Goal: Task Accomplishment & Management: Complete application form

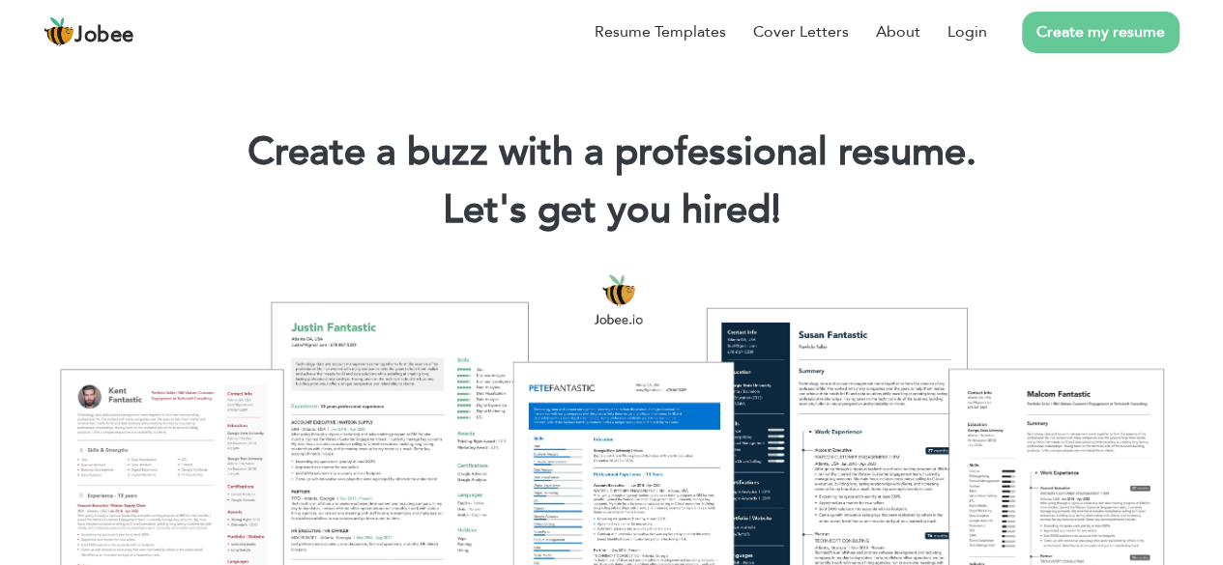
click at [1082, 25] on link "Create my resume" at bounding box center [1101, 33] width 158 height 42
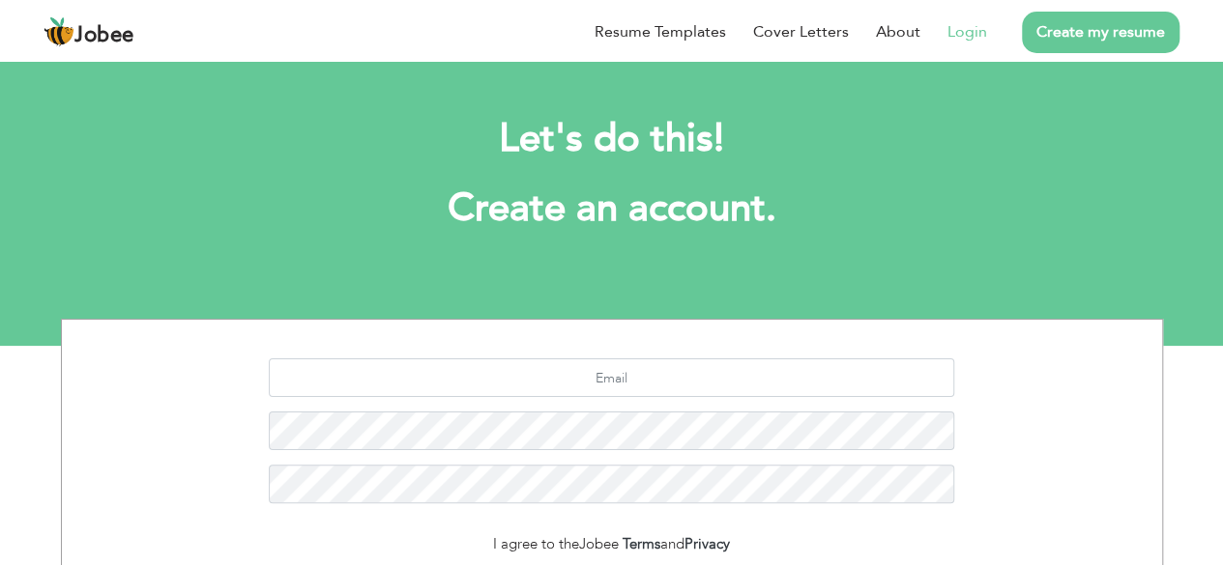
click at [973, 43] on li "Login" at bounding box center [953, 32] width 67 height 50
click at [957, 38] on link "Login" at bounding box center [967, 31] width 40 height 23
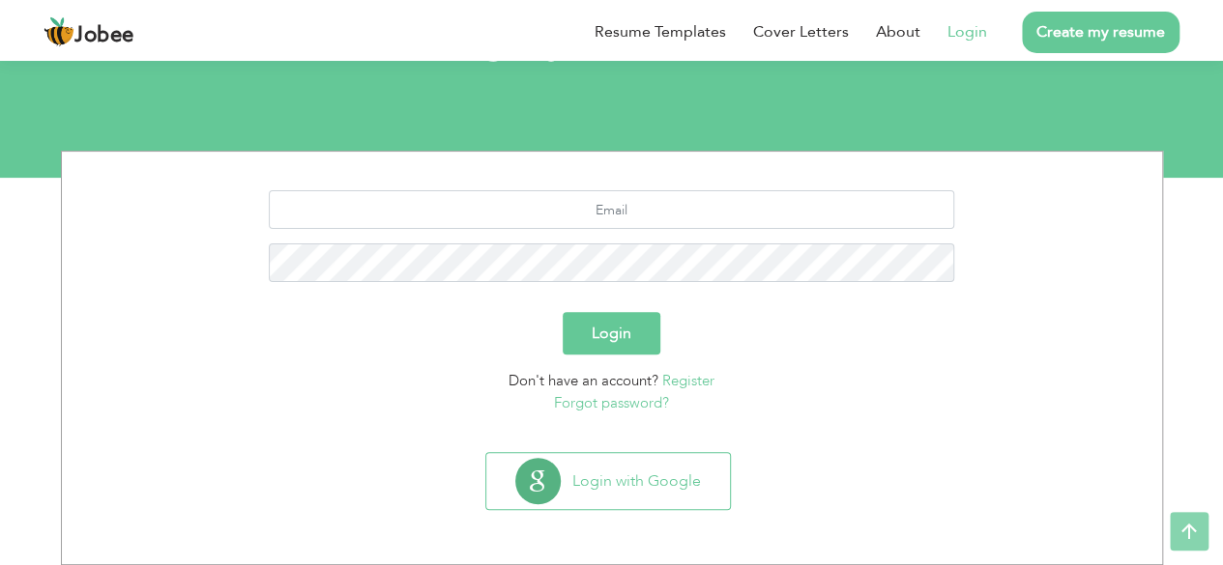
scroll to position [168, 0]
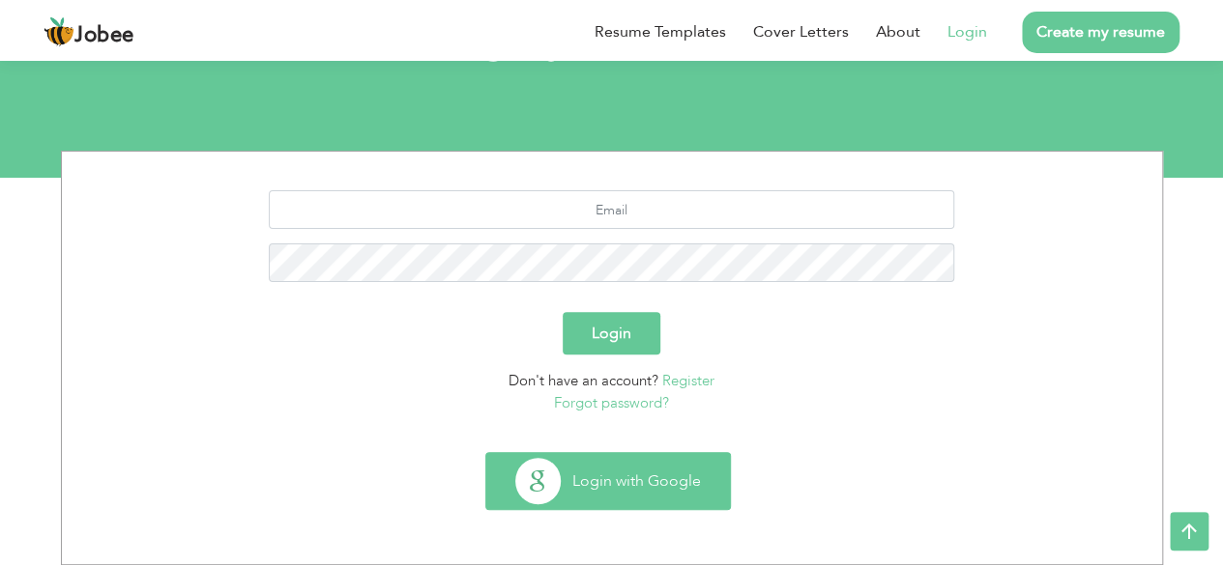
click at [640, 476] on button "Login with Google" at bounding box center [608, 481] width 244 height 56
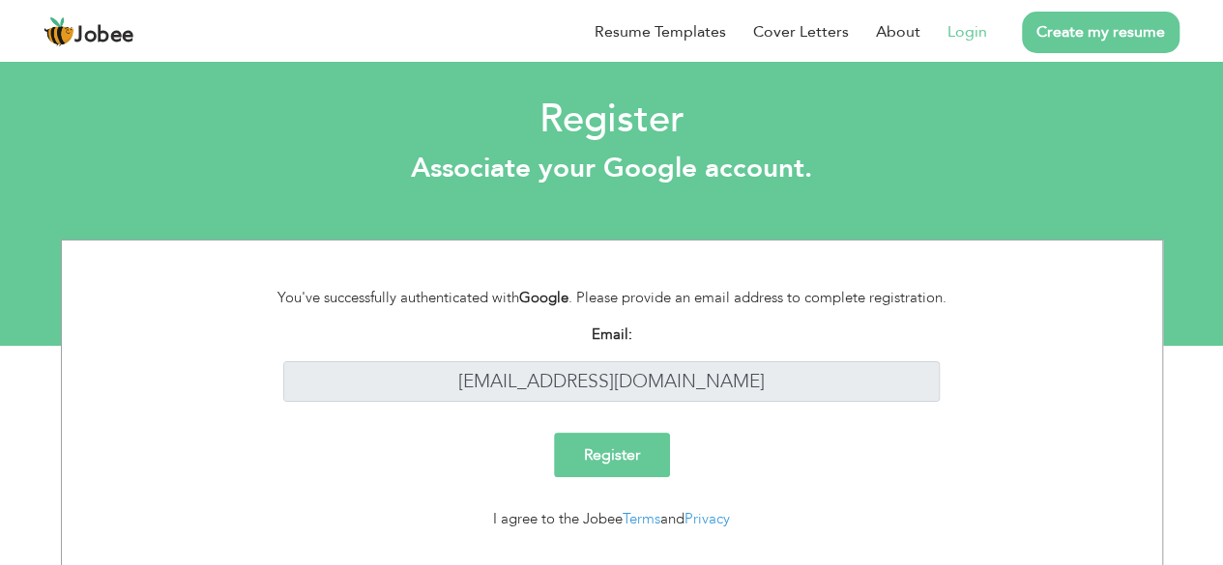
click at [612, 451] on input "Register" at bounding box center [612, 455] width 116 height 44
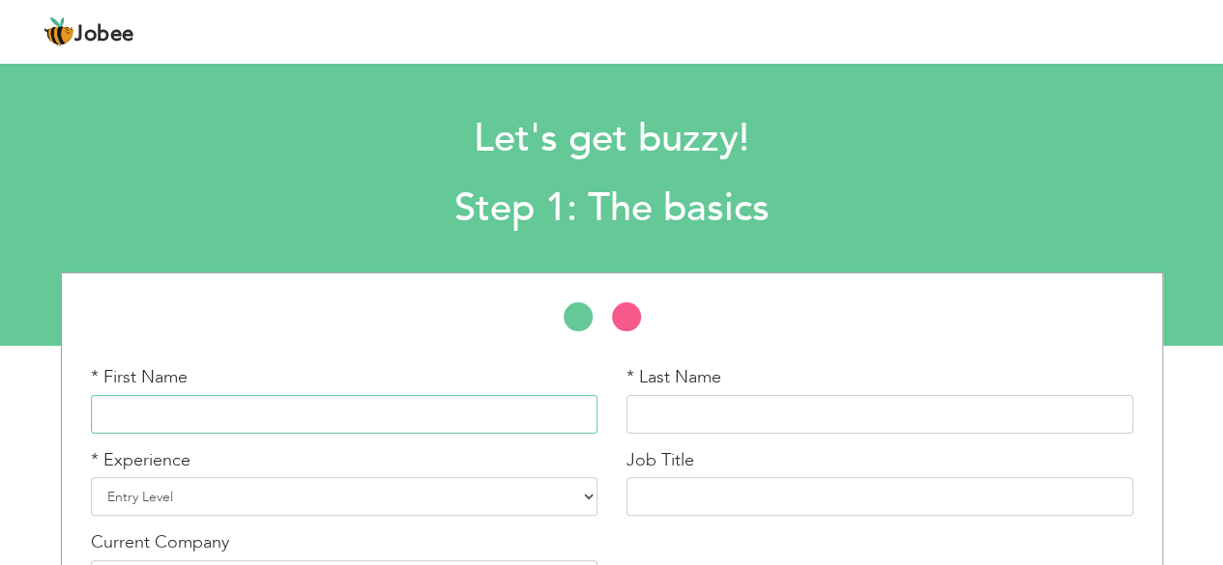
click at [387, 419] on input "text" at bounding box center [344, 414] width 506 height 39
click at [603, 313] on li at bounding box center [587, 322] width 48 height 39
click at [615, 312] on li at bounding box center [636, 322] width 48 height 39
click at [579, 311] on li at bounding box center [587, 322] width 48 height 39
click at [217, 422] on input "text" at bounding box center [344, 414] width 506 height 39
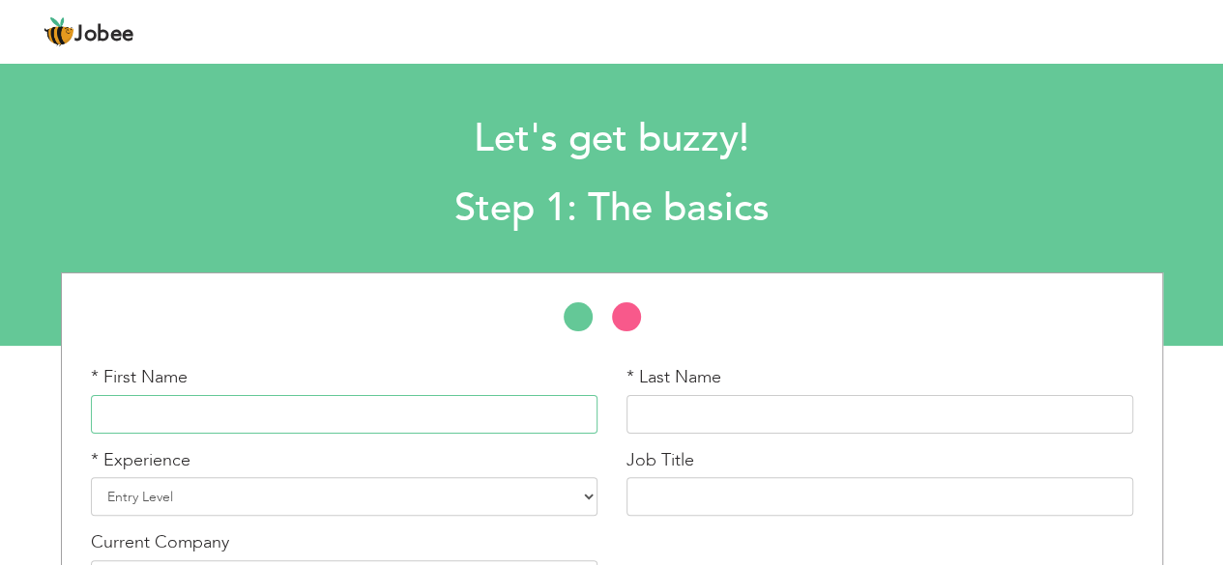
paste input "Sheza Pervaiz"
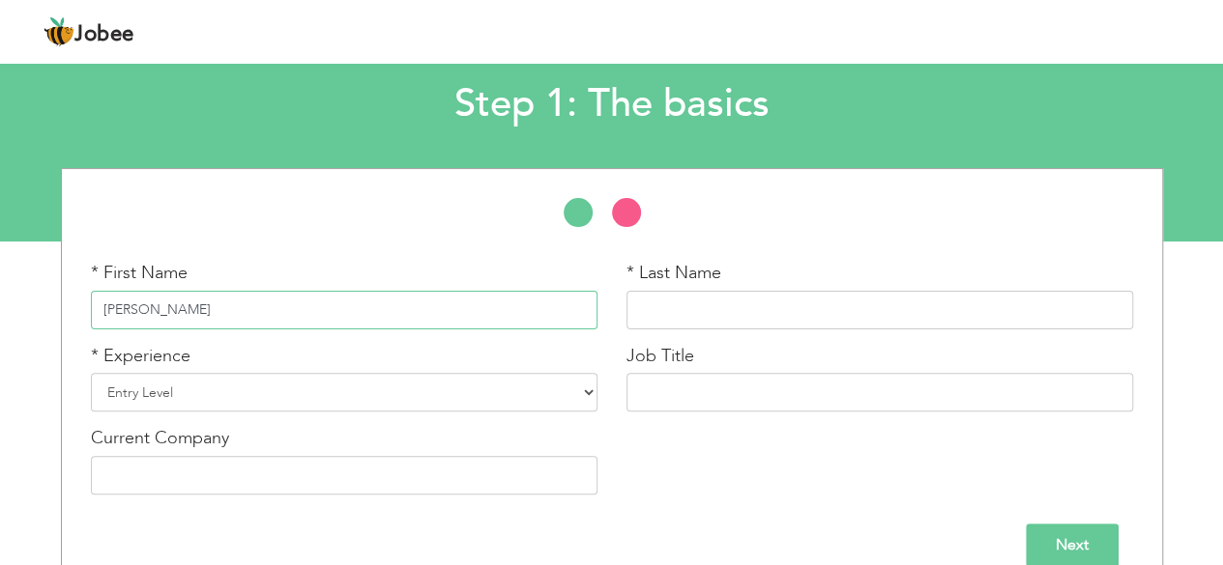
scroll to position [134, 0]
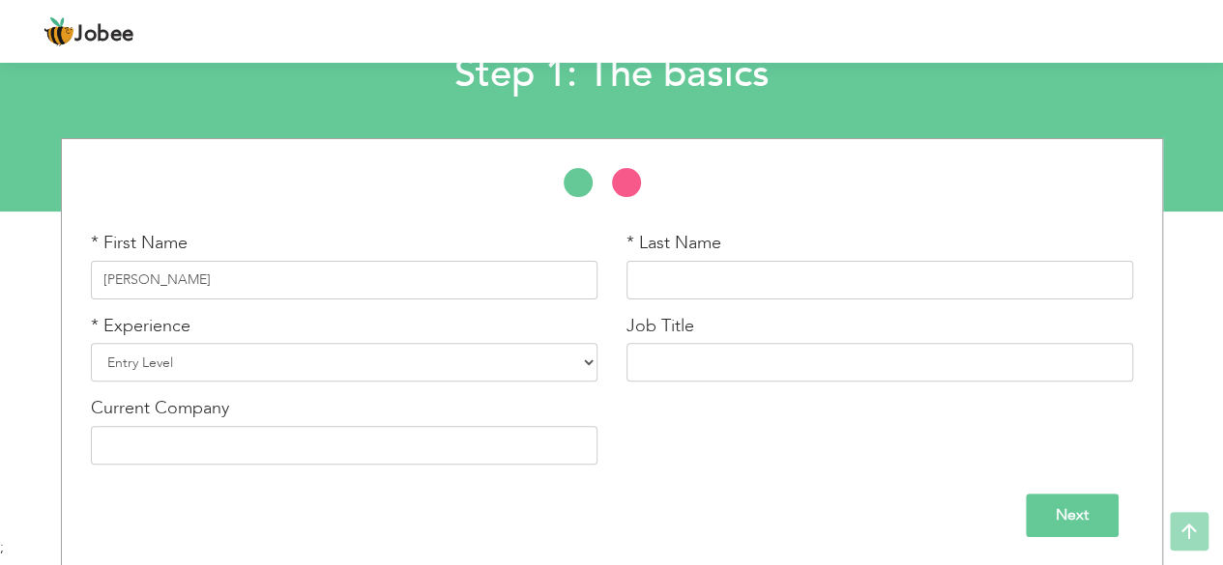
click at [180, 235] on label "* First Name" at bounding box center [139, 243] width 97 height 25
click at [181, 276] on input "Sheza Pervaiz" at bounding box center [344, 280] width 506 height 39
type input "Sheza"
paste input "Pervaiz"
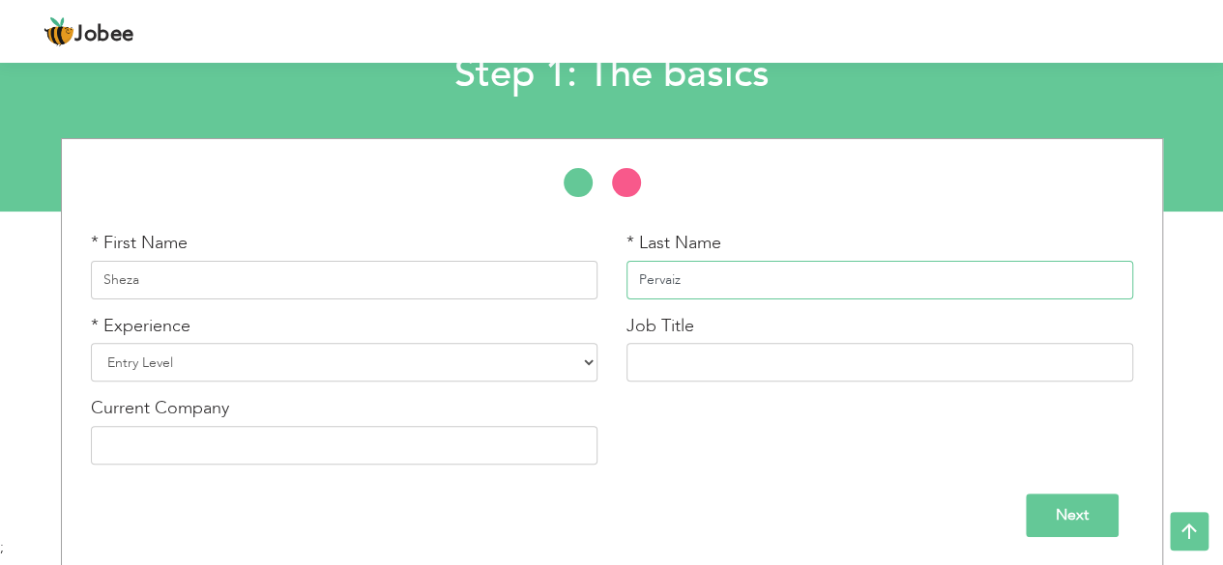
type input "Pervaiz"
click at [325, 352] on select "Entry Level Less than 1 Year 1 Year 2 Years 3 Years 4 Years 5 Years 6 Years 7 Y…" at bounding box center [344, 362] width 506 height 39
select select "2"
click at [91, 343] on select "Entry Level Less than 1 Year 1 Year 2 Years 3 Years 4 Years 5 Years 6 Years 7 Y…" at bounding box center [344, 362] width 506 height 39
click at [693, 355] on input "text" at bounding box center [879, 362] width 506 height 39
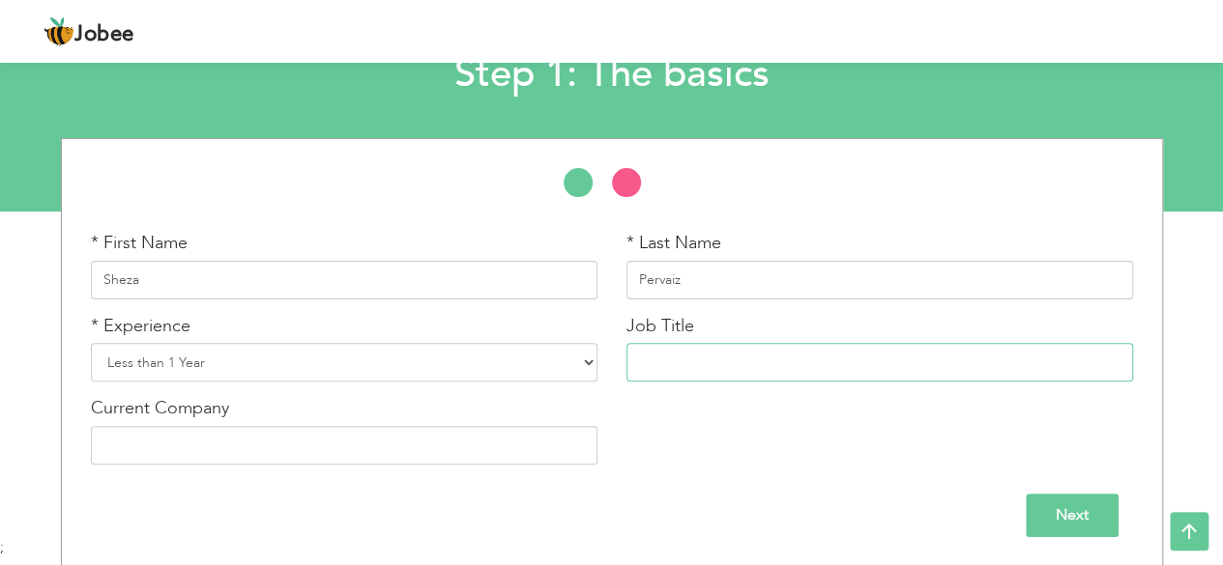
paste input "Broadcast Journalist | Anchor | Host | Reporter | Digital Media at Pakistan Tel…"
type input "Broadcast Journalist | Anchor | Host | Reporter | Digital Media at Pakistan Tel…"
paste input "Pakistan Television Corporation"
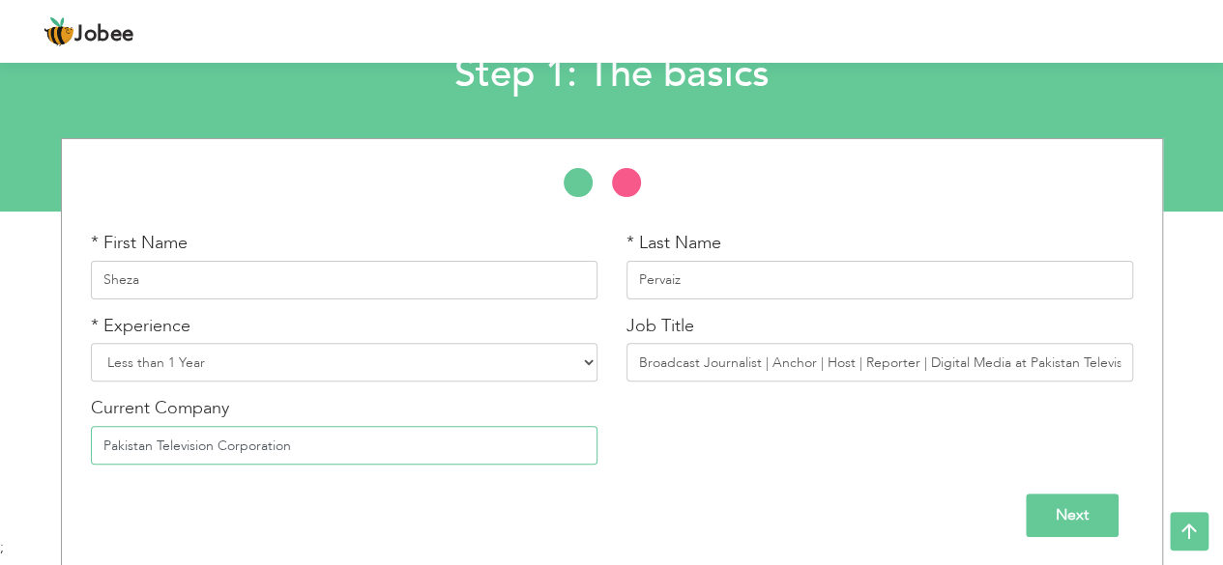
type input "Pakistan Television Corporation"
paste input "text"
type input "Broadcast Journalist | Anchor | Host | Reporter | Digital Media"
click at [1077, 529] on input "Next" at bounding box center [1071, 515] width 93 height 43
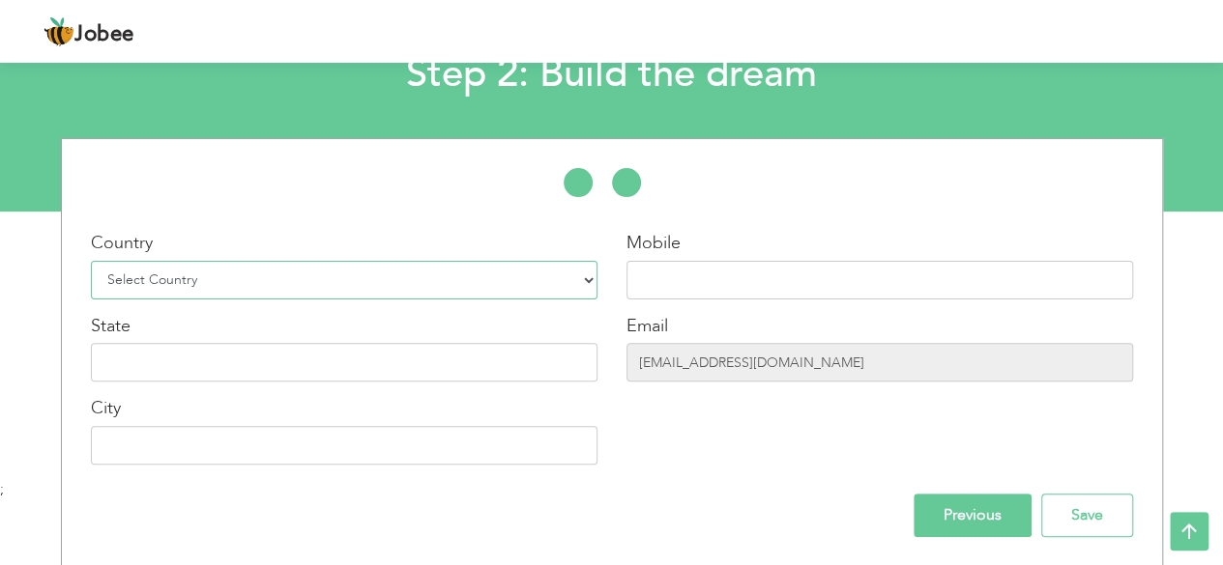
click at [371, 281] on select "Select Country Afghanistan Albania Algeria American Samoa Andorra Angola Anguil…" at bounding box center [344, 280] width 506 height 39
select select "166"
click at [91, 261] on select "Select Country Afghanistan Albania Algeria American Samoa Andorra Angola Anguil…" at bounding box center [344, 280] width 506 height 39
click at [690, 254] on div "Mobile" at bounding box center [879, 265] width 506 height 69
click at [687, 271] on input "text" at bounding box center [879, 280] width 506 height 39
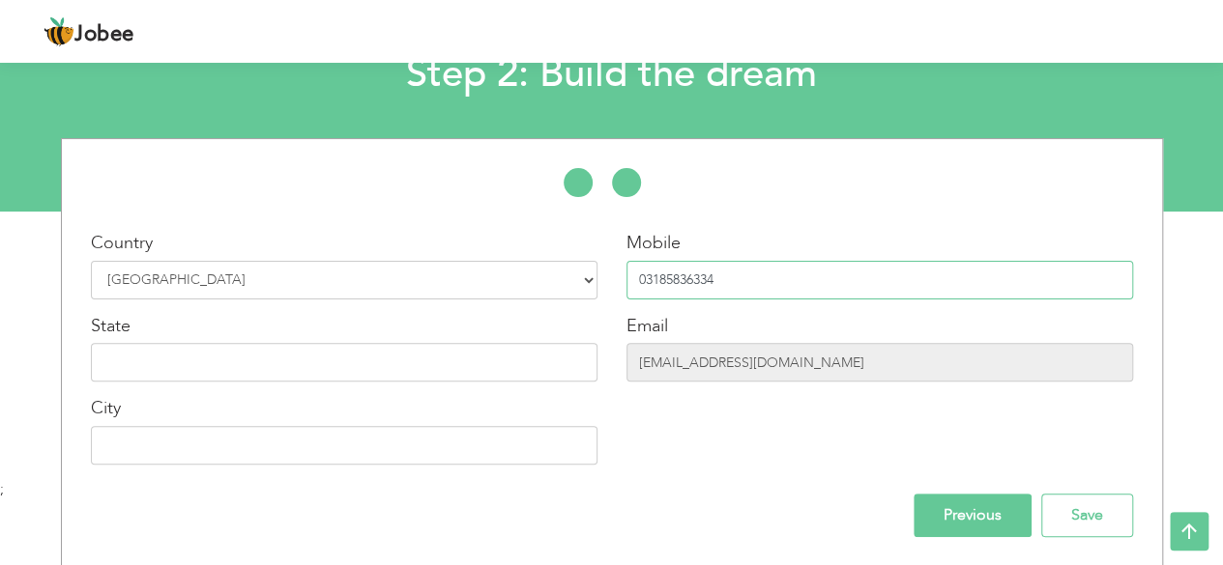
type input "03185836334"
click at [187, 345] on input "text" at bounding box center [344, 362] width 506 height 39
type input "[GEOGRAPHIC_DATA]"
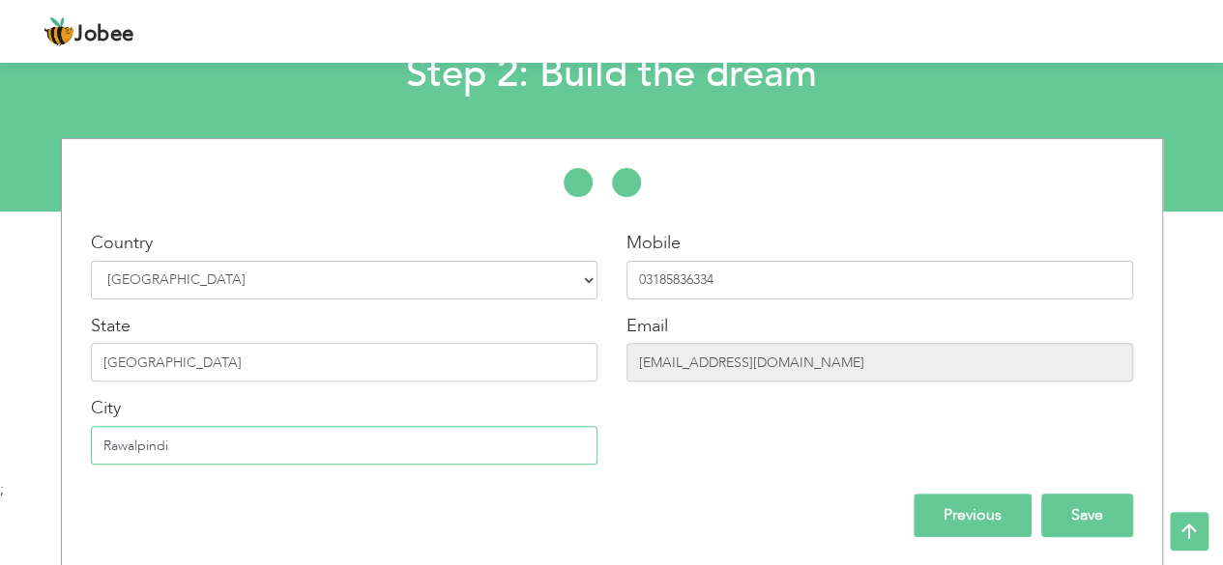
type input "Rawalpindi"
click at [1054, 517] on input "Save" at bounding box center [1087, 515] width 92 height 43
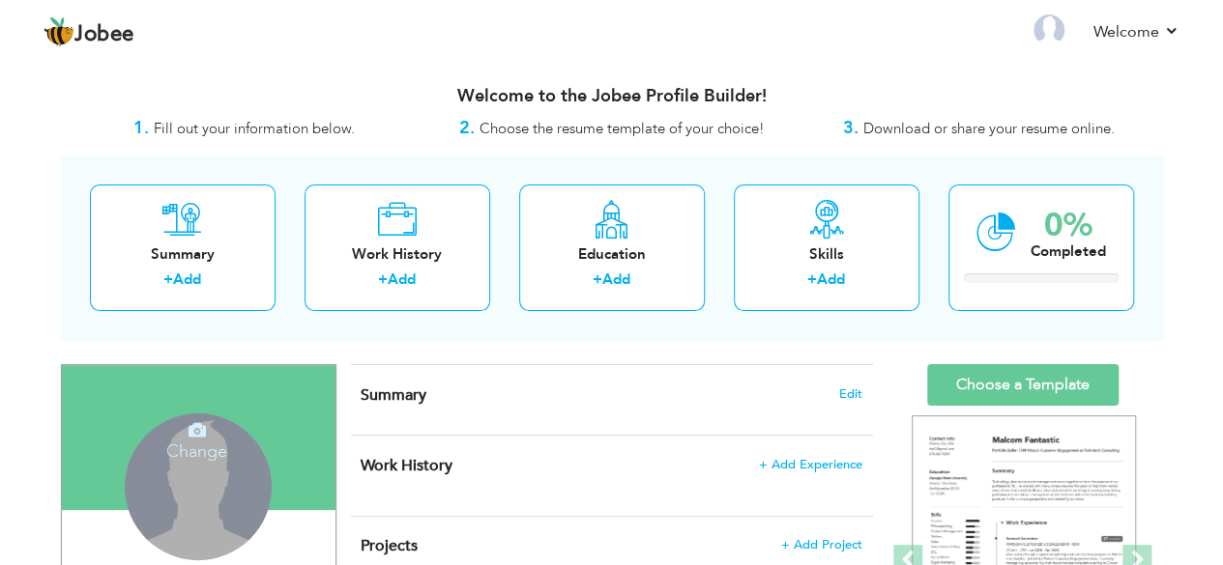
click at [231, 477] on div "Change Remove" at bounding box center [198, 487] width 147 height 147
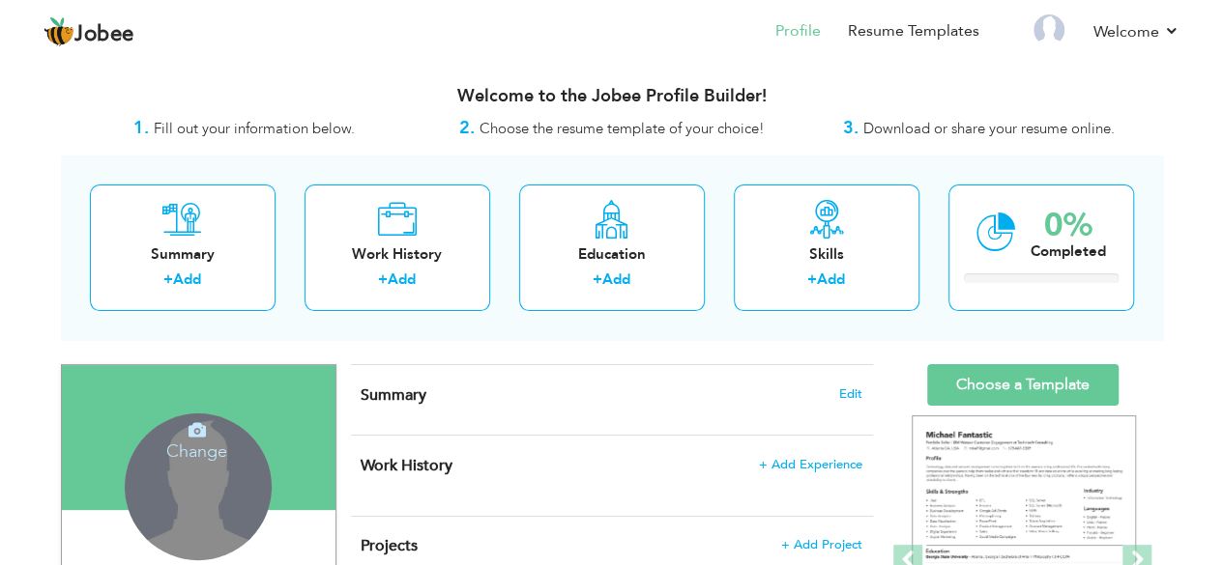
click at [198, 434] on icon at bounding box center [196, 429] width 17 height 17
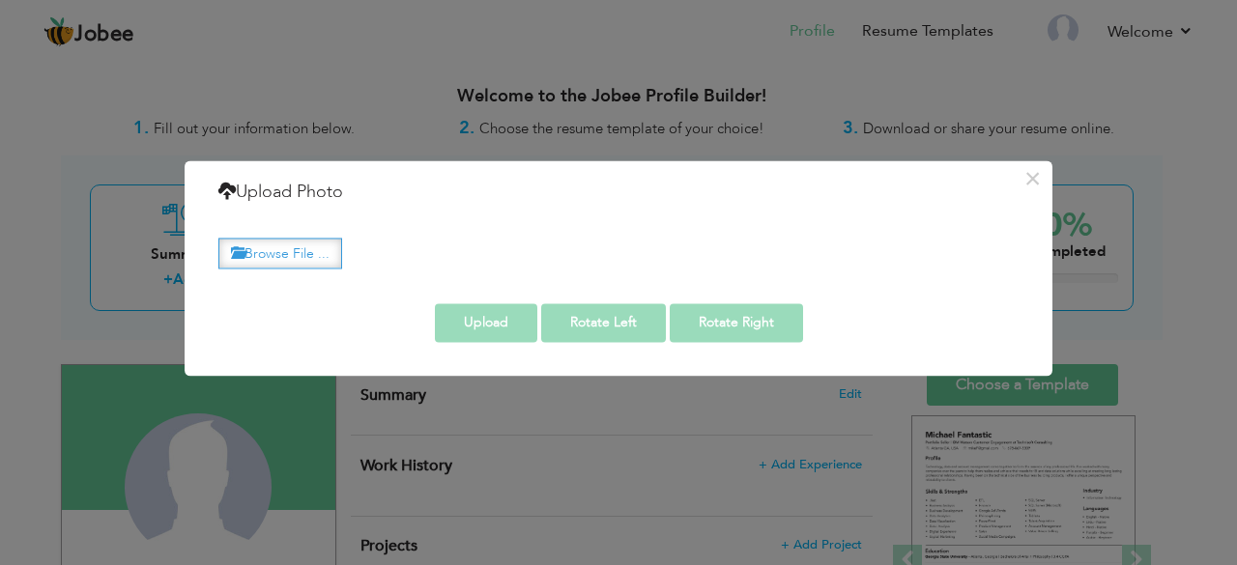
click at [338, 254] on label "Browse File ..." at bounding box center [280, 254] width 124 height 30
click at [0, 0] on input "Browse File ..." at bounding box center [0, 0] width 0 height 0
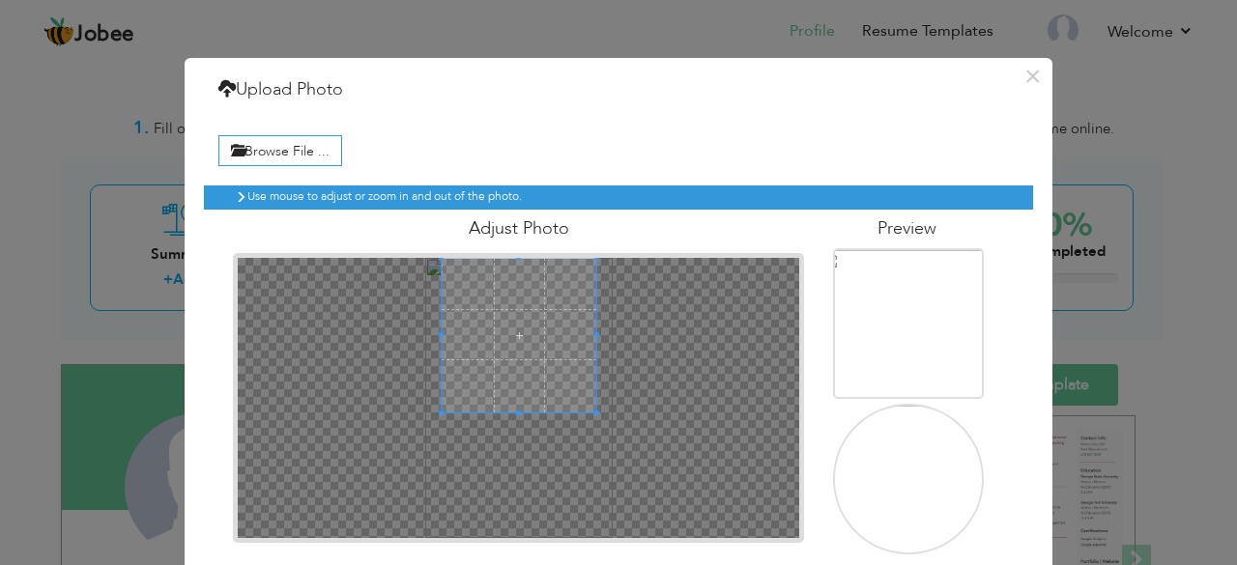
click at [528, 274] on span at bounding box center [519, 335] width 155 height 155
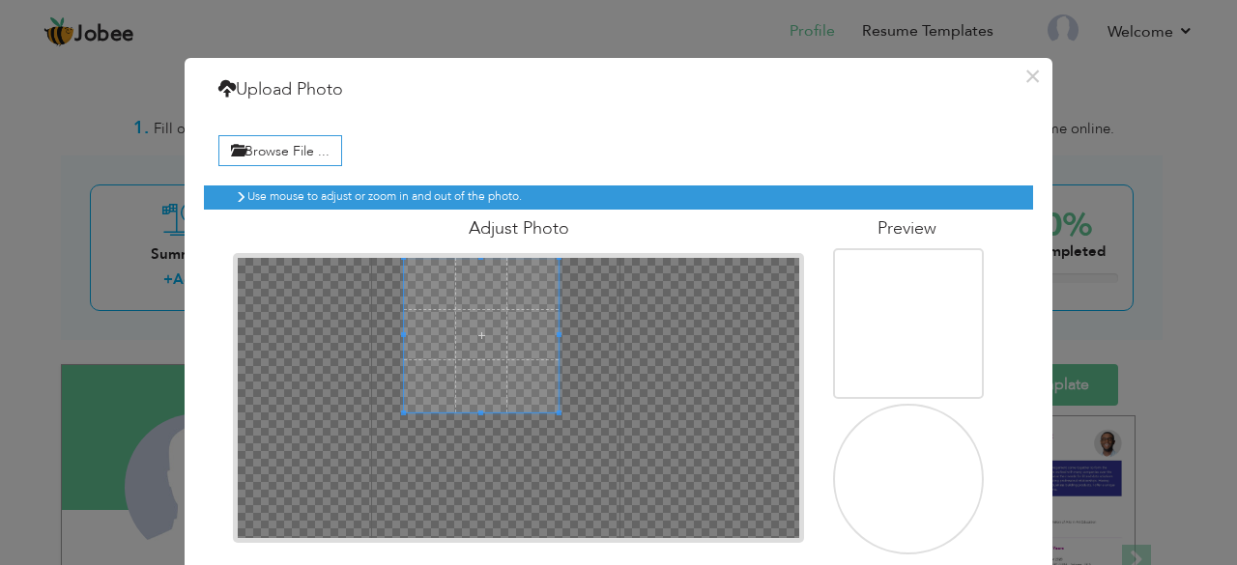
click at [522, 280] on span at bounding box center [481, 335] width 155 height 155
click at [485, 281] on span at bounding box center [479, 335] width 155 height 155
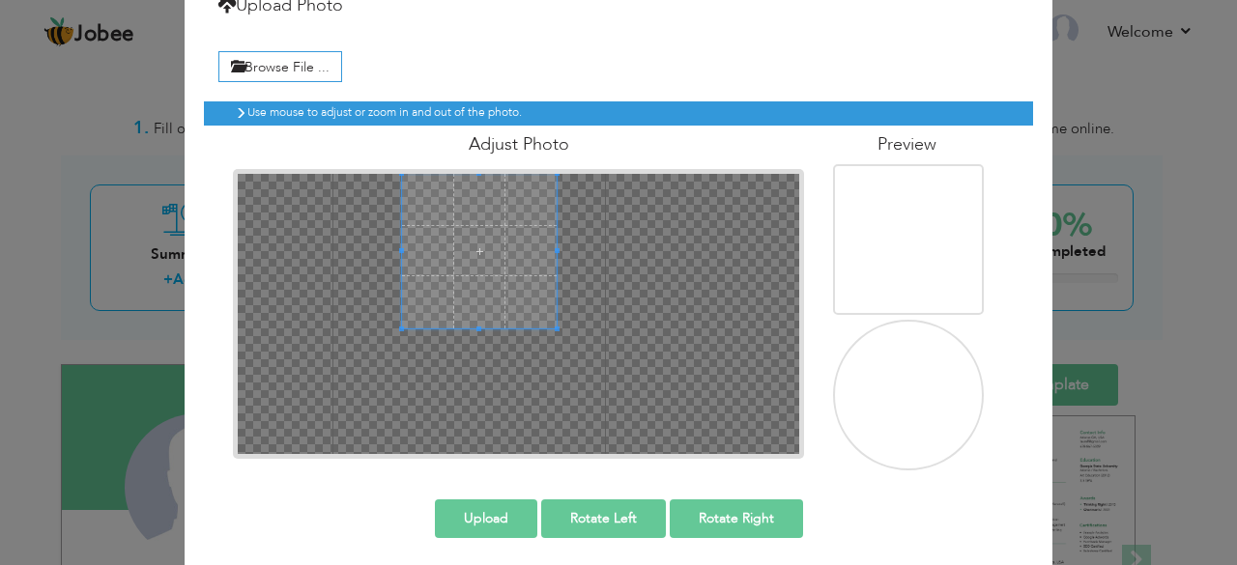
scroll to position [89, 0]
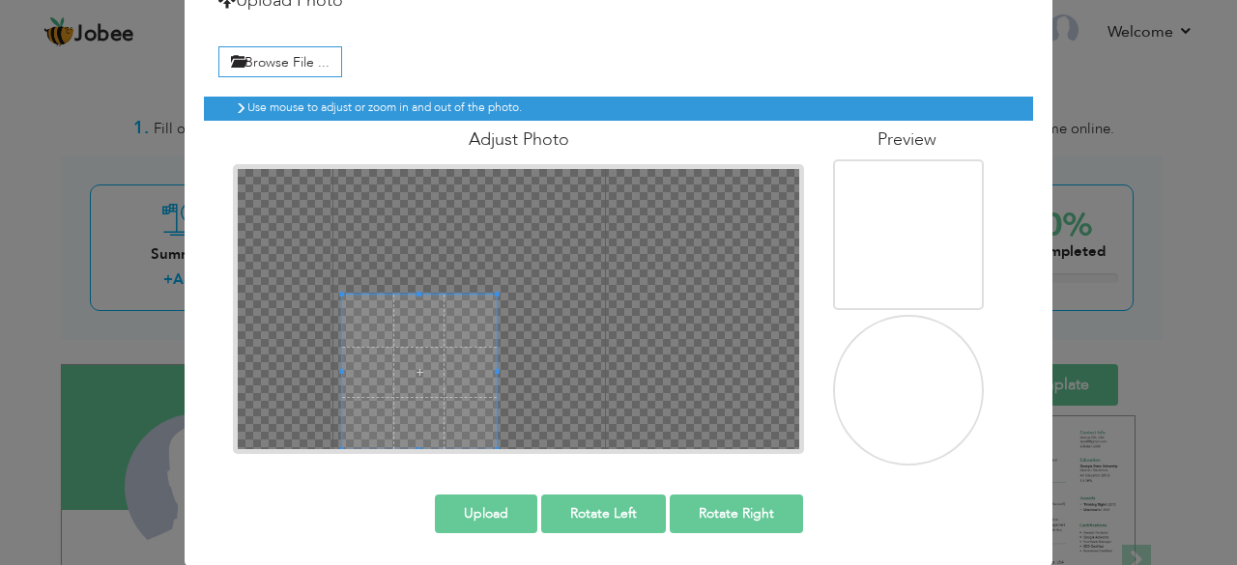
click at [489, 415] on div at bounding box center [519, 309] width 563 height 281
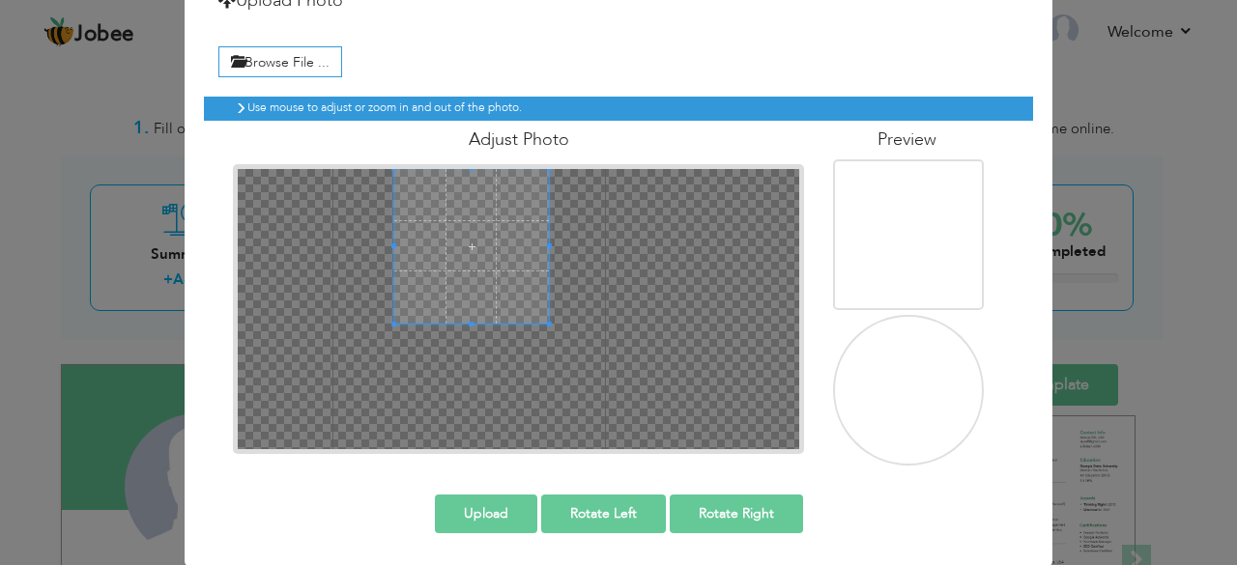
click at [474, 148] on div "Adjust Photo" at bounding box center [518, 287] width 600 height 333
click at [494, 217] on span at bounding box center [473, 246] width 155 height 155
click at [487, 221] on span at bounding box center [468, 246] width 155 height 155
click at [493, 222] on span at bounding box center [475, 246] width 155 height 155
click at [493, 217] on span at bounding box center [471, 246] width 155 height 155
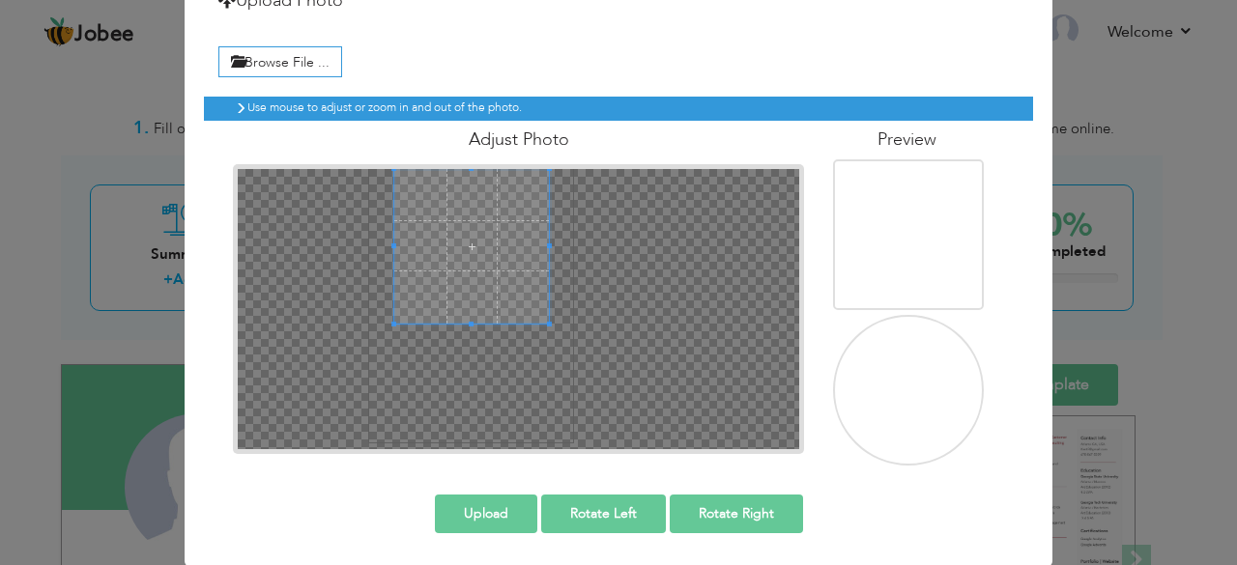
click at [515, 519] on button "Upload" at bounding box center [486, 514] width 102 height 39
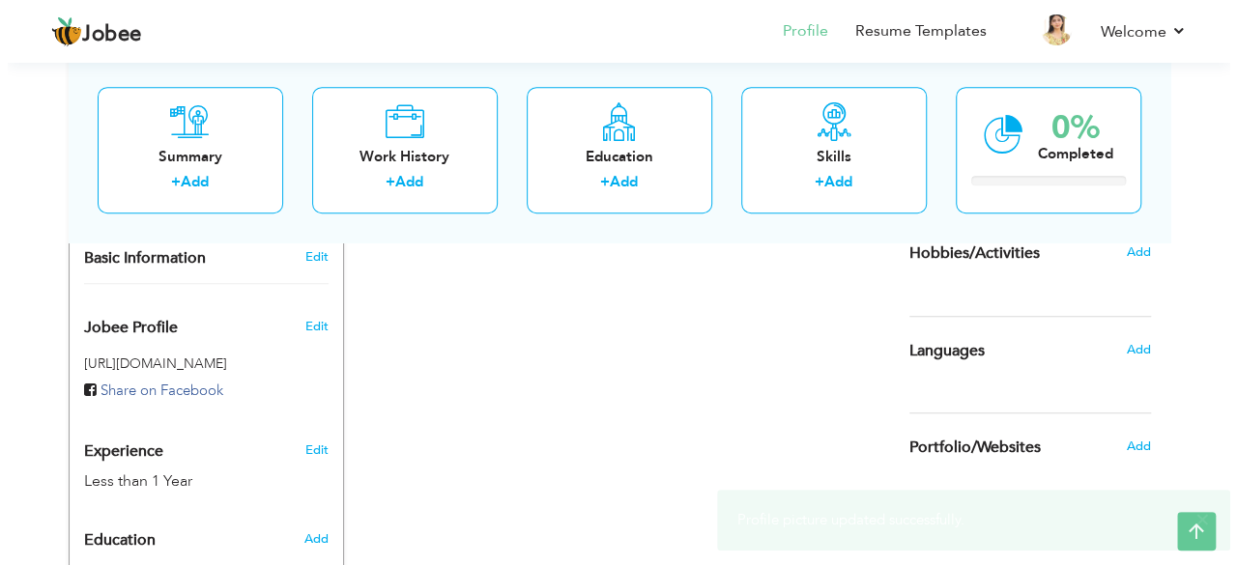
scroll to position [773, 0]
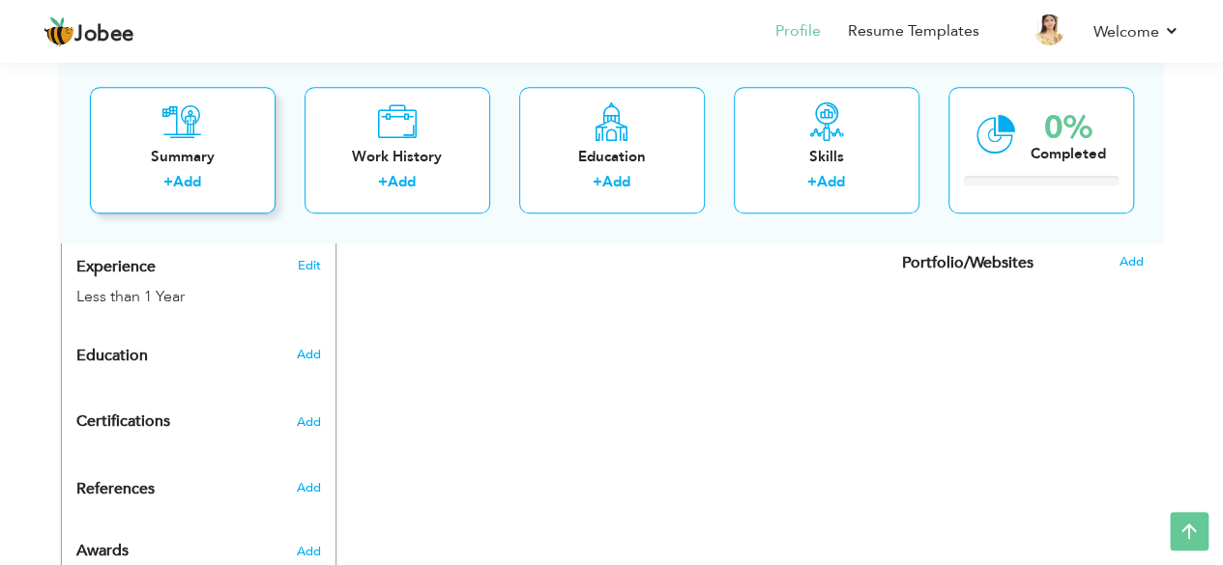
click at [218, 156] on div "Summary" at bounding box center [182, 157] width 155 height 20
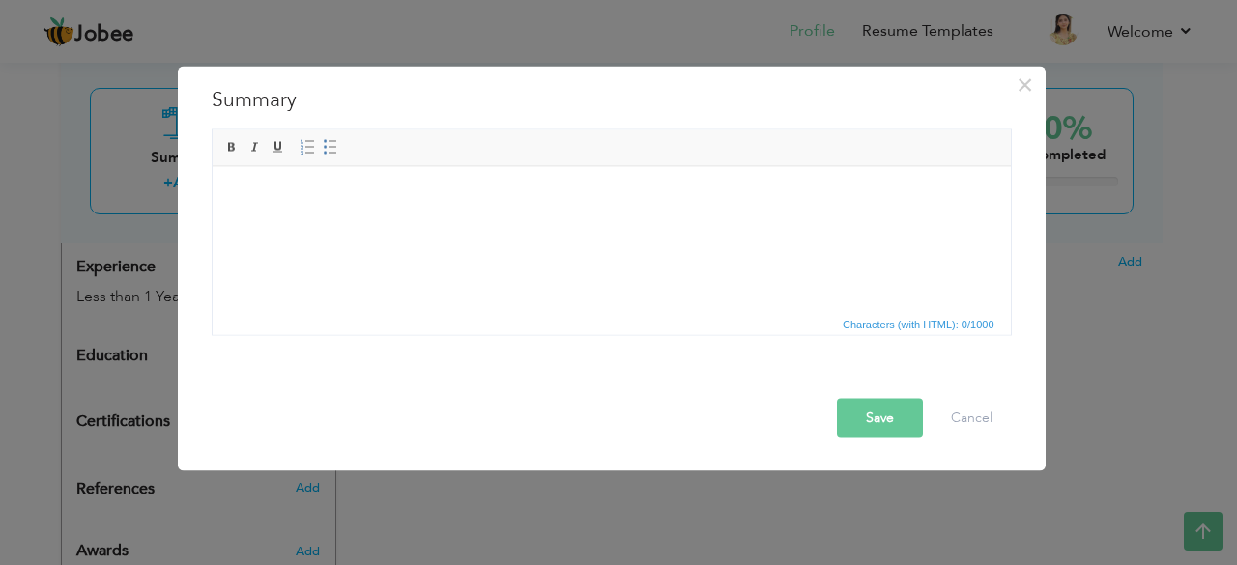
click at [432, 225] on html at bounding box center [611, 195] width 798 height 59
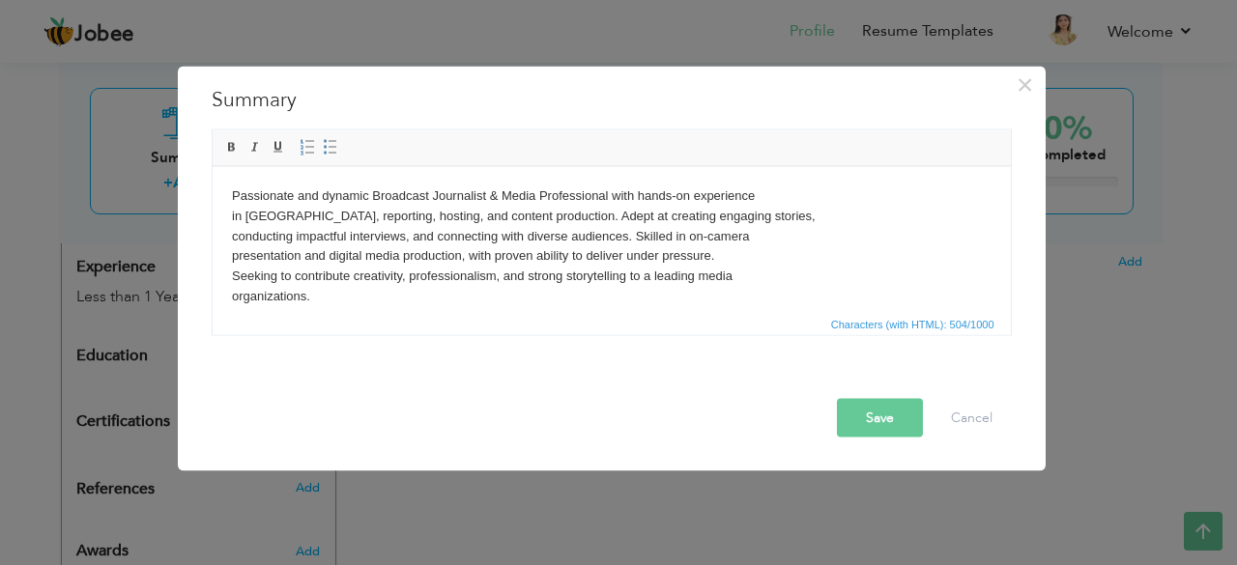
click at [895, 426] on button "Save" at bounding box center [880, 417] width 86 height 39
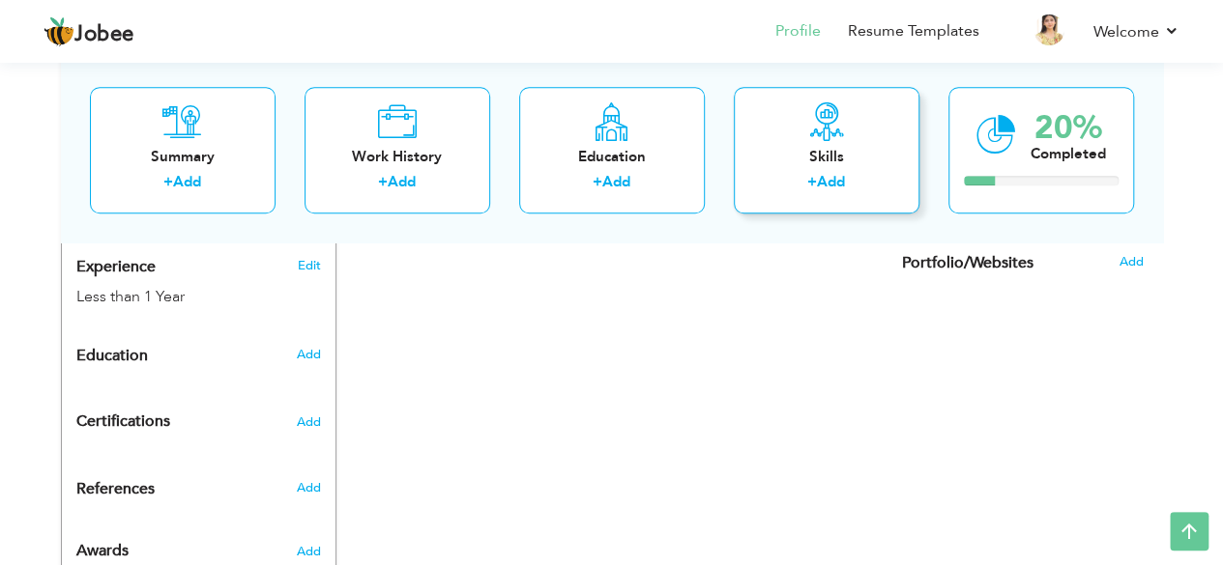
click at [825, 163] on div "Skills" at bounding box center [826, 157] width 155 height 20
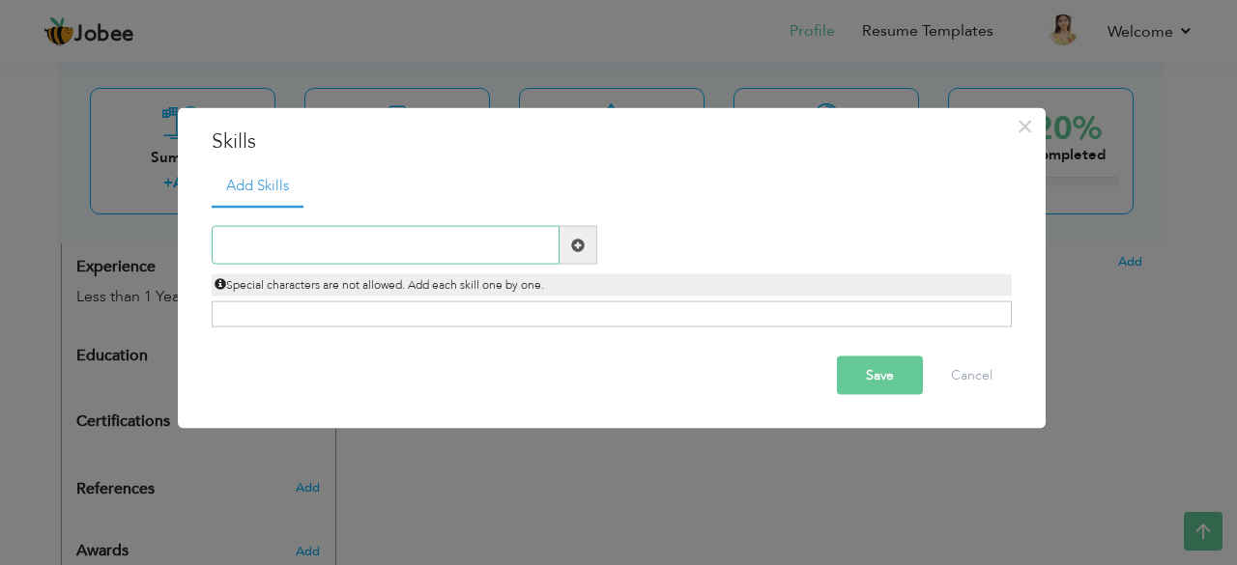
click at [383, 237] on input "text" at bounding box center [386, 245] width 348 height 39
paste input "News Reporting & Anchoring"
type input "News Reporting & Anchoring"
click at [592, 241] on span at bounding box center [579, 245] width 38 height 39
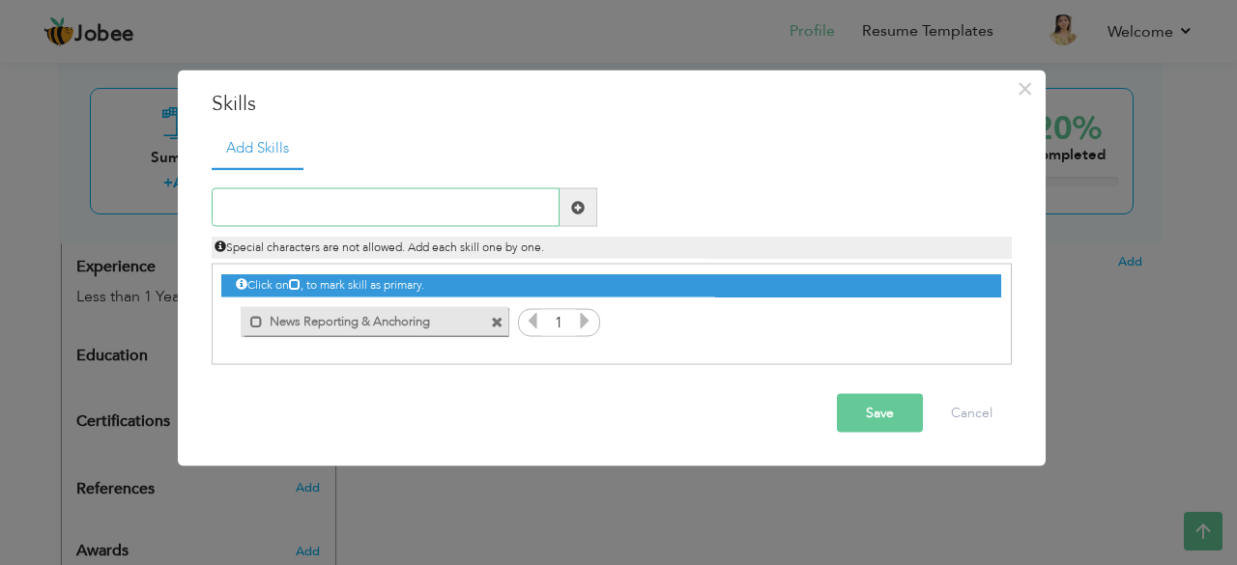
click at [353, 205] on input "text" at bounding box center [386, 207] width 348 height 39
paste input "Content Creation & Storytelling"
type input "Content Creation & Storytelling"
click at [582, 200] on span at bounding box center [578, 207] width 14 height 14
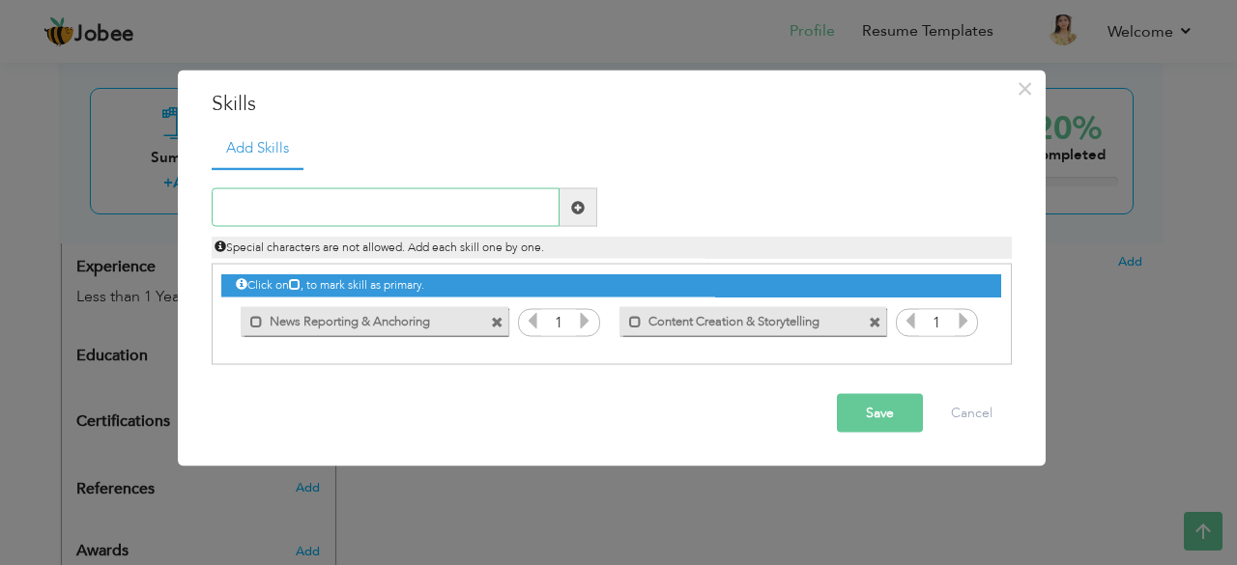
click at [347, 200] on input "text" at bounding box center [386, 207] width 348 height 39
paste input "Audience Engagement"
type input "Audience Engagement"
click at [571, 212] on span at bounding box center [578, 207] width 14 height 14
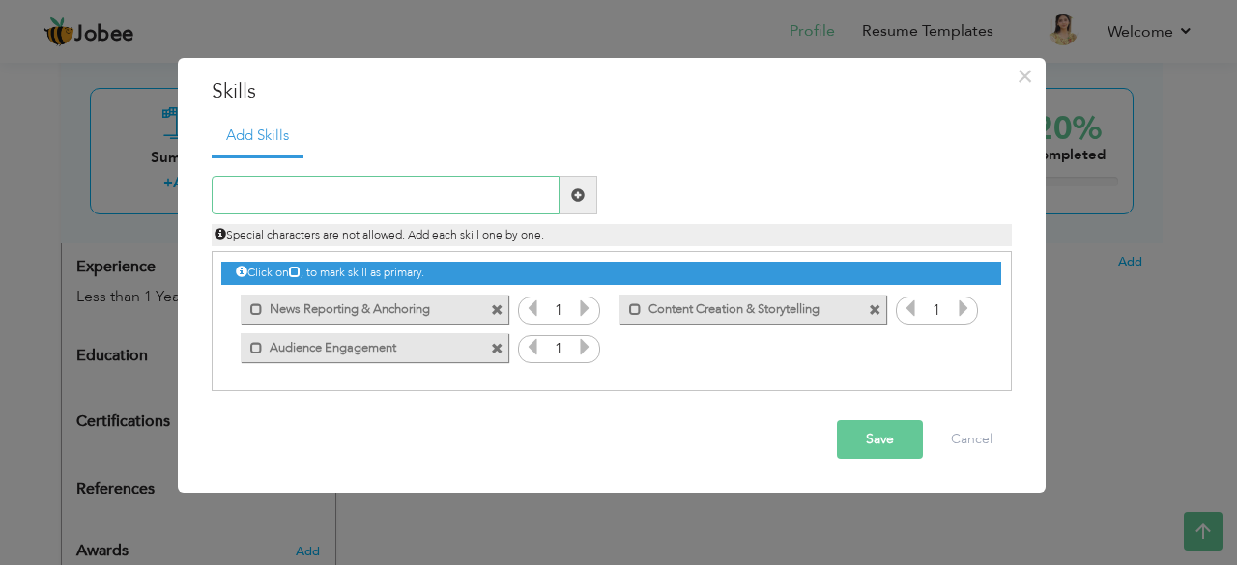
click at [480, 187] on input "text" at bounding box center [386, 195] width 348 height 39
paste input "Live Hosting & Podcasting"
type input "Live Hosting & Podcasting"
click at [564, 196] on span at bounding box center [579, 195] width 38 height 39
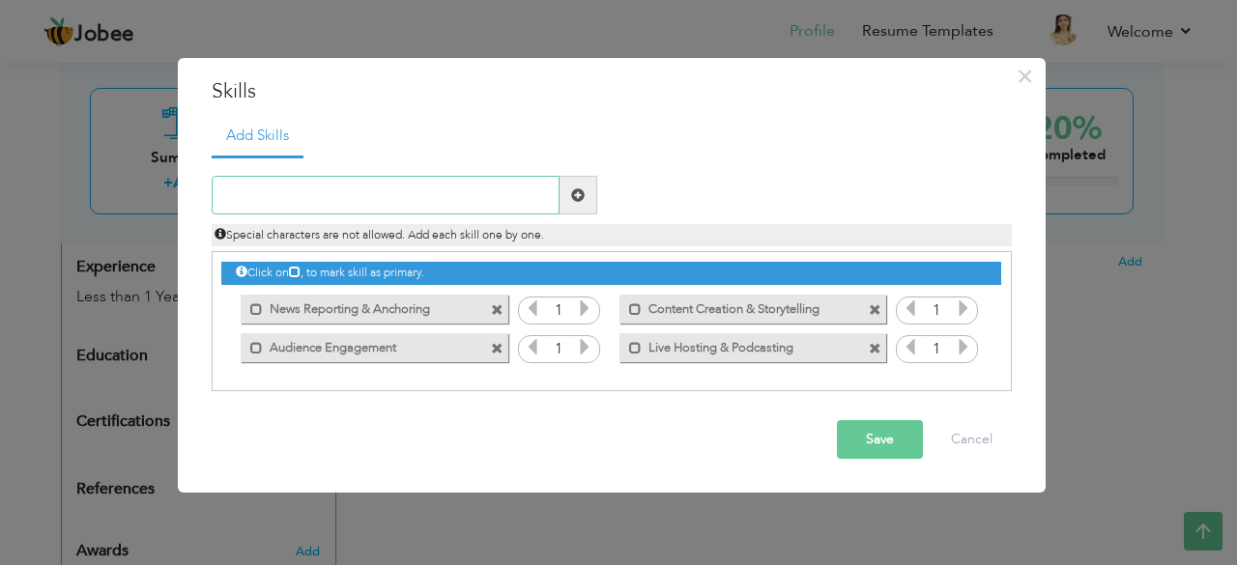
click at [468, 208] on input "text" at bounding box center [386, 195] width 348 height 39
paste input "Digital & Social Media Management"
type input "Digital & Social Media Management"
click at [561, 196] on span at bounding box center [579, 195] width 38 height 39
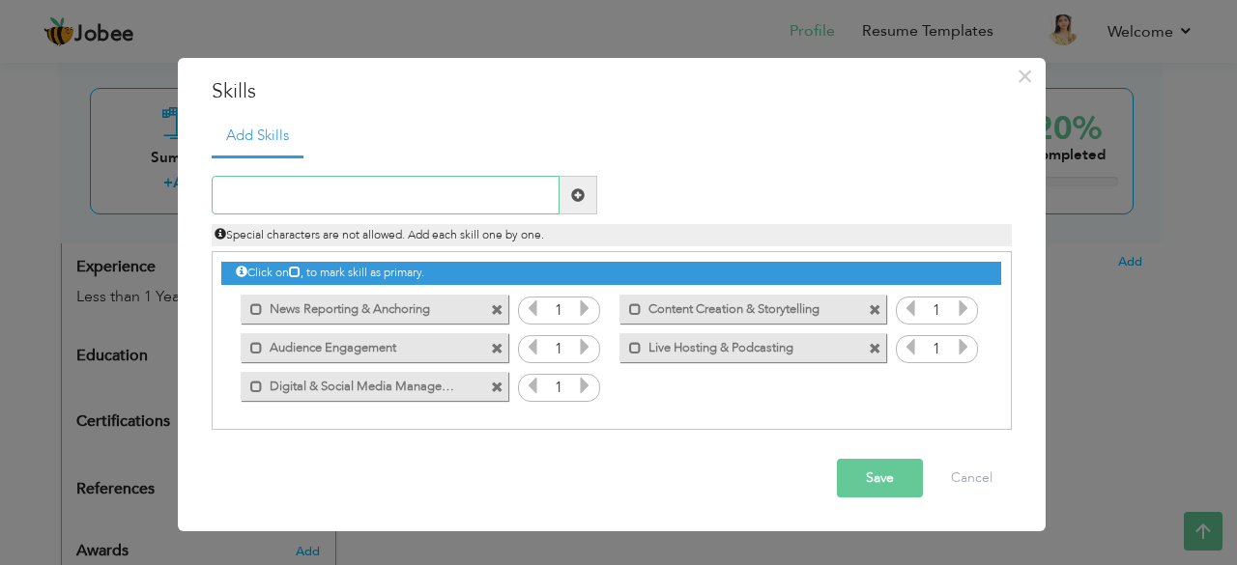
click at [508, 202] on input "text" at bounding box center [386, 195] width 348 height 39
paste input "Research & Interviewing"
type input "Research & Interviewing"
click at [589, 192] on span at bounding box center [579, 195] width 38 height 39
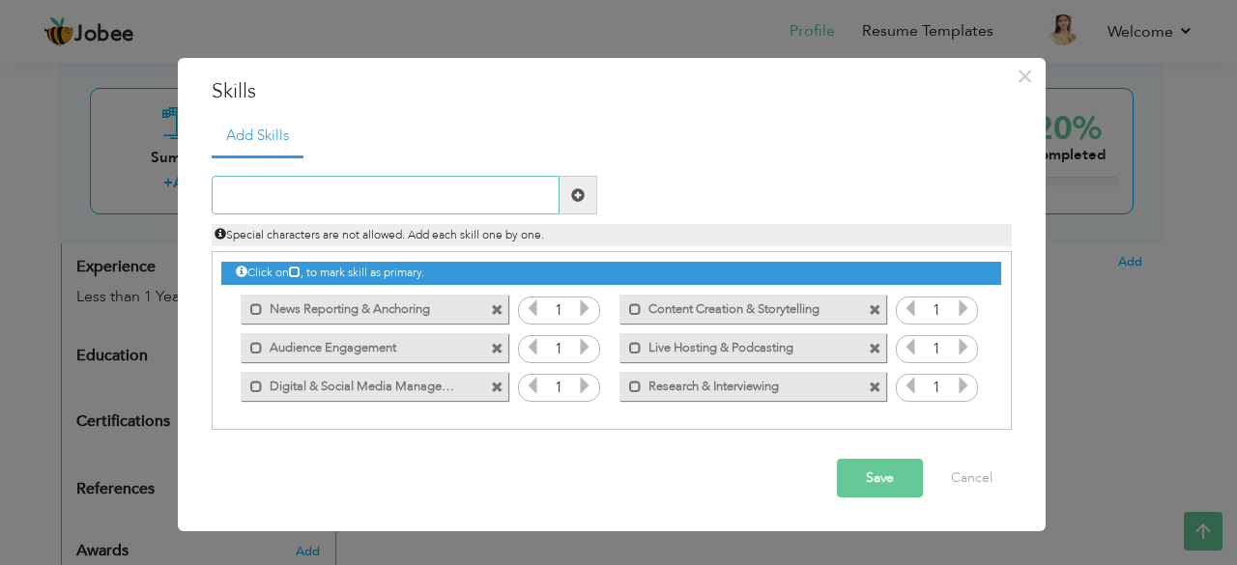
click at [505, 192] on input "text" at bounding box center [386, 195] width 348 height 39
paste input "On-Camera Presentation"
type input "On-Camera Presentation"
click at [589, 188] on span at bounding box center [579, 195] width 38 height 39
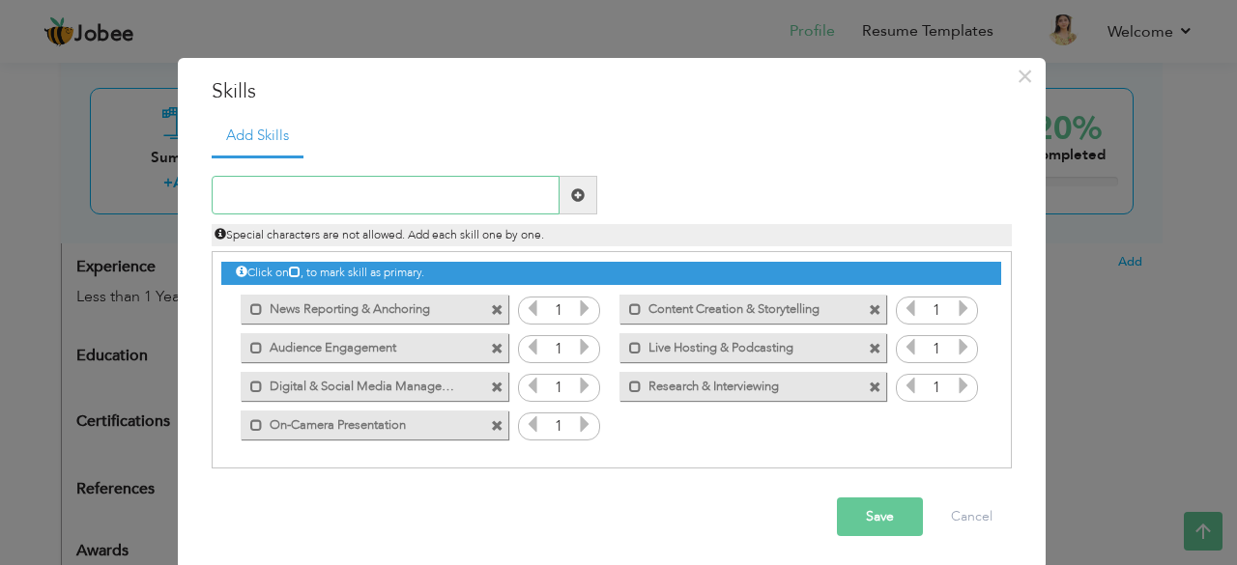
click at [466, 188] on input "text" at bounding box center [386, 195] width 348 height 39
paste input "Branding & Marketing Campaigns"
type input "Branding & Marketing Campaigns"
click at [571, 196] on span at bounding box center [578, 195] width 14 height 14
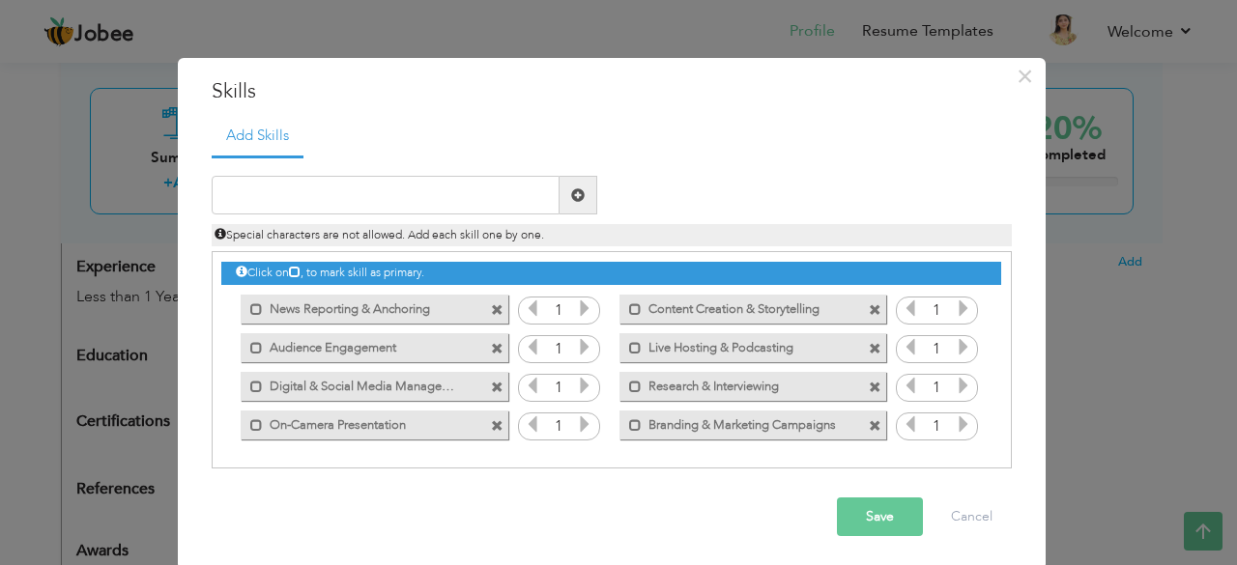
click at [843, 519] on button "Save" at bounding box center [880, 517] width 86 height 39
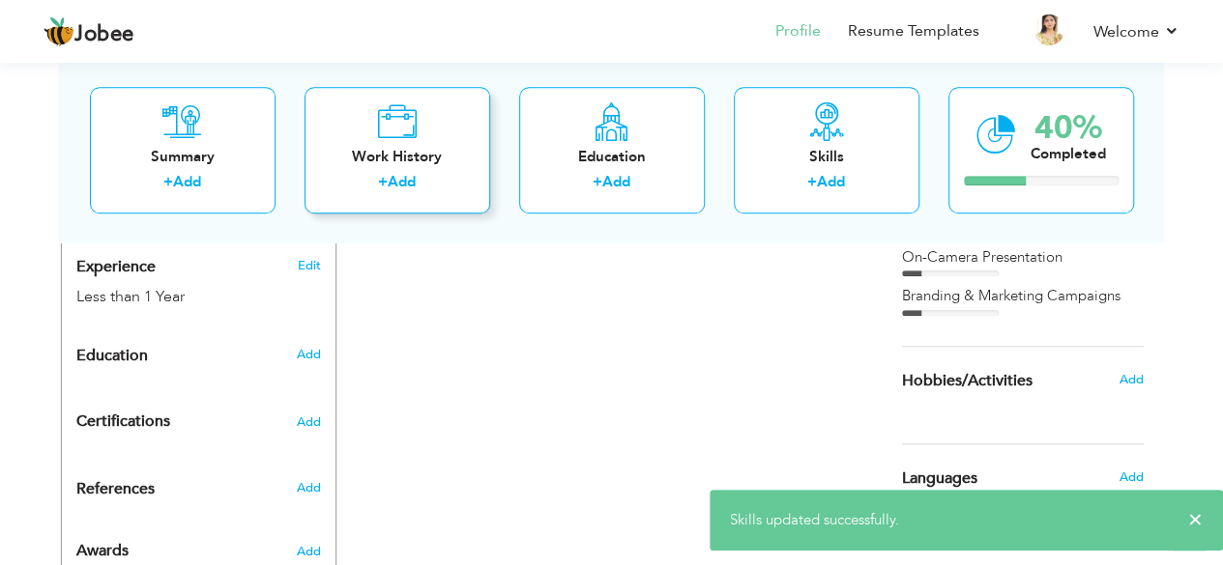
click at [393, 187] on link "Add" at bounding box center [402, 182] width 28 height 19
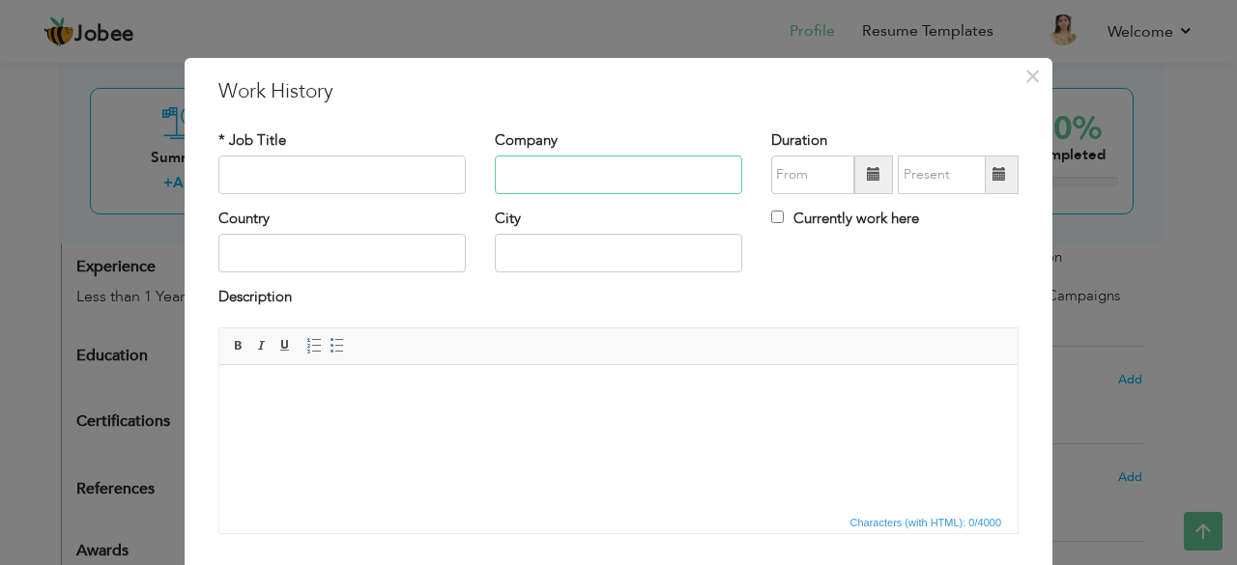
click at [550, 161] on input "text" at bounding box center [618, 175] width 247 height 39
click at [369, 167] on input "text" at bounding box center [341, 175] width 247 height 39
paste input "Host & News Anchor"
type input "Host & News Anchor"
paste input "A1 CHANNEL -"
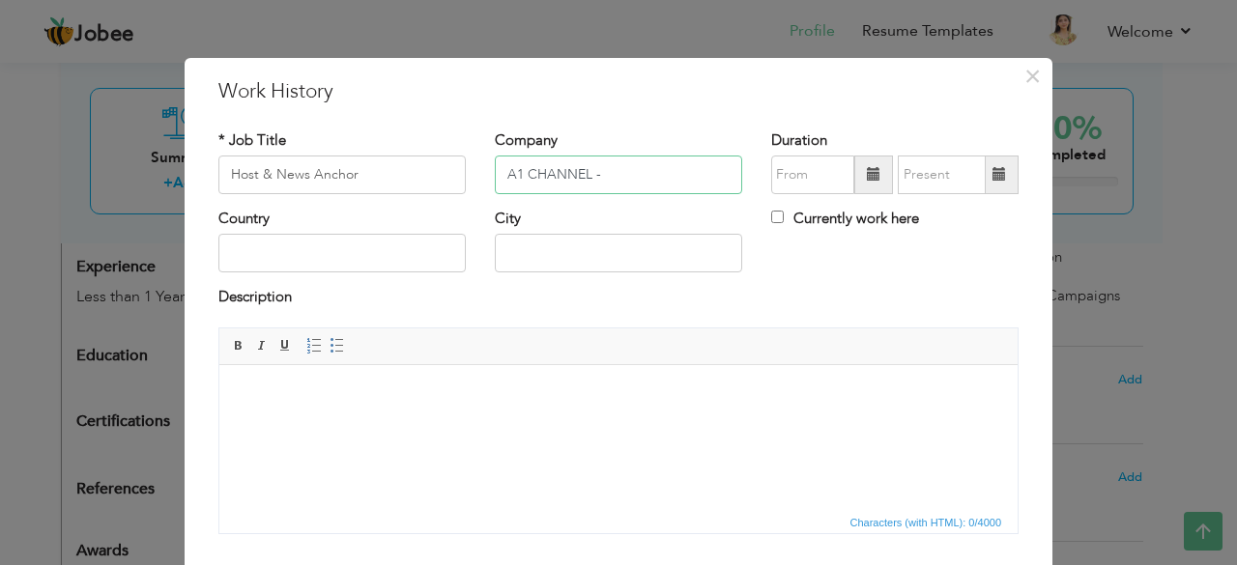
type input "A1 CHANNEL -"
click at [315, 248] on input "text" at bounding box center [341, 253] width 247 height 39
type input "Rawalindi"
type input "Pakistan"
click at [389, 390] on body at bounding box center [619, 394] width 760 height 20
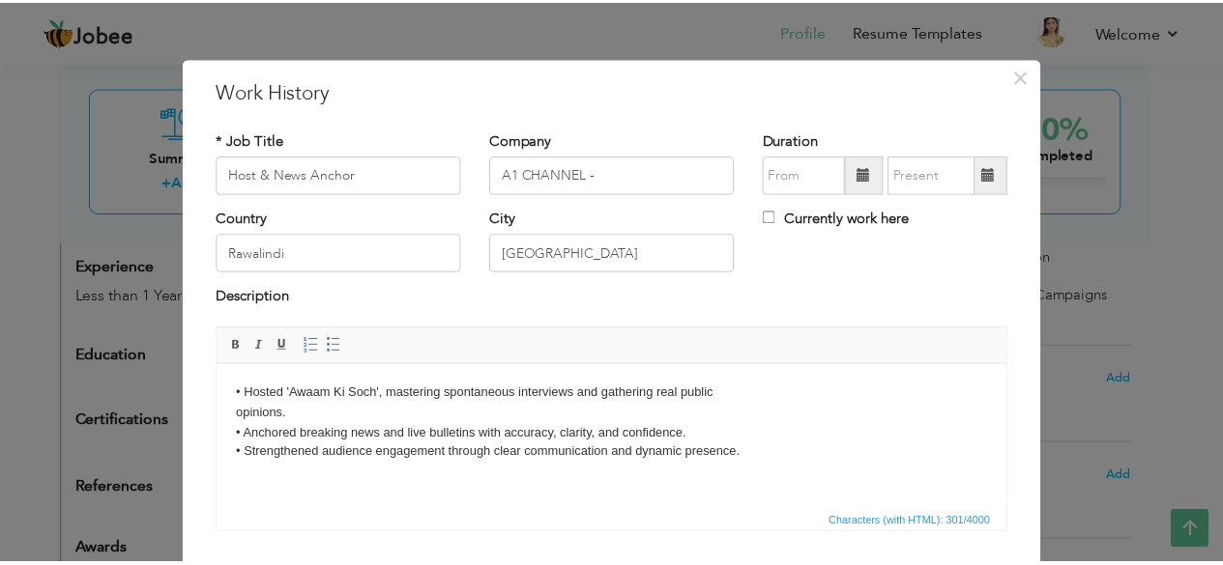
scroll to position [124, 0]
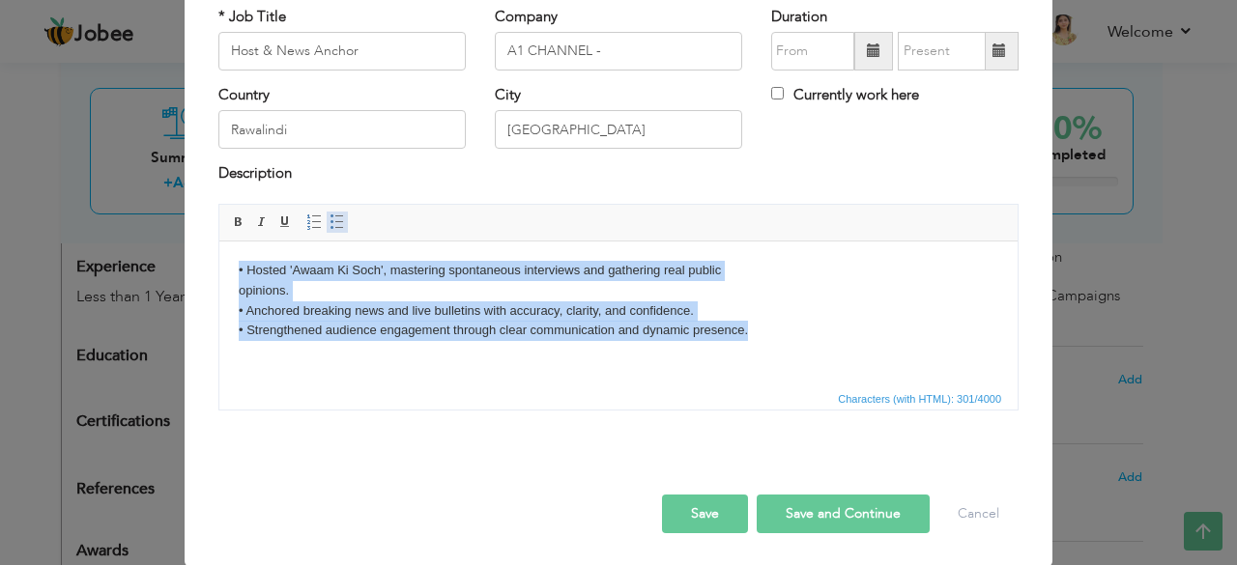
click at [330, 219] on span at bounding box center [337, 222] width 15 height 15
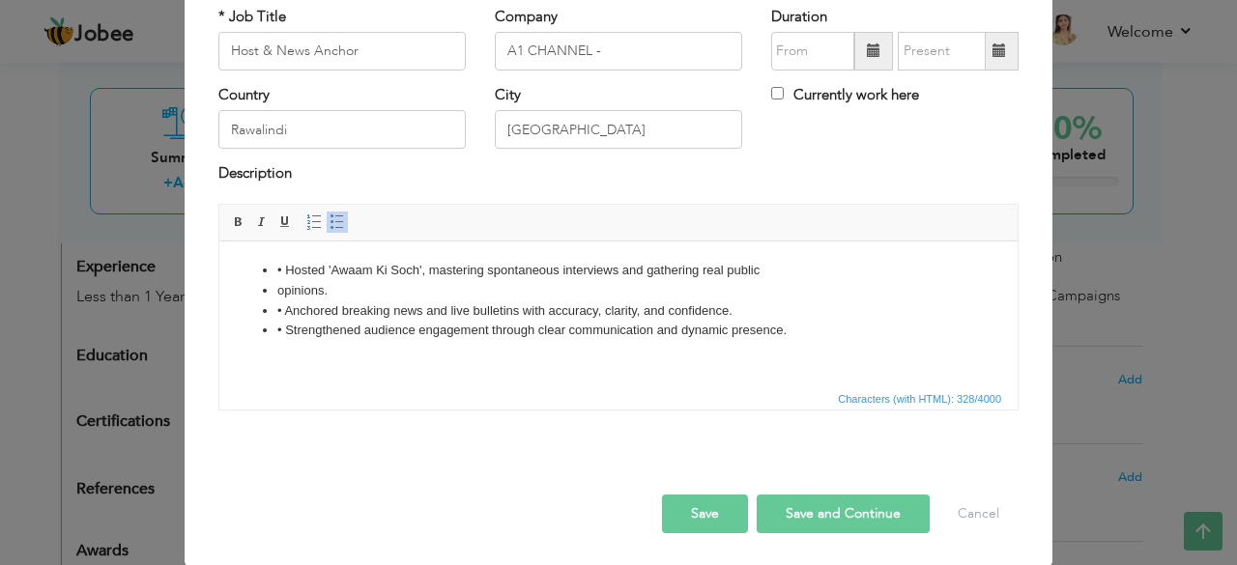
drag, startPoint x: 305, startPoint y: 291, endPoint x: 294, endPoint y: 282, distance: 14.5
click at [304, 291] on li "opinions." at bounding box center [618, 290] width 682 height 20
click at [283, 267] on li "• Hosted 'Awaam Ki Soch', mastering spontaneous interviews and gathering real p…" at bounding box center [618, 270] width 682 height 20
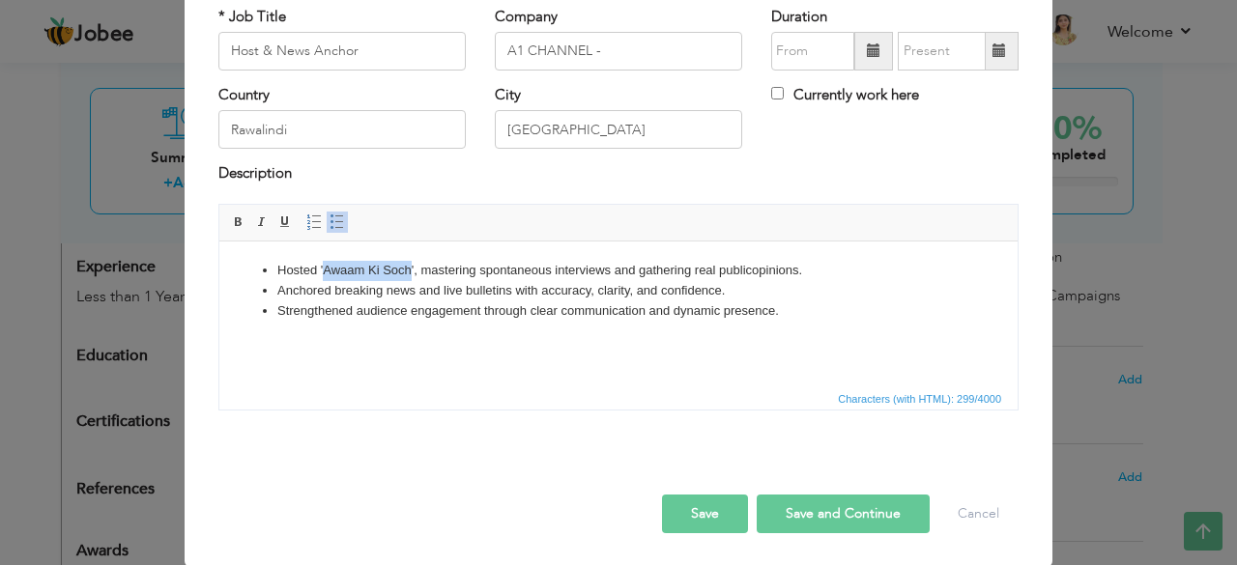
drag, startPoint x: 411, startPoint y: 268, endPoint x: 325, endPoint y: 270, distance: 86.0
click at [325, 270] on li "Hosted 'Awaam Ki Soch', mastering spontaneous interviews and gathering real pub…" at bounding box center [618, 270] width 682 height 20
click at [654, 284] on li "Anchored breaking news and live bulletins with accuracy, clarity, and confidenc…" at bounding box center [618, 290] width 682 height 20
click at [854, 517] on button "Save and Continue" at bounding box center [843, 514] width 173 height 39
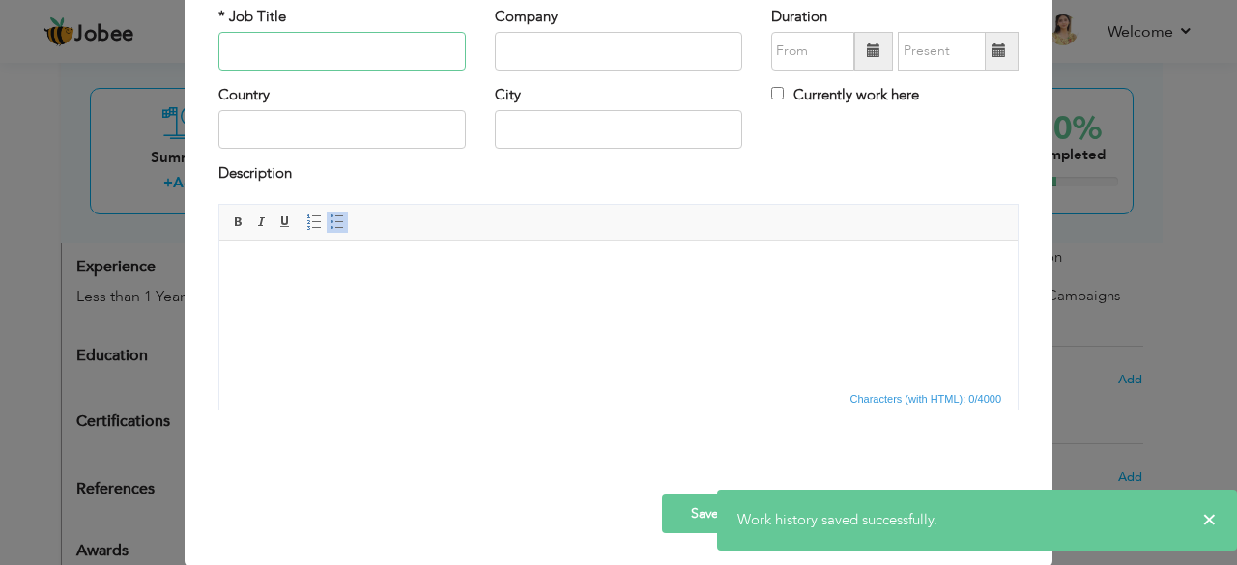
click at [266, 57] on input "text" at bounding box center [341, 51] width 247 height 39
paste input "Reporter"
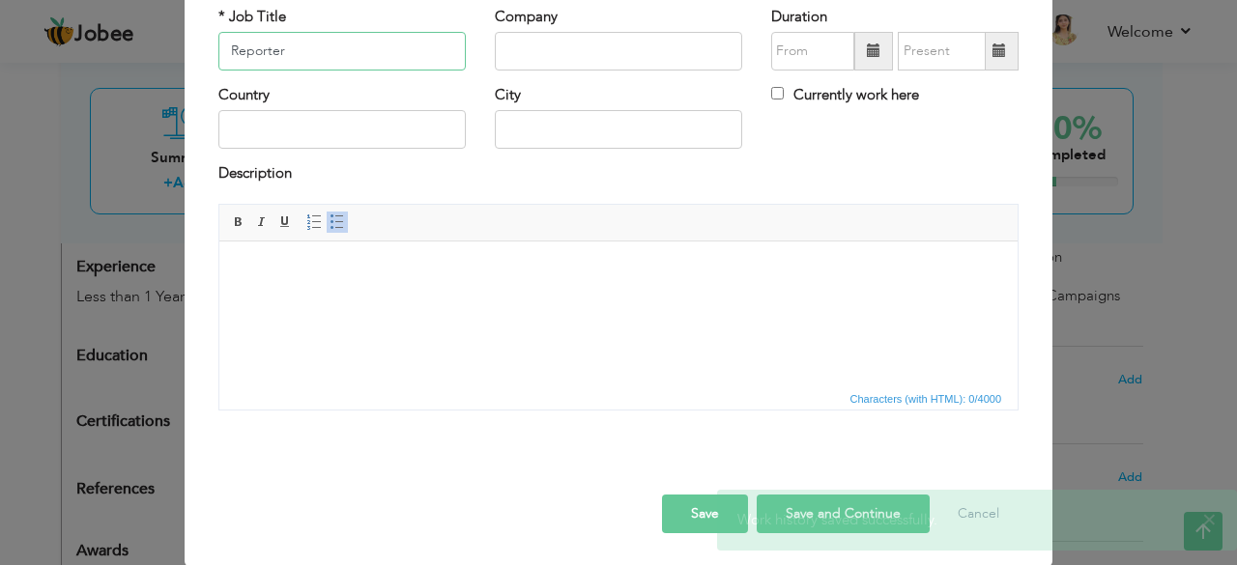
drag, startPoint x: 438, startPoint y: 61, endPoint x: 449, endPoint y: 61, distance: 11.6
click at [439, 61] on input "Reporter" at bounding box center [341, 51] width 247 height 39
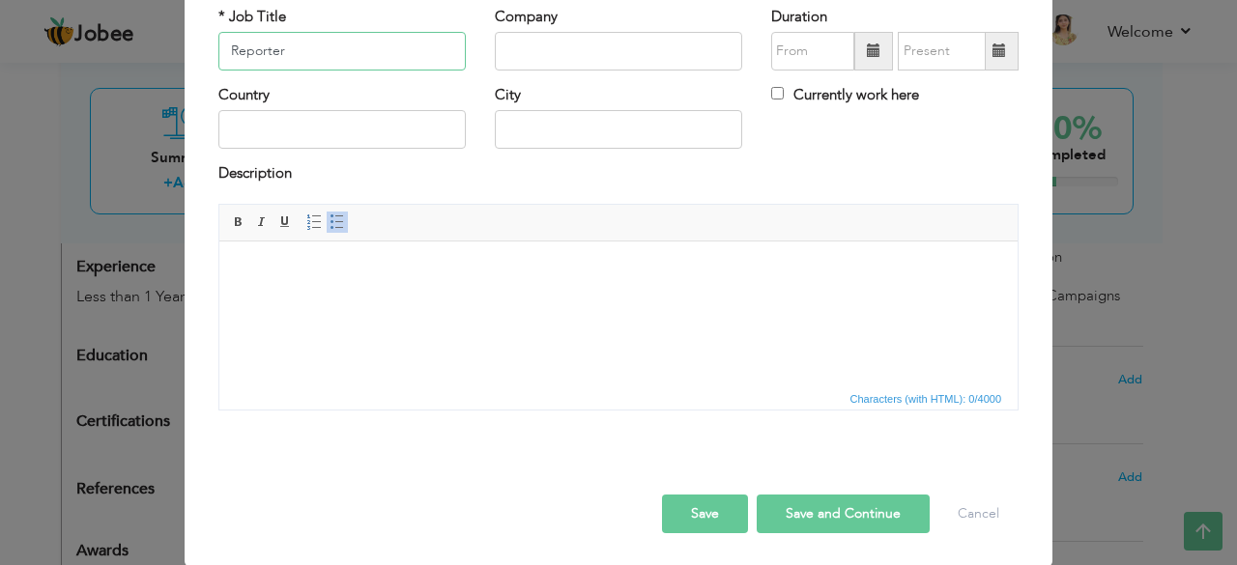
type input "Reporter"
click at [510, 59] on input "text" at bounding box center [618, 51] width 247 height 39
type input "Samaa TV"
type input "09/2025"
click at [339, 138] on input "text" at bounding box center [341, 129] width 247 height 39
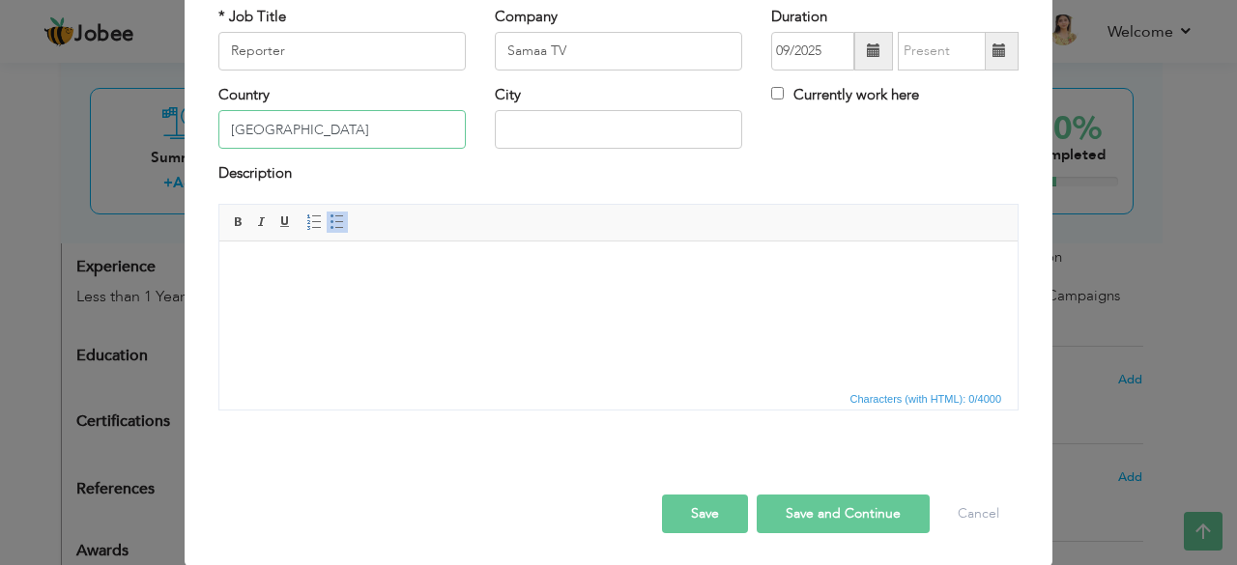
type input "[GEOGRAPHIC_DATA]"
type input "U"
type input "[GEOGRAPHIC_DATA]"
click at [322, 300] on html at bounding box center [618, 270] width 798 height 59
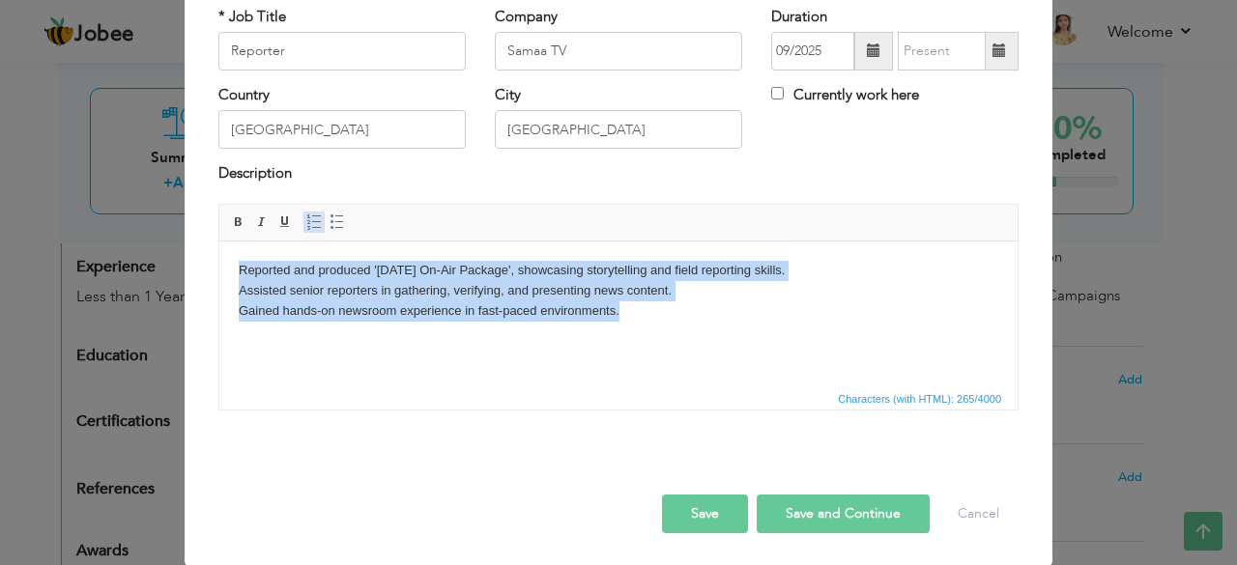
click at [313, 212] on link "Insert/Remove Numbered List" at bounding box center [313, 222] width 21 height 21
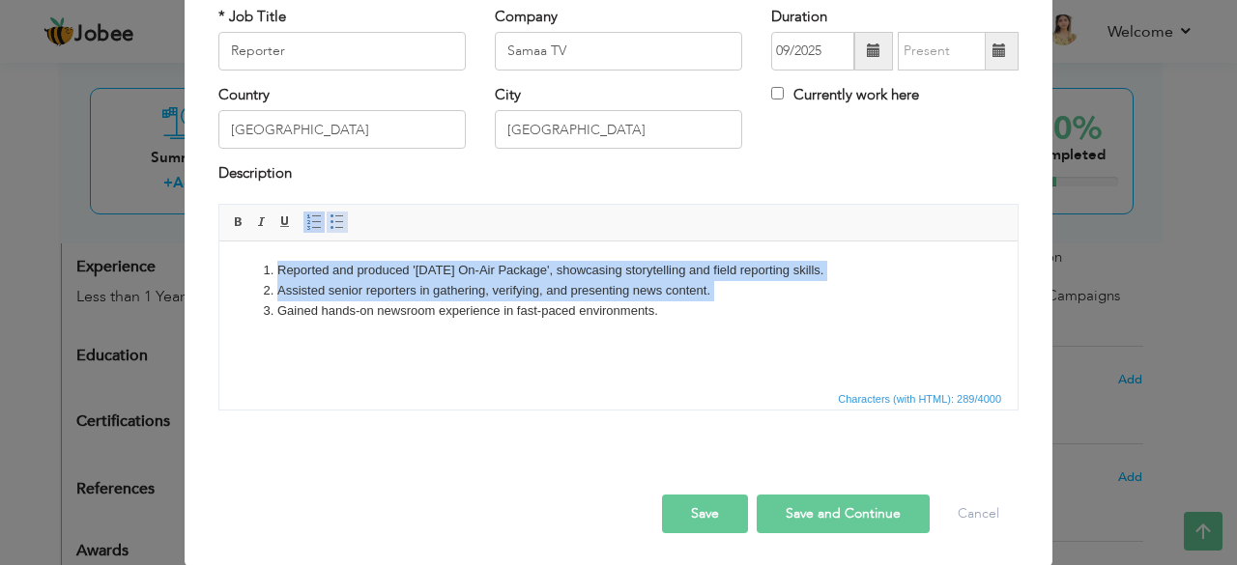
click at [330, 215] on span at bounding box center [337, 222] width 15 height 15
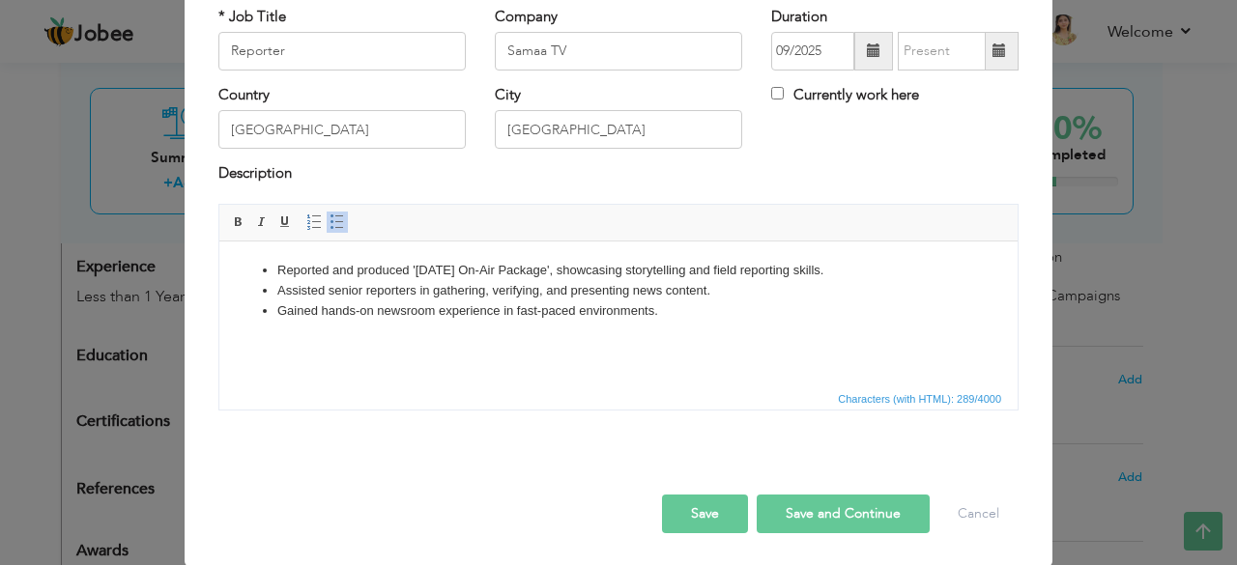
click at [829, 500] on button "Save and Continue" at bounding box center [843, 514] width 173 height 39
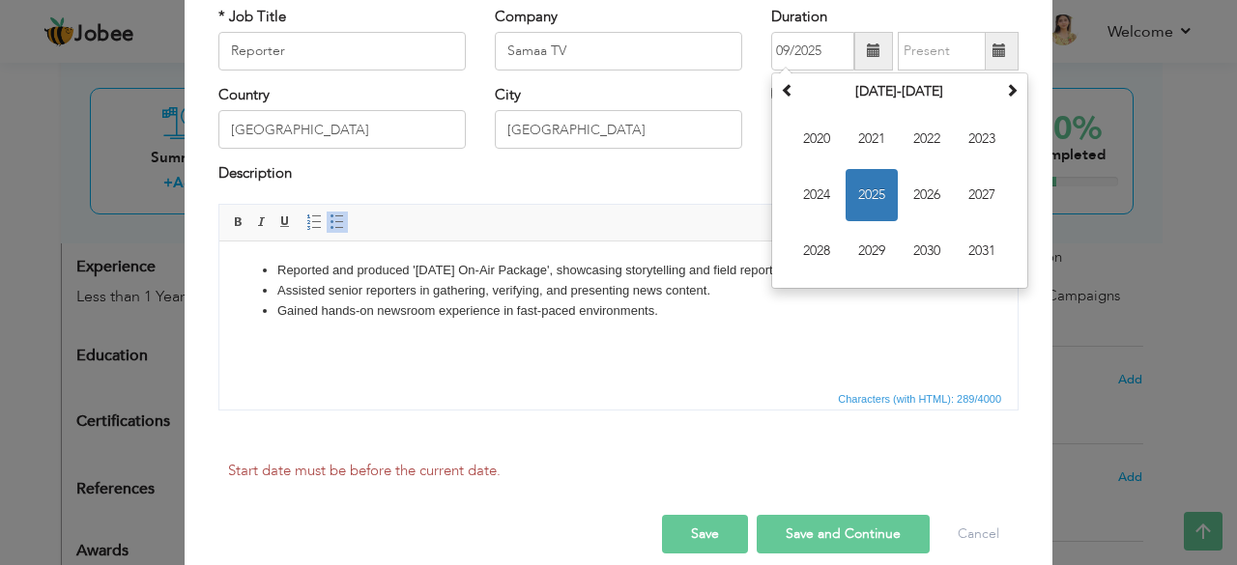
click at [686, 192] on div "Description" at bounding box center [618, 183] width 829 height 40
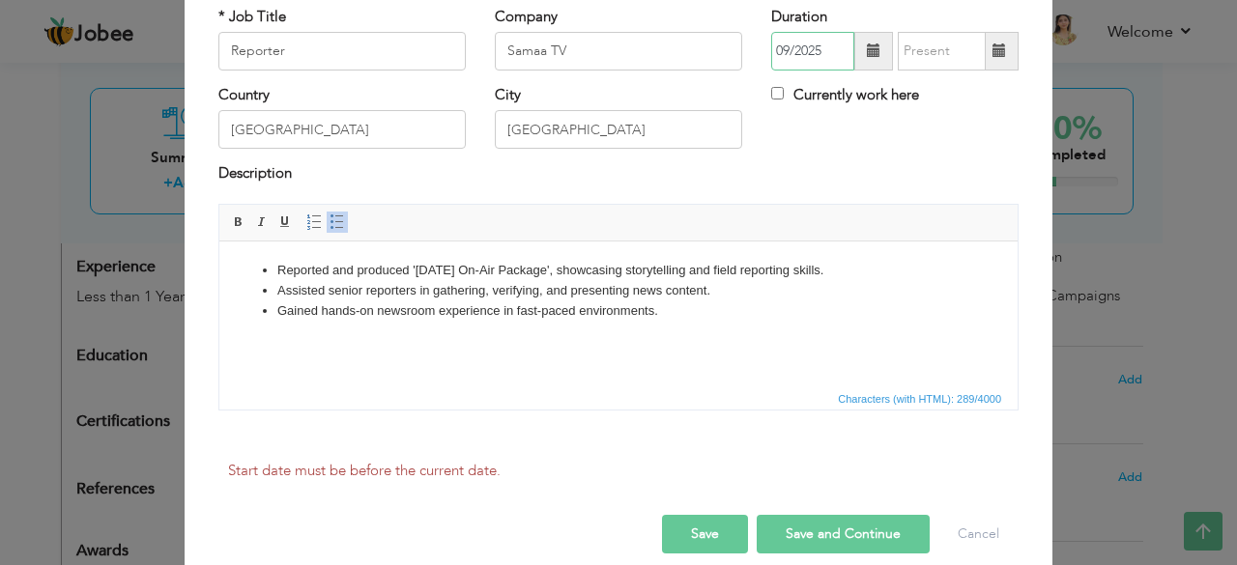
click at [808, 43] on input "09/2025" at bounding box center [812, 51] width 83 height 39
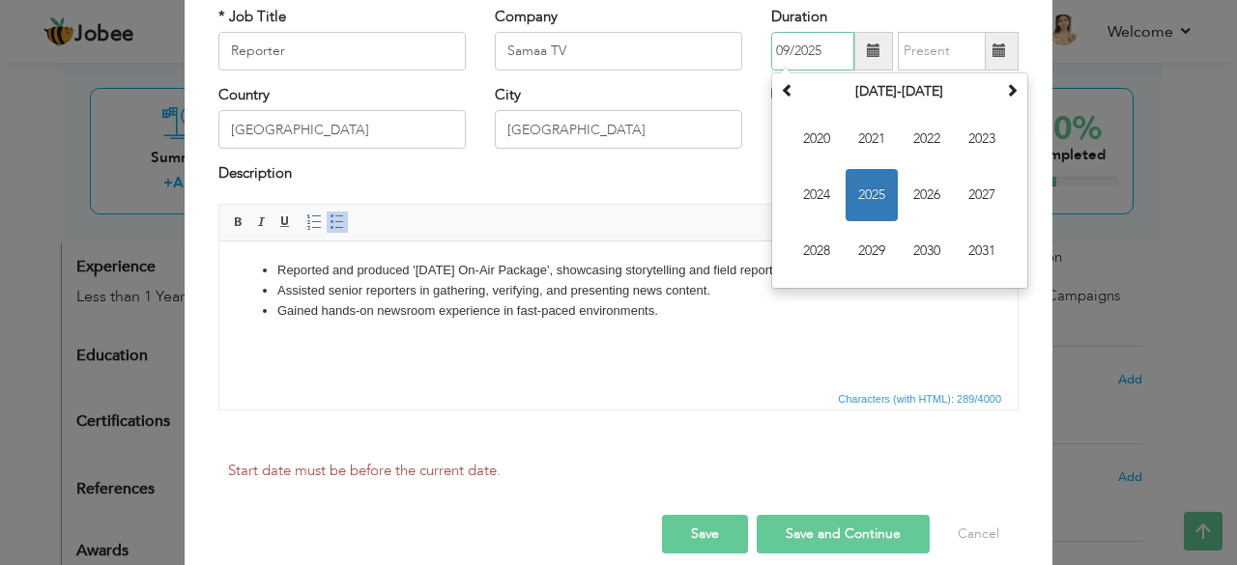
click at [808, 43] on input "09/2025" at bounding box center [812, 51] width 83 height 39
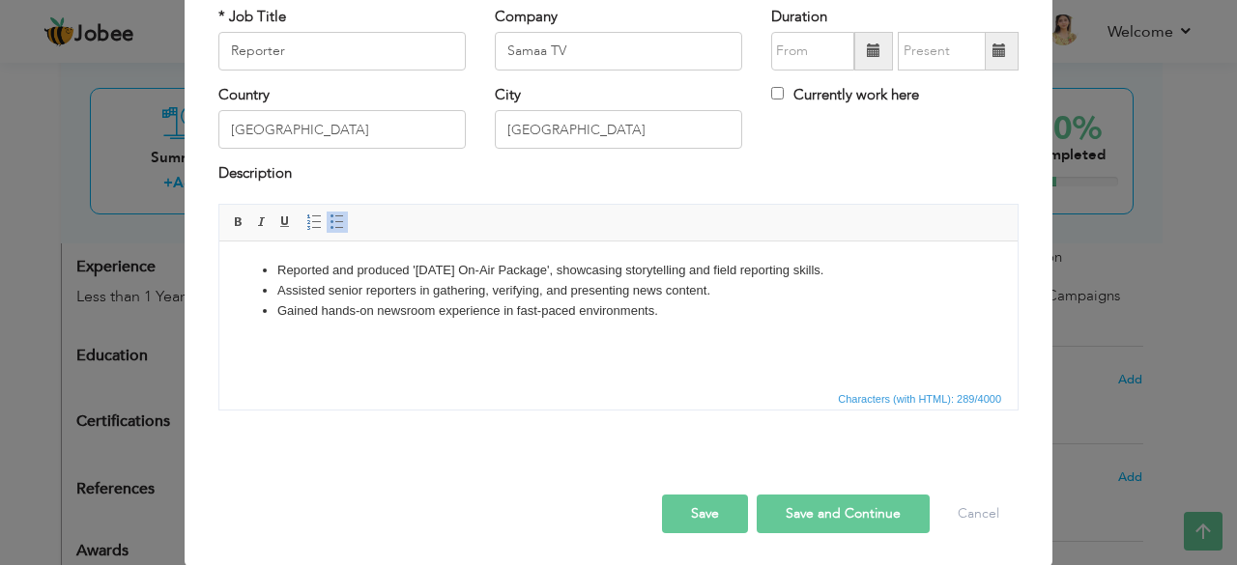
click at [879, 339] on html "Reported and produced '14th August On-Air Package', showcasing storytelling and…" at bounding box center [618, 290] width 798 height 99
click at [829, 502] on button "Save and Continue" at bounding box center [843, 514] width 173 height 39
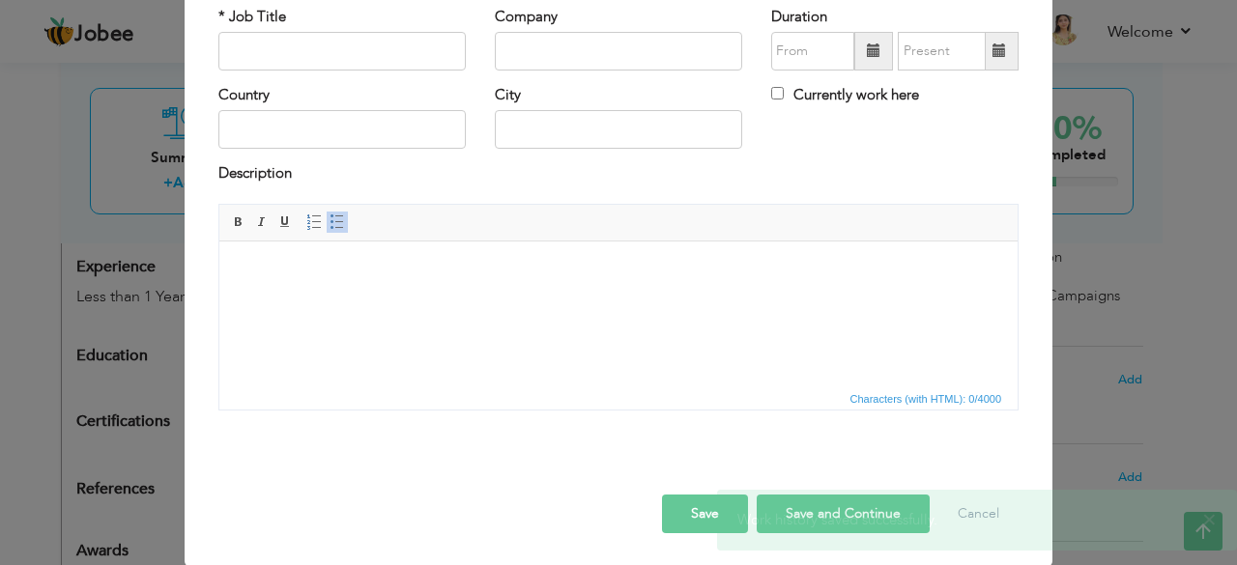
click at [289, 73] on div "* Job Title" at bounding box center [342, 46] width 276 height 78
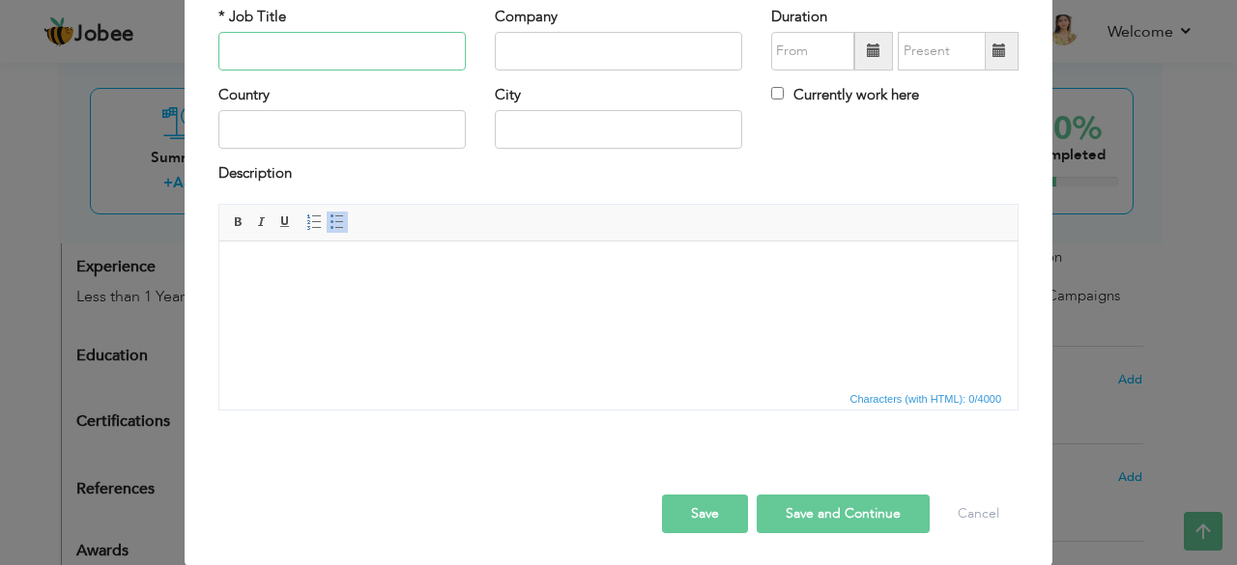
click at [303, 49] on input "text" at bounding box center [341, 51] width 247 height 39
paste input "Host"
type input "Host"
click at [571, 40] on input "text" at bounding box center [618, 51] width 247 height 39
paste input "VOICE OF BAHRIA (FM-102.6) -"
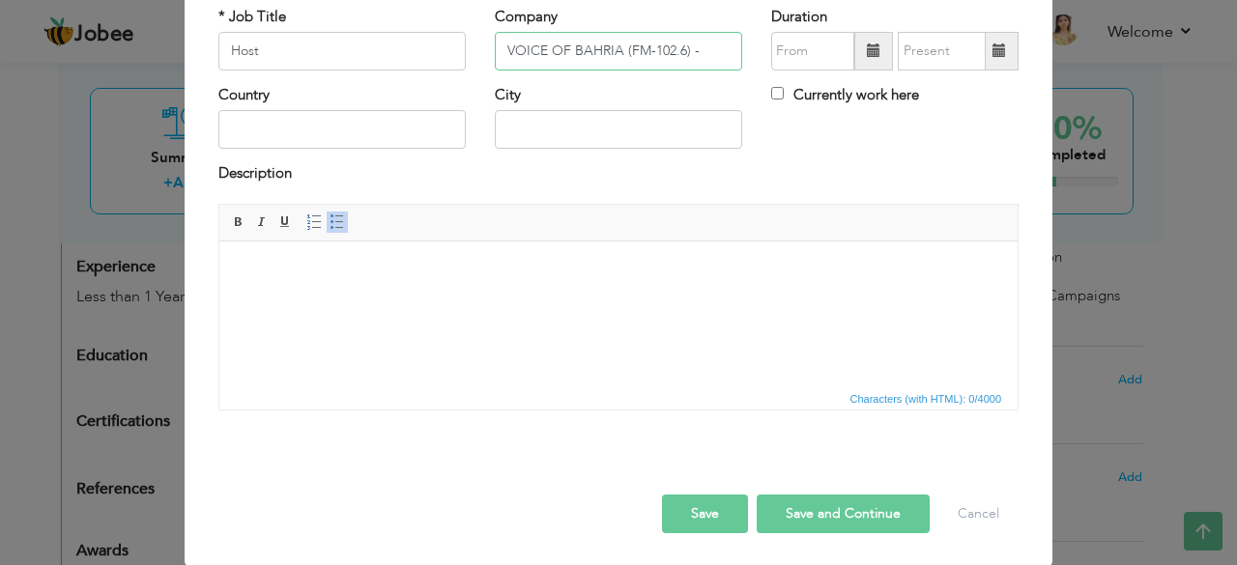
type input "VOICE OF BAHRIA (FM-102.6) -"
type input "09/2025"
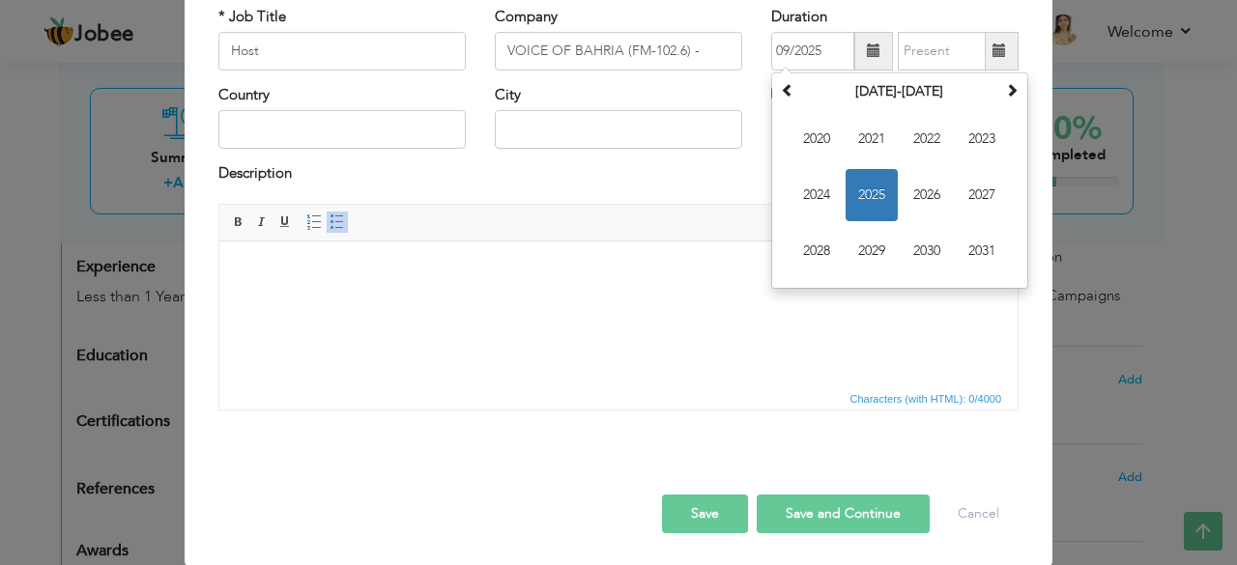
click at [347, 150] on div "Country" at bounding box center [342, 124] width 276 height 78
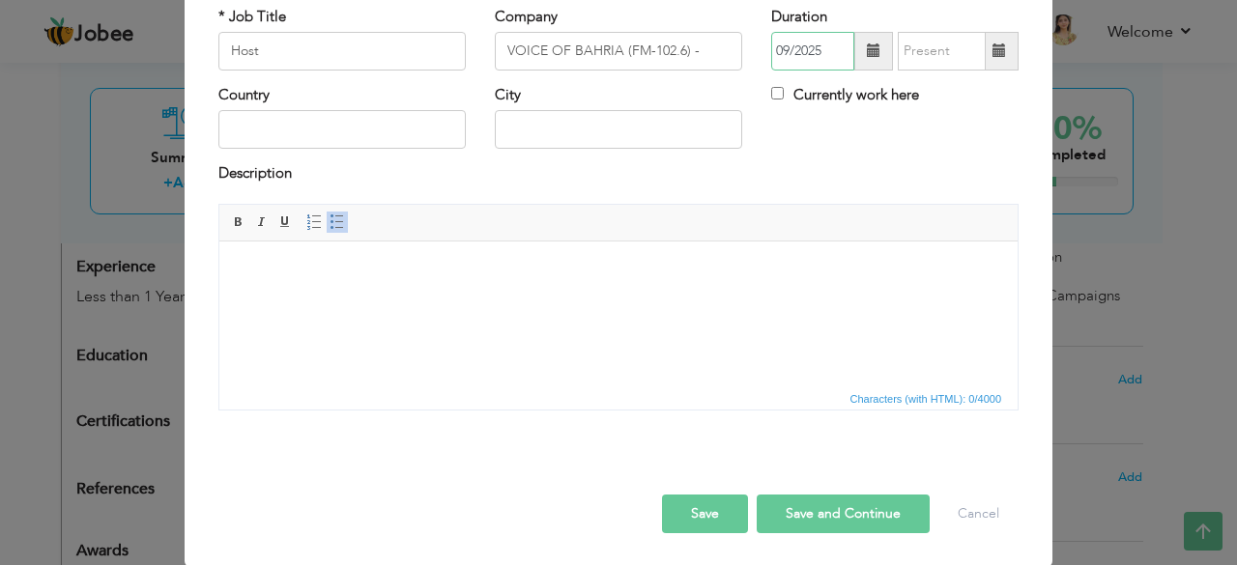
click at [829, 49] on input "09/2025" at bounding box center [812, 51] width 83 height 39
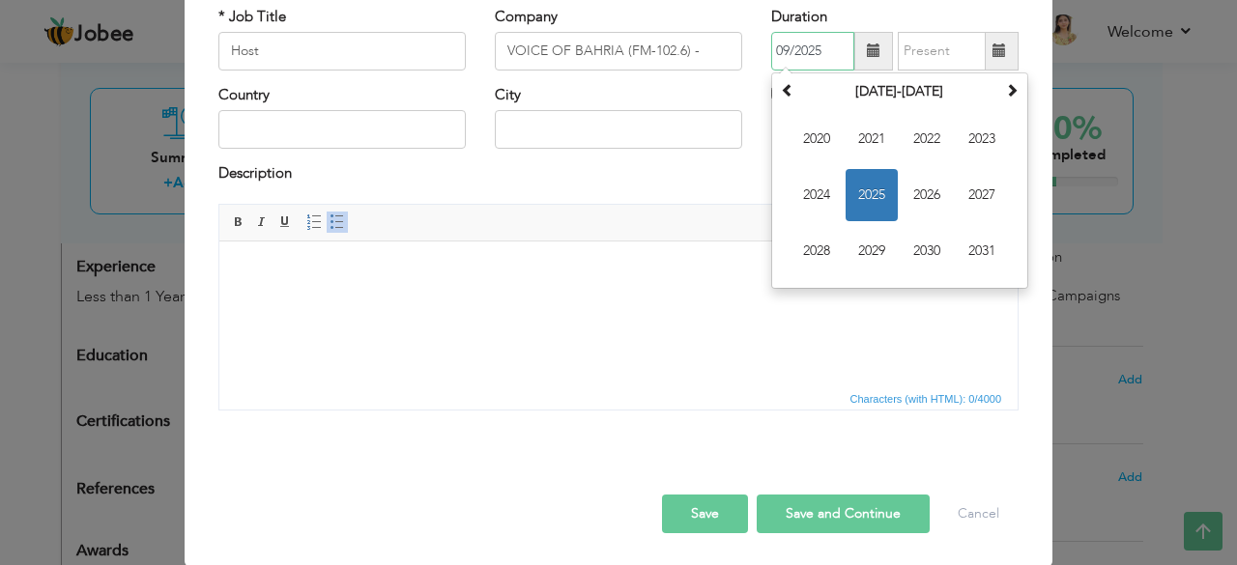
click at [829, 49] on input "09/2025" at bounding box center [812, 51] width 83 height 39
click at [194, 125] on div "× Work History * Job Title Host Company VOICE OF BAHRIA (FM-102.6) - Duration S…" at bounding box center [619, 250] width 868 height 633
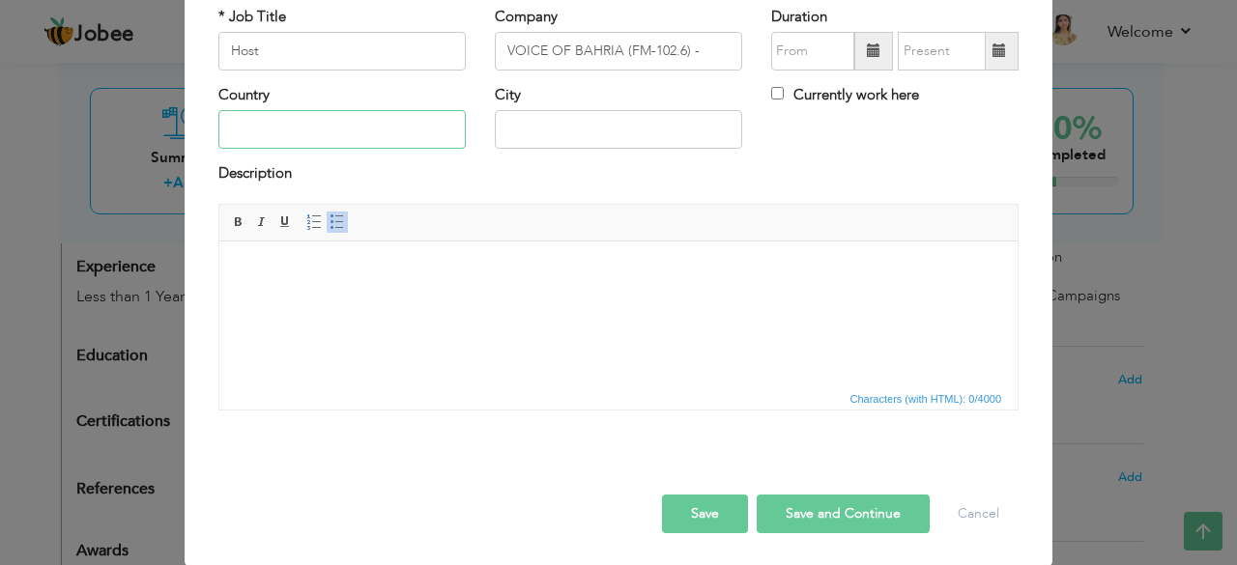
click at [272, 135] on input "text" at bounding box center [341, 129] width 247 height 39
type input "[GEOGRAPHIC_DATA]"
type input "Islamabad"
click at [423, 300] on html at bounding box center [618, 270] width 798 height 59
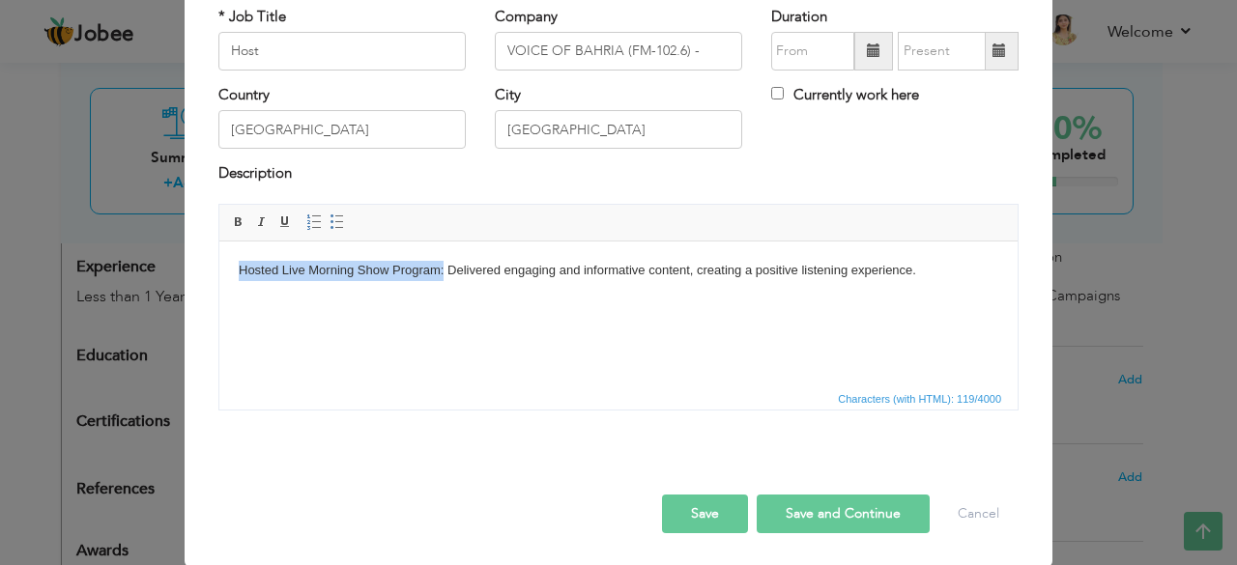
drag, startPoint x: 434, startPoint y: 272, endPoint x: 239, endPoint y: 272, distance: 195.2
click at [239, 272] on body "Hosted Live Morning Show Program: Delivered engaging and informative content, c…" at bounding box center [619, 270] width 760 height 20
click at [953, 275] on body "Hosted Live Morning Show Program: Delivered engaging and informative content, c…" at bounding box center [619, 270] width 760 height 20
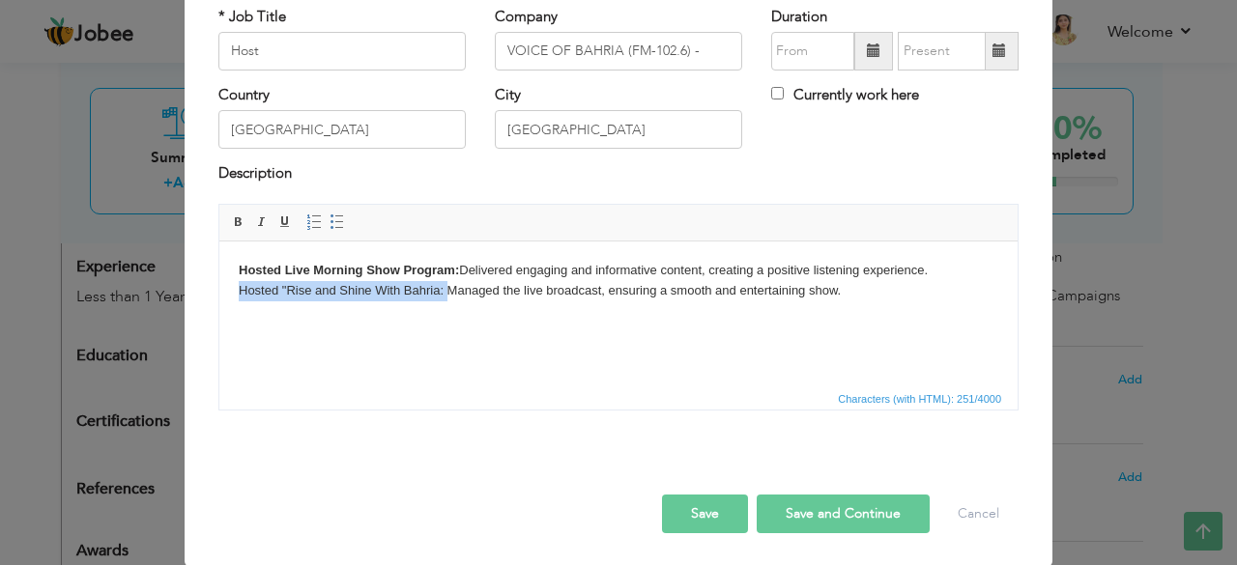
drag, startPoint x: 446, startPoint y: 293, endPoint x: 241, endPoint y: 289, distance: 204.9
click at [241, 289] on body "Hosted Live Morning Show Program: Delivered engaging and informative content, c…" at bounding box center [619, 280] width 760 height 41
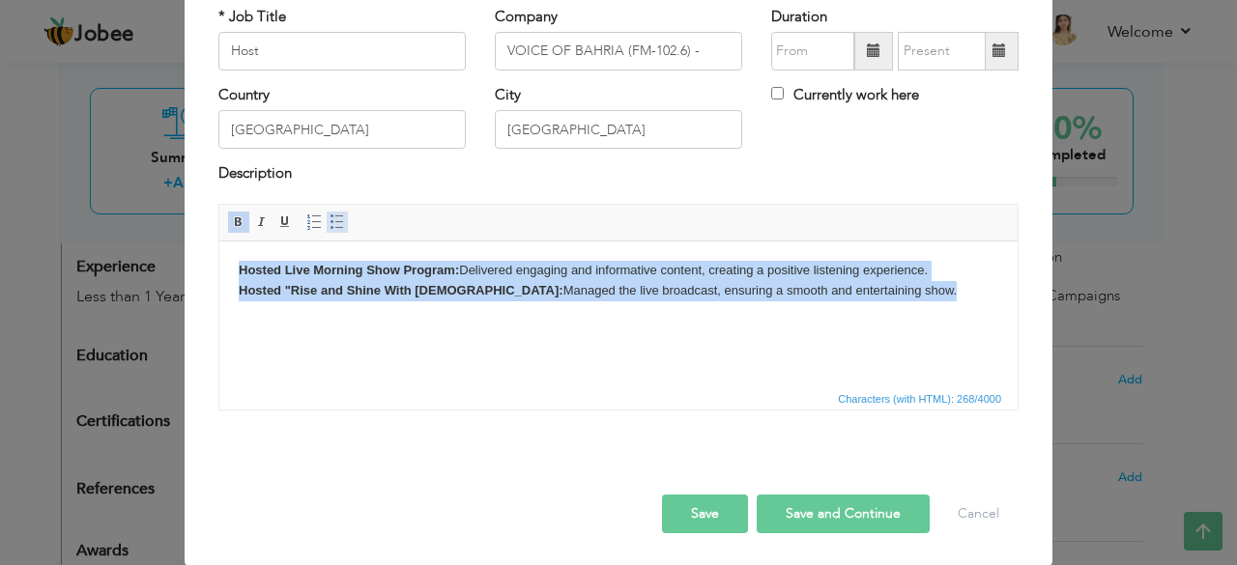
click at [331, 222] on span at bounding box center [337, 222] width 15 height 15
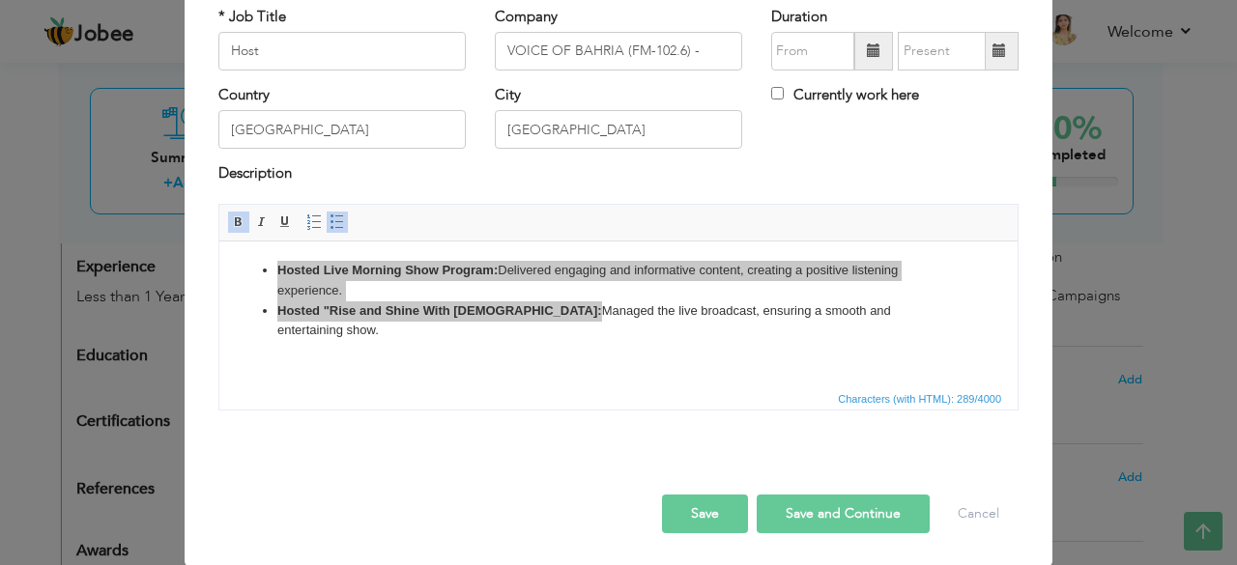
click at [852, 498] on button "Save and Continue" at bounding box center [843, 514] width 173 height 39
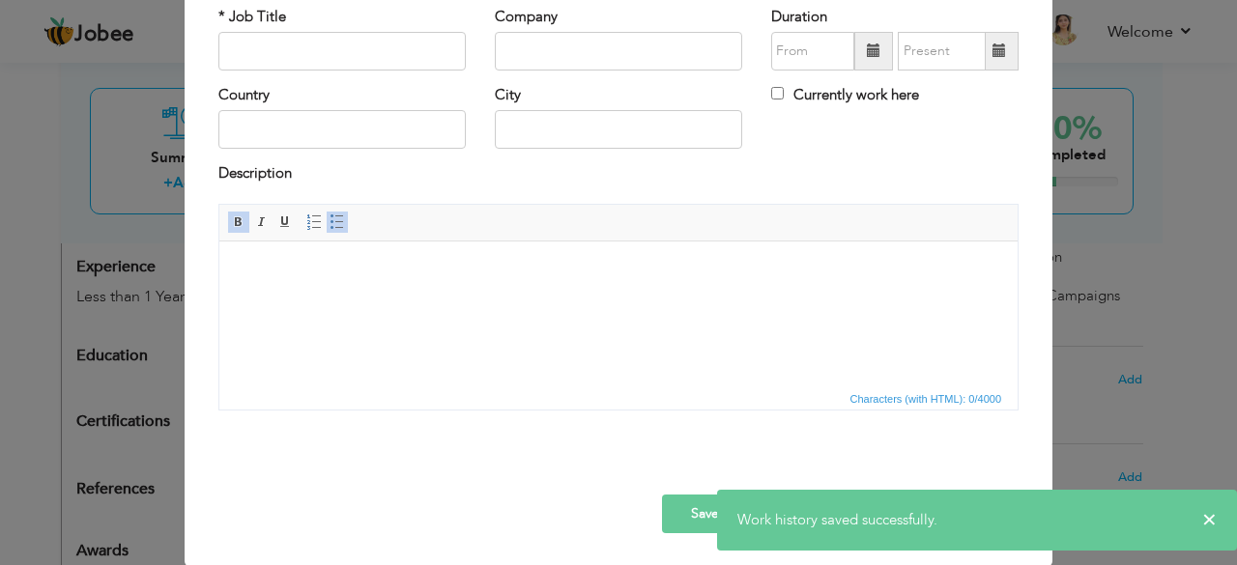
click at [1097, 309] on div "× Work History * Job Title Company Duration Currently work here Country" at bounding box center [618, 282] width 1237 height 565
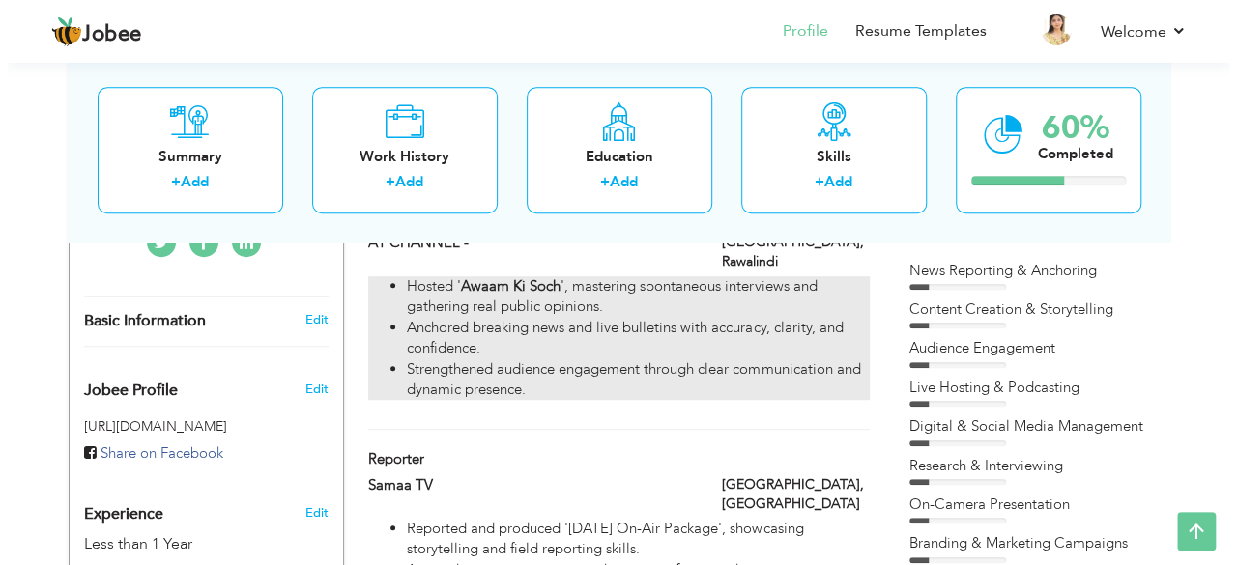
scroll to position [515, 0]
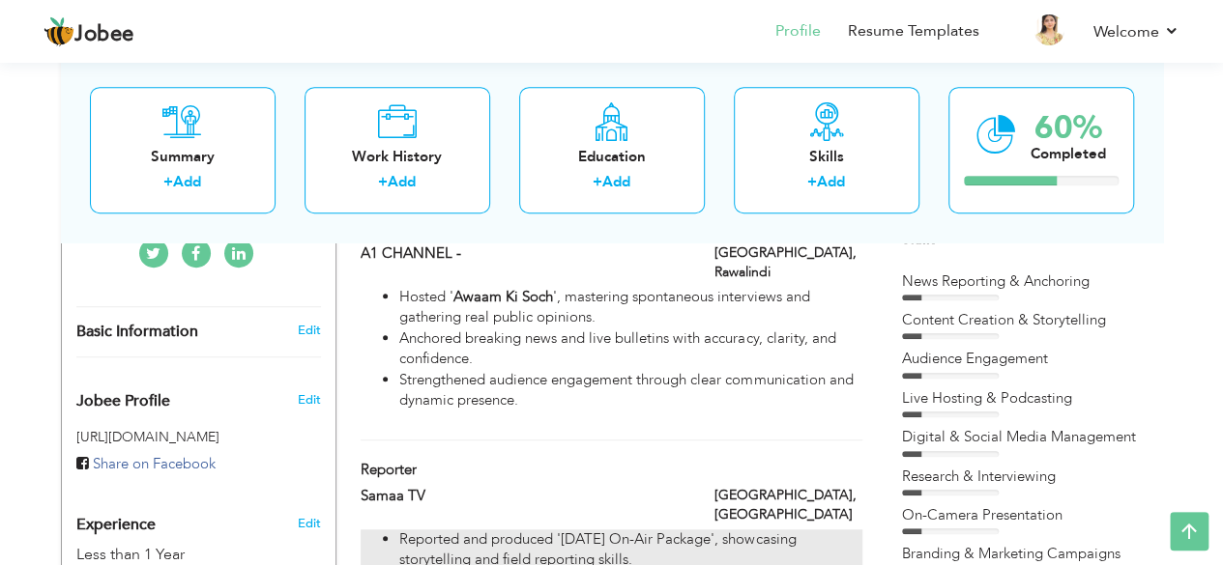
click at [767, 530] on li "Reported and produced '14th August On-Air Package', showcasing storytelling and…" at bounding box center [630, 551] width 462 height 42
type input "Reporter"
type input "Samaa TV"
type input "[GEOGRAPHIC_DATA]"
type input "Islamabad"
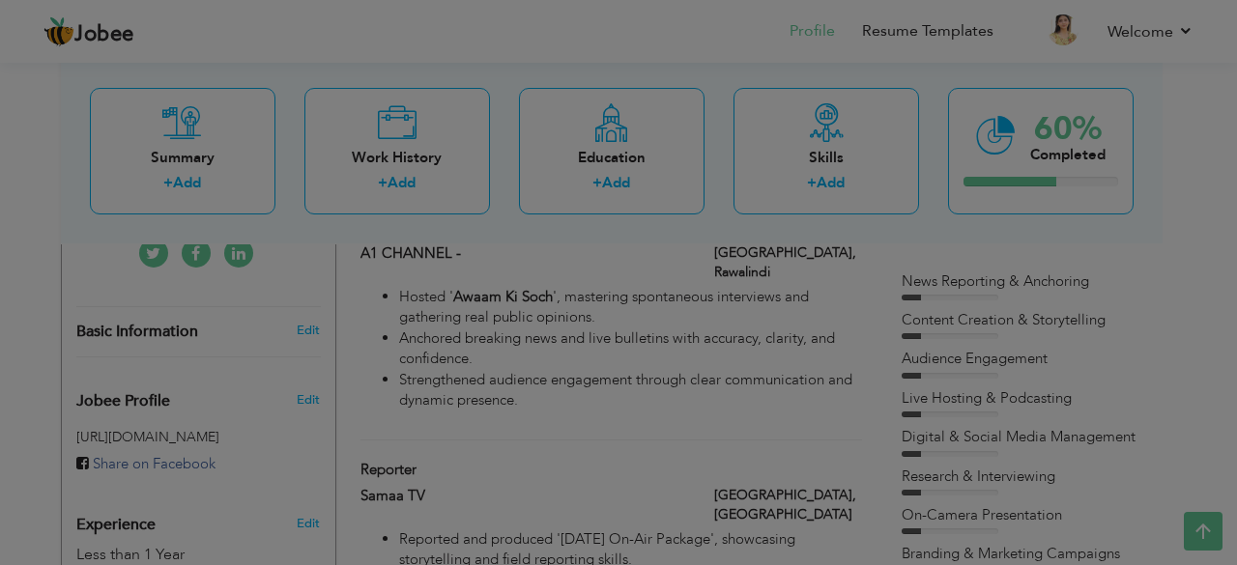
scroll to position [0, 0]
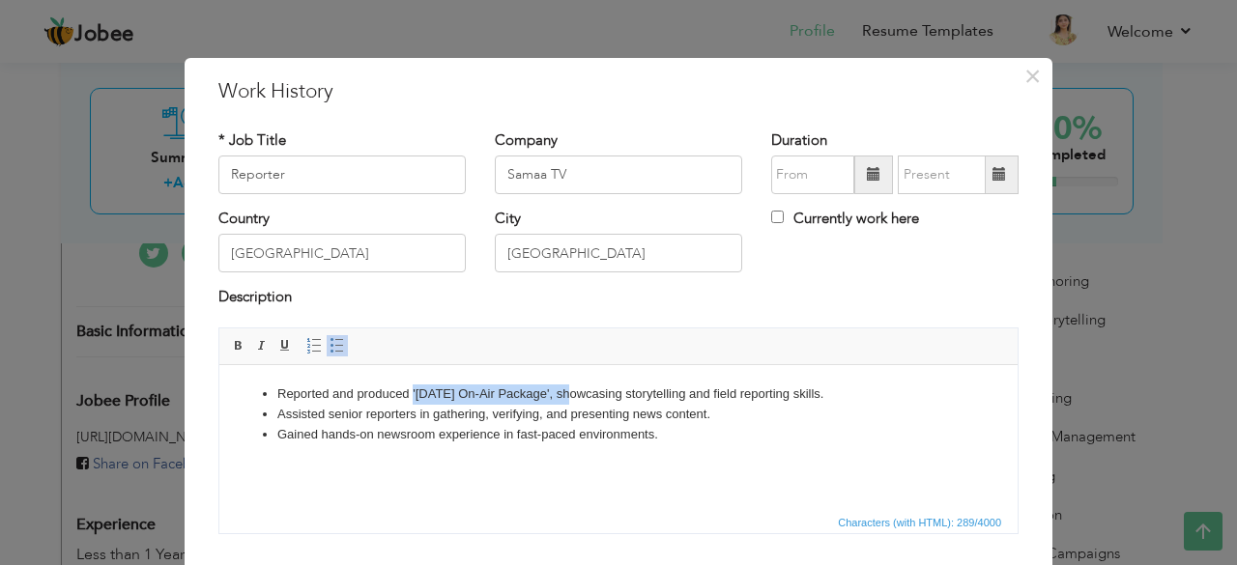
drag, startPoint x: 571, startPoint y: 394, endPoint x: 431, endPoint y: 397, distance: 140.2
click at [414, 398] on li "Reported and produced '14th August On-Air Package', showcasing storytelling and…" at bounding box center [618, 394] width 682 height 20
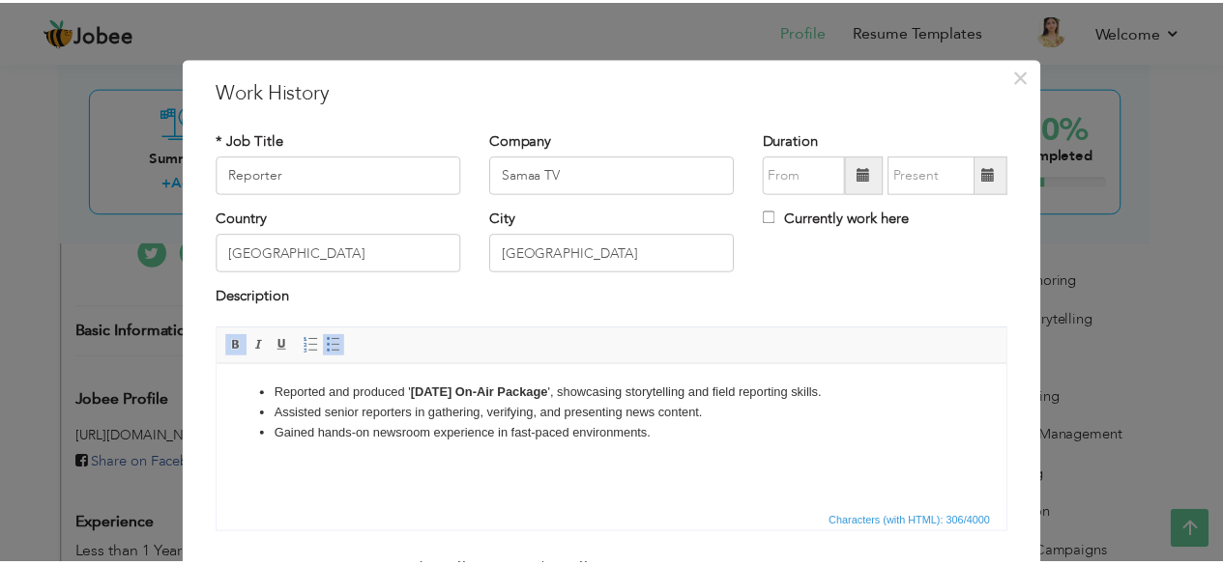
scroll to position [124, 0]
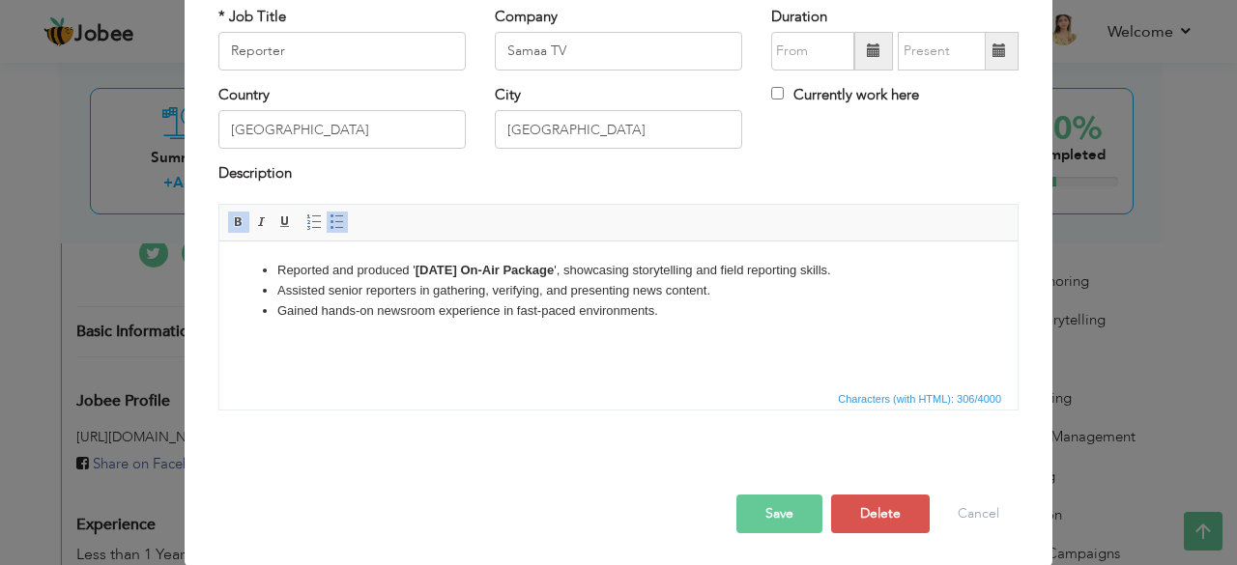
click at [781, 513] on button "Save" at bounding box center [780, 514] width 86 height 39
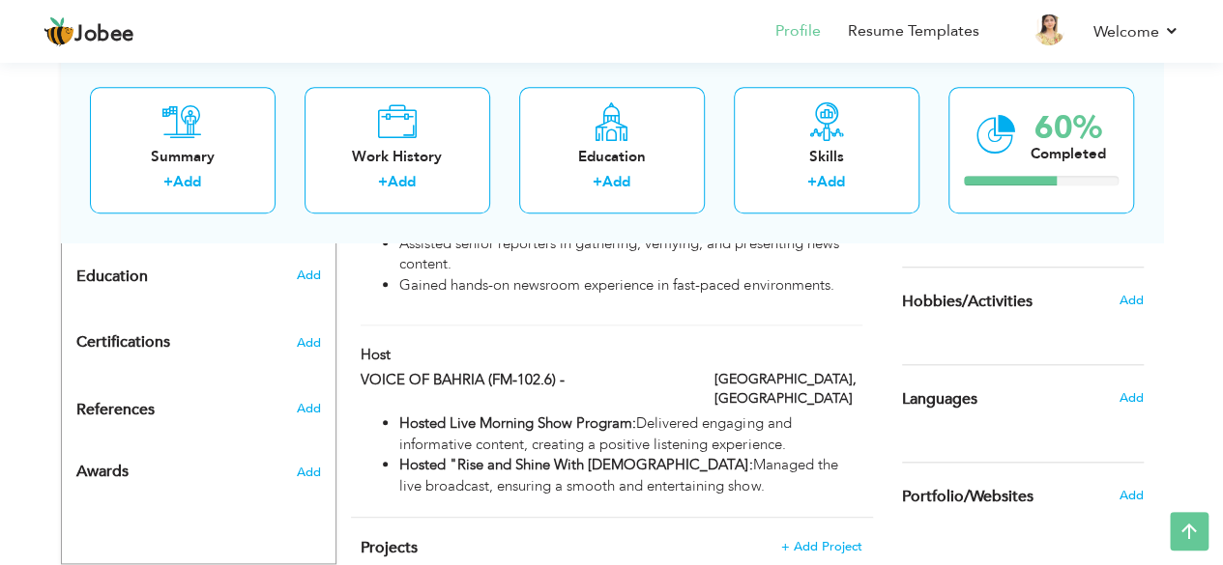
scroll to position [903, 0]
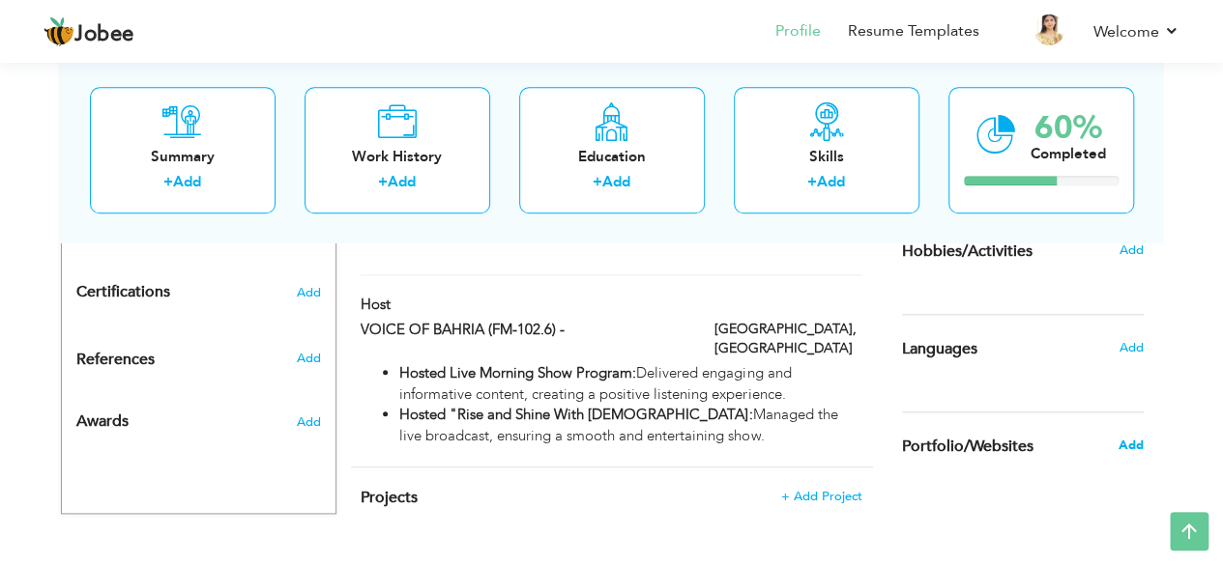
click at [1131, 443] on span "Add" at bounding box center [1129, 445] width 25 height 17
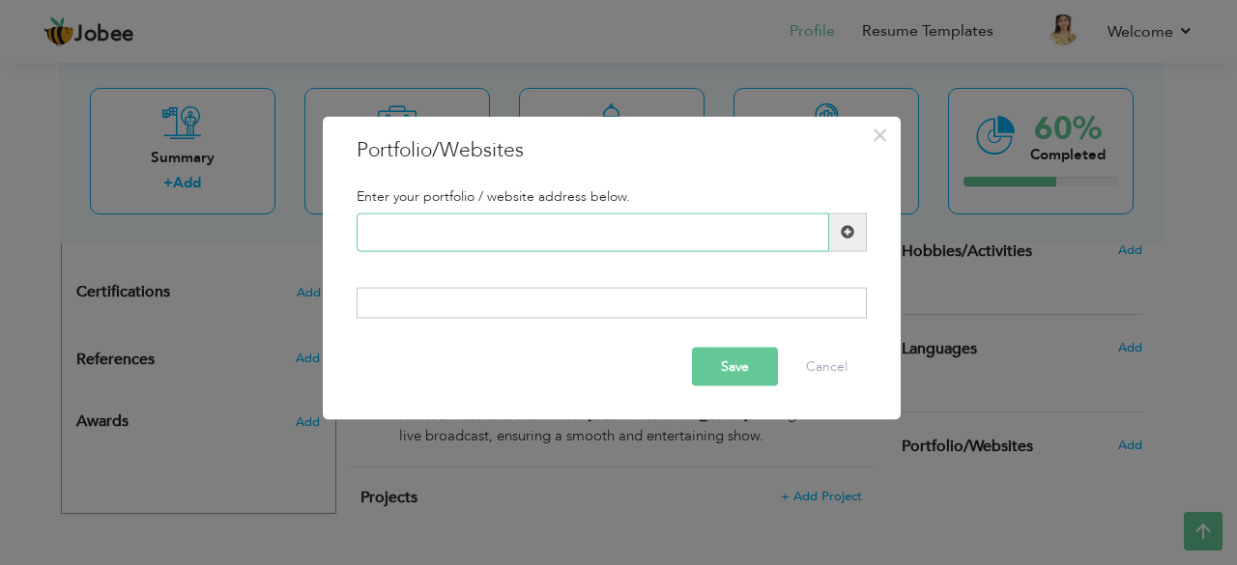
paste input "[URL][DOMAIN_NAME]"
type input "[URL][DOMAIN_NAME]"
click at [694, 322] on div "Enter your portfolio / website address below. https://sheza-portfolio.tiiny.sit…" at bounding box center [611, 253] width 539 height 159
click at [655, 291] on div at bounding box center [612, 303] width 510 height 31
click at [704, 384] on button "Save" at bounding box center [735, 367] width 86 height 39
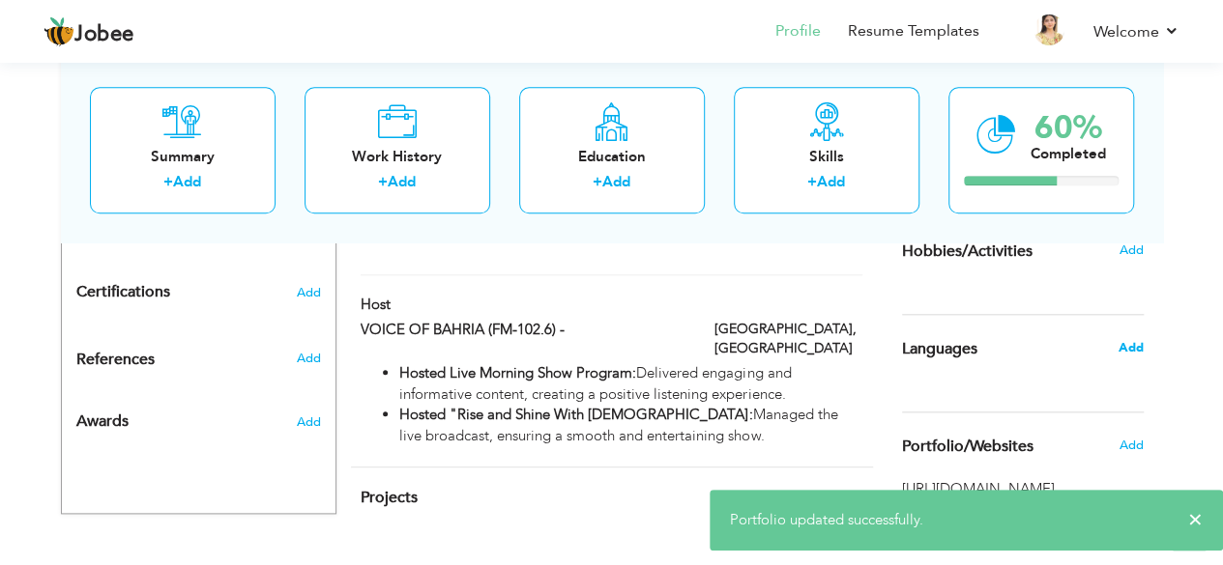
click at [1125, 347] on span "Add" at bounding box center [1129, 347] width 25 height 17
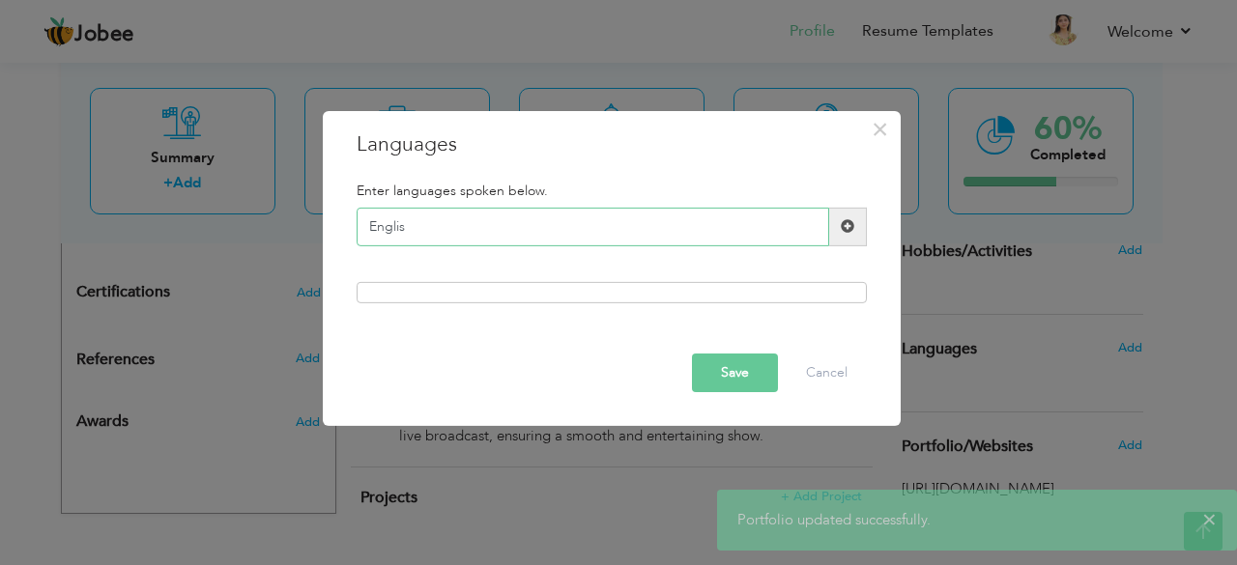
type input "English"
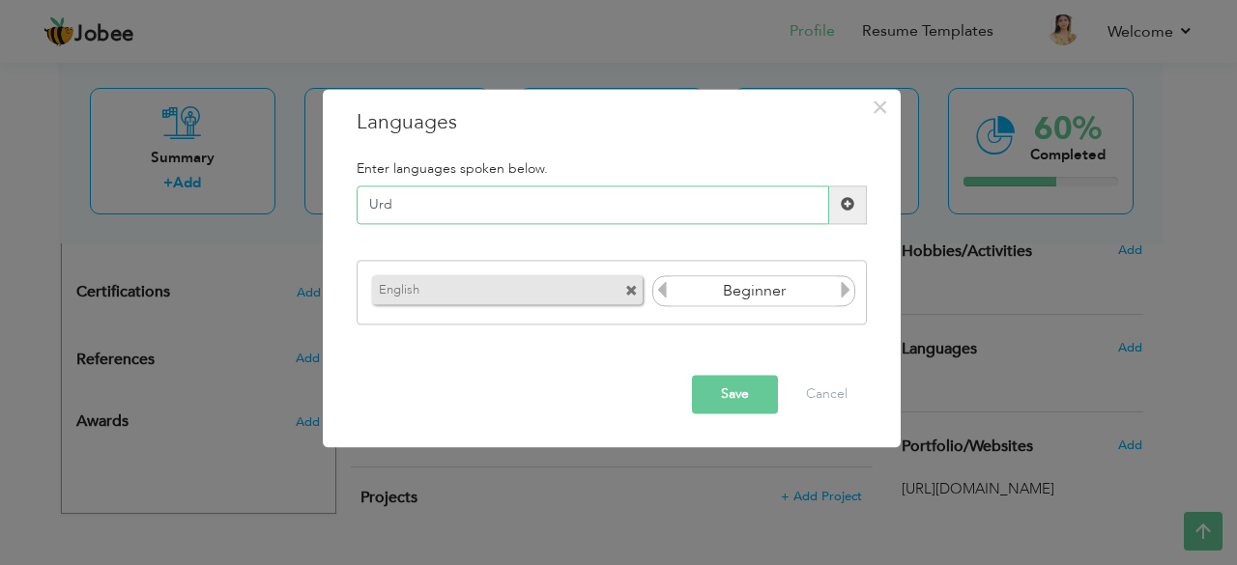
type input "Urdu"
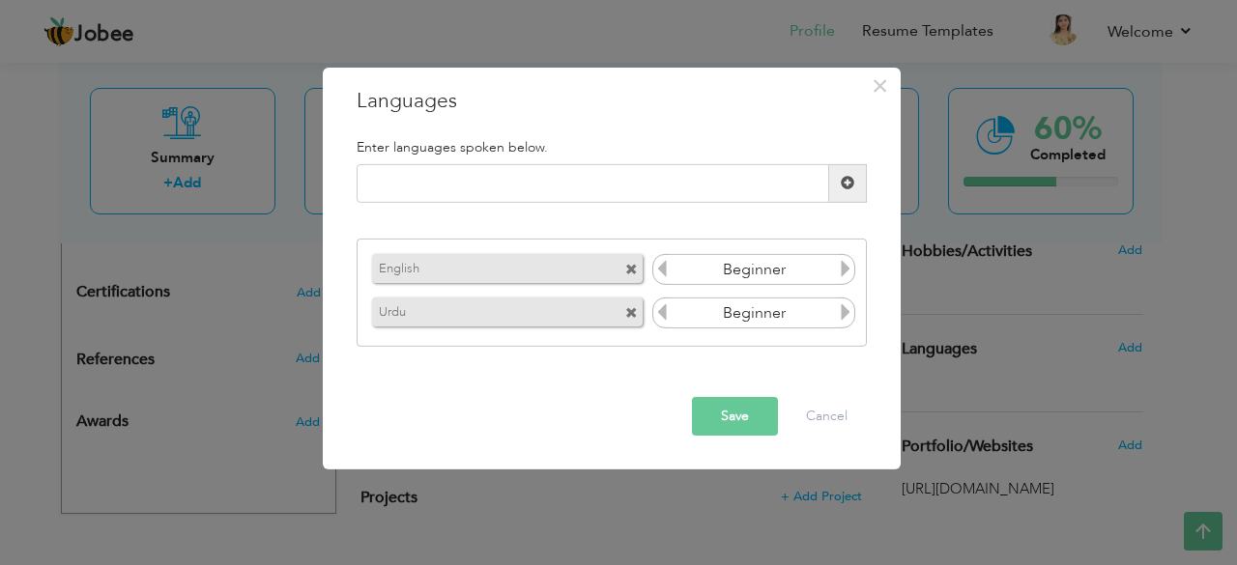
click at [845, 310] on icon at bounding box center [845, 311] width 17 height 17
click at [847, 271] on icon at bounding box center [845, 268] width 17 height 17
click at [849, 270] on icon at bounding box center [845, 268] width 17 height 17
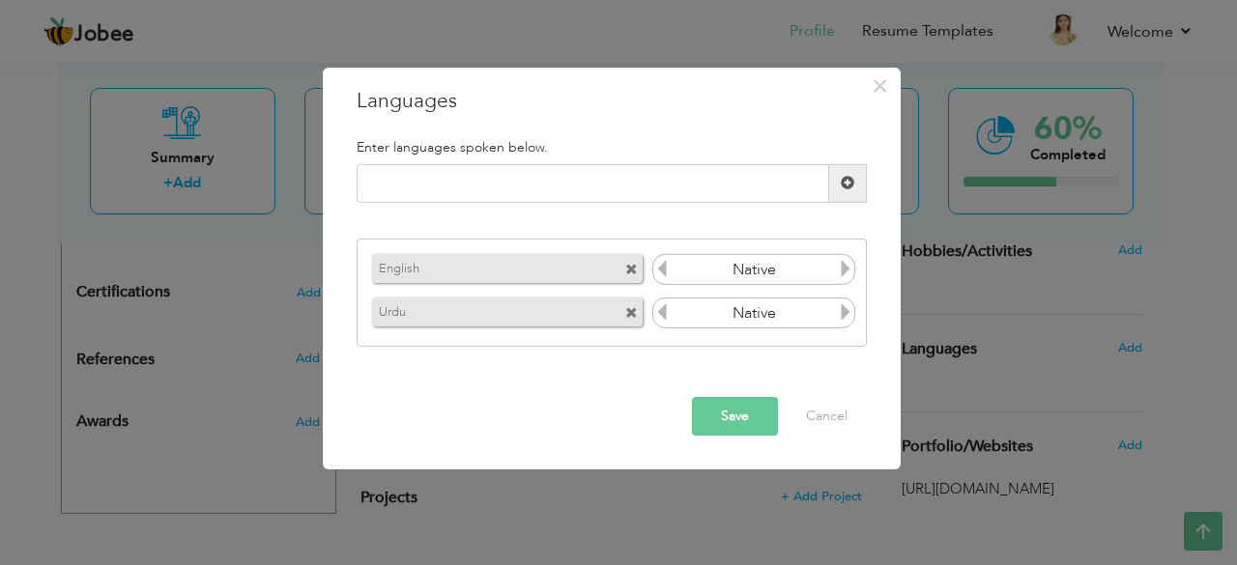
click at [657, 266] on icon at bounding box center [661, 268] width 17 height 17
click at [749, 420] on button "Save" at bounding box center [735, 416] width 86 height 39
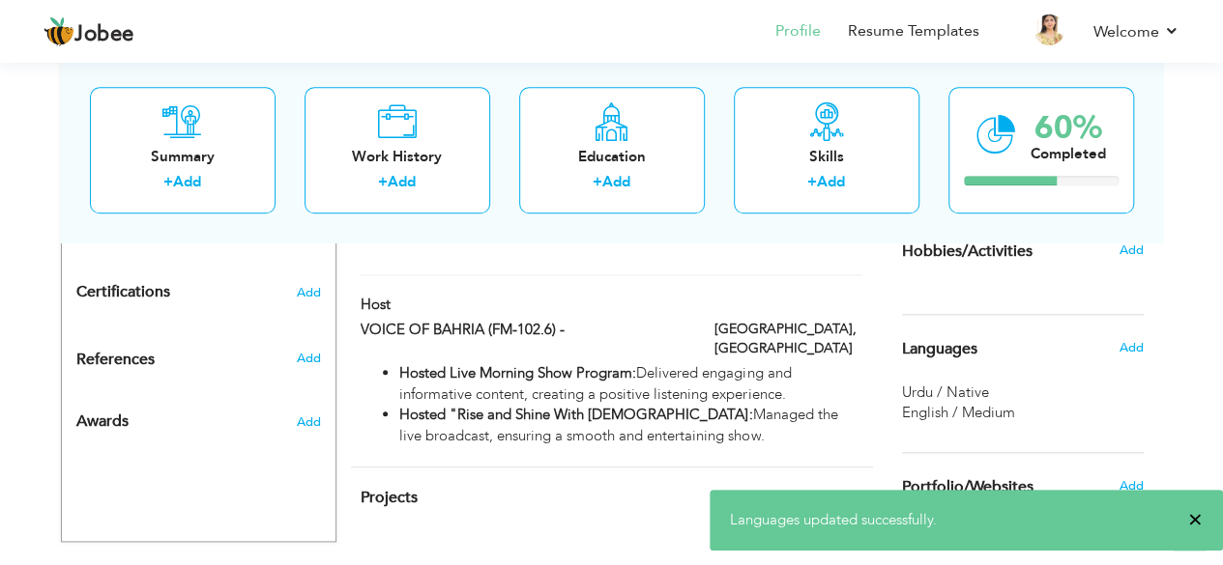
click at [1197, 518] on span "×" at bounding box center [1195, 519] width 14 height 19
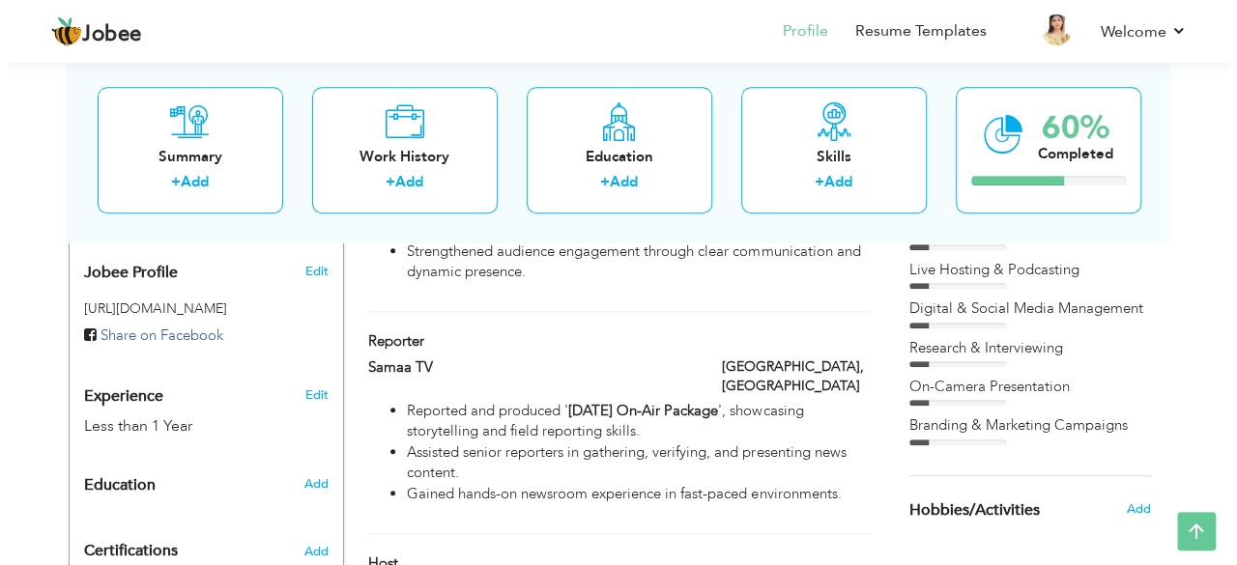
scroll to position [645, 0]
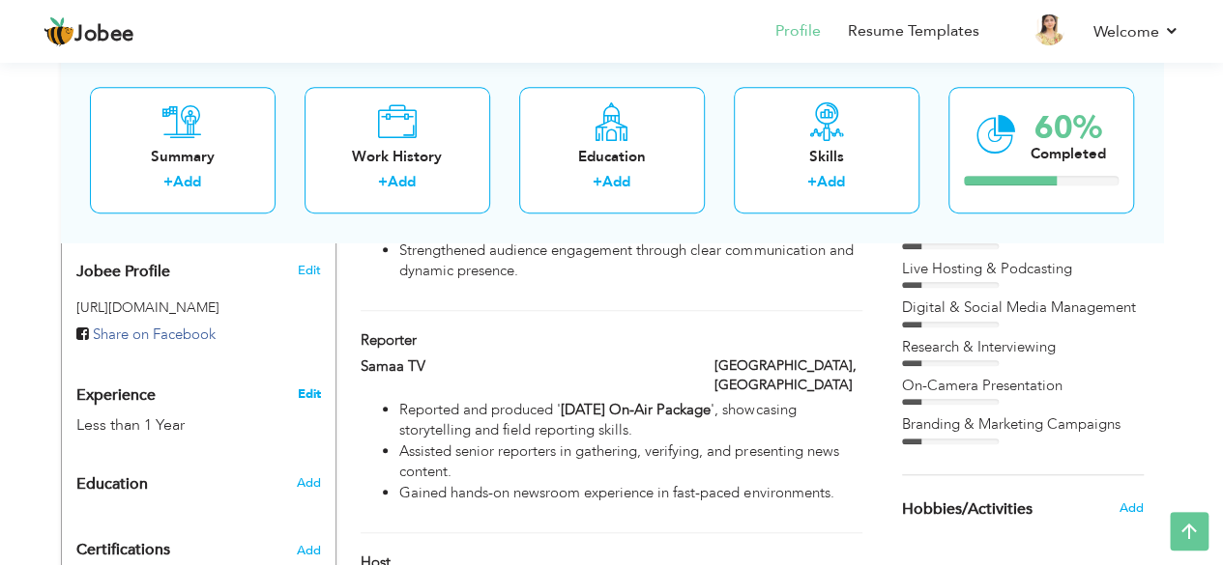
click at [301, 386] on link "Edit" at bounding box center [308, 394] width 23 height 17
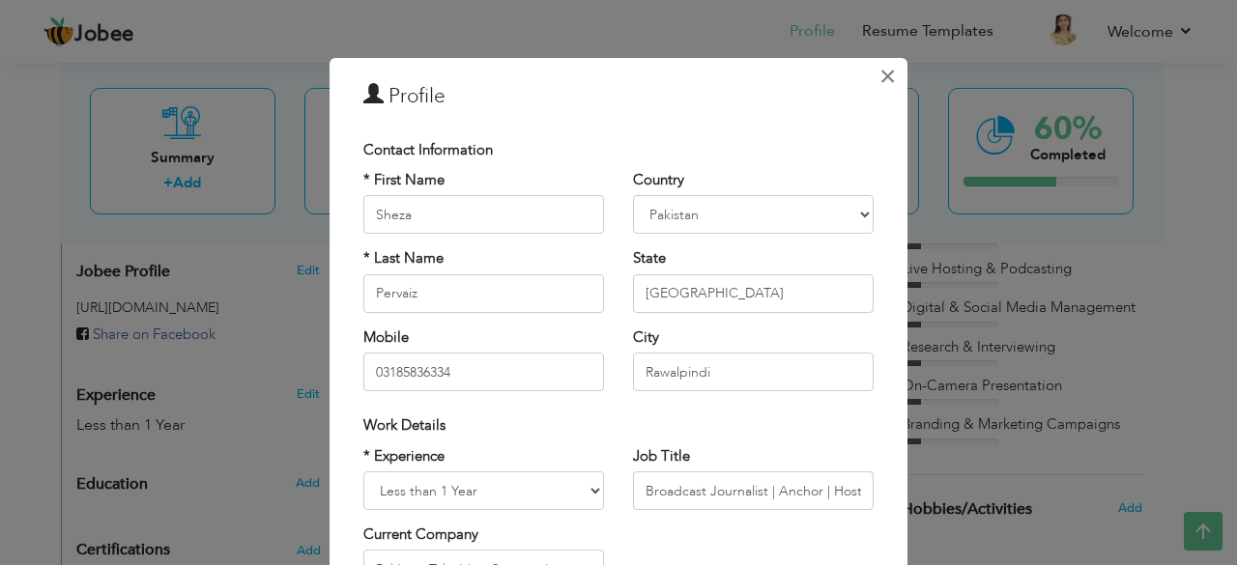
click at [880, 76] on span "×" at bounding box center [888, 76] width 16 height 35
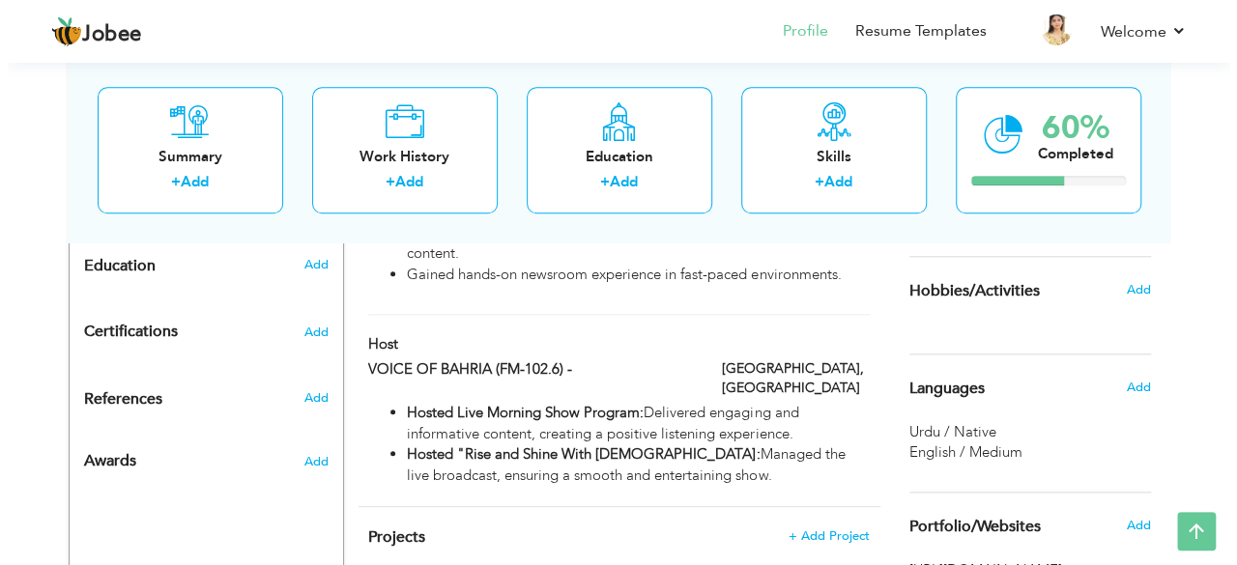
scroll to position [903, 0]
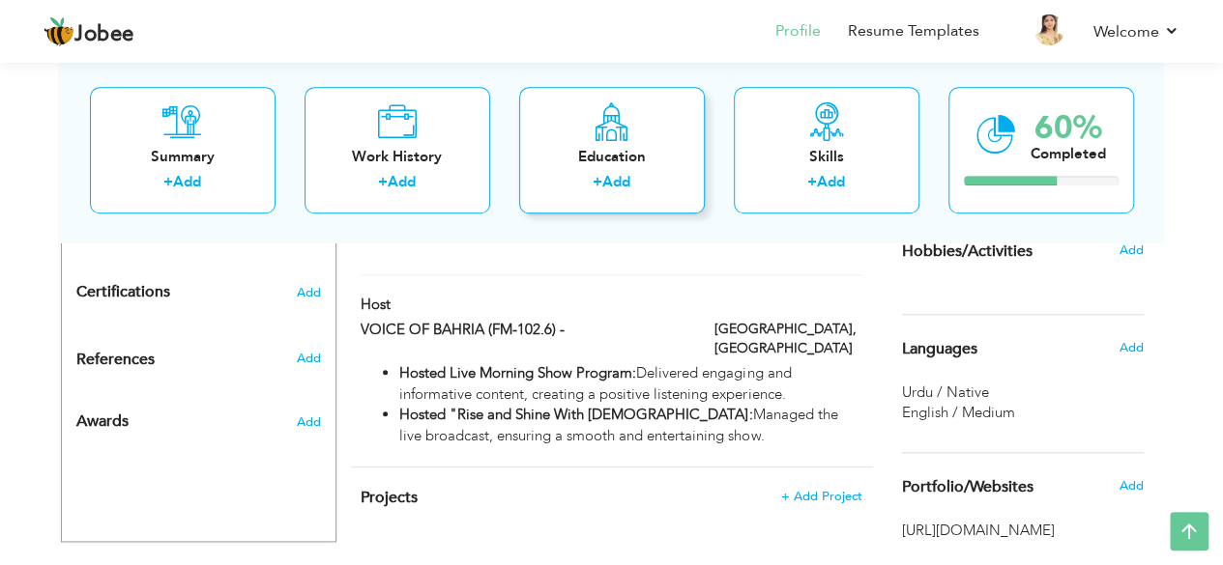
click at [609, 169] on div "Education + Add" at bounding box center [612, 150] width 186 height 127
radio input "true"
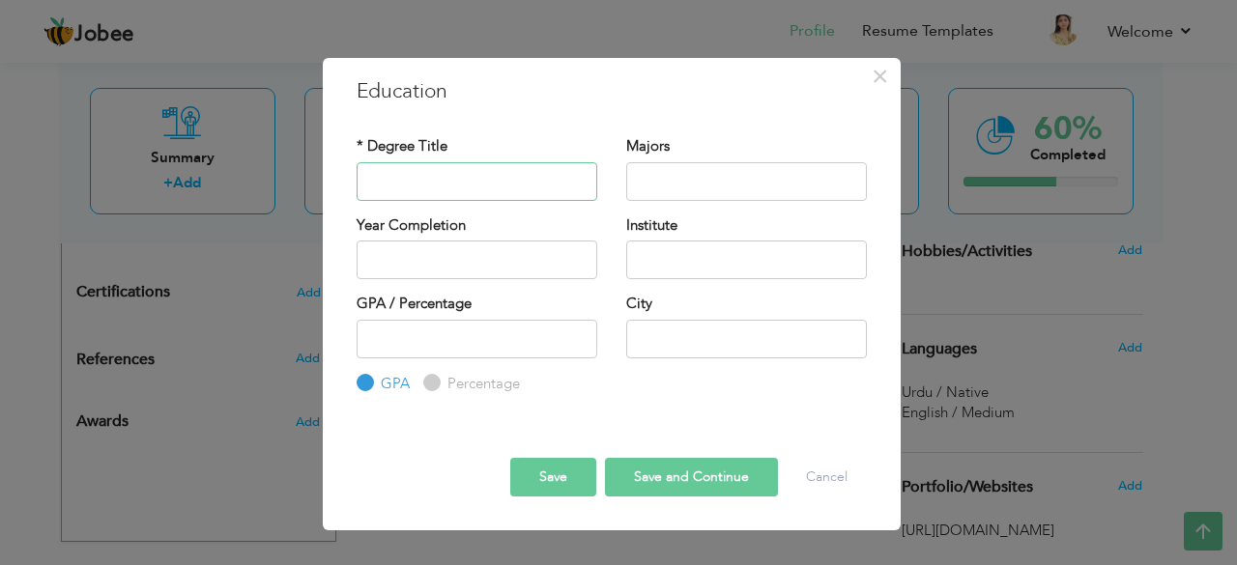
paste input "BS Television Broadcast & Digital Media"
type input "BS Television Broadcast & Digital Media"
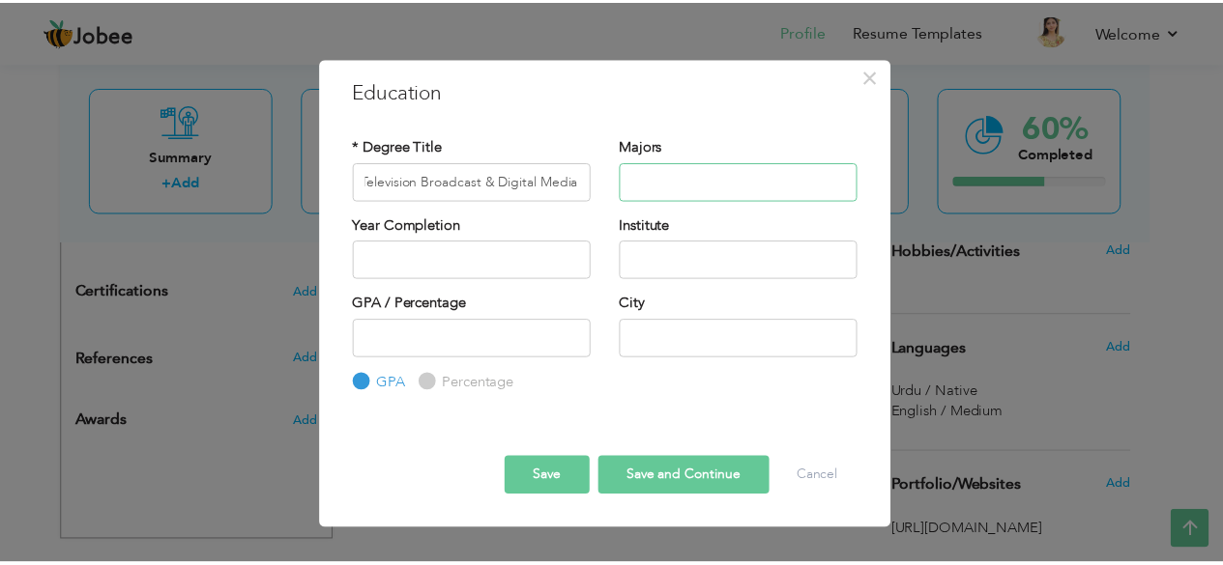
scroll to position [0, 0]
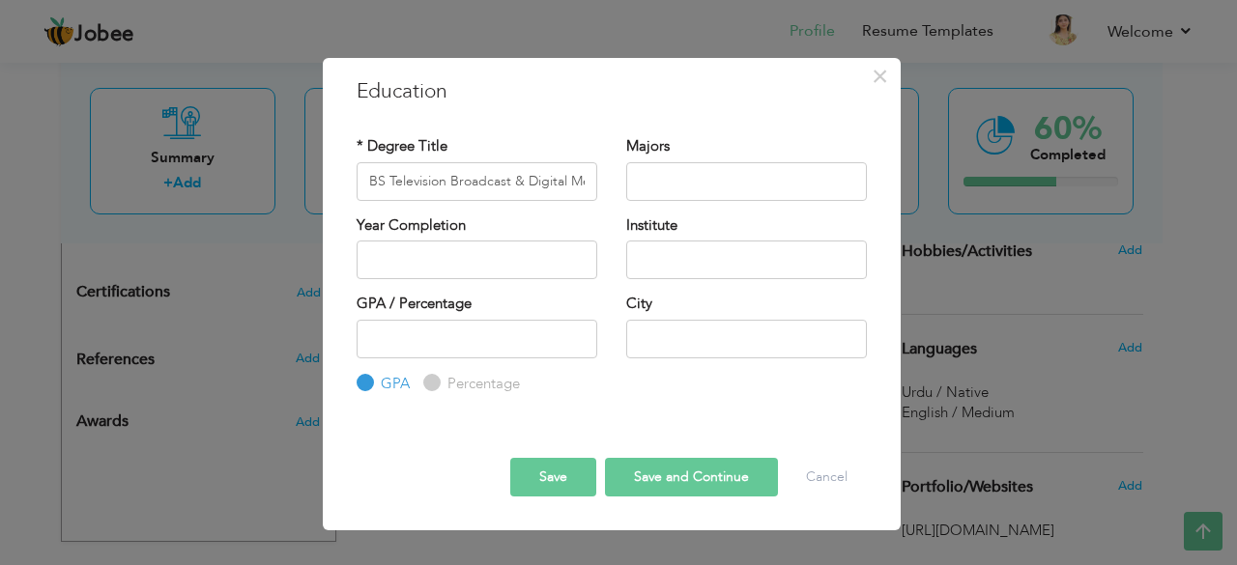
click at [470, 279] on div "Year Completion" at bounding box center [477, 255] width 270 height 78
type input "2025"
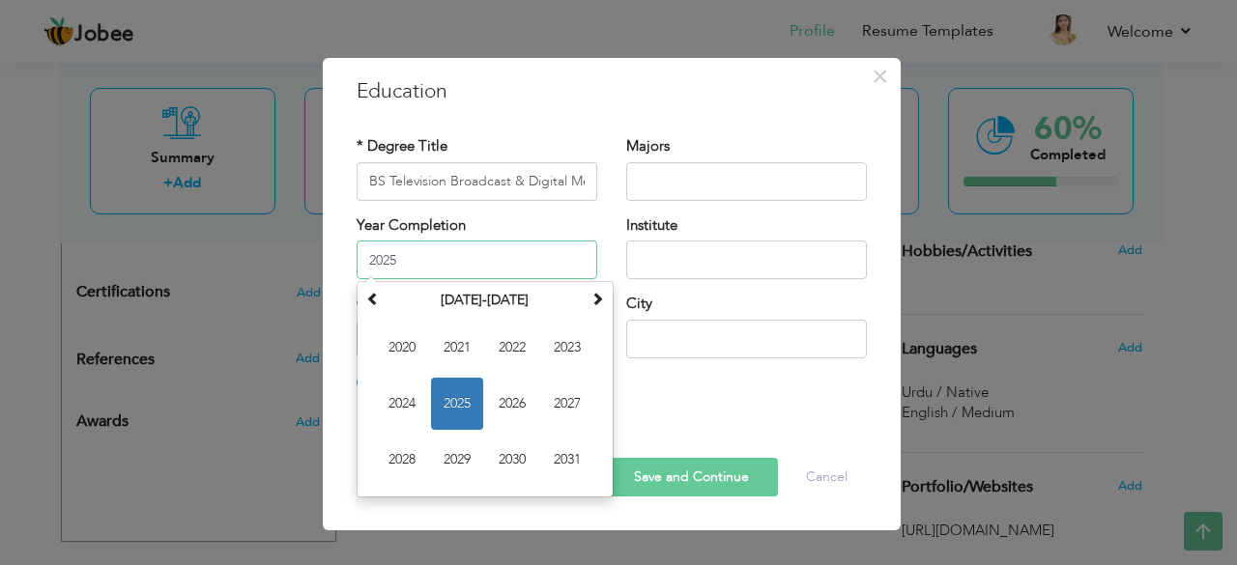
click at [459, 264] on input "2025" at bounding box center [477, 260] width 241 height 39
click at [460, 390] on span "2025" at bounding box center [457, 404] width 52 height 52
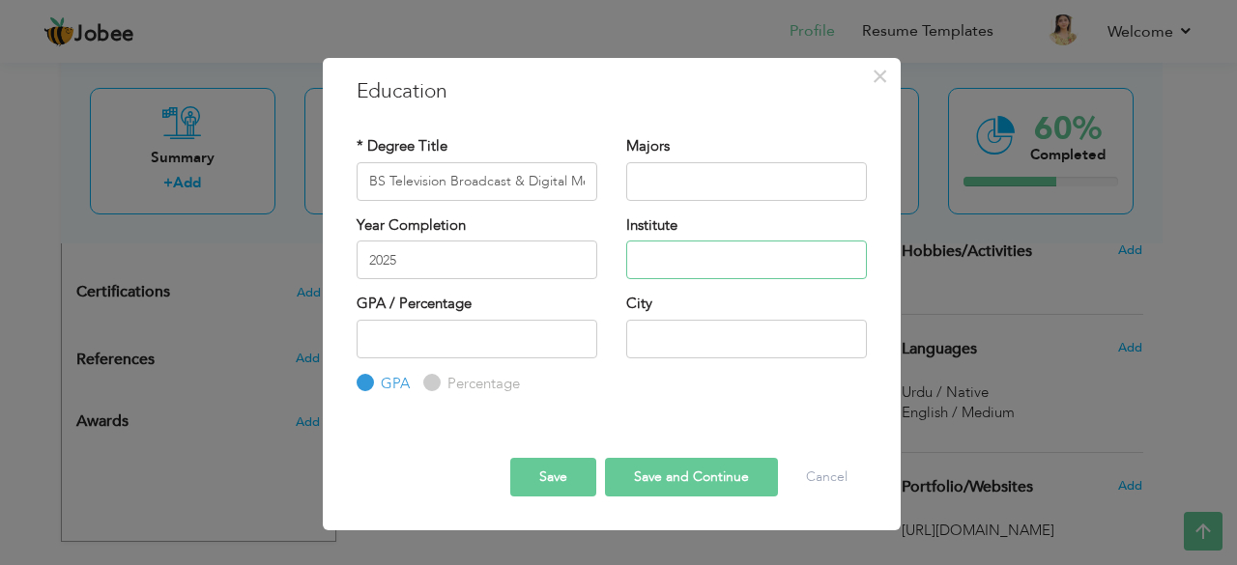
click at [692, 258] on input "text" at bounding box center [746, 260] width 241 height 39
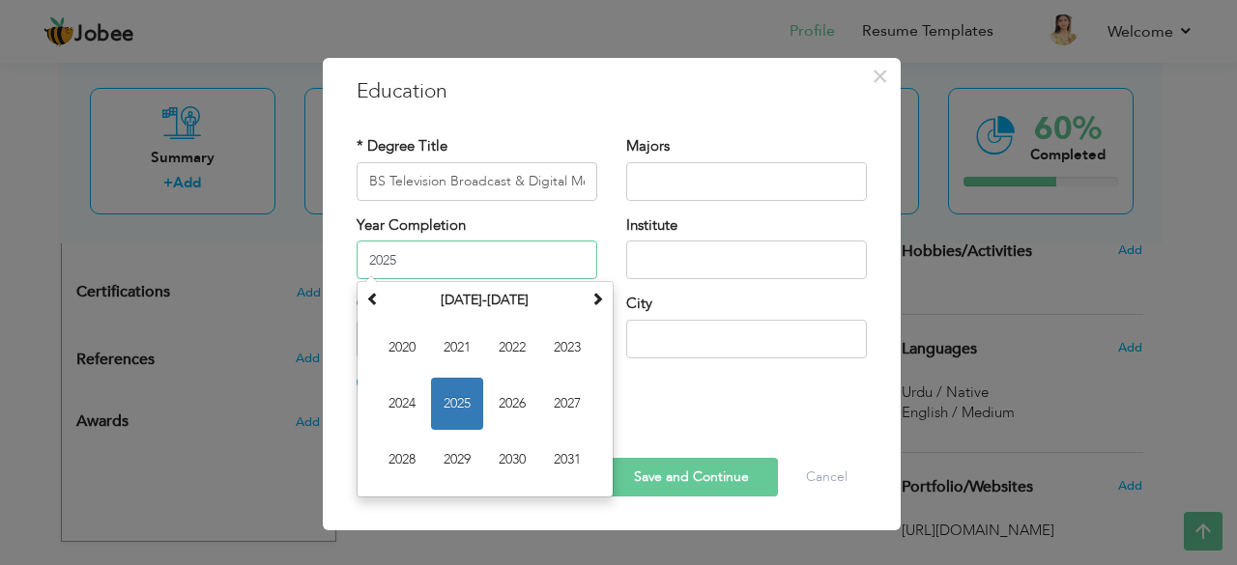
click at [475, 270] on input "2025" at bounding box center [477, 260] width 241 height 39
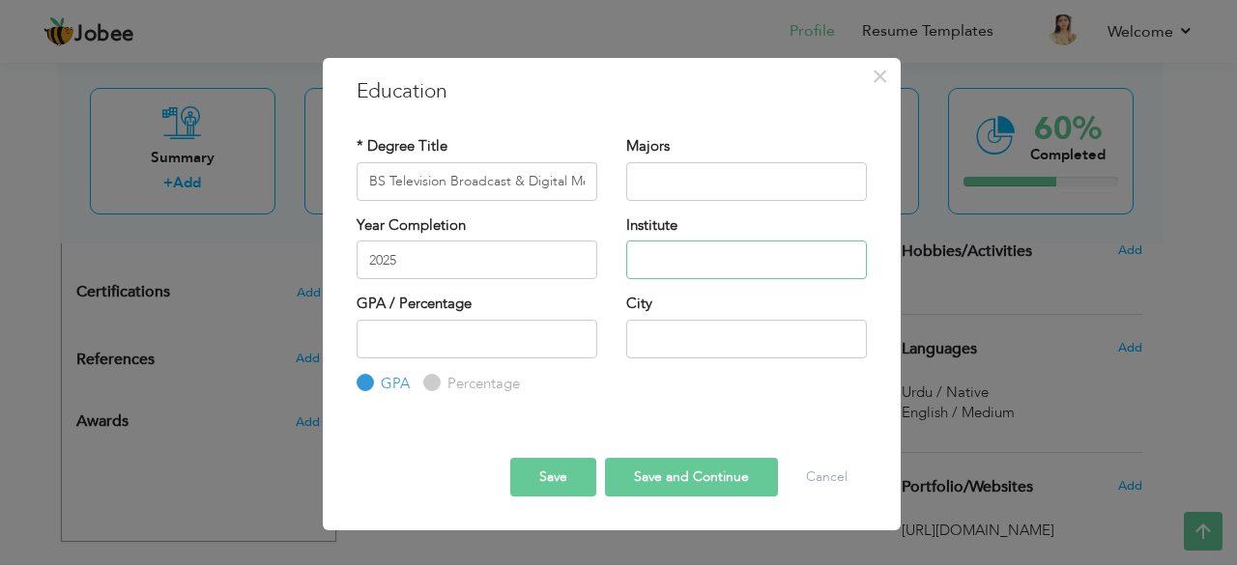
click at [701, 258] on input "text" at bounding box center [746, 260] width 241 height 39
paste input "[GEOGRAPHIC_DATA]"
type input "[GEOGRAPHIC_DATA]"
click at [470, 346] on input "number" at bounding box center [477, 339] width 241 height 39
click at [429, 352] on input "number" at bounding box center [477, 339] width 241 height 39
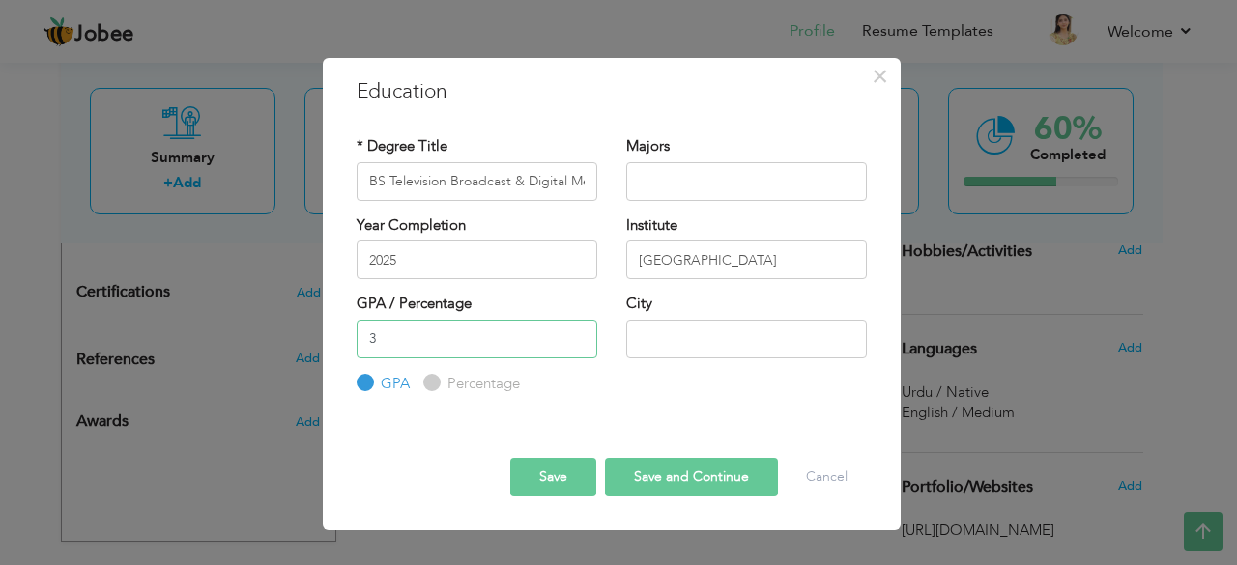
type input "3"
type input "Islamabad"
click at [659, 488] on button "Save and Continue" at bounding box center [691, 477] width 173 height 39
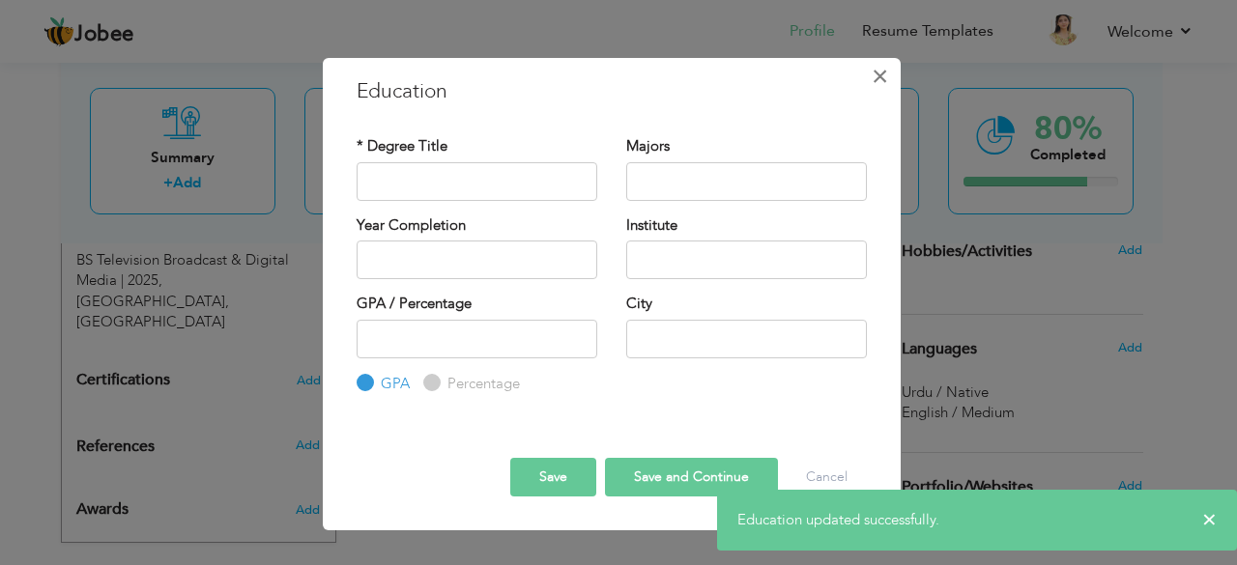
click at [875, 79] on span "×" at bounding box center [880, 76] width 16 height 35
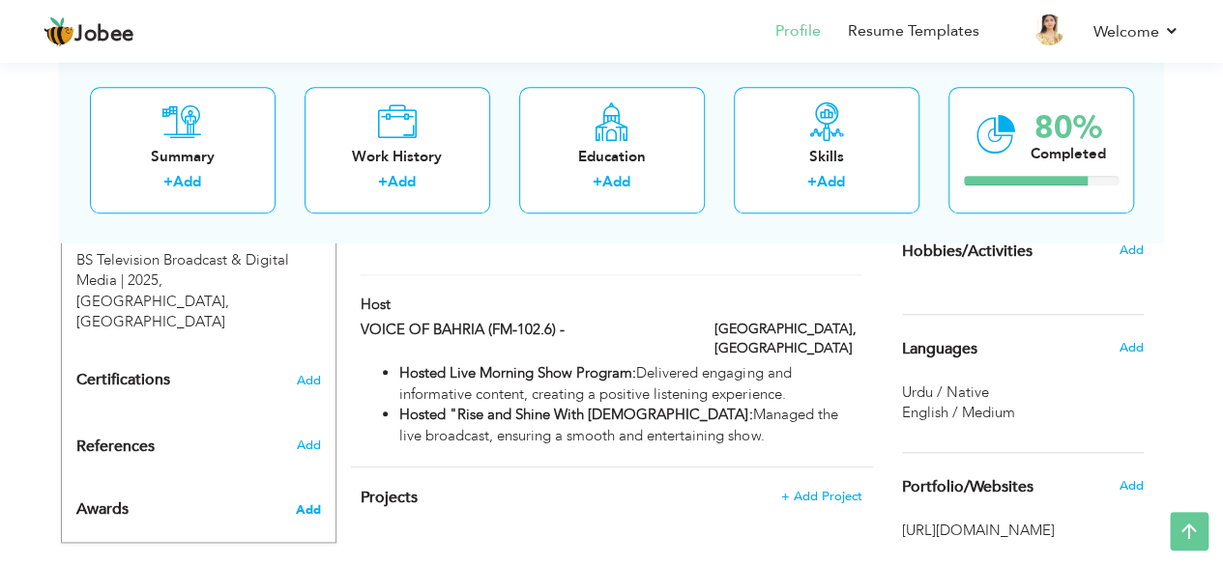
click at [303, 502] on span "Add" at bounding box center [307, 510] width 25 height 17
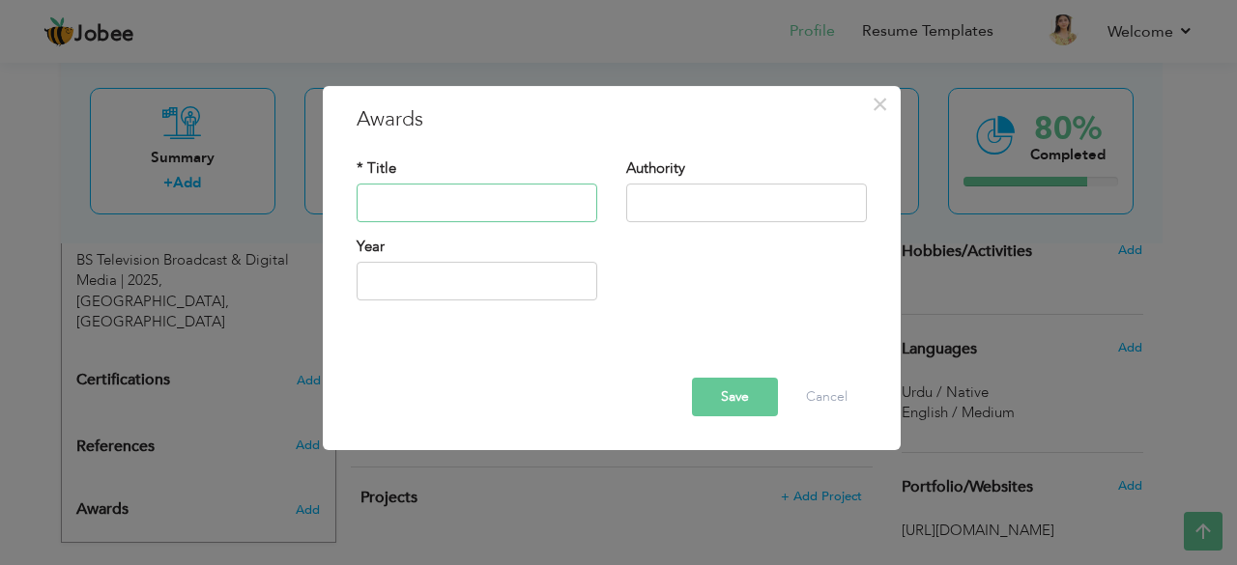
paste input "Best Ad Performance"
type input "Best Ad Performance"
click at [727, 181] on div "Authority" at bounding box center [746, 191] width 241 height 64
click at [448, 319] on div "* Title Best Ad Performance Authority Year" at bounding box center [611, 237] width 539 height 187
type input "2025"
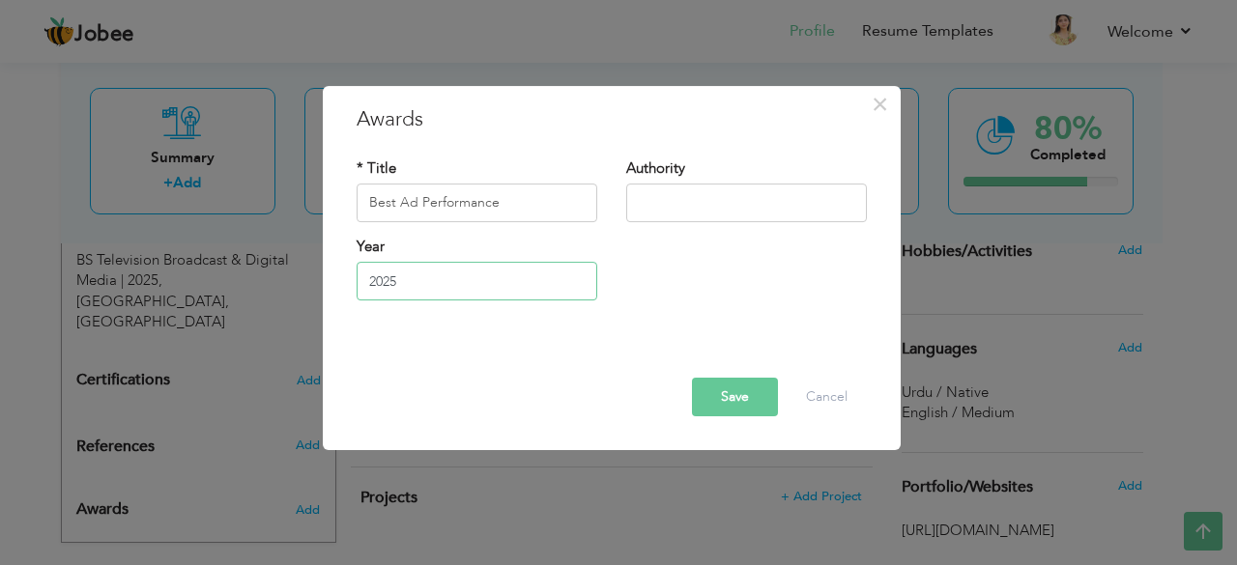
click at [447, 289] on input "2025" at bounding box center [477, 281] width 241 height 39
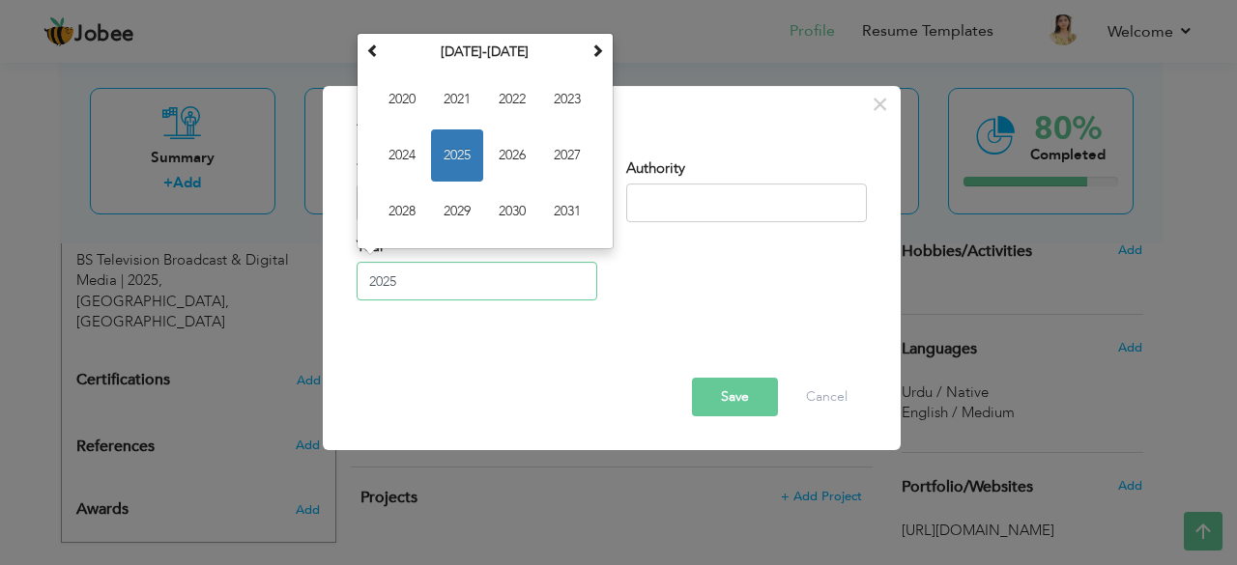
click at [454, 166] on span "2025" at bounding box center [457, 156] width 52 height 52
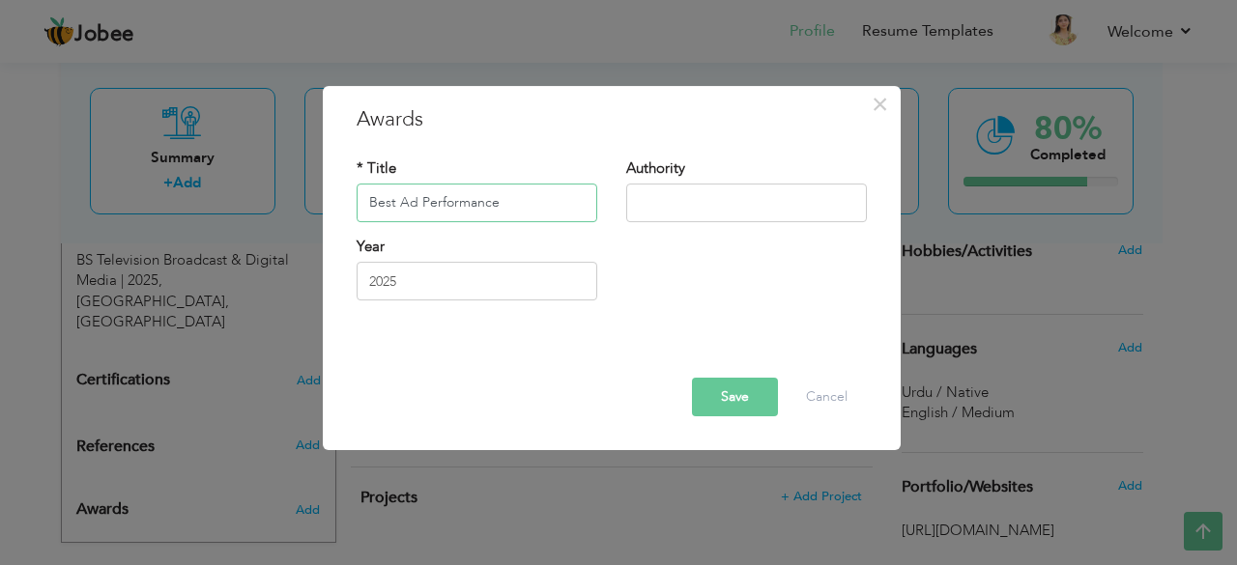
click at [525, 199] on input "Best Ad Performance" at bounding box center [477, 203] width 241 height 39
type input "Best Ad Performance"
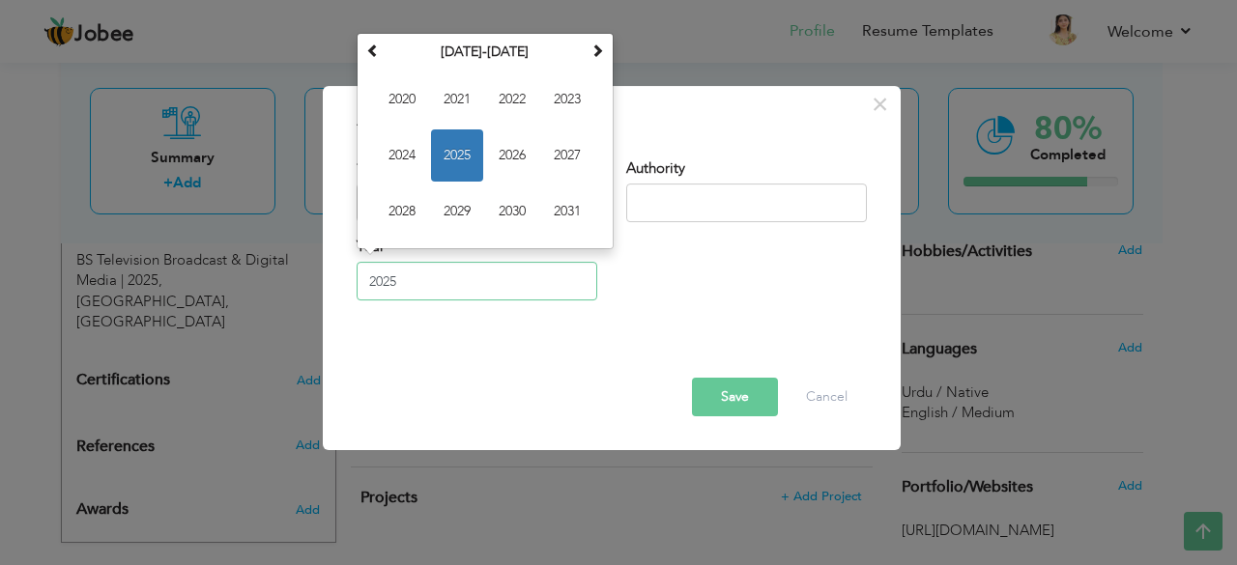
click at [400, 292] on input "2025" at bounding box center [477, 281] width 241 height 39
click at [591, 52] on span at bounding box center [598, 50] width 14 height 14
click at [886, 101] on span "×" at bounding box center [880, 104] width 16 height 35
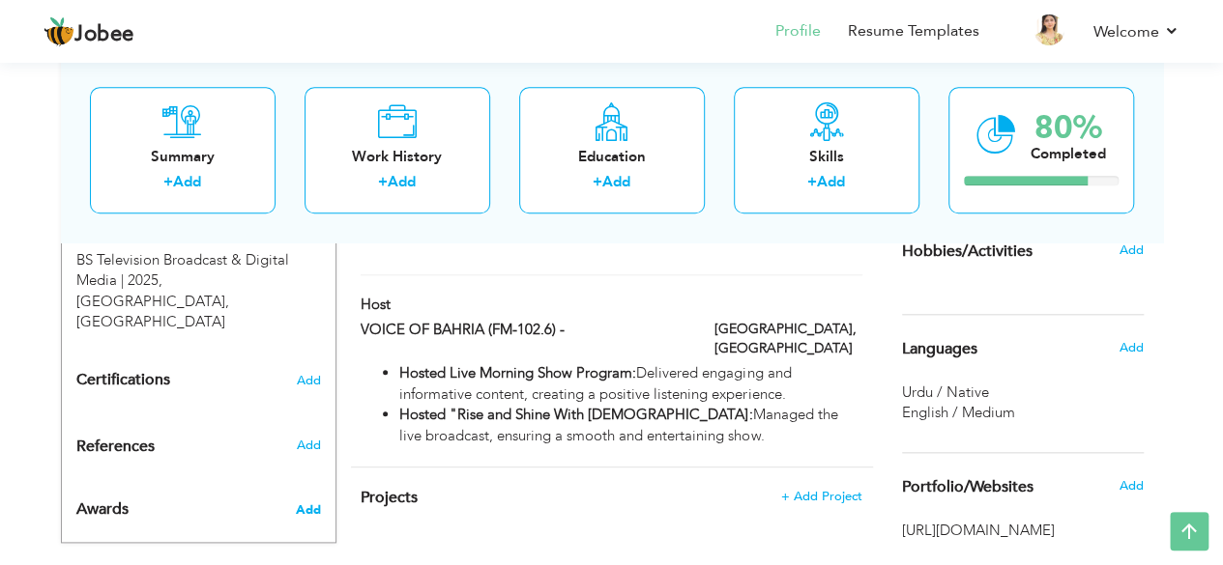
click at [315, 502] on span "Add" at bounding box center [307, 510] width 25 height 17
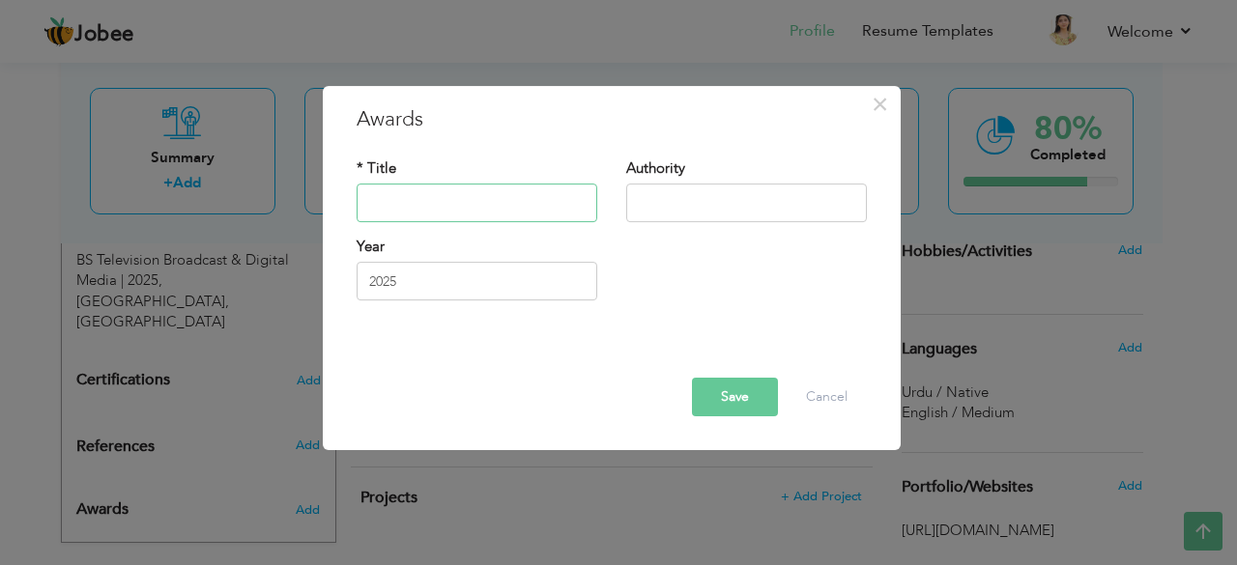
paste input "Best Ad Performance"
type input "Best Ad Performance"
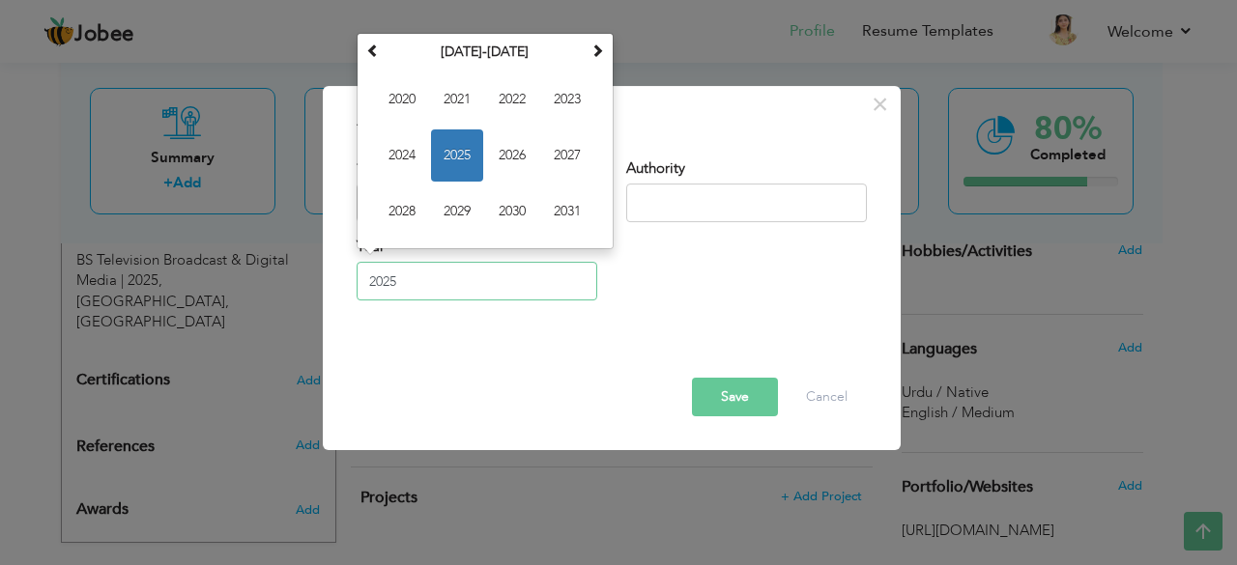
drag, startPoint x: 415, startPoint y: 291, endPoint x: 331, endPoint y: 291, distance: 84.1
click at [331, 291] on div "× Awards * Title Best Ad Performance Authority Year 1" at bounding box center [612, 268] width 578 height 365
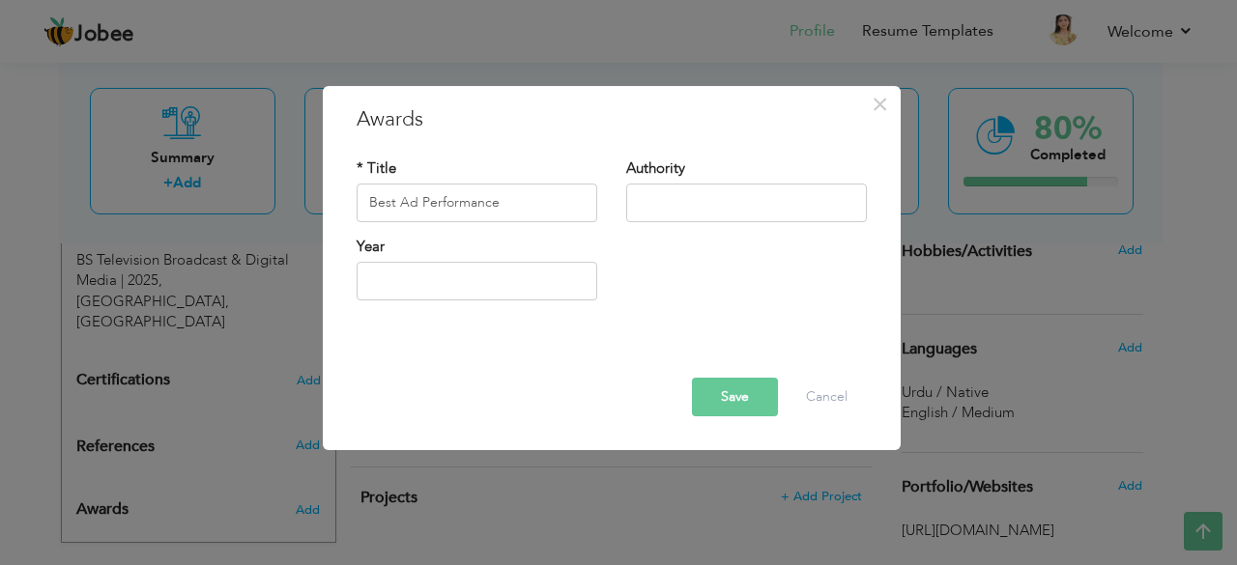
drag, startPoint x: 624, startPoint y: 308, endPoint x: 699, endPoint y: 241, distance: 100.6
click at [629, 305] on div "Year" at bounding box center [611, 276] width 539 height 78
click at [709, 211] on input "text" at bounding box center [746, 203] width 241 height 39
type input "[GEOGRAPHIC_DATA]"
click at [698, 388] on button "Save" at bounding box center [735, 397] width 86 height 39
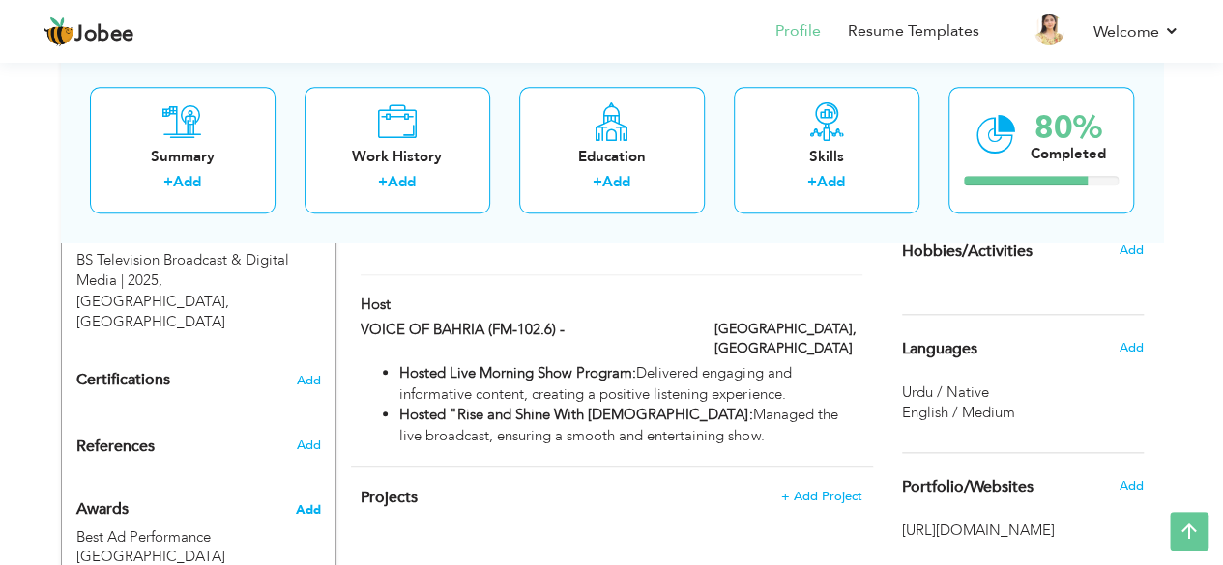
click at [315, 502] on span "Add" at bounding box center [307, 510] width 25 height 17
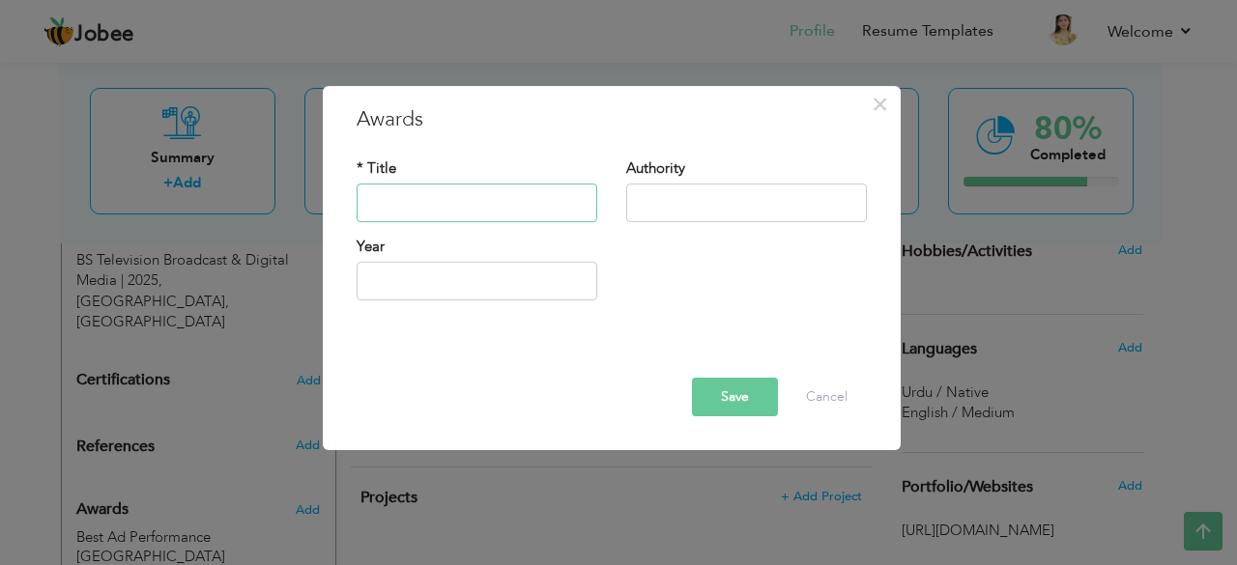
click at [491, 188] on input "text" at bounding box center [477, 203] width 241 height 39
paste input "Reporting Packages"
type input "Reporting Packages"
click at [684, 206] on input "text" at bounding box center [746, 203] width 241 height 39
type input "Samaa News"
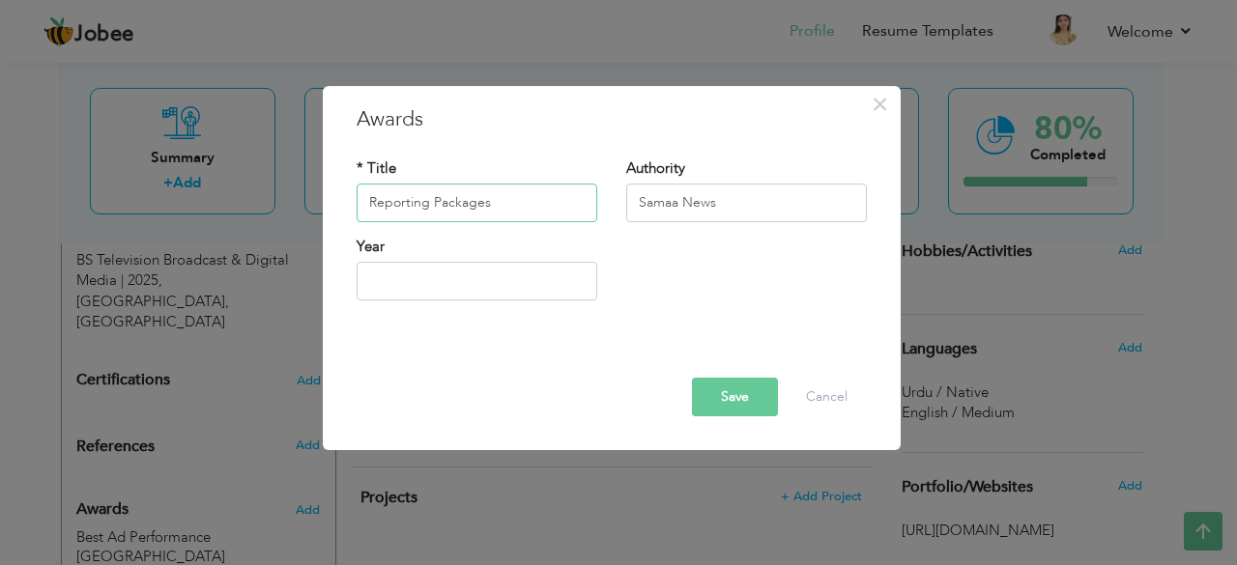
click at [530, 216] on input "Reporting Packages" at bounding box center [477, 203] width 241 height 39
type input "Reporting Packages"
click at [764, 388] on button "Save" at bounding box center [735, 397] width 86 height 39
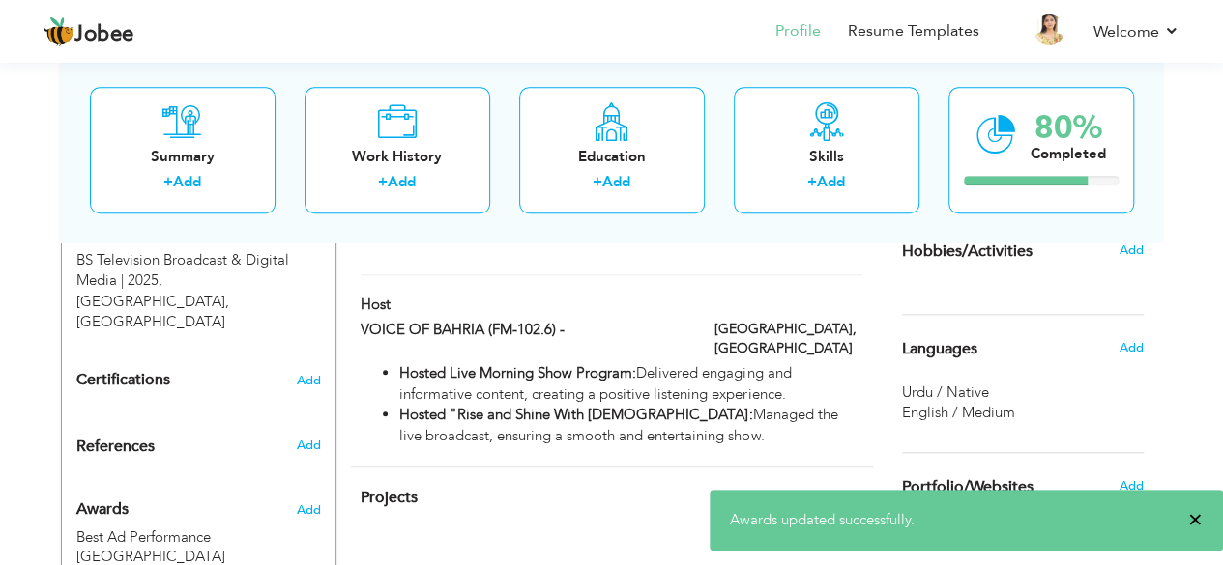
click at [1191, 523] on span "×" at bounding box center [1195, 519] width 14 height 19
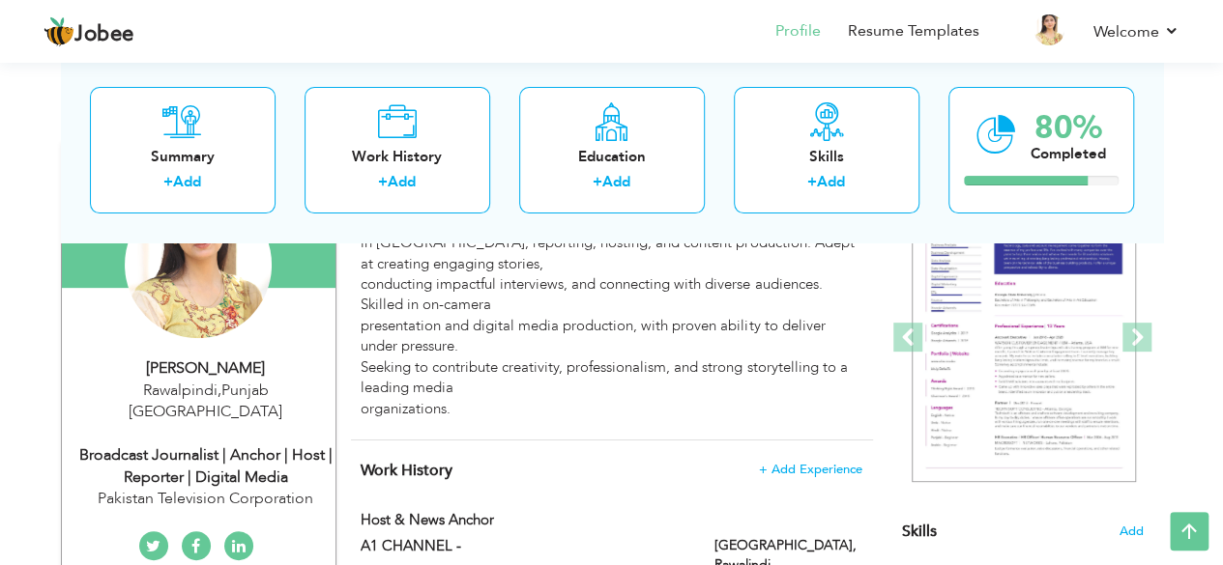
scroll to position [480, 0]
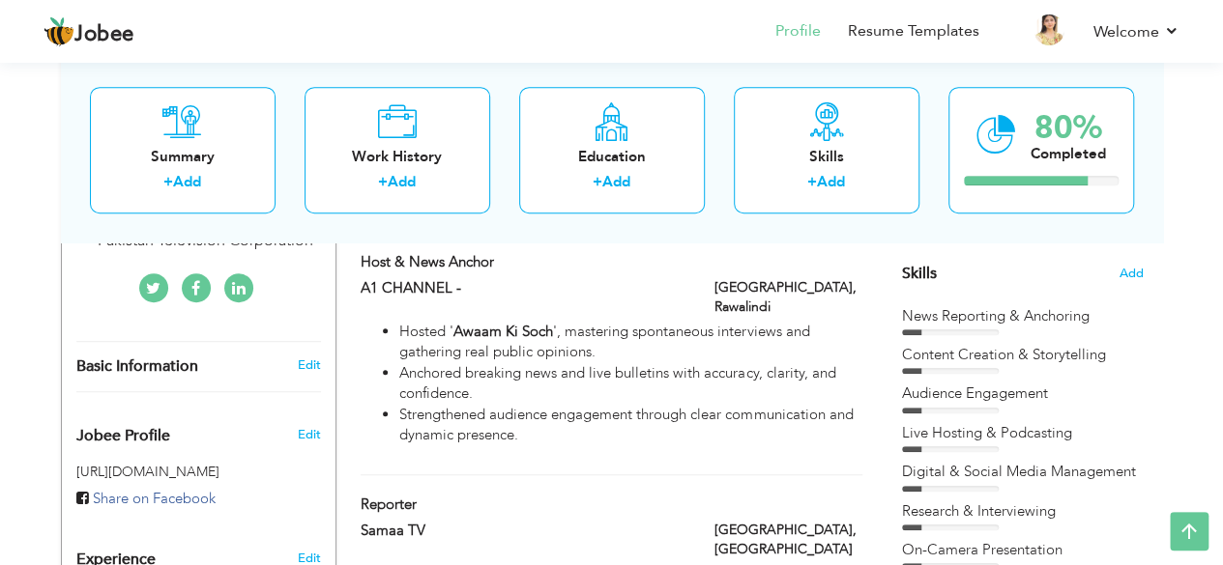
click at [1050, 330] on div "News Reporting & Anchoring" at bounding box center [1023, 320] width 242 height 29
click at [1098, 271] on div "Skills Add" at bounding box center [1023, 84] width 242 height 401
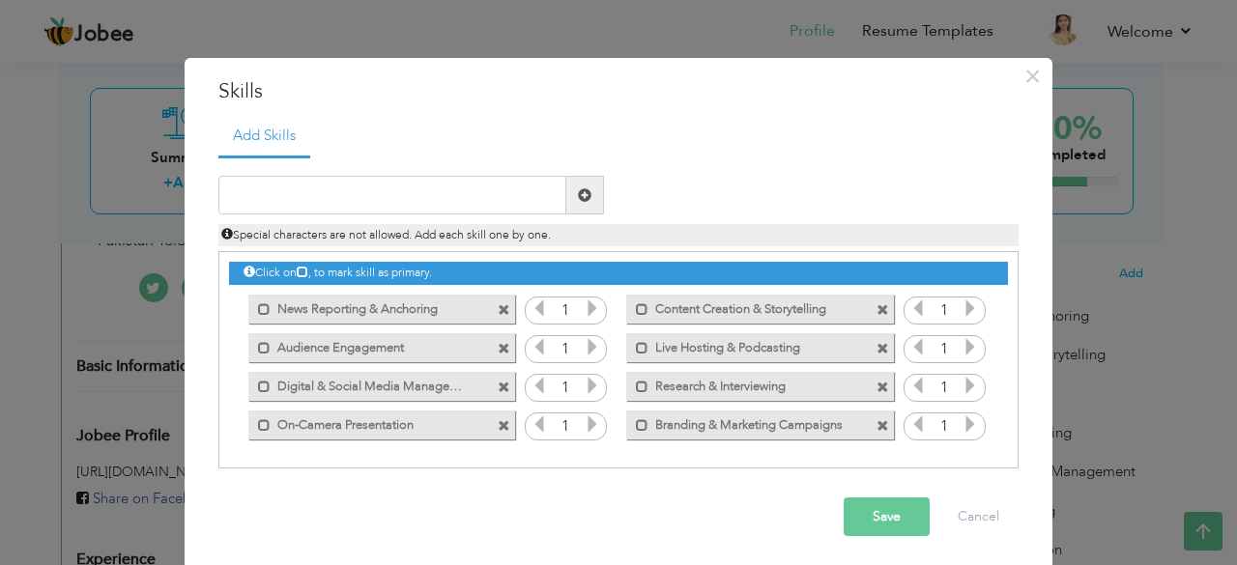
click at [590, 304] on icon at bounding box center [592, 308] width 17 height 17
click at [590, 427] on icon at bounding box center [592, 424] width 17 height 17
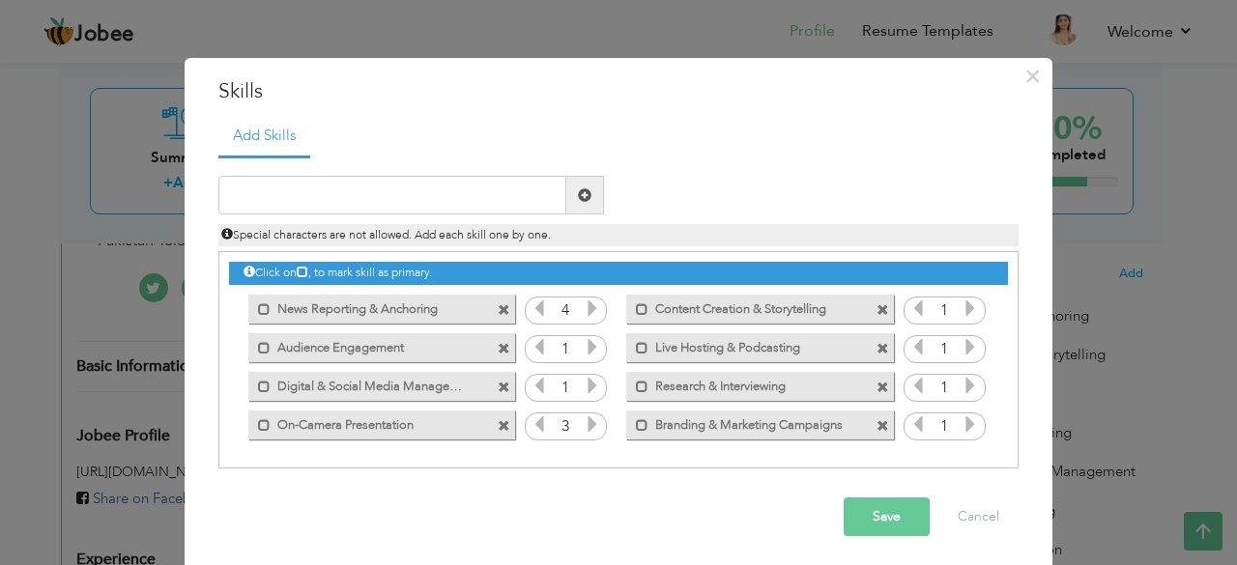
click at [590, 427] on icon at bounding box center [592, 424] width 17 height 17
click at [533, 422] on icon at bounding box center [539, 424] width 17 height 17
click at [588, 380] on icon at bounding box center [592, 385] width 17 height 17
click at [964, 379] on icon at bounding box center [970, 385] width 17 height 17
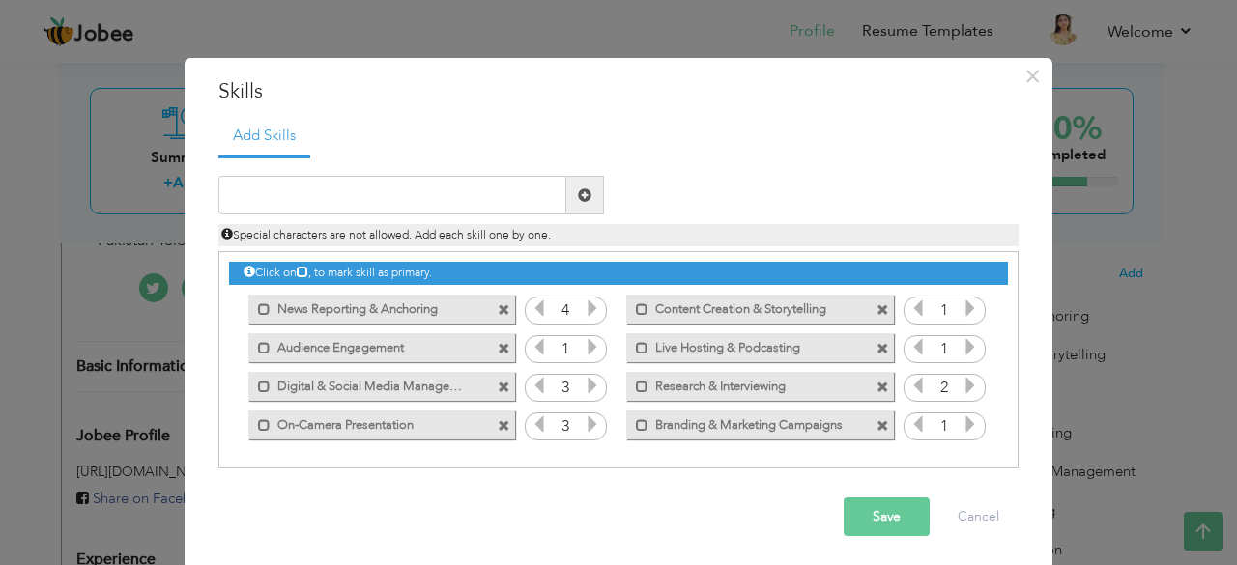
click at [964, 379] on icon at bounding box center [970, 385] width 17 height 17
click at [962, 432] on icon at bounding box center [970, 424] width 17 height 17
click at [966, 346] on icon at bounding box center [970, 346] width 17 height 17
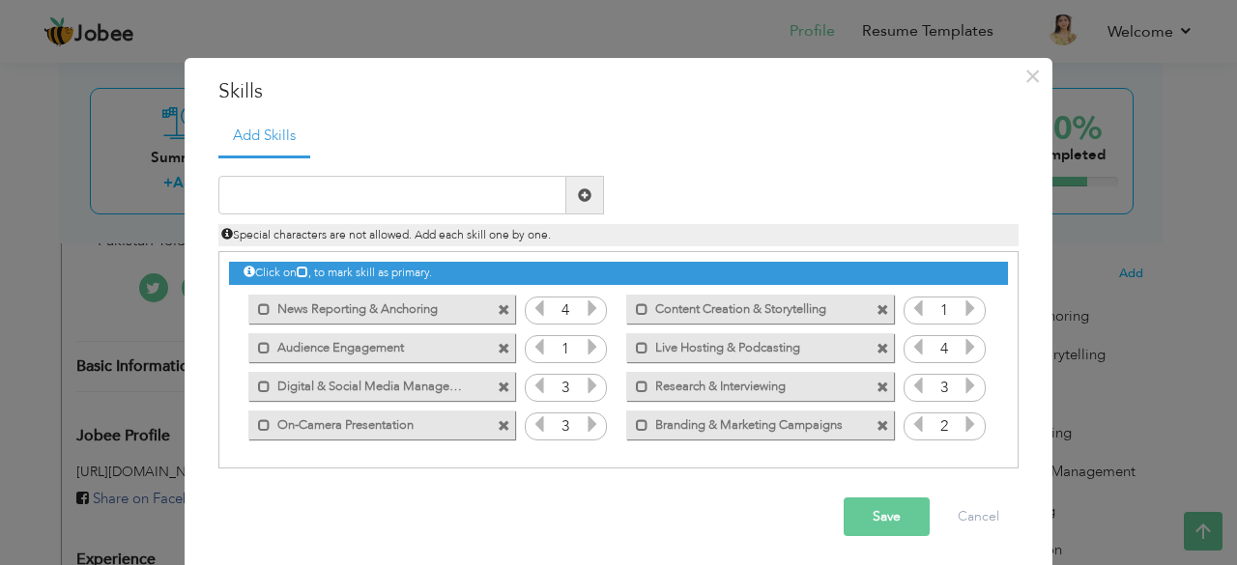
click at [584, 345] on icon at bounding box center [592, 346] width 17 height 17
click at [534, 342] on icon at bounding box center [539, 346] width 17 height 17
click at [953, 310] on input "1" at bounding box center [945, 311] width 36 height 27
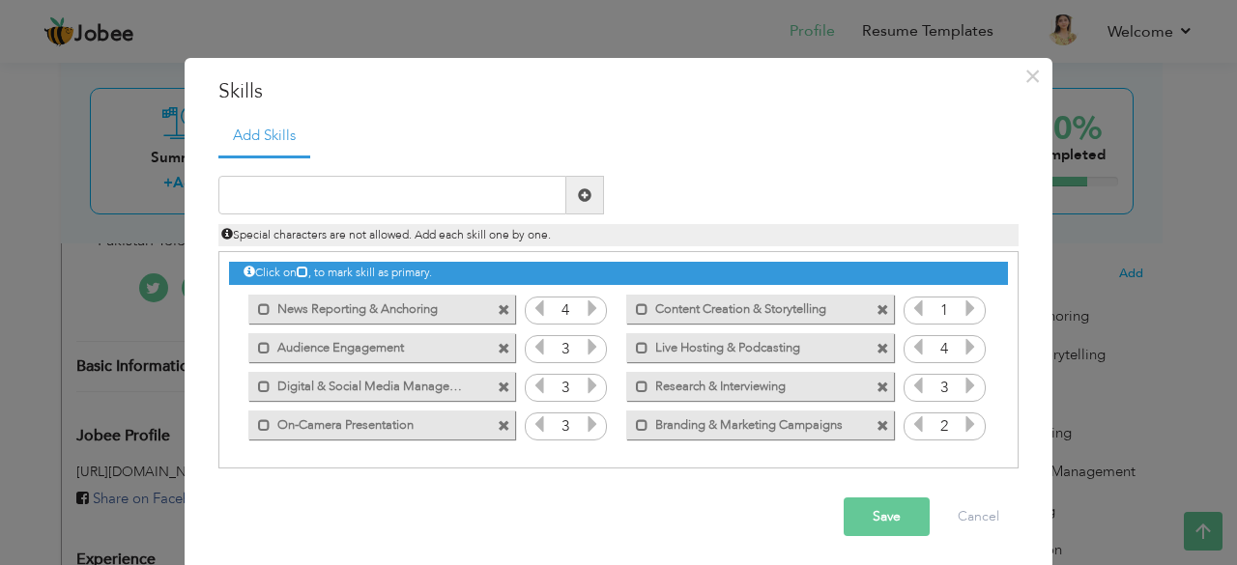
click at [962, 310] on icon at bounding box center [970, 308] width 17 height 17
click at [904, 487] on div "Save Cancel" at bounding box center [618, 517] width 829 height 68
click at [883, 525] on button "Save" at bounding box center [887, 517] width 86 height 39
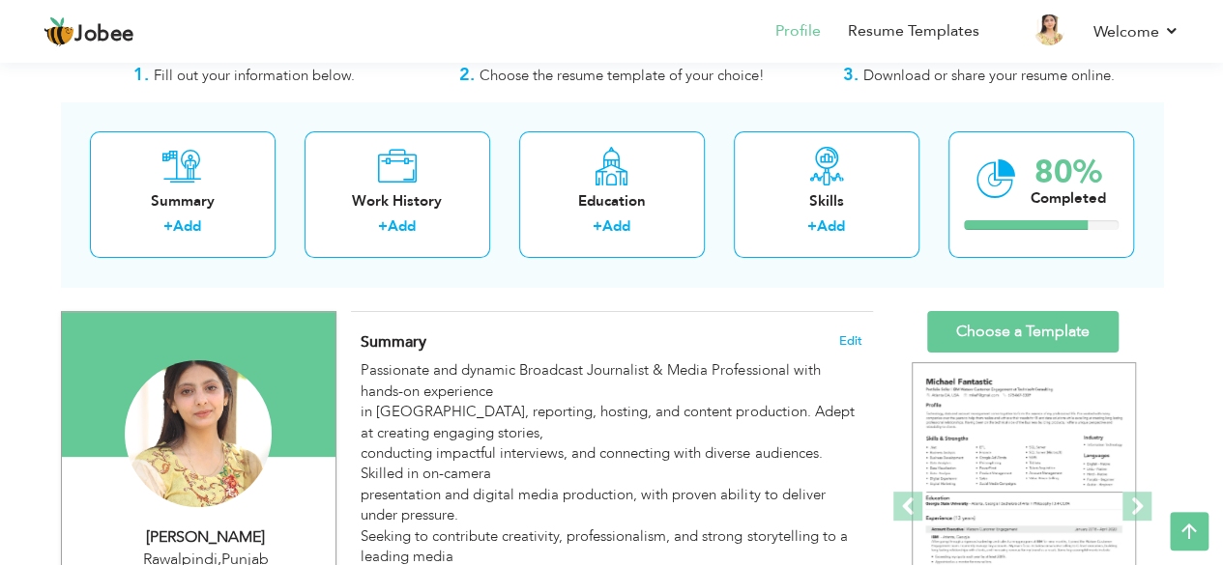
scroll to position [0, 0]
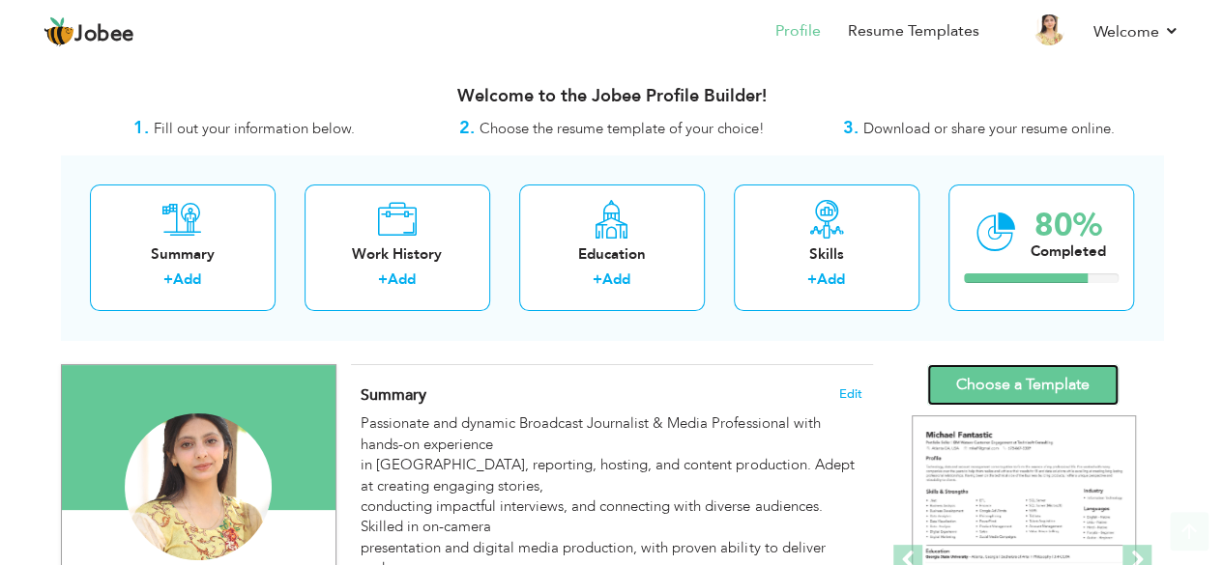
click at [1040, 374] on link "Choose a Template" at bounding box center [1022, 385] width 191 height 42
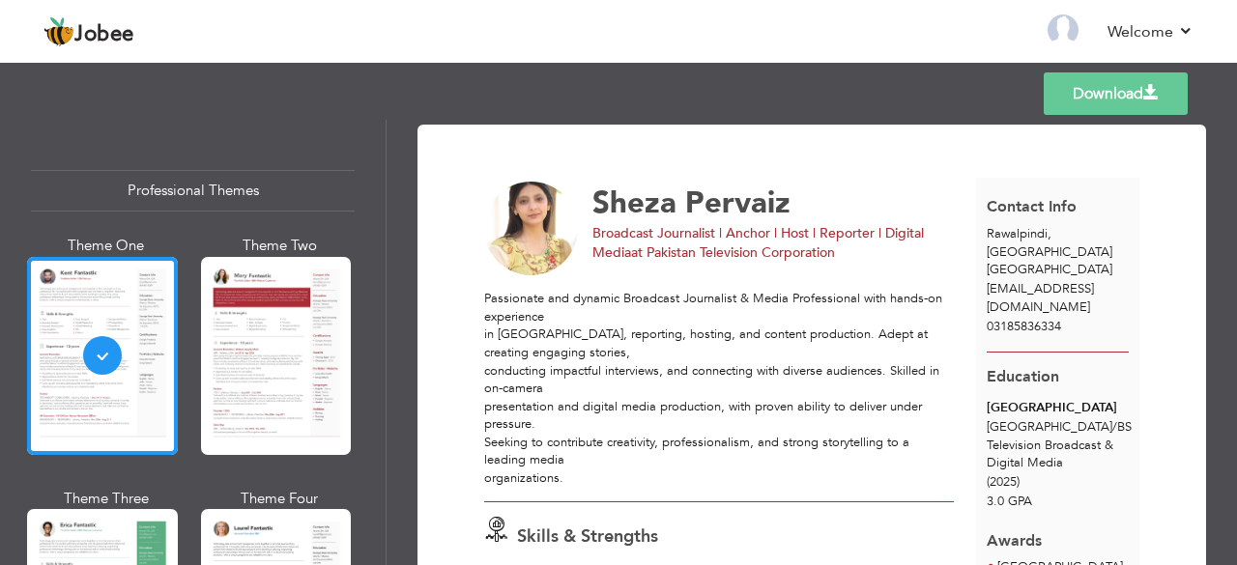
click at [276, 389] on div at bounding box center [276, 356] width 151 height 198
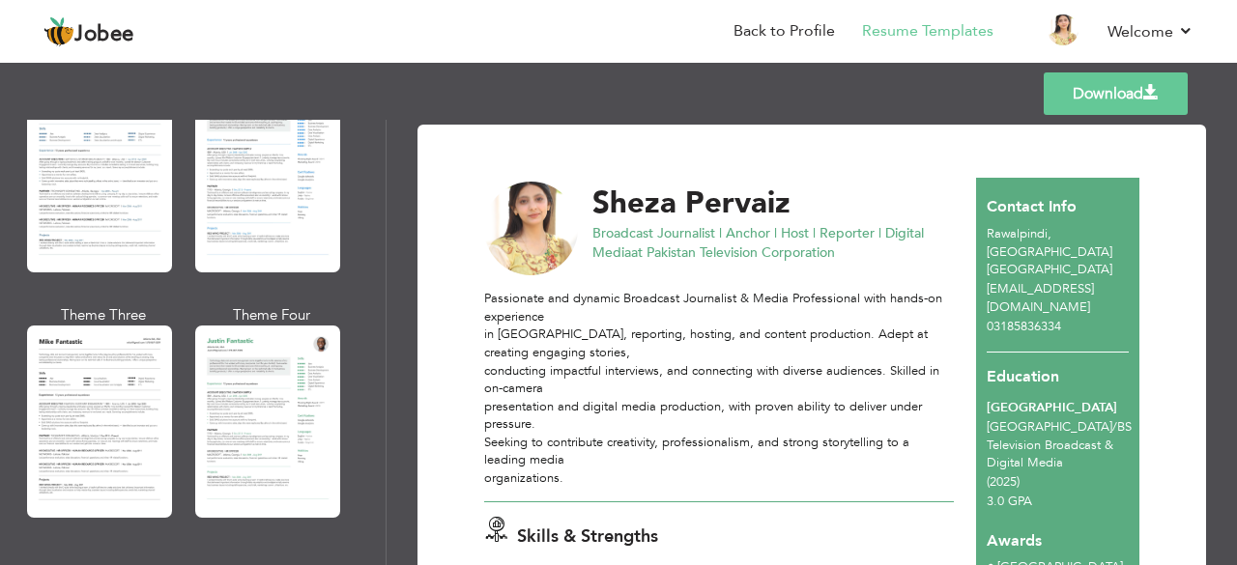
scroll to position [1030, 0]
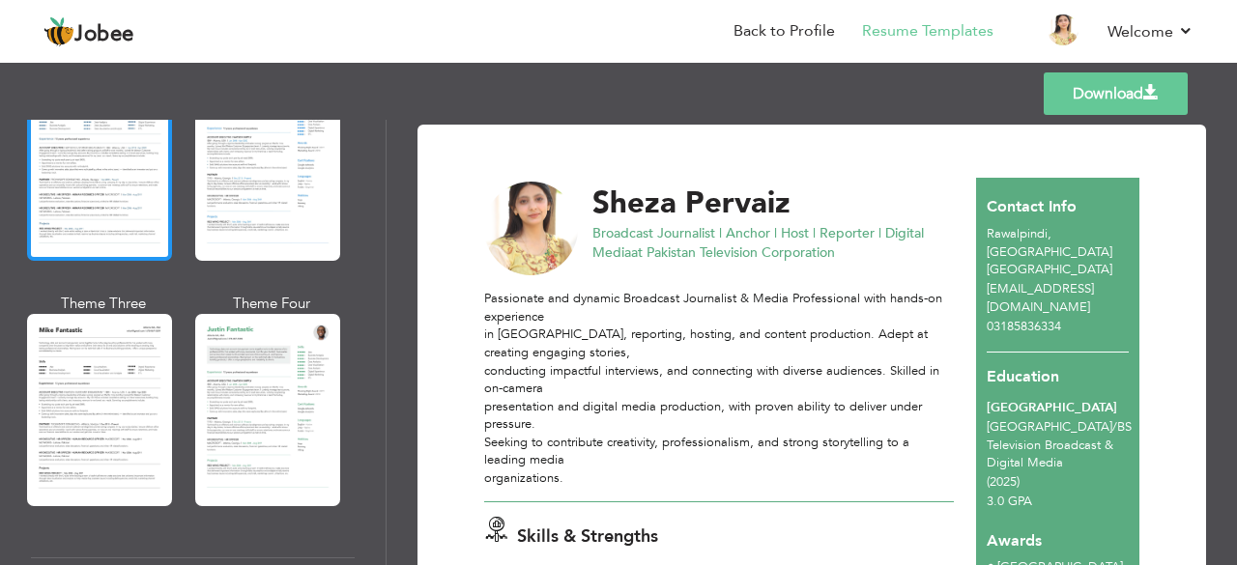
click at [32, 196] on div at bounding box center [99, 165] width 145 height 191
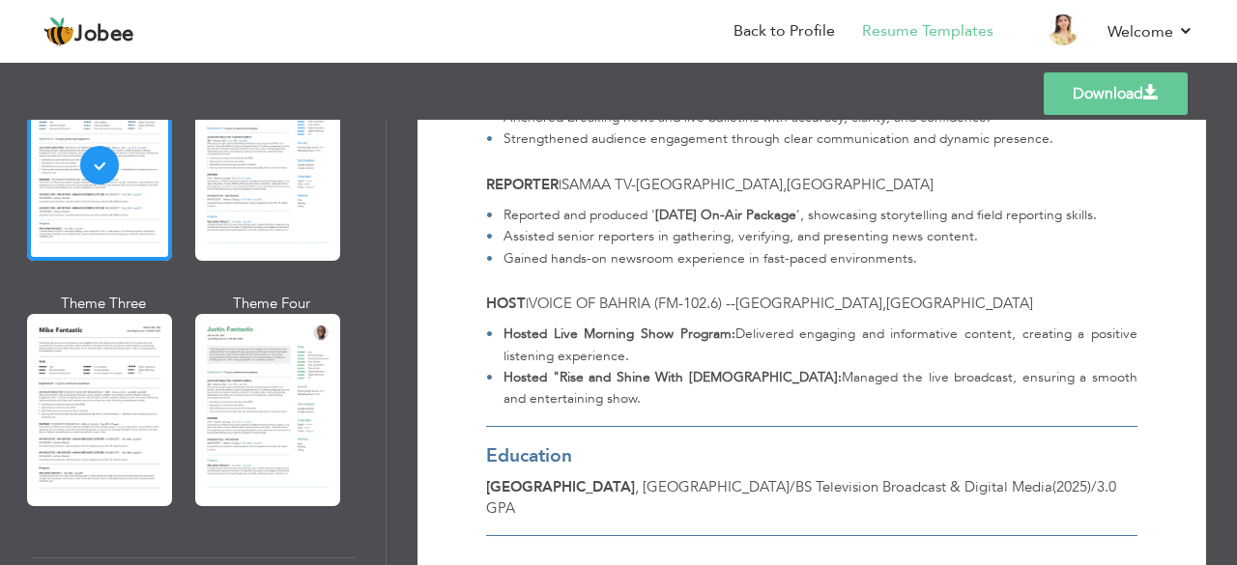
scroll to position [773, 0]
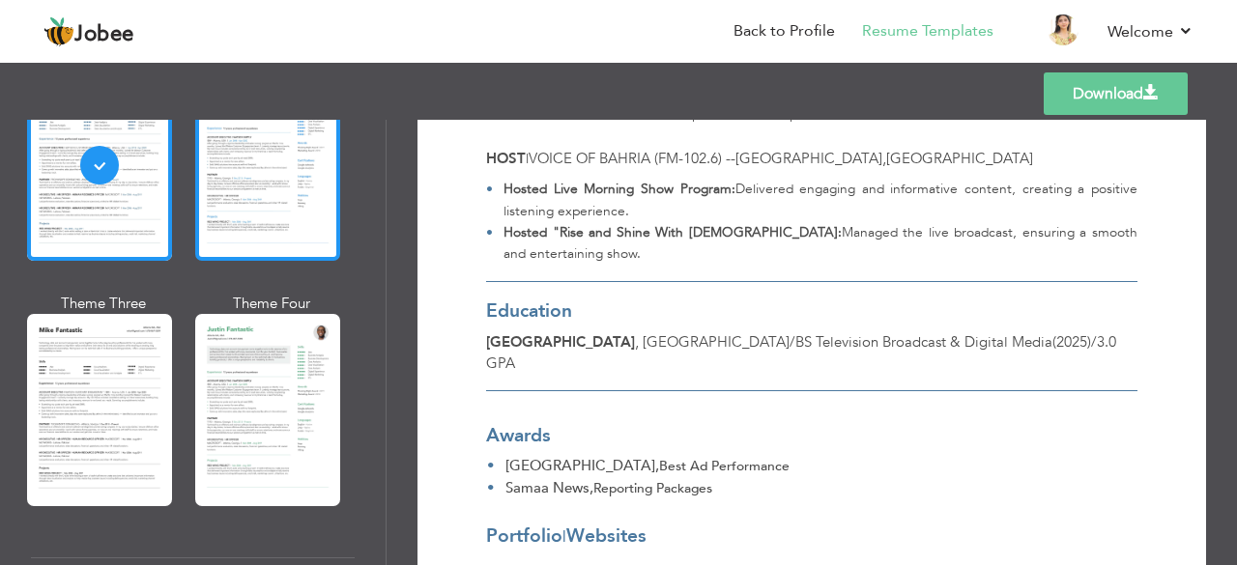
click at [250, 228] on div at bounding box center [267, 165] width 145 height 191
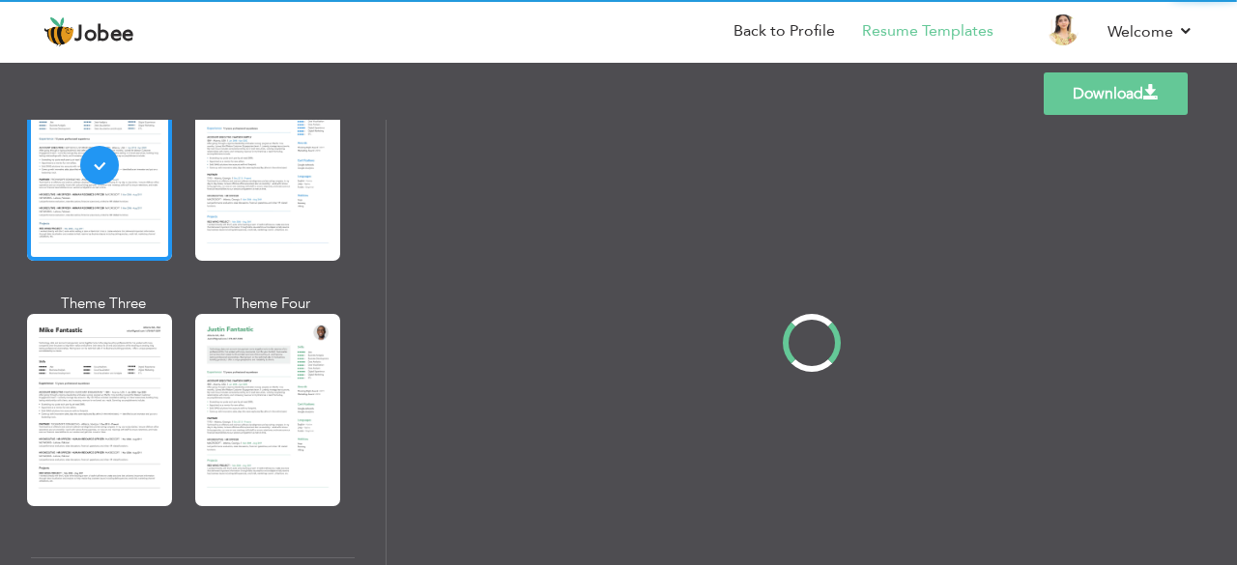
scroll to position [0, 0]
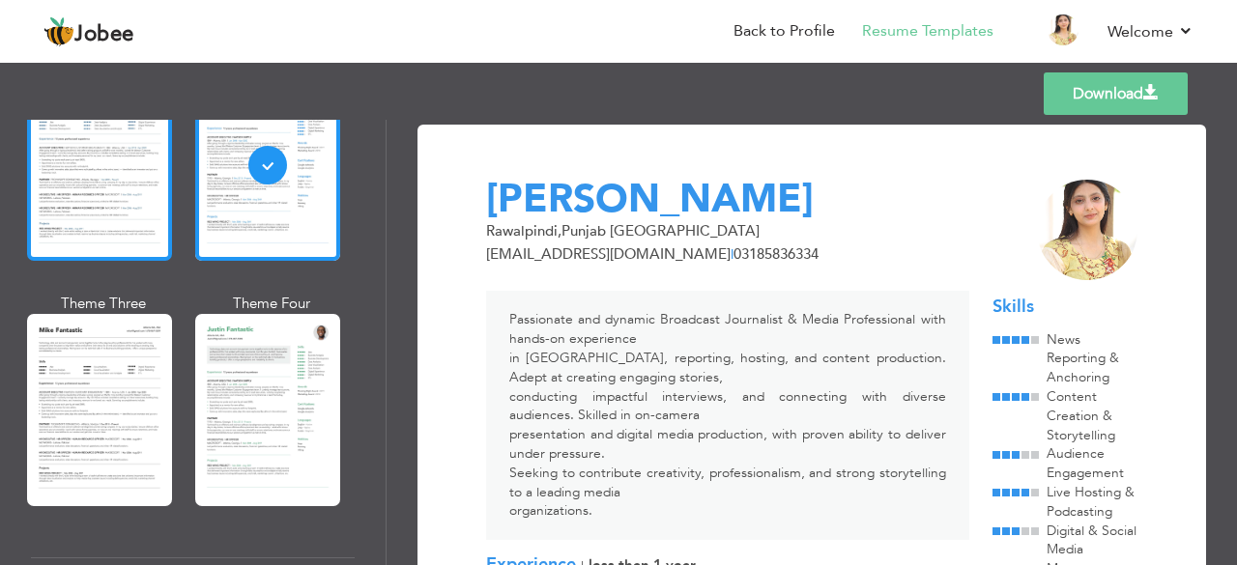
click at [121, 228] on div at bounding box center [99, 165] width 145 height 191
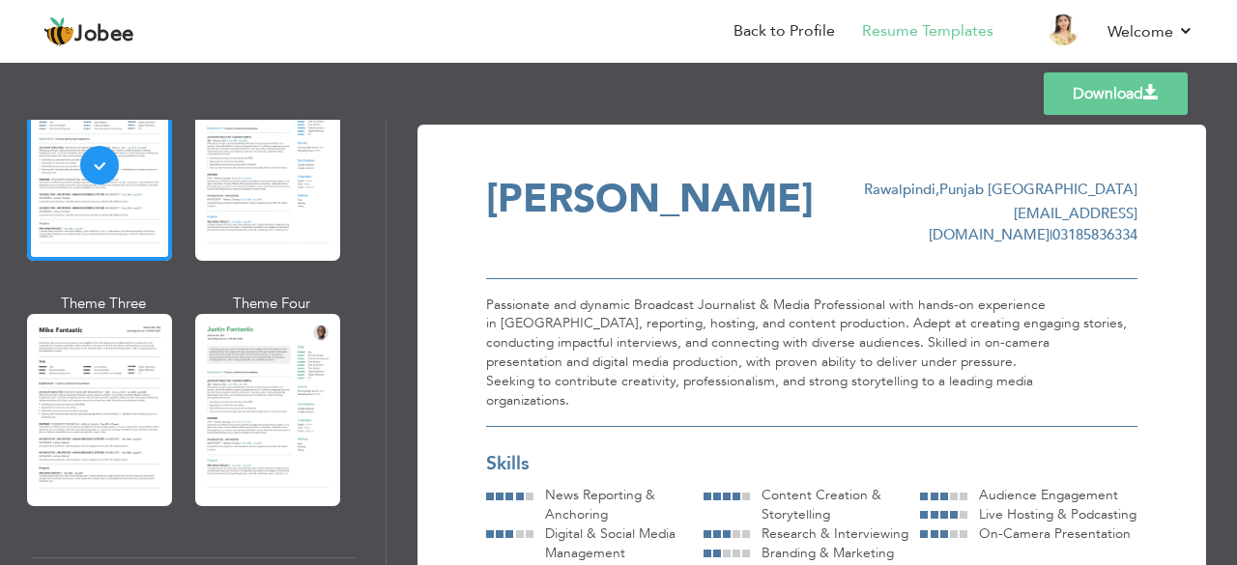
scroll to position [515, 0]
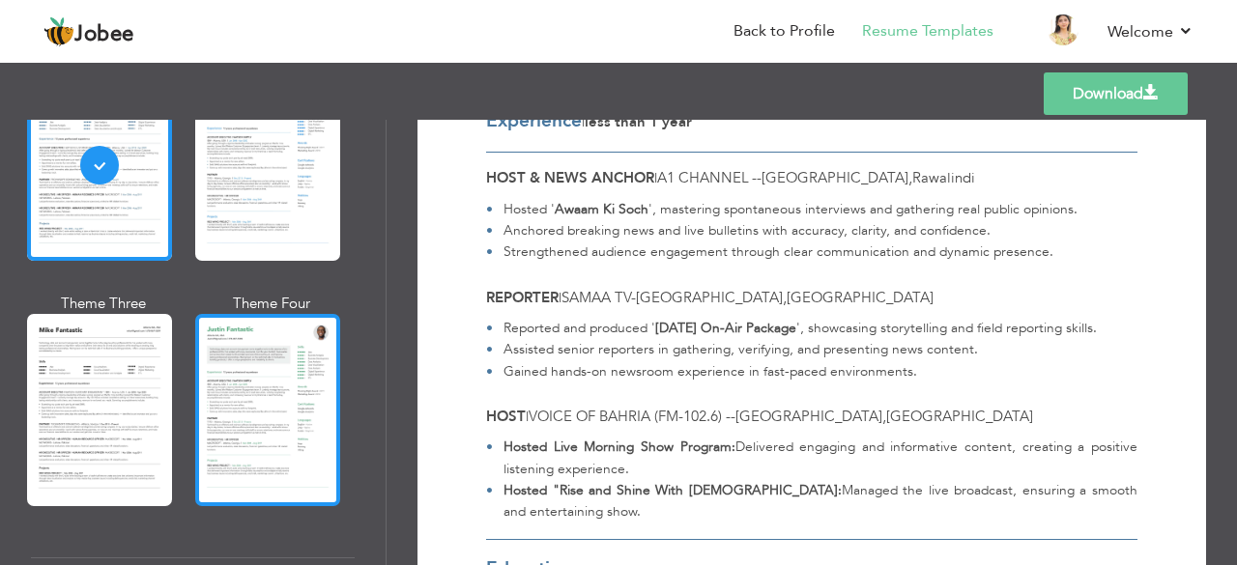
click at [269, 443] on div at bounding box center [267, 409] width 145 height 191
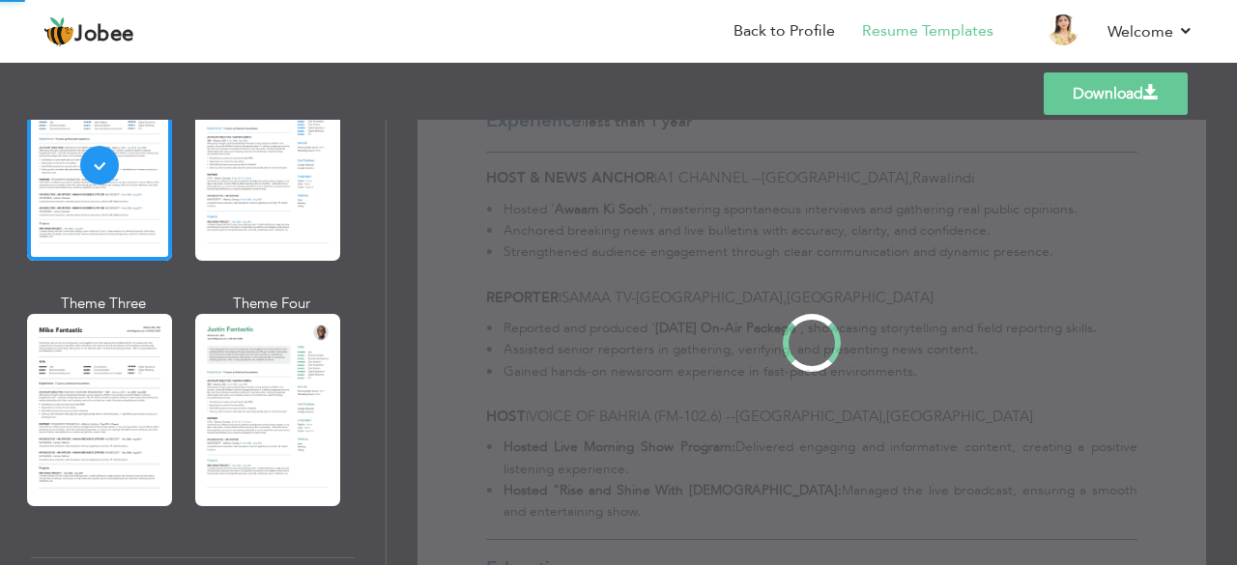
scroll to position [549, 0]
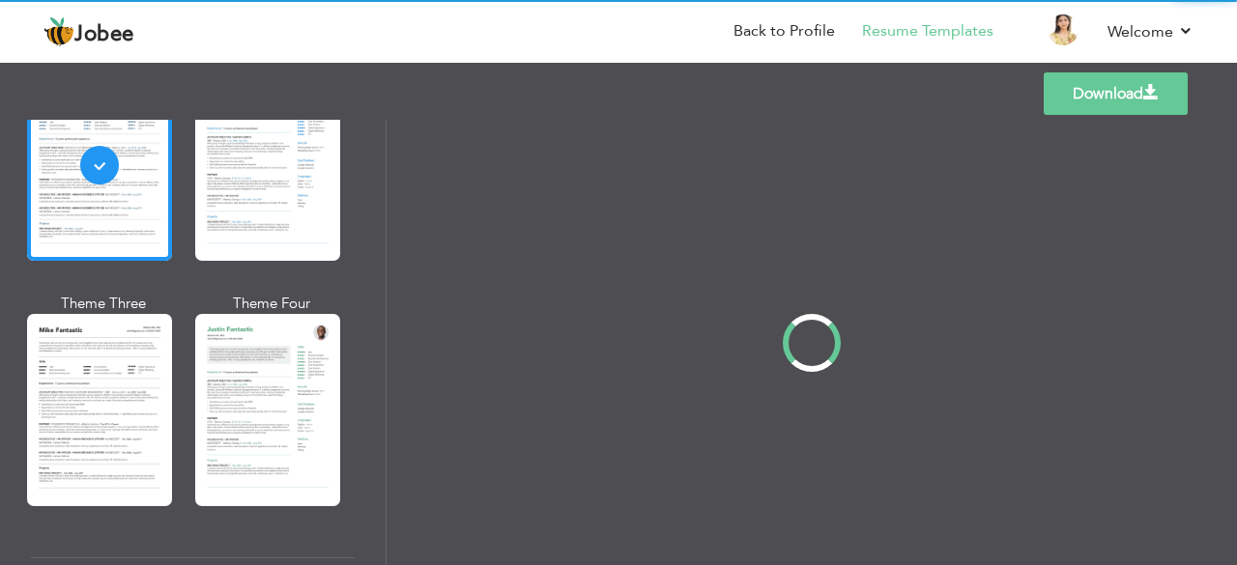
click at [110, 453] on div "Professional Themes Theme One Theme Two Theme Three Theme Four" at bounding box center [618, 343] width 1237 height 446
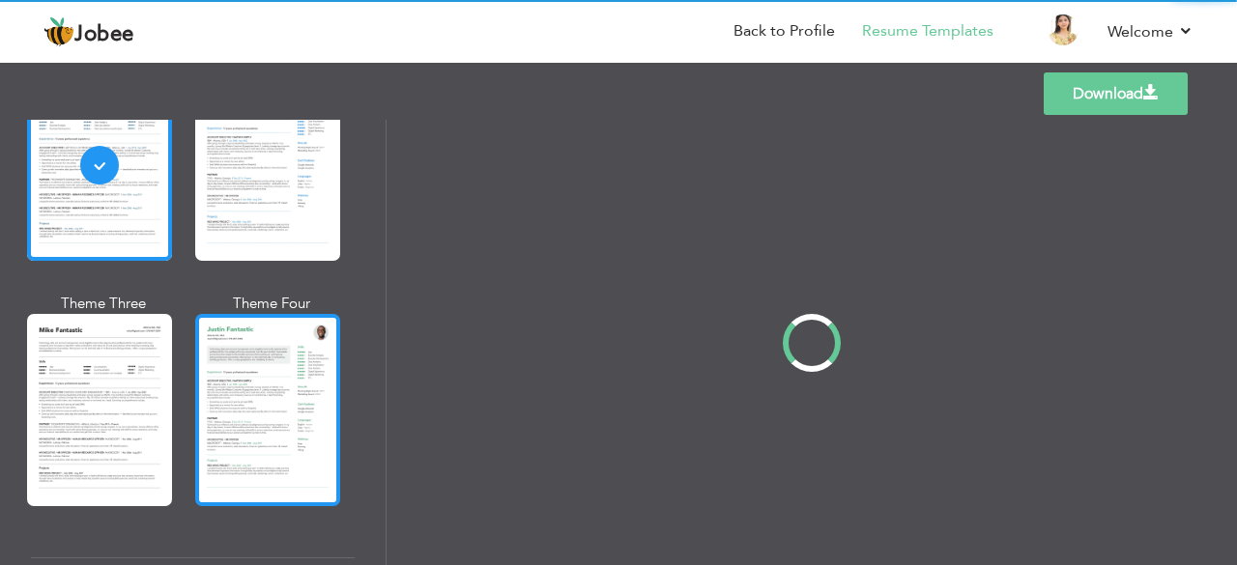
scroll to position [0, 0]
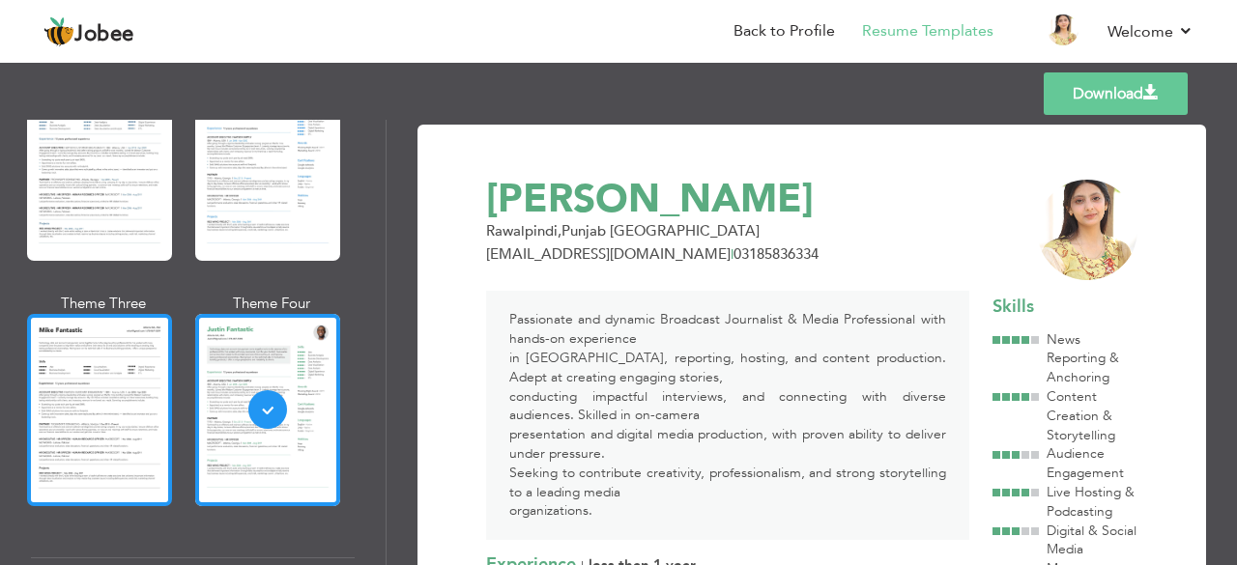
click at [101, 427] on div at bounding box center [99, 409] width 145 height 191
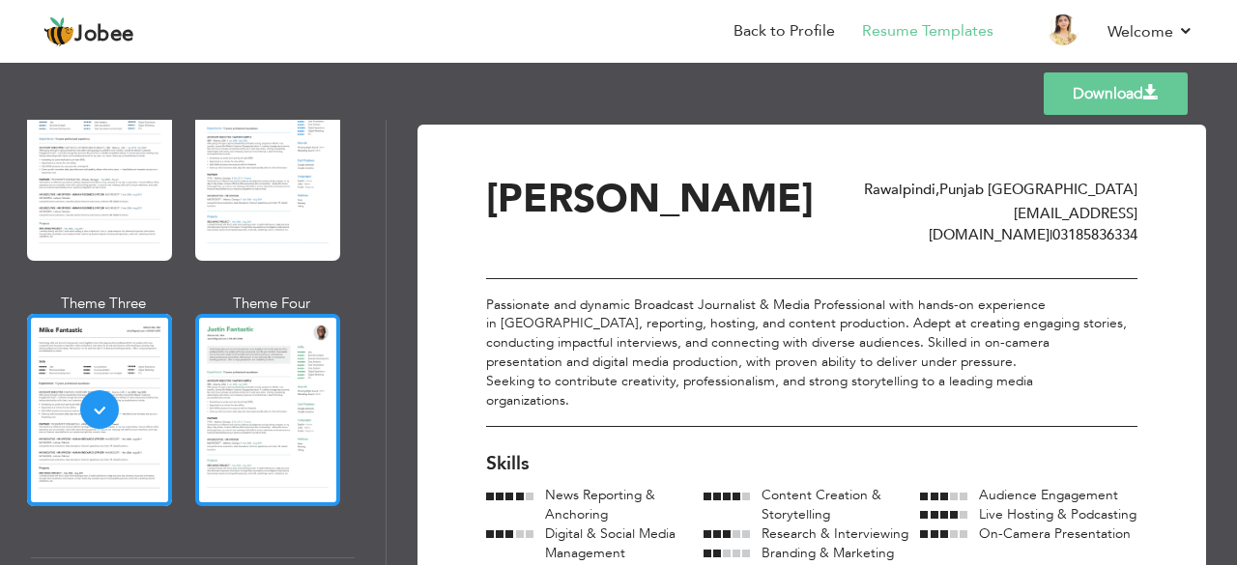
click at [325, 391] on div at bounding box center [267, 409] width 145 height 191
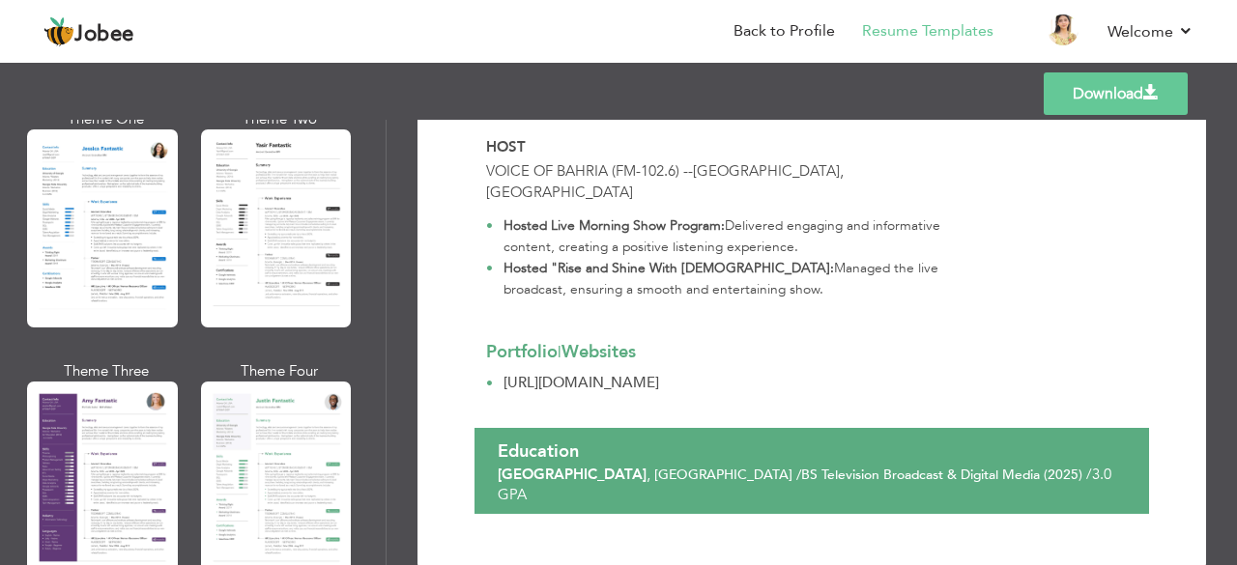
scroll to position [1546, 0]
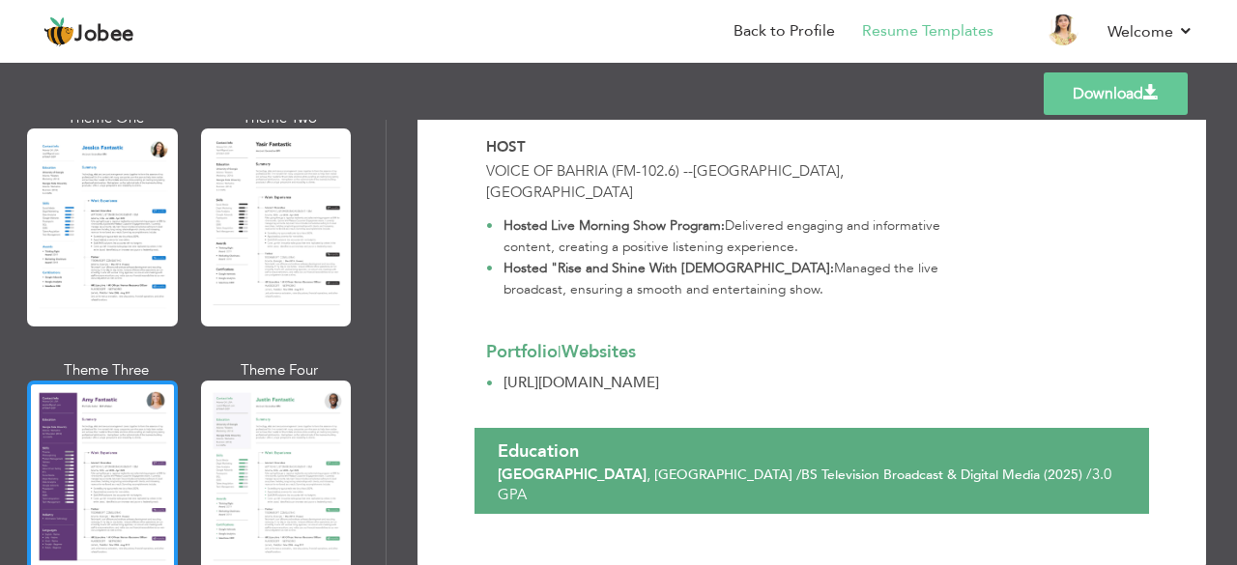
click at [145, 458] on div at bounding box center [102, 480] width 151 height 198
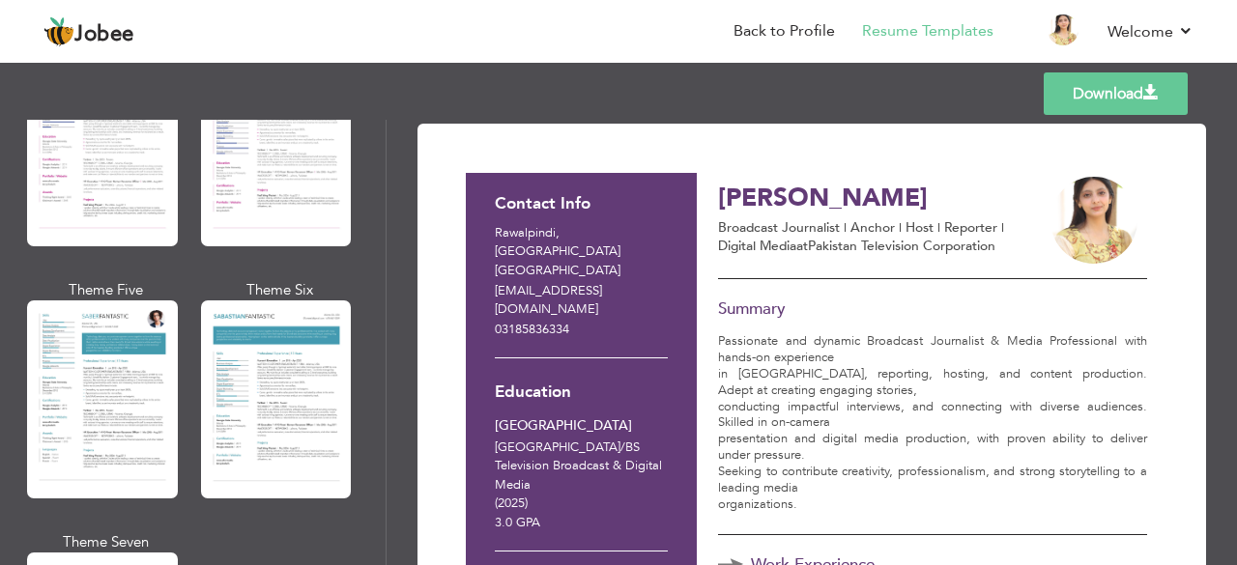
scroll to position [0, 0]
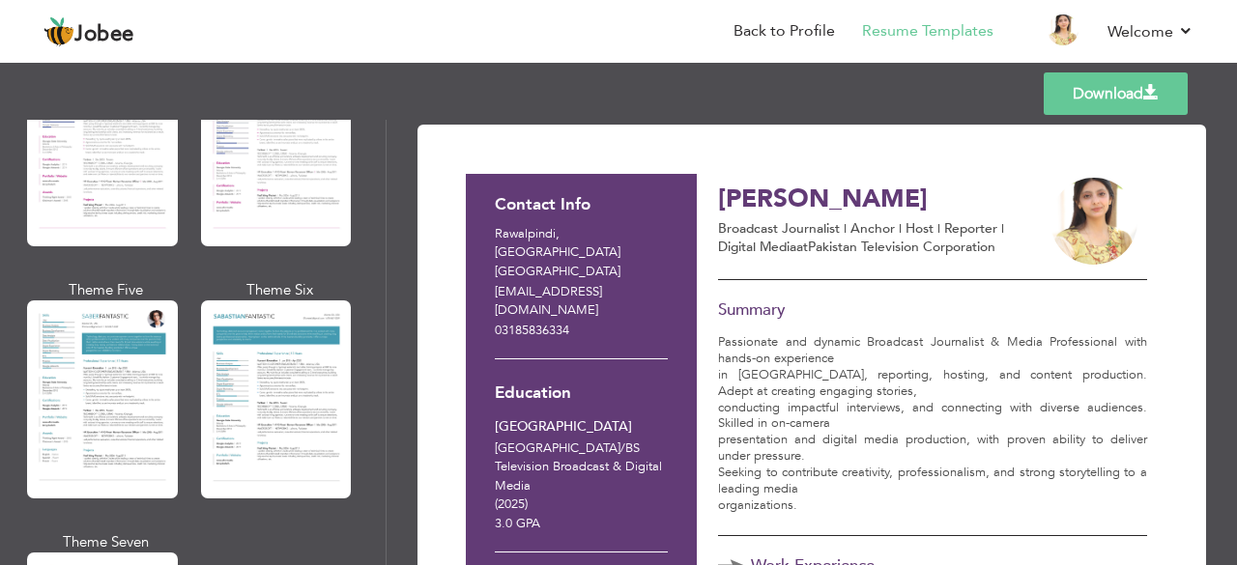
click at [1061, 87] on link "Download" at bounding box center [1116, 93] width 144 height 43
click at [777, 42] on link "Back to Profile" at bounding box center [784, 31] width 101 height 22
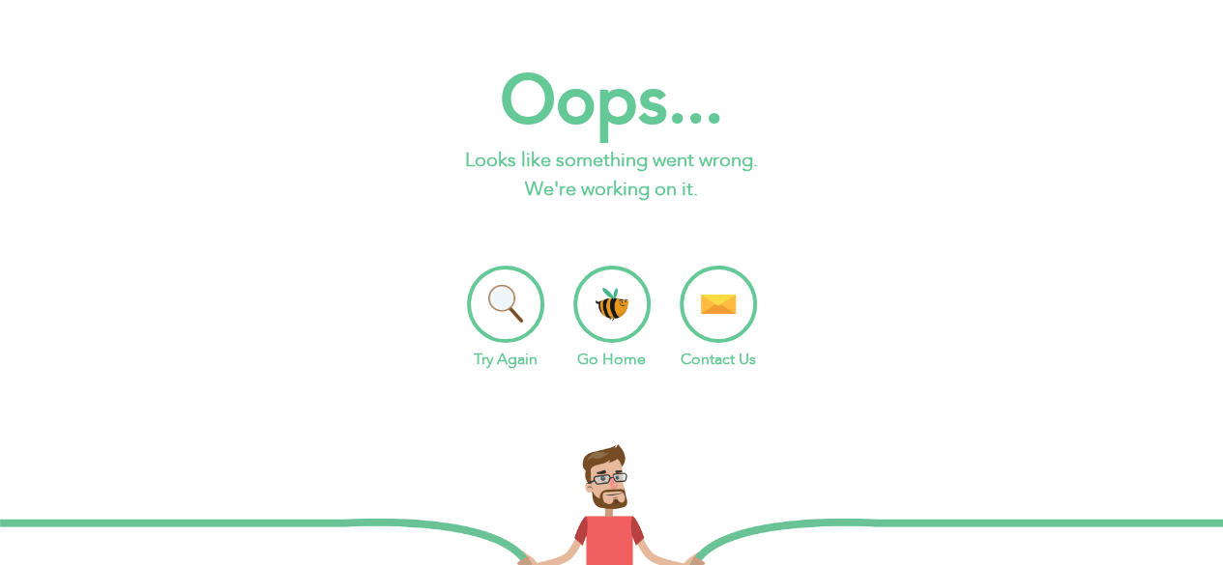
click at [615, 308] on li "Go Home" at bounding box center [611, 318] width 77 height 105
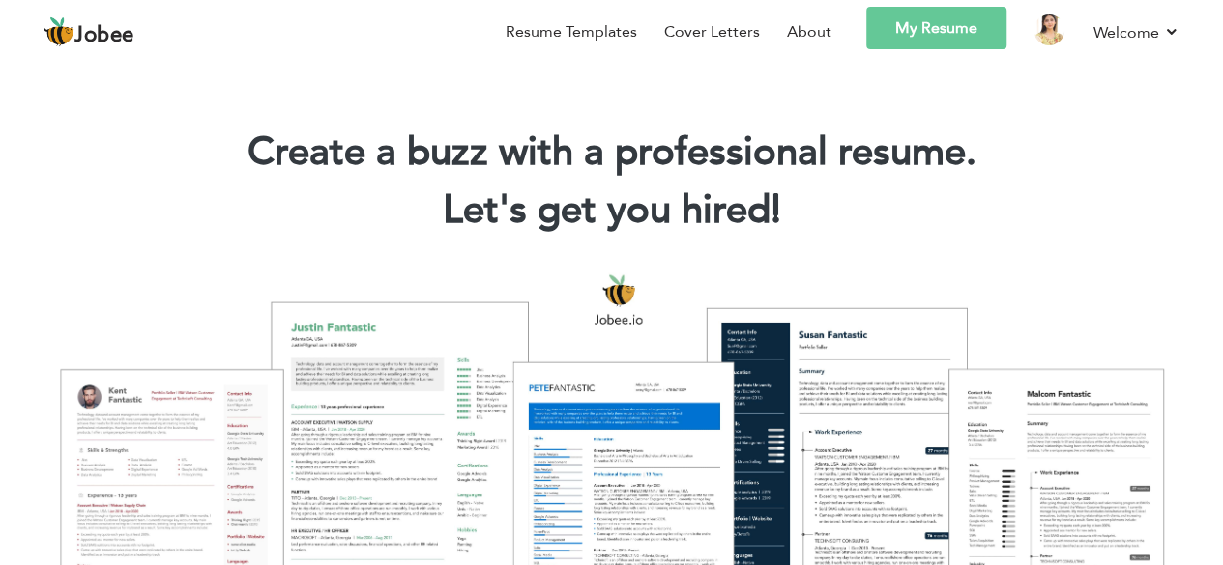
click at [960, 32] on link "My Resume" at bounding box center [936, 28] width 140 height 43
click at [961, 32] on link "My Resume" at bounding box center [936, 28] width 140 height 43
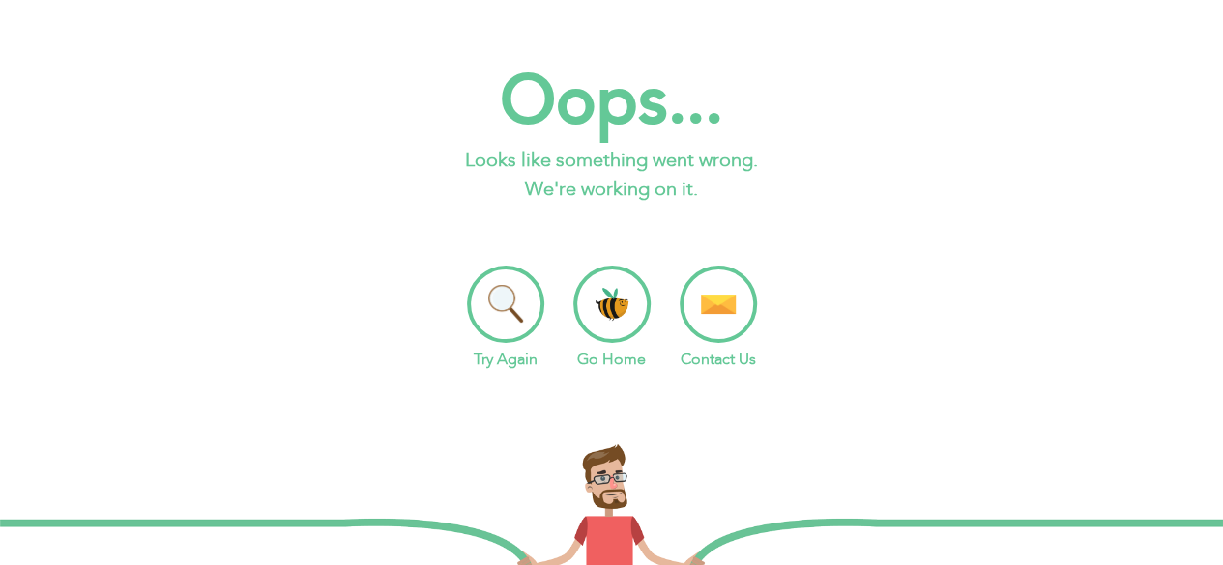
drag, startPoint x: 547, startPoint y: 311, endPoint x: 563, endPoint y: 301, distance: 19.6
click at [553, 307] on ul "Try Again Go Home Contact Us" at bounding box center [611, 318] width 1223 height 105
click at [616, 291] on li "Go Home" at bounding box center [611, 318] width 77 height 105
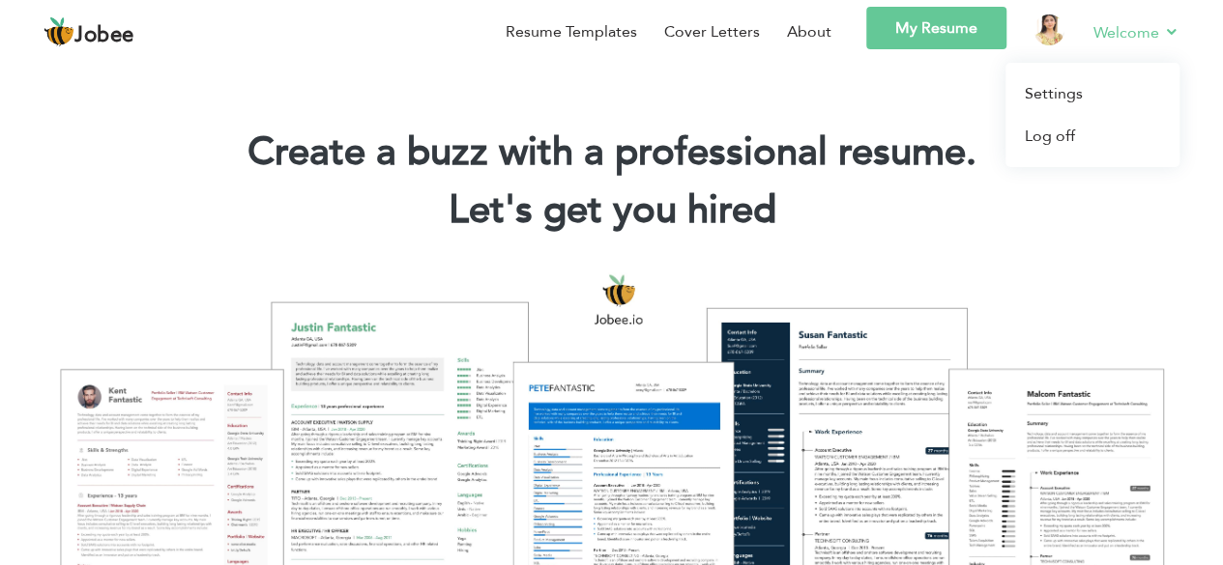
click at [1170, 36] on link "Welcome" at bounding box center [1136, 32] width 86 height 24
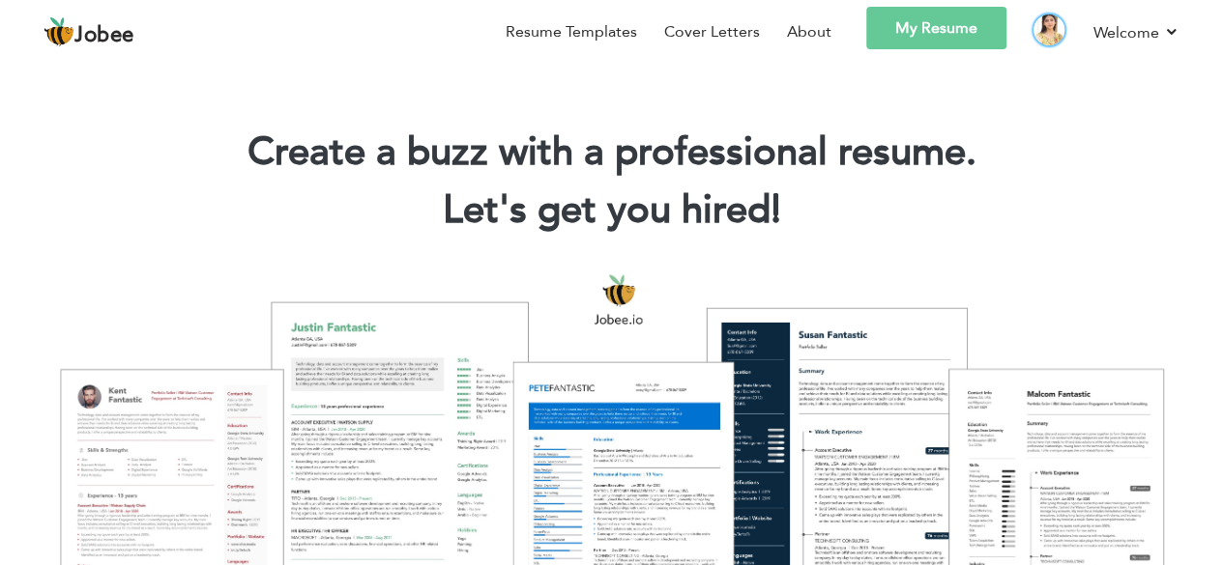
click at [1050, 32] on img at bounding box center [1048, 29] width 31 height 31
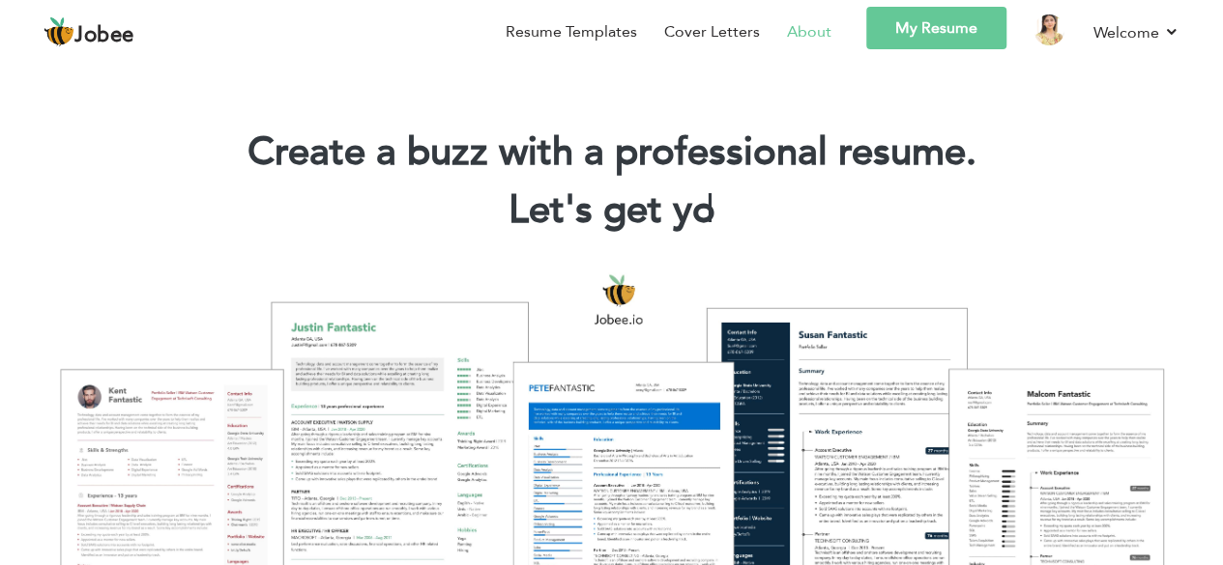
click at [800, 39] on link "About" at bounding box center [809, 31] width 44 height 23
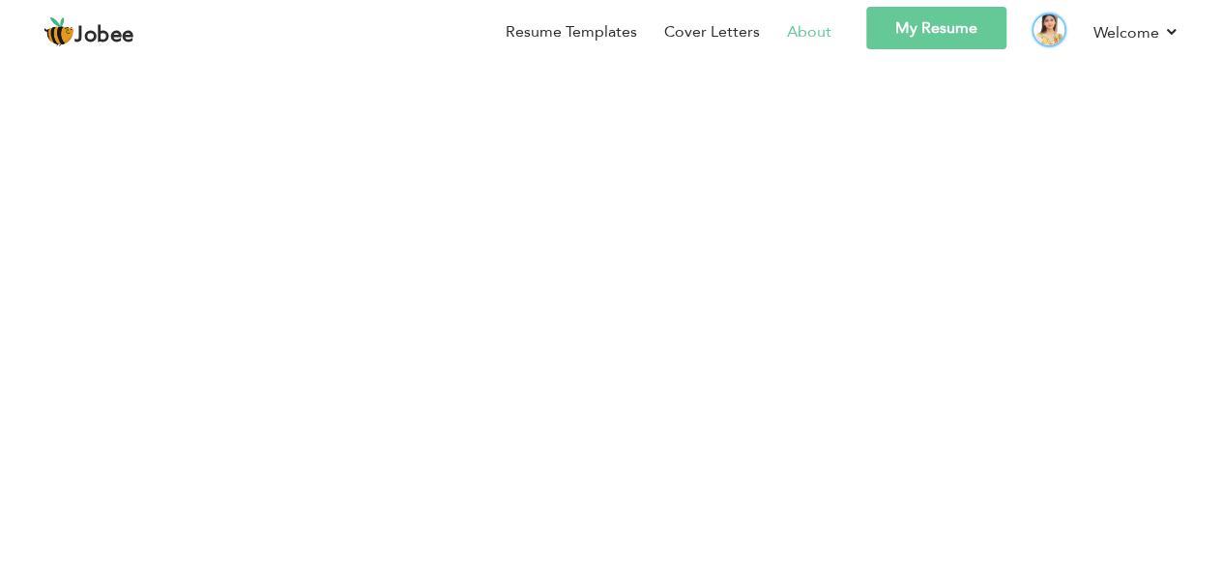
click at [1050, 24] on img at bounding box center [1048, 29] width 31 height 31
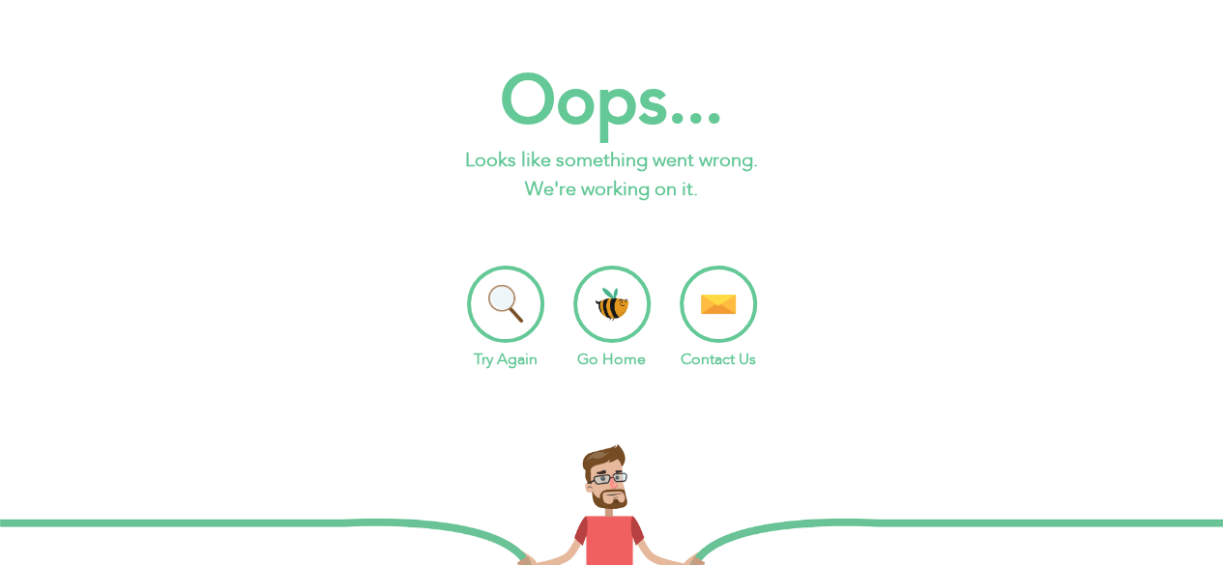
click at [493, 322] on li "Try Again" at bounding box center [505, 318] width 77 height 105
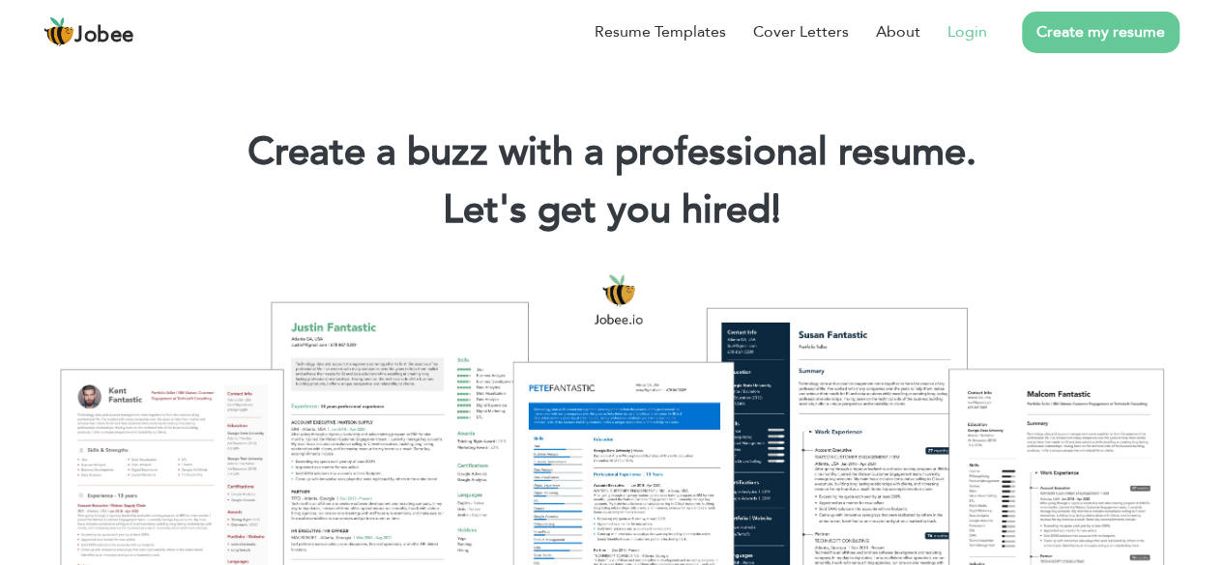
click at [967, 31] on link "Login" at bounding box center [967, 31] width 40 height 23
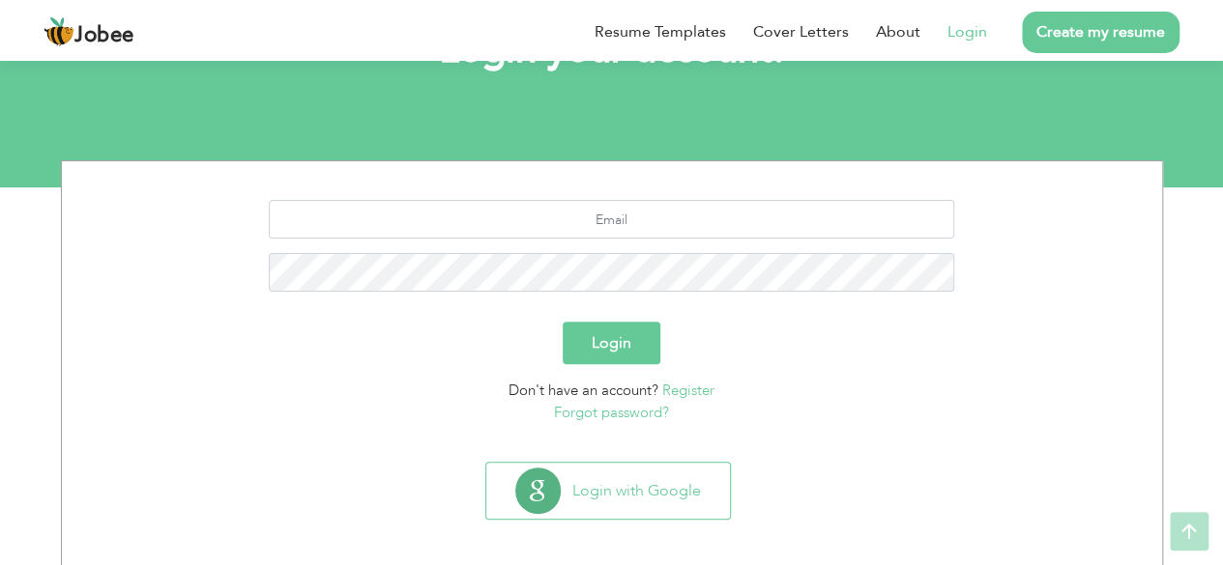
scroll to position [168, 0]
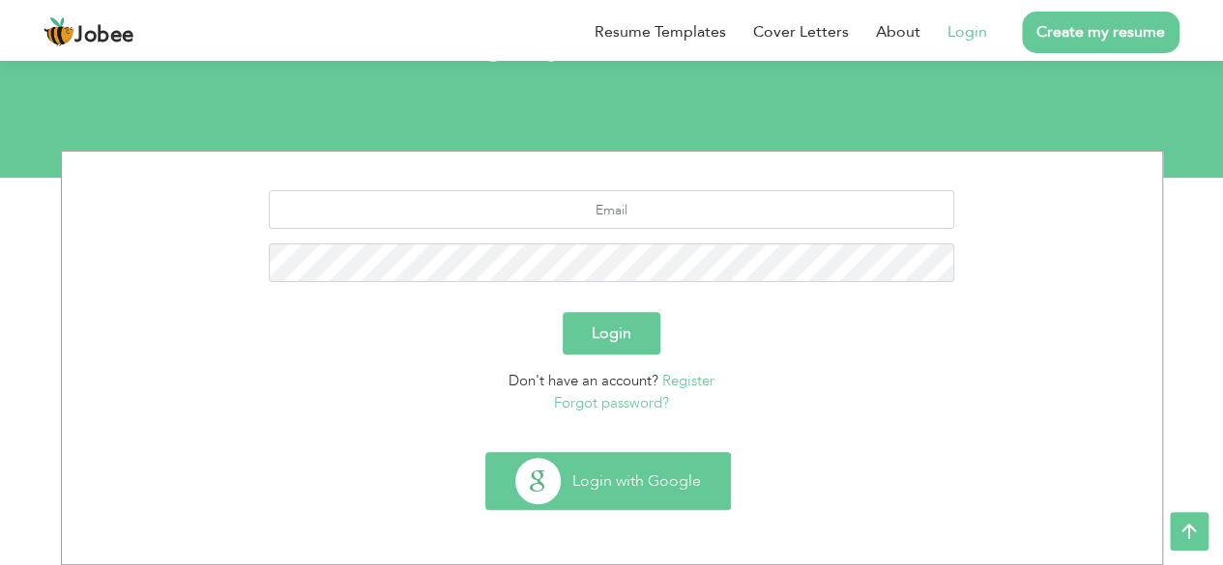
click at [645, 482] on button "Login with Google" at bounding box center [608, 481] width 244 height 56
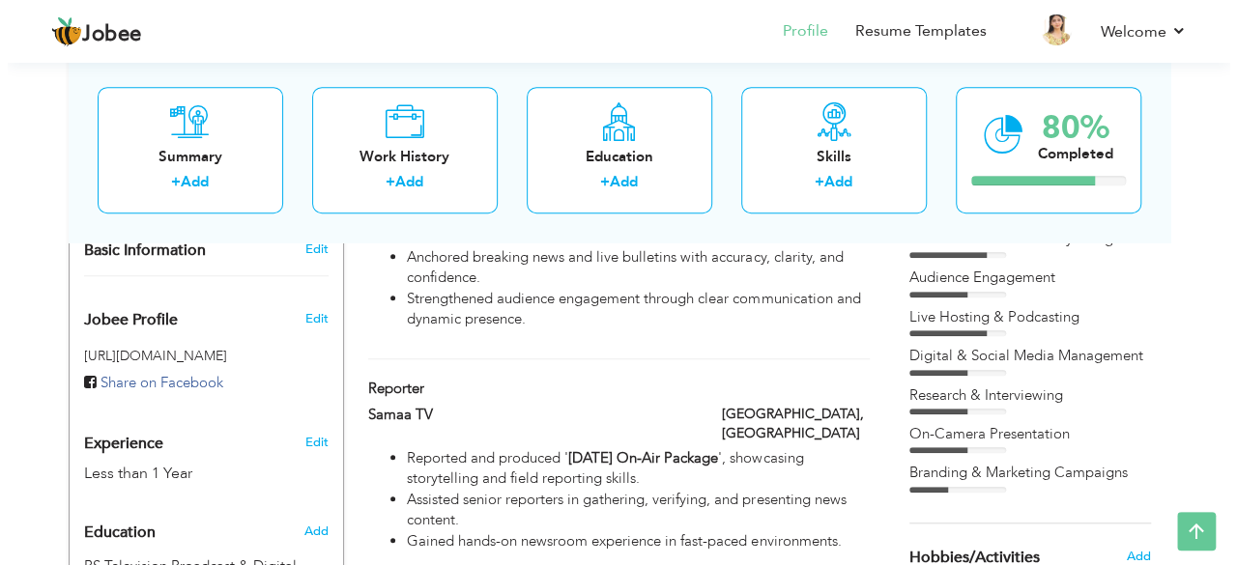
scroll to position [611, 0]
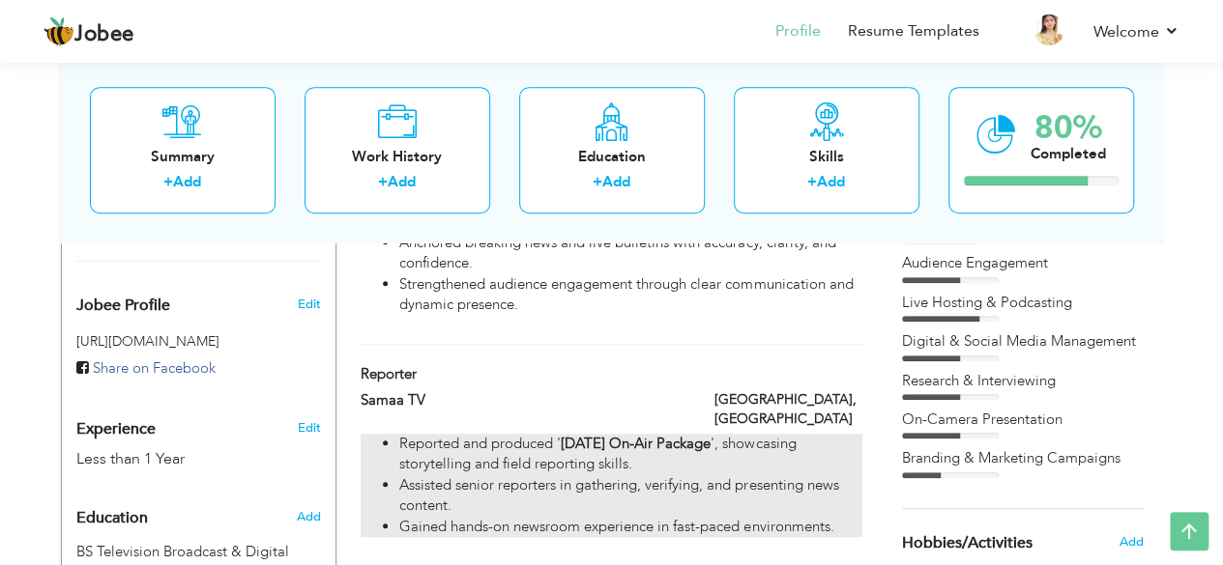
click at [508, 476] on li "Assisted senior reporters in gathering, verifying, and presenting news content." at bounding box center [630, 497] width 462 height 42
type input "Reporter"
type input "Samaa TV"
type input "Pakistan"
type input "Islamabad"
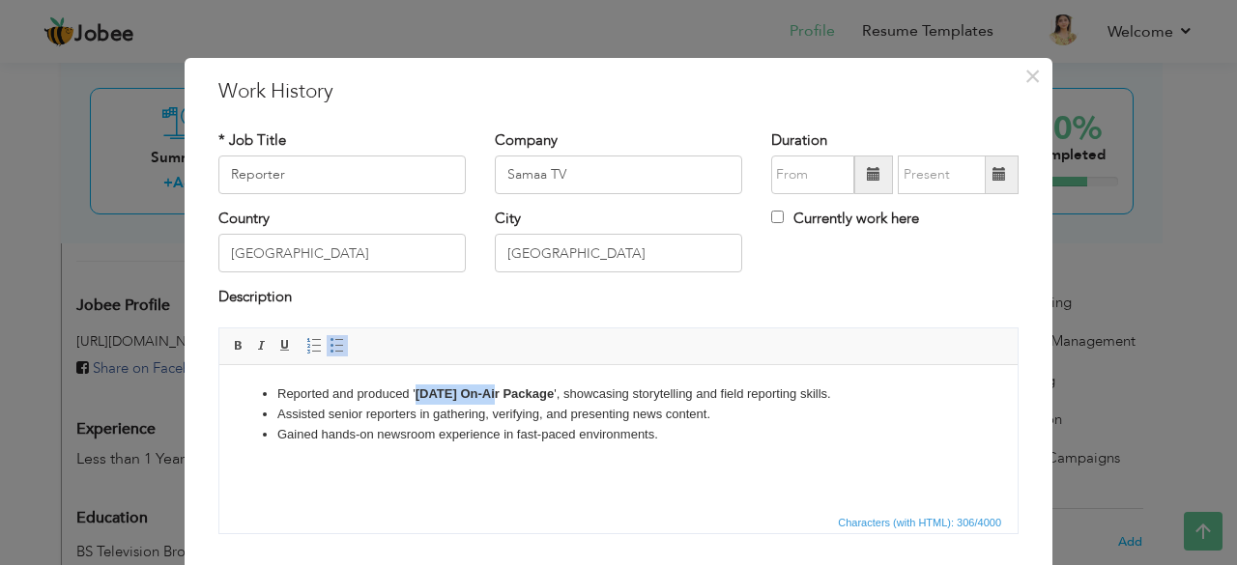
drag, startPoint x: 494, startPoint y: 396, endPoint x: 419, endPoint y: 393, distance: 75.4
click at [419, 393] on strong "14th August On-Air Package" at bounding box center [485, 393] width 139 height 14
drag, startPoint x: 513, startPoint y: 395, endPoint x: 413, endPoint y: 401, distance: 100.7
click at [413, 401] on li "Reported and produced ' On-Air Package ', showcasing storytelling and field rep…" at bounding box center [618, 394] width 682 height 20
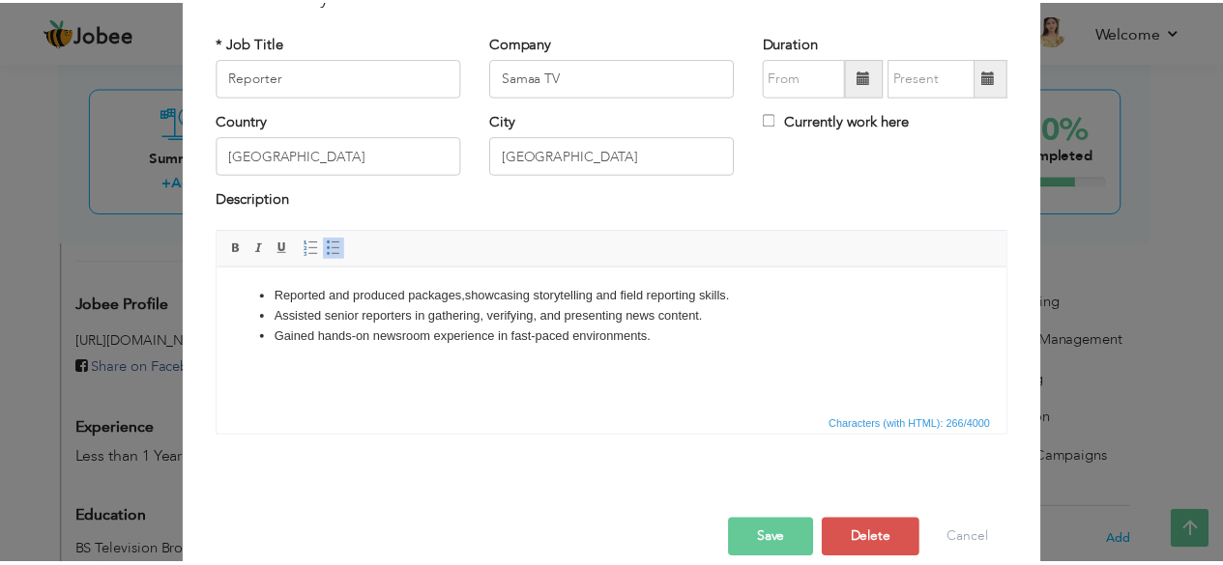
scroll to position [124, 0]
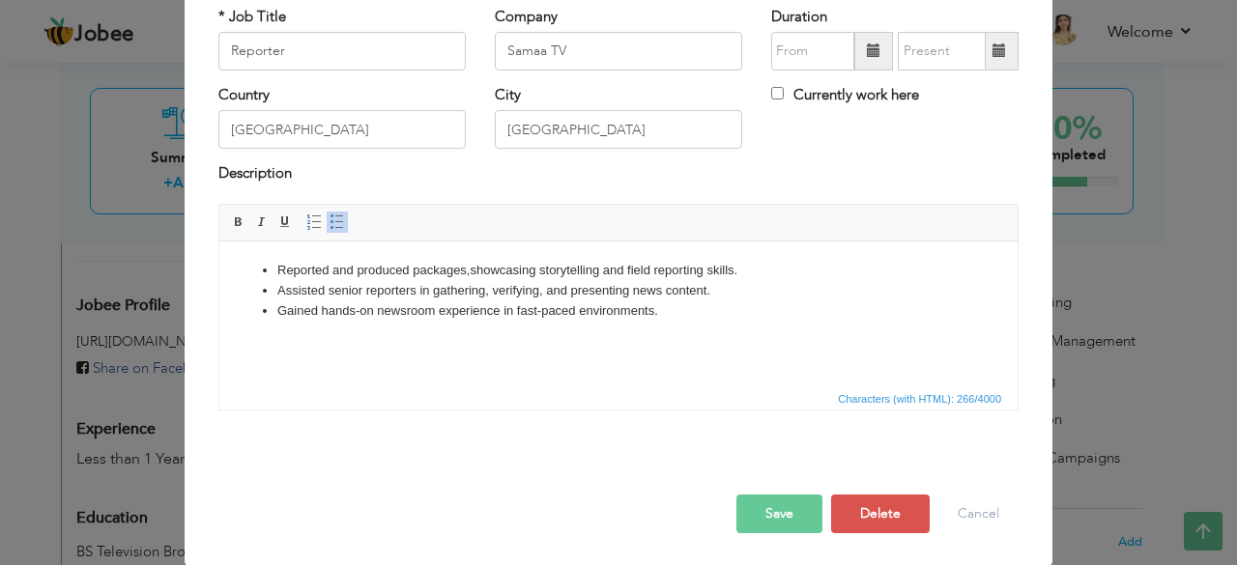
click at [773, 509] on button "Save" at bounding box center [780, 514] width 86 height 39
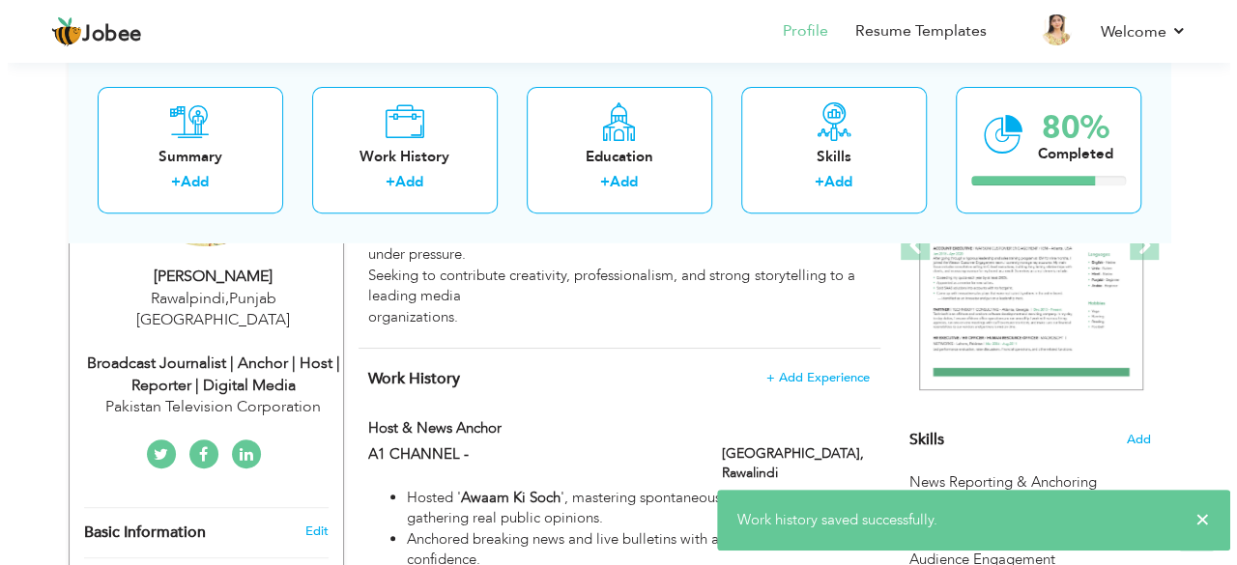
scroll to position [404, 0]
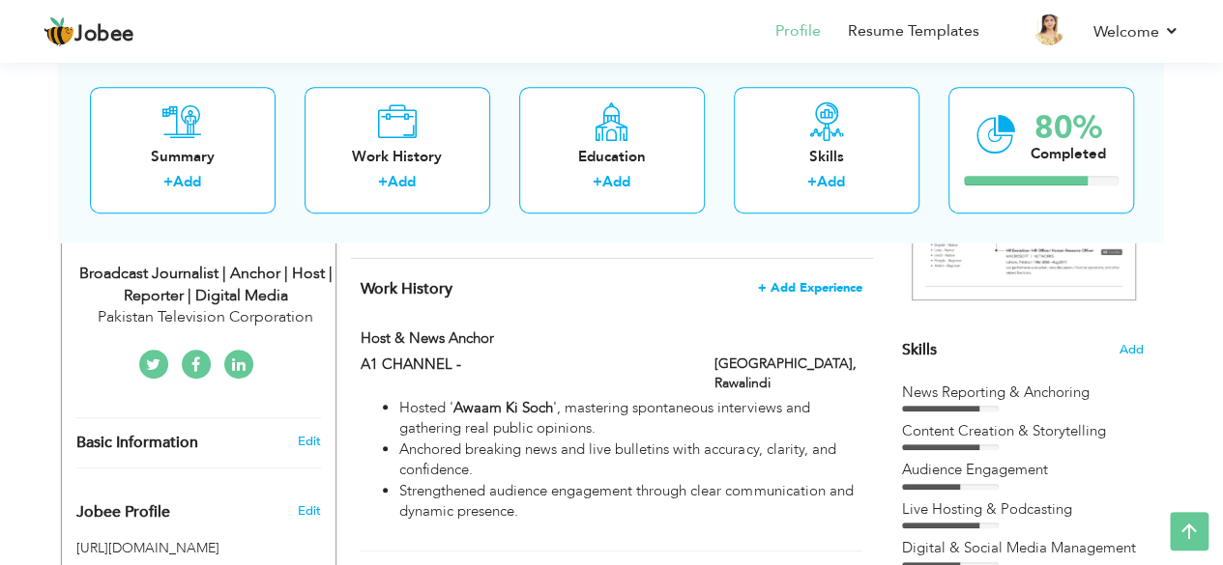
click at [808, 285] on span "+ Add Experience" at bounding box center [810, 288] width 104 height 14
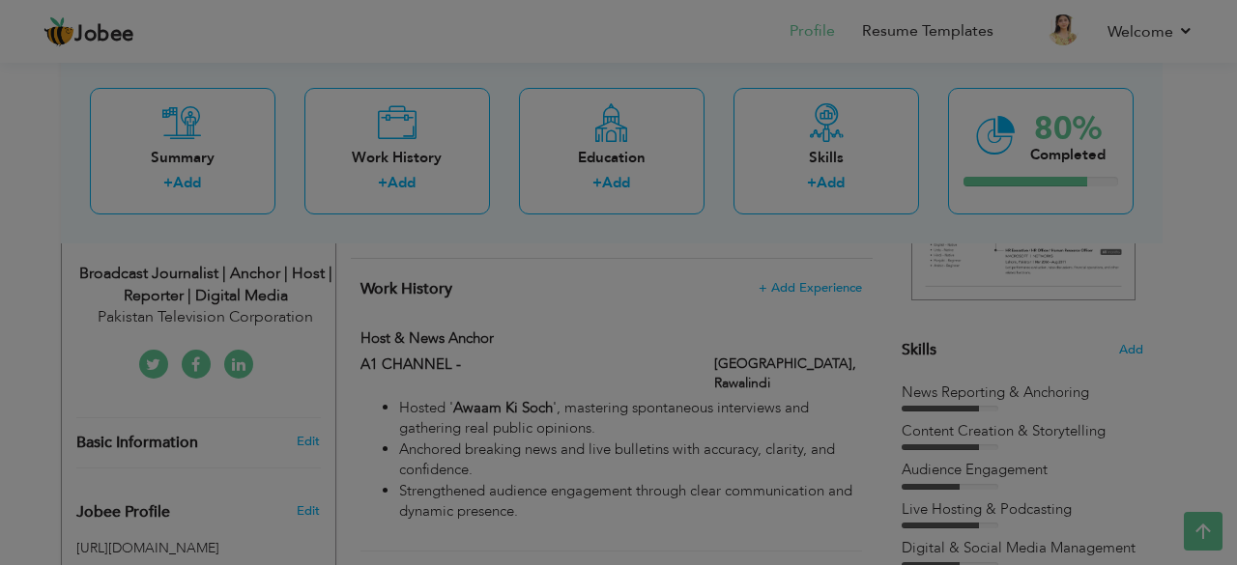
scroll to position [0, 0]
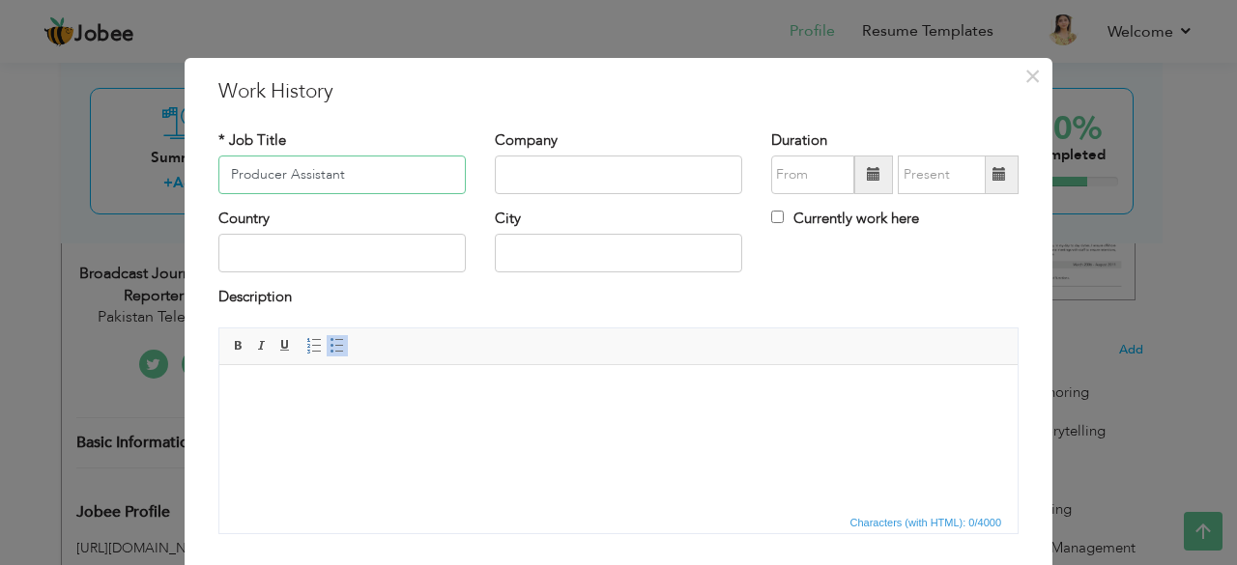
type input "Producer Assistant"
type input "Pakistan Television Corporation"
type input "09/2025"
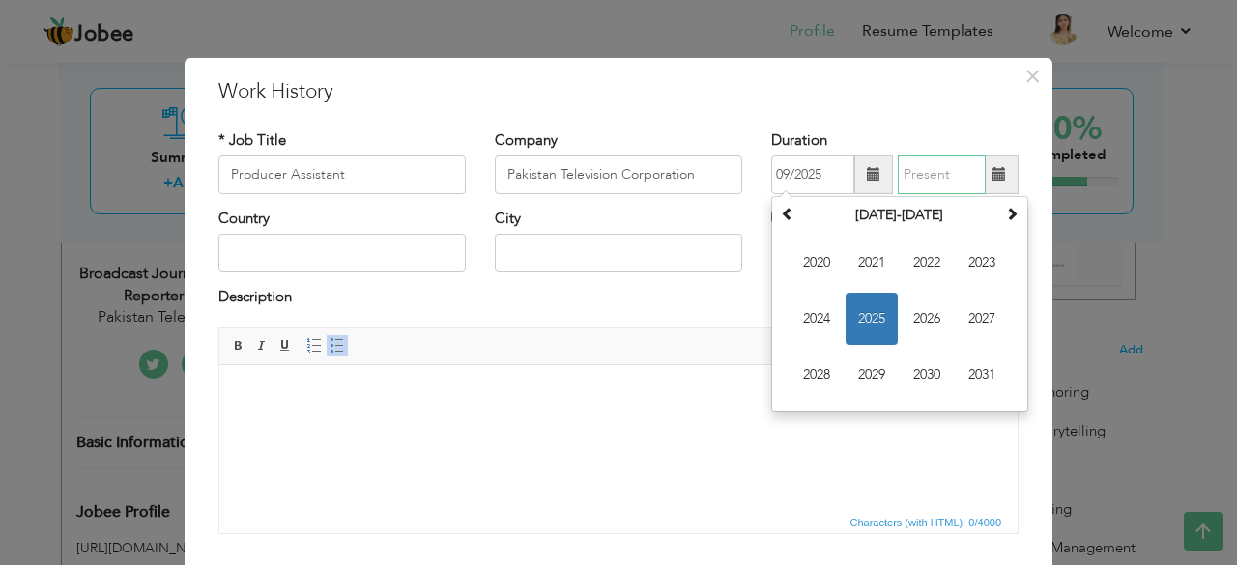
type input "09/2025"
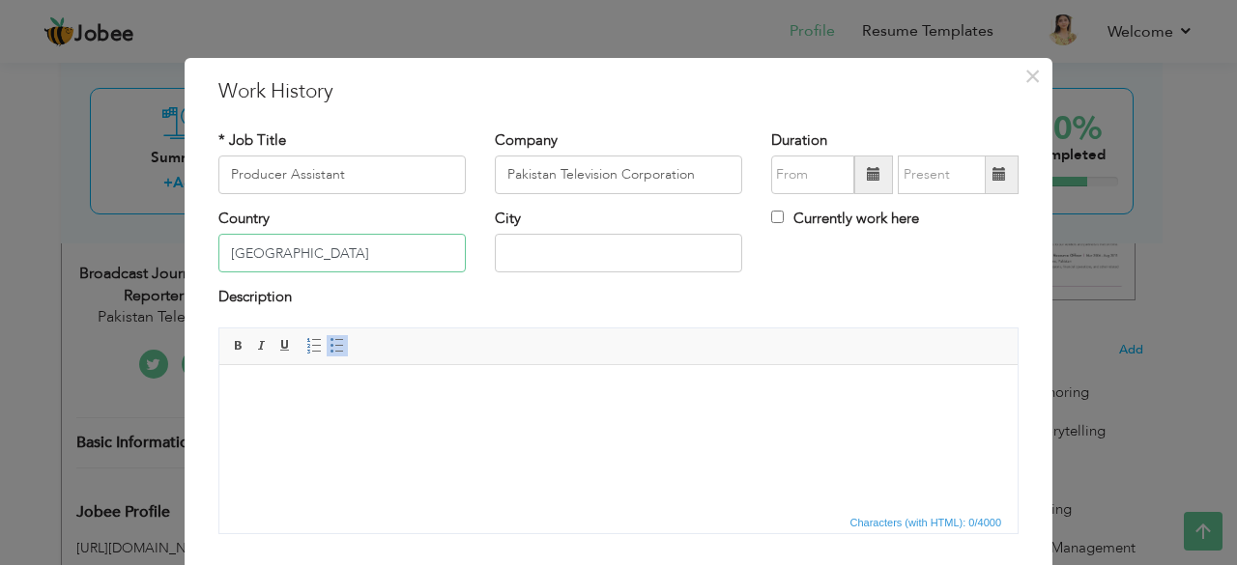
type input "[GEOGRAPHIC_DATA]"
type input "Islamabad"
click at [343, 419] on html at bounding box center [618, 393] width 798 height 59
click at [824, 222] on label "Currently work here" at bounding box center [845, 219] width 148 height 20
click at [784, 222] on input "Currently work here" at bounding box center [777, 217] width 13 height 13
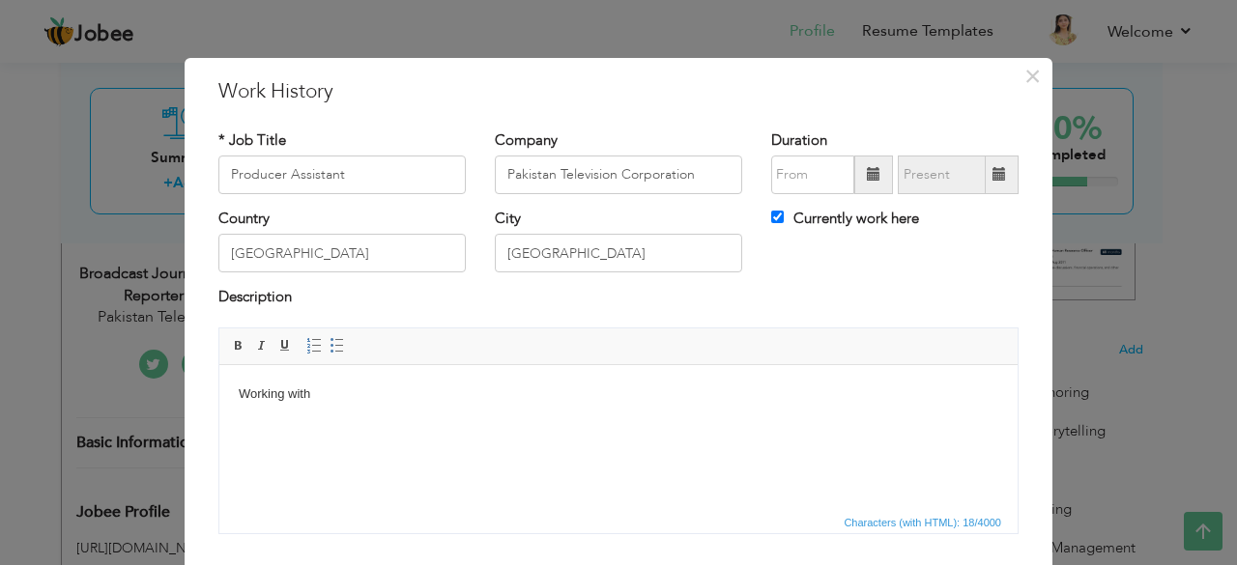
click at [455, 400] on body "Working with" at bounding box center [619, 394] width 760 height 20
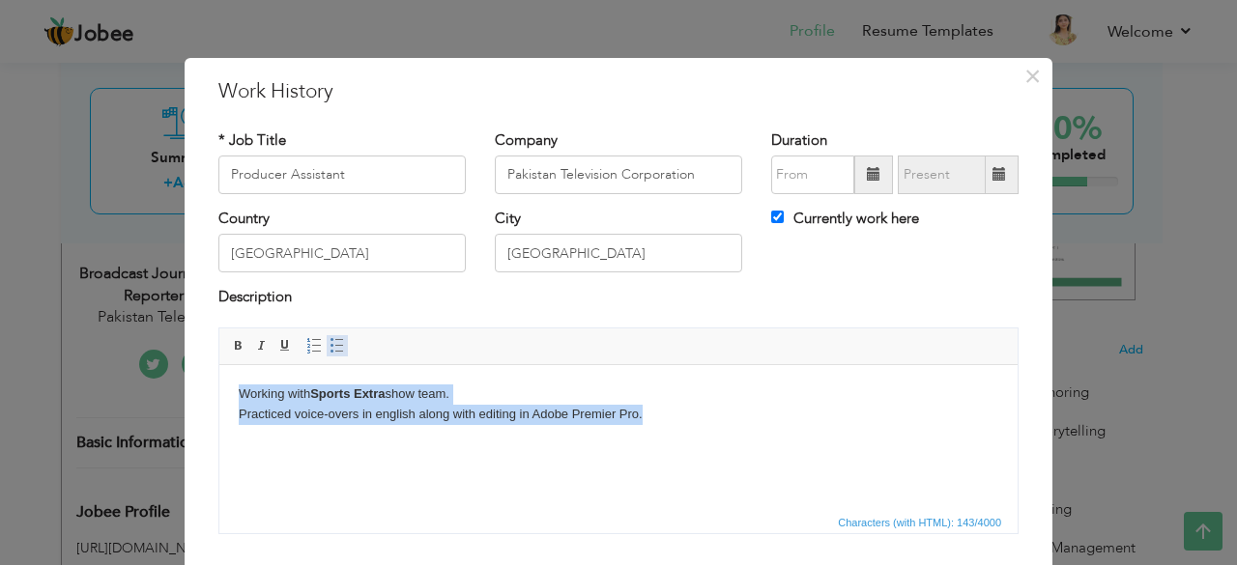
click at [331, 351] on span at bounding box center [337, 345] width 15 height 15
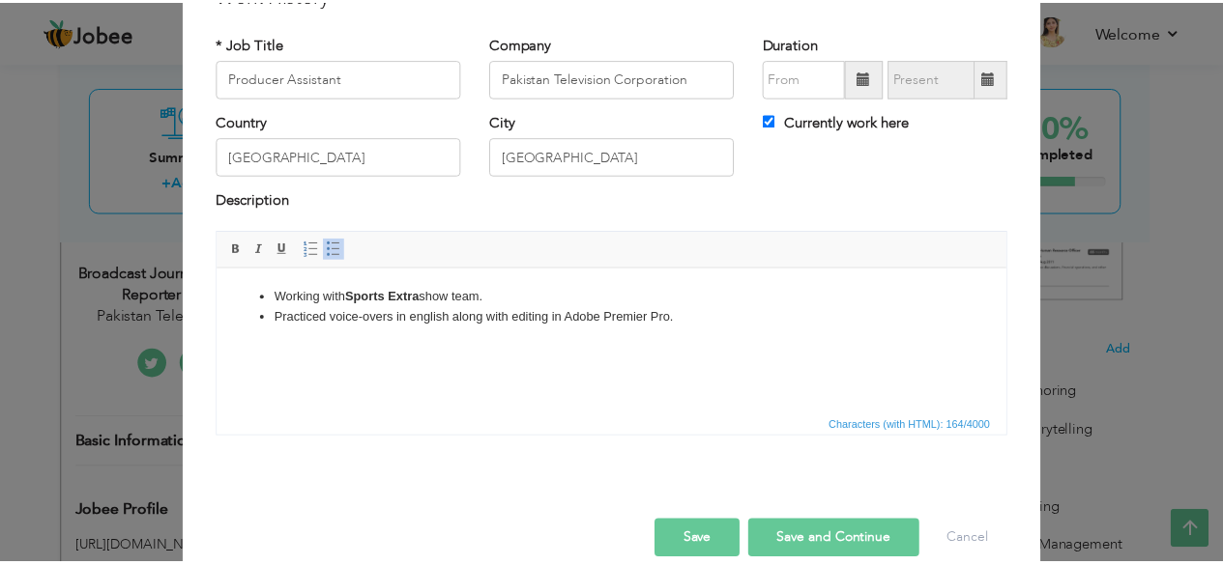
scroll to position [104, 0]
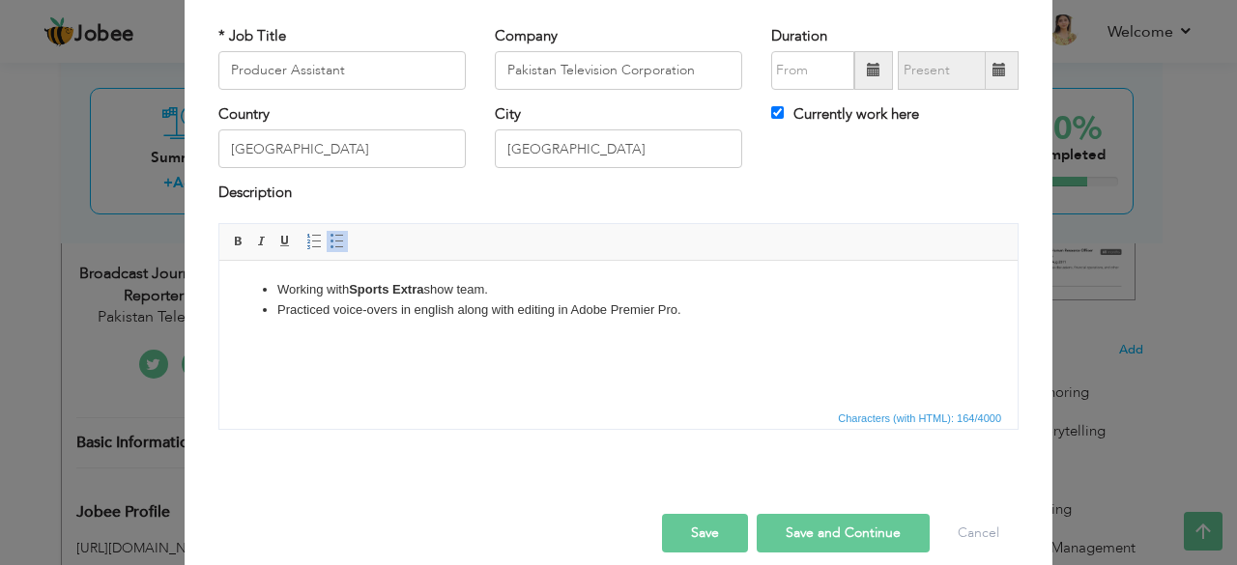
click at [707, 529] on button "Save" at bounding box center [705, 533] width 86 height 39
click at [778, 116] on label "Currently work here" at bounding box center [845, 114] width 148 height 20
click at [778, 116] on input "Currently work here" at bounding box center [777, 112] width 13 height 13
checkbox input "false"
click at [710, 533] on button "Save" at bounding box center [705, 533] width 86 height 39
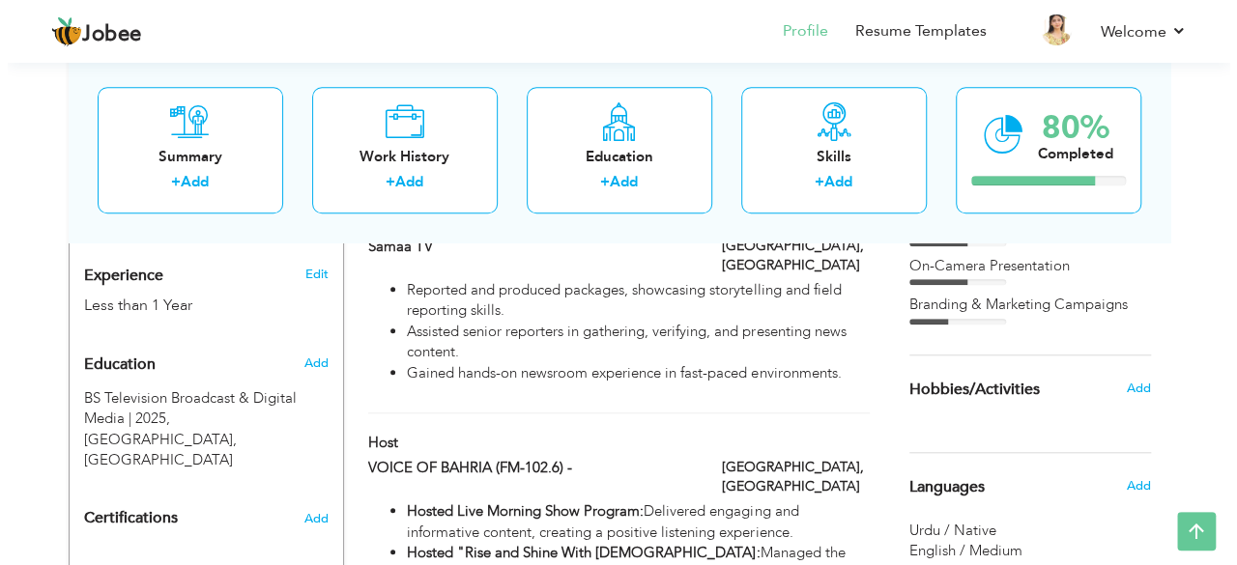
scroll to position [769, 0]
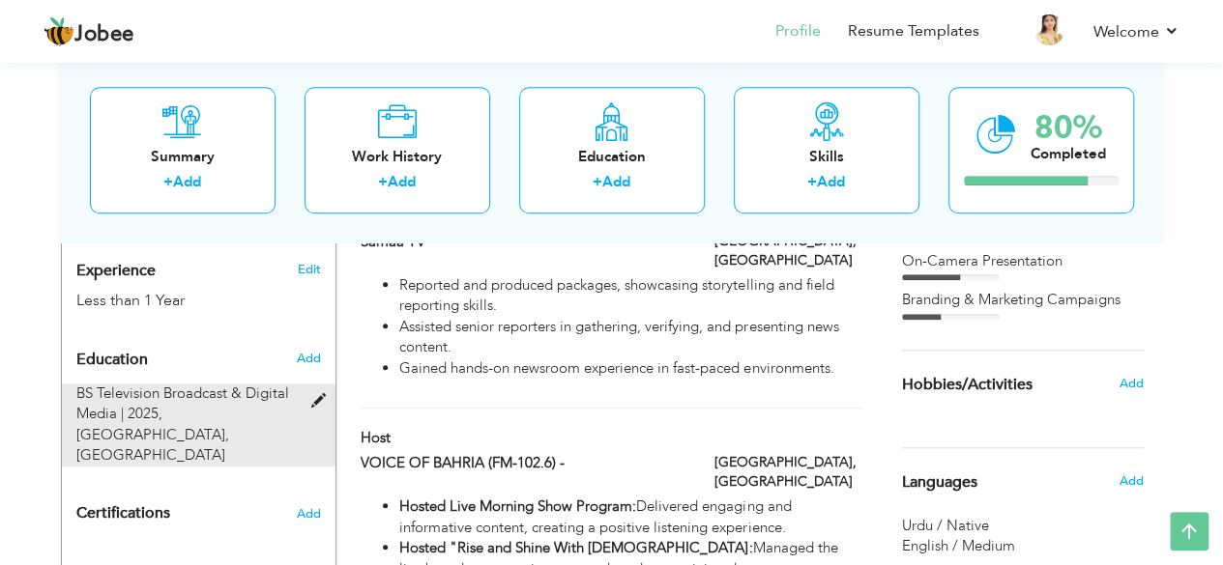
click at [274, 384] on div "BS Television Broadcast & Digital Media | 2025, Bahria University, Islamabad" at bounding box center [187, 425] width 250 height 83
type input "BS Television Broadcast & Digital Media"
type input "2025"
type input "[GEOGRAPHIC_DATA]"
type input "3"
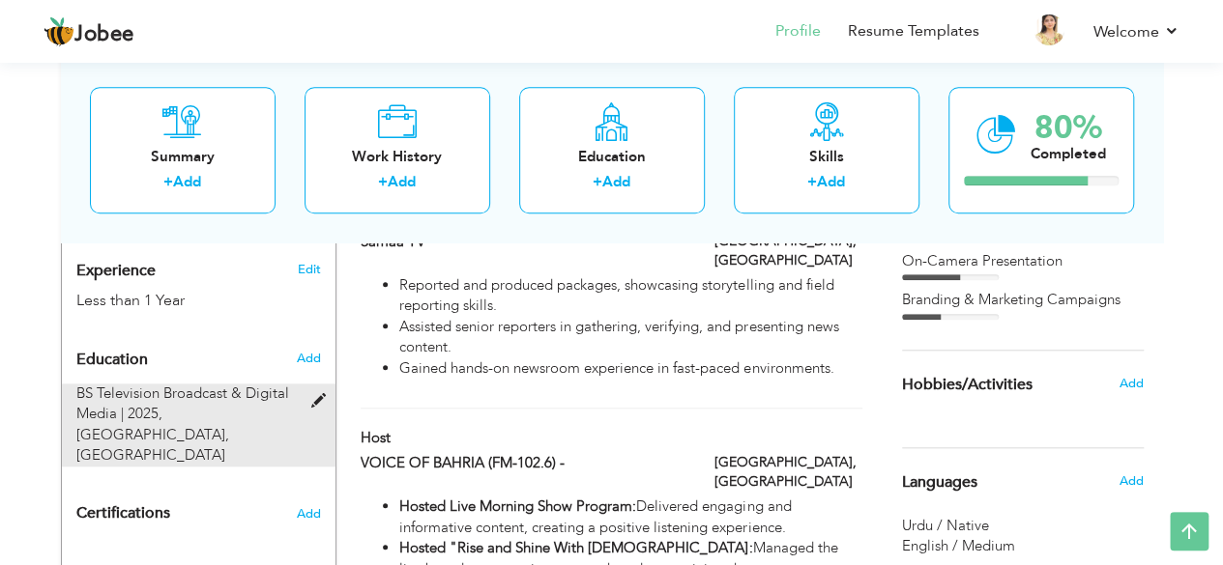
radio input "true"
type input "Islamabad"
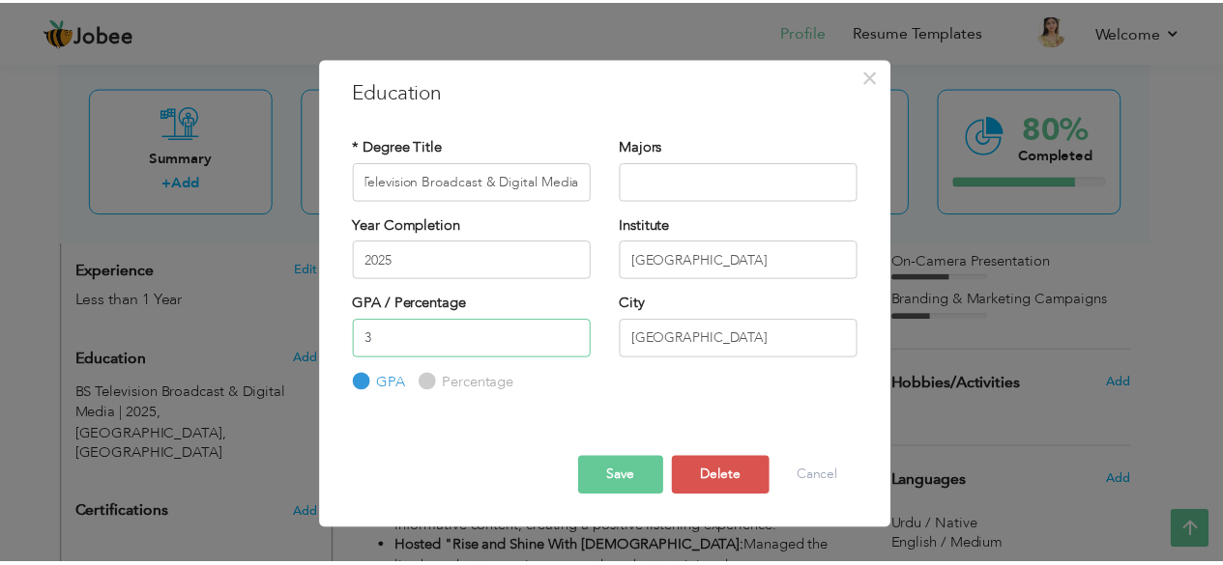
scroll to position [0, 0]
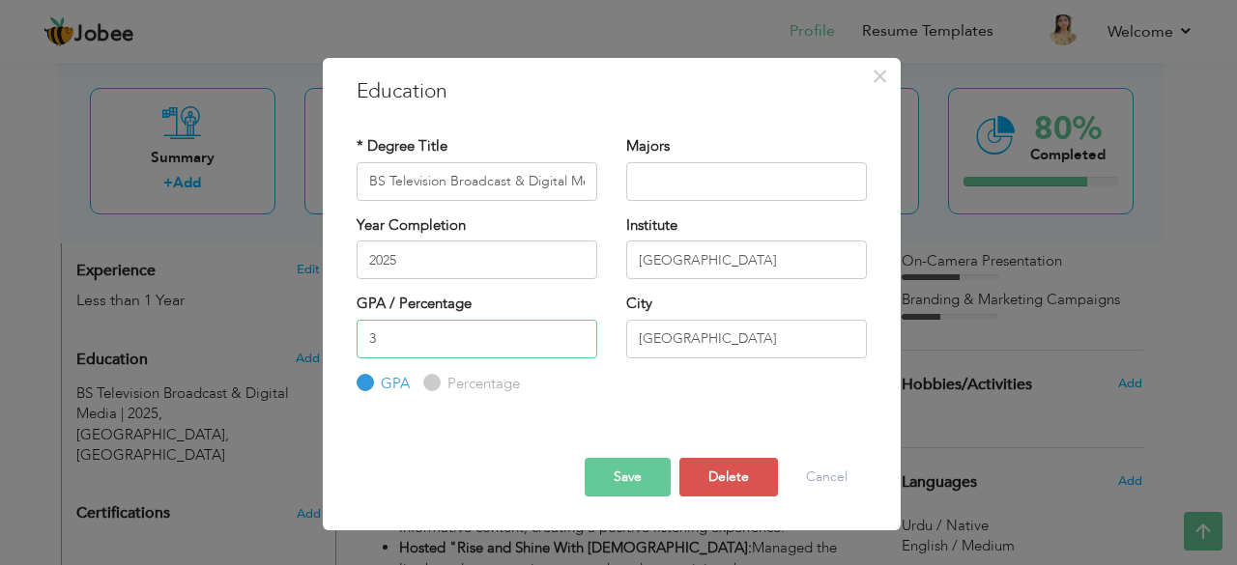
drag, startPoint x: 387, startPoint y: 338, endPoint x: 329, endPoint y: 366, distance: 64.4
click at [329, 366] on div "× Education * Degree Title BS Television Broadcast & Digital Media Majors 2025 …" at bounding box center [612, 295] width 578 height 474
click at [630, 486] on button "Save" at bounding box center [628, 477] width 86 height 39
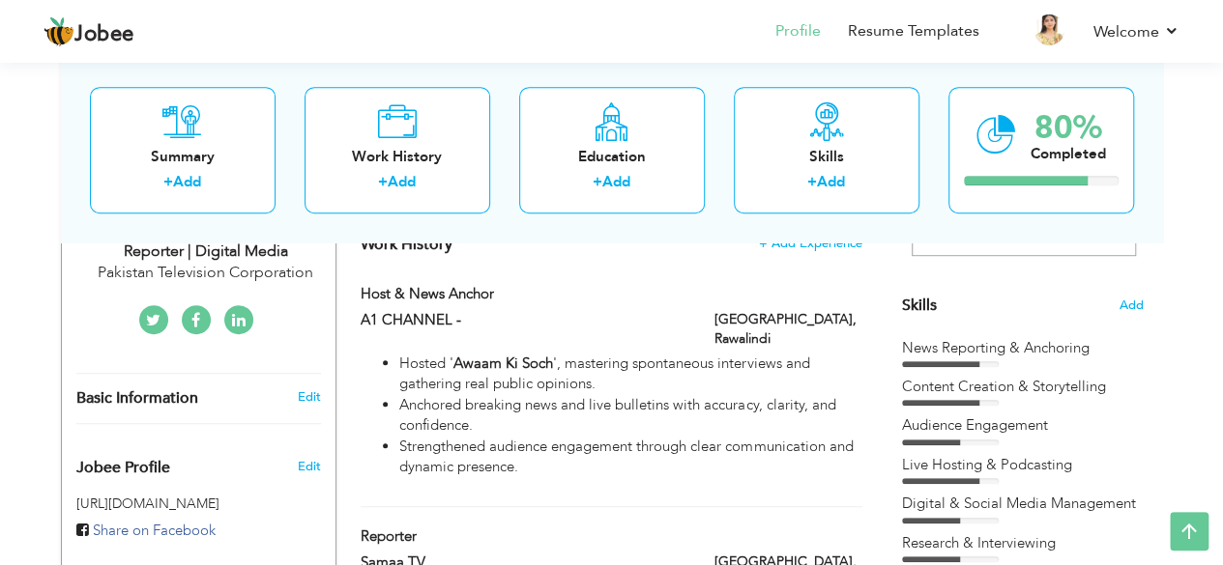
scroll to position [461, 0]
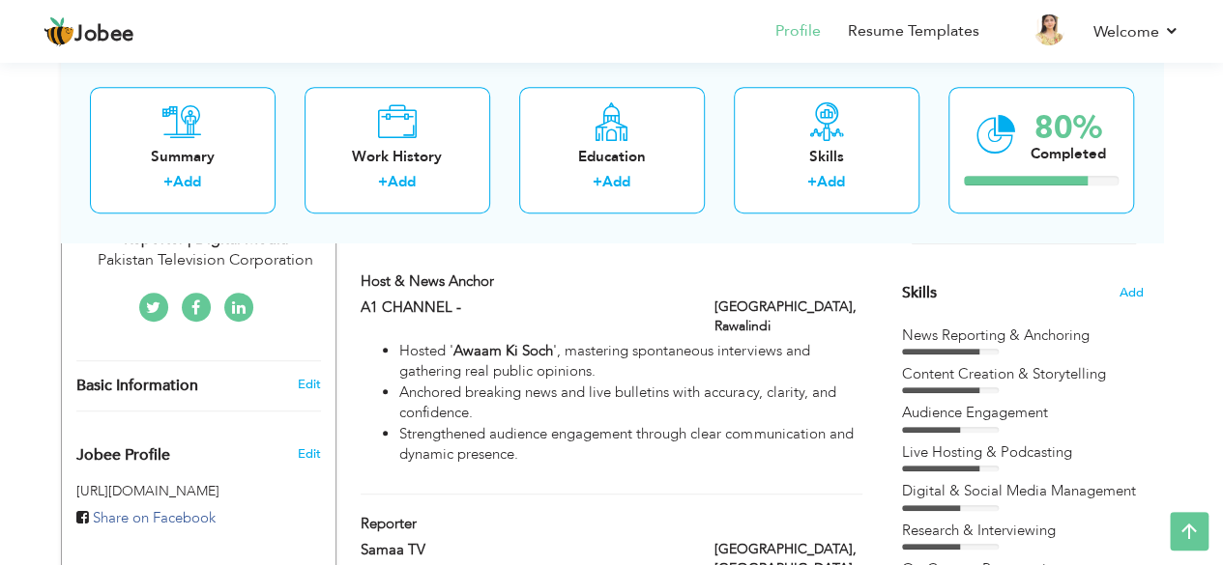
click at [1112, 290] on div "Skills Add" at bounding box center [1023, 103] width 242 height 401
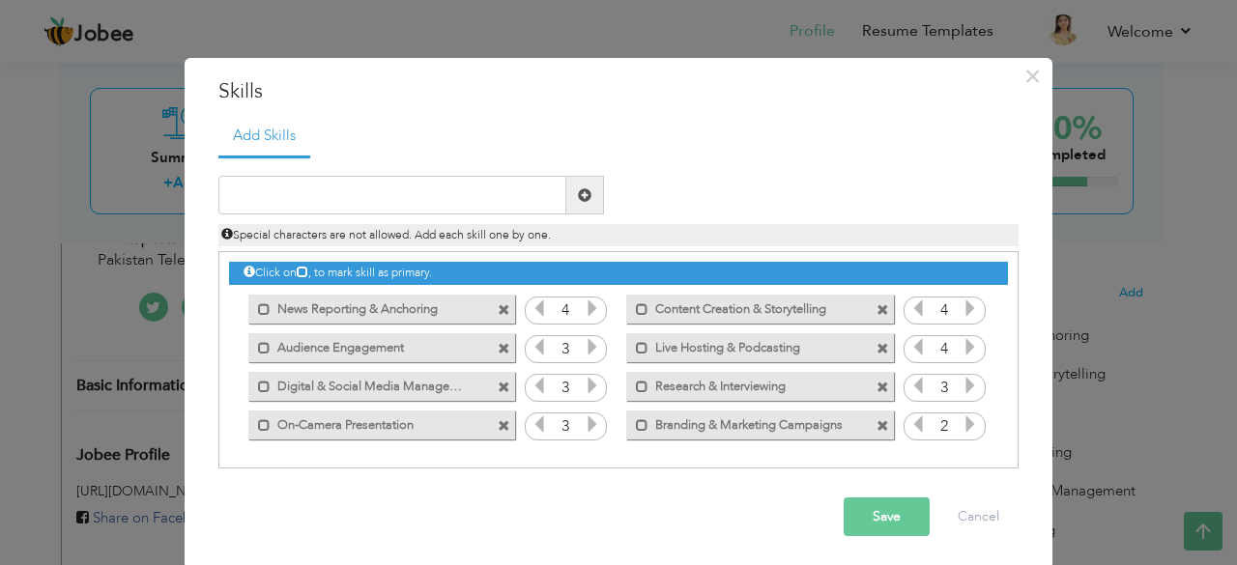
click at [866, 361] on div "Mark as primary skill. Live Hosting & Podcasting" at bounding box center [755, 348] width 296 height 39
click at [498, 388] on span at bounding box center [504, 388] width 13 height 13
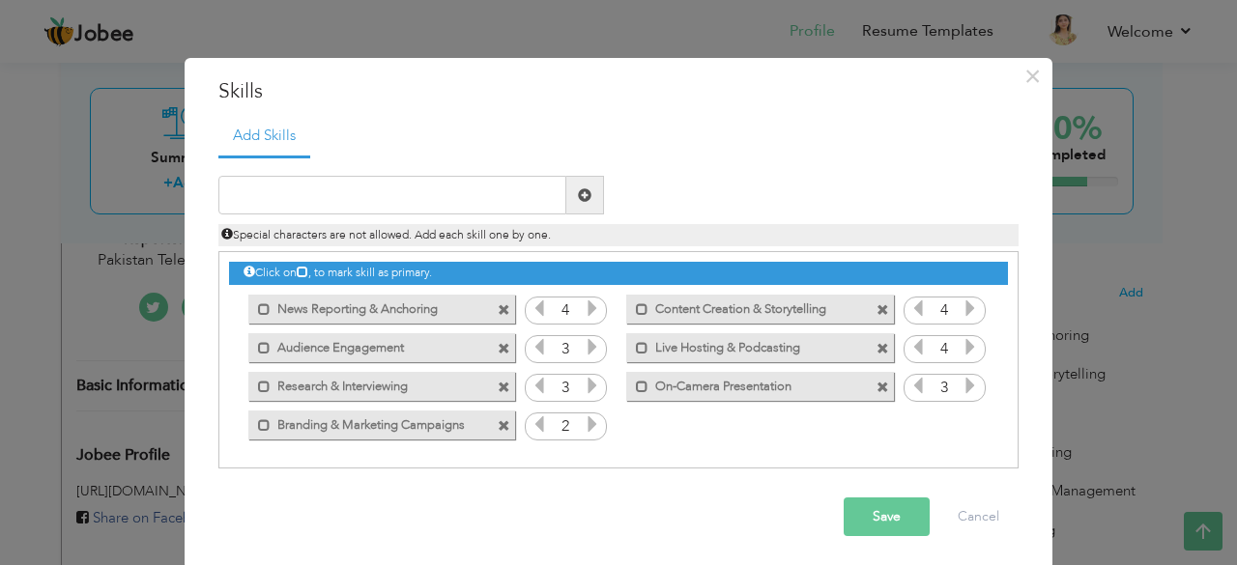
click at [864, 512] on button "Save" at bounding box center [887, 517] width 86 height 39
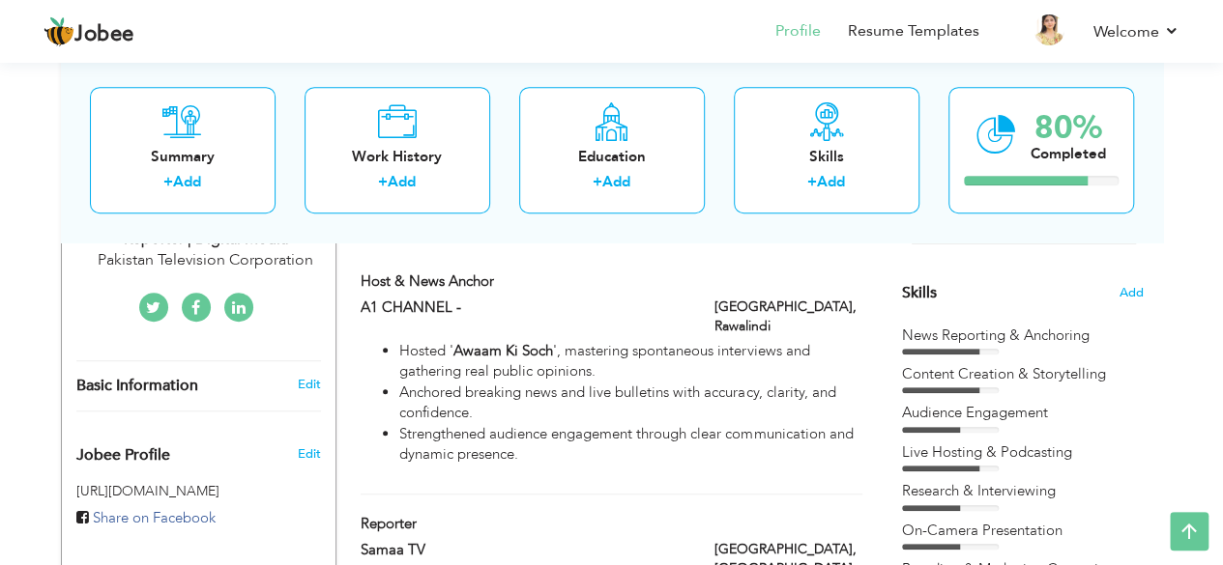
click at [996, 281] on div "Skills Add" at bounding box center [1023, 103] width 242 height 401
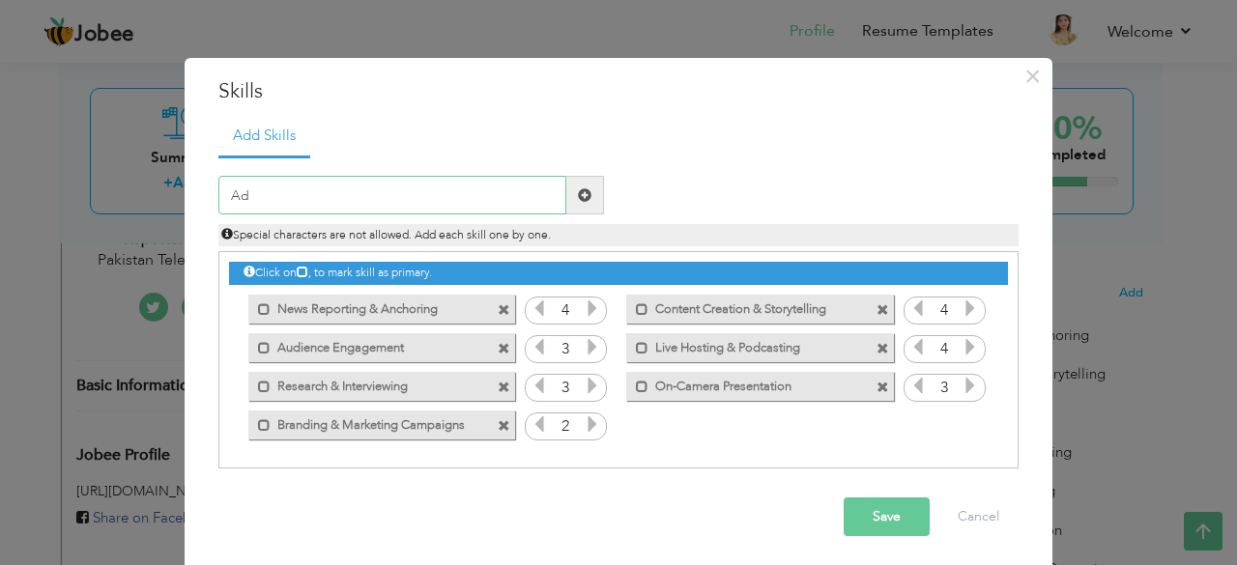
type input "A"
type input "Premier Pro"
click at [589, 198] on span at bounding box center [585, 195] width 38 height 39
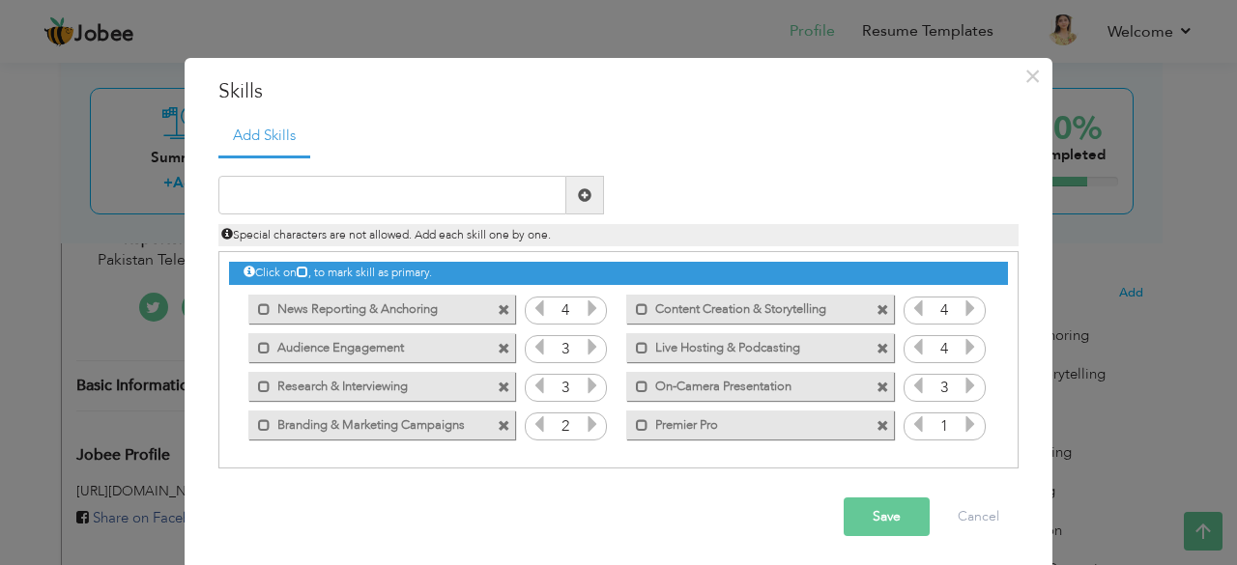
click at [968, 431] on icon at bounding box center [970, 424] width 17 height 17
click at [448, 214] on input "text" at bounding box center [392, 195] width 348 height 39
type input "Filmora"
click at [570, 199] on span at bounding box center [585, 195] width 38 height 39
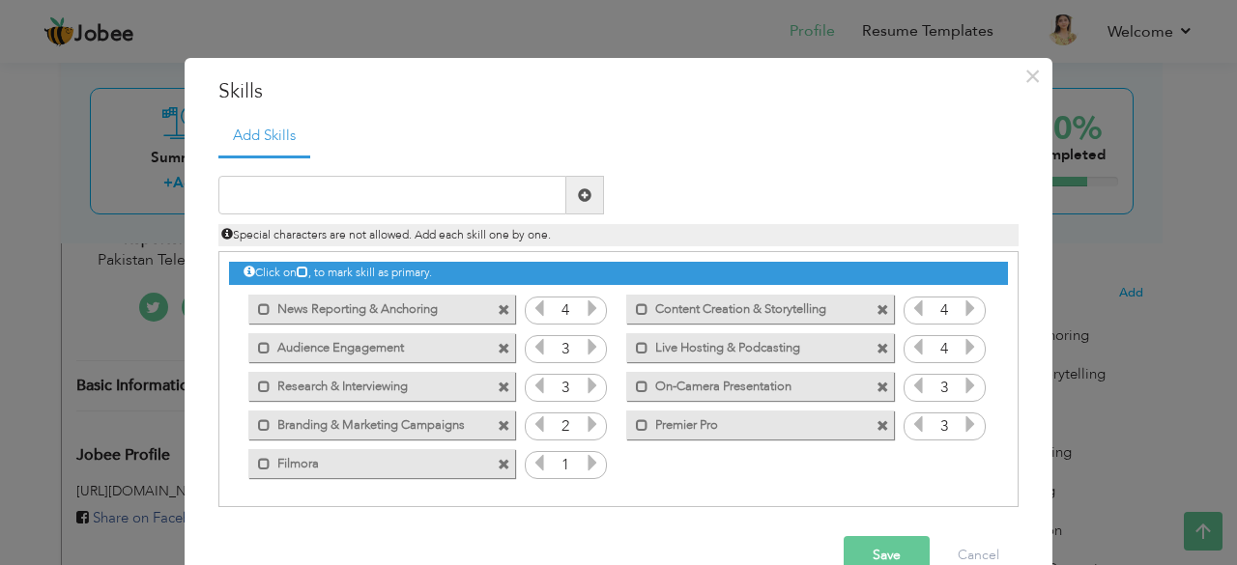
click at [584, 456] on icon at bounding box center [592, 462] width 17 height 17
click at [534, 475] on span at bounding box center [539, 465] width 17 height 25
click at [844, 543] on button "Save" at bounding box center [887, 555] width 86 height 39
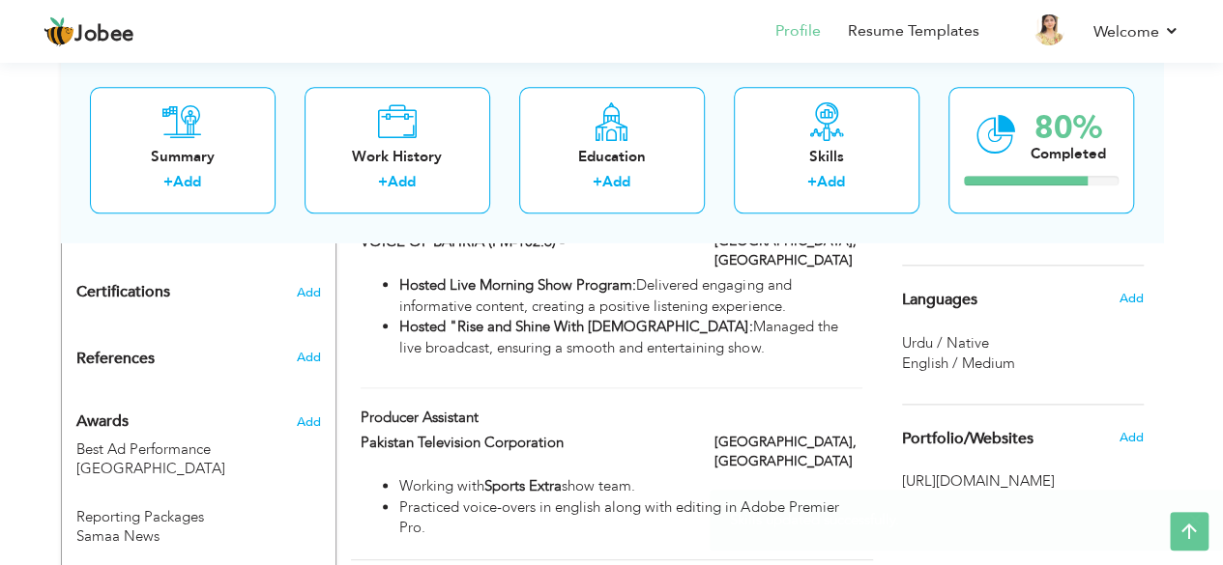
scroll to position [996, 0]
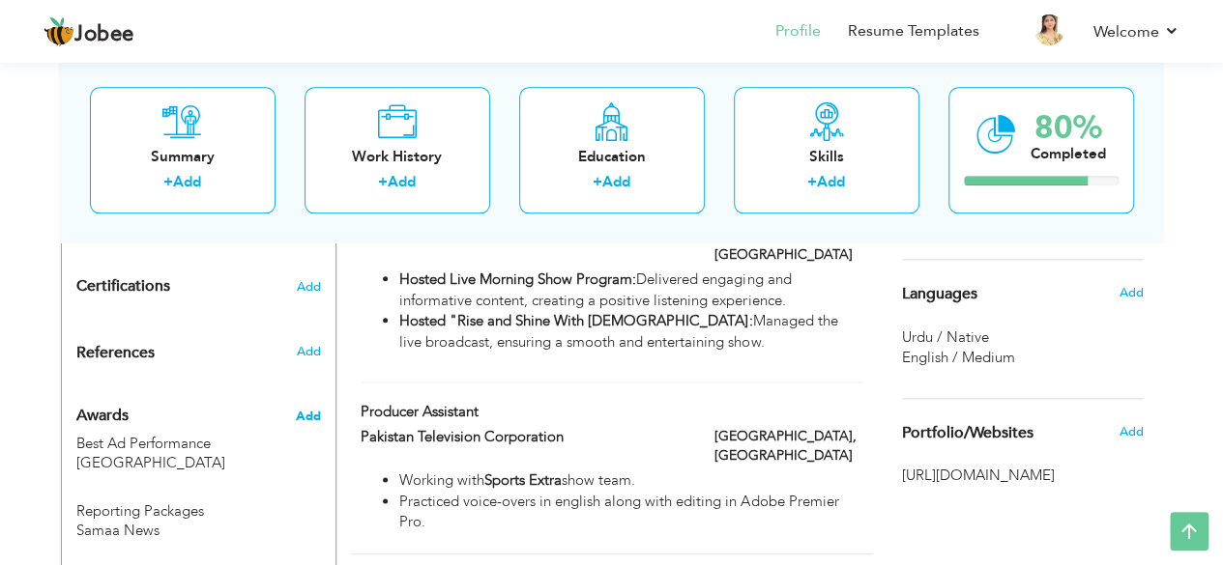
click at [317, 408] on span "Add" at bounding box center [307, 416] width 25 height 17
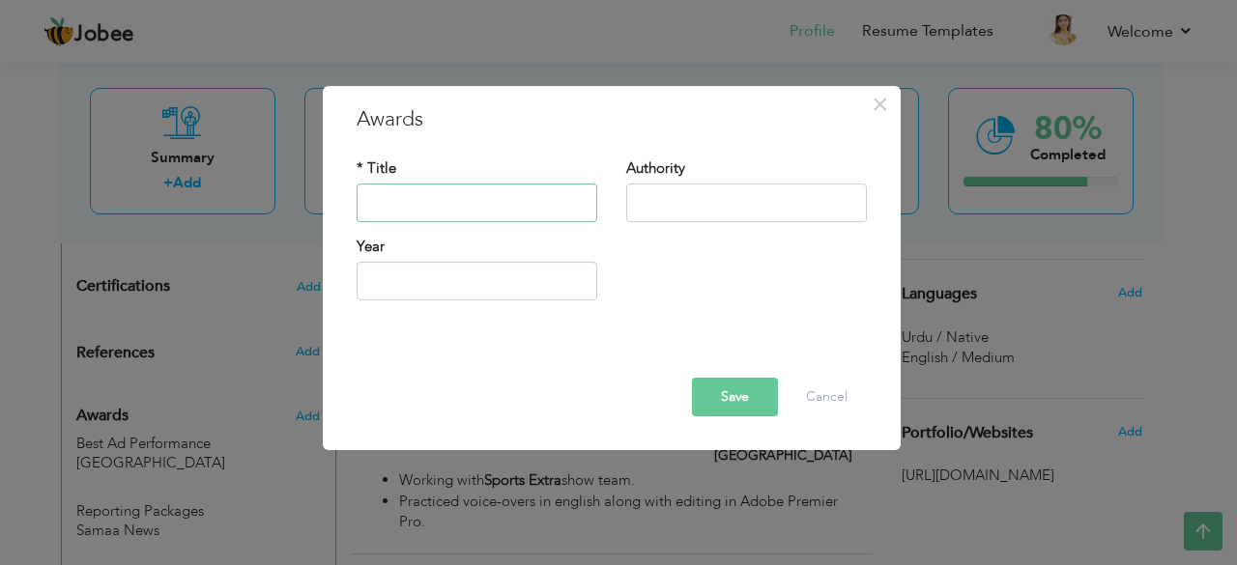
click at [452, 207] on input "text" at bounding box center [477, 203] width 241 height 39
click at [834, 393] on button "Cancel" at bounding box center [827, 397] width 80 height 39
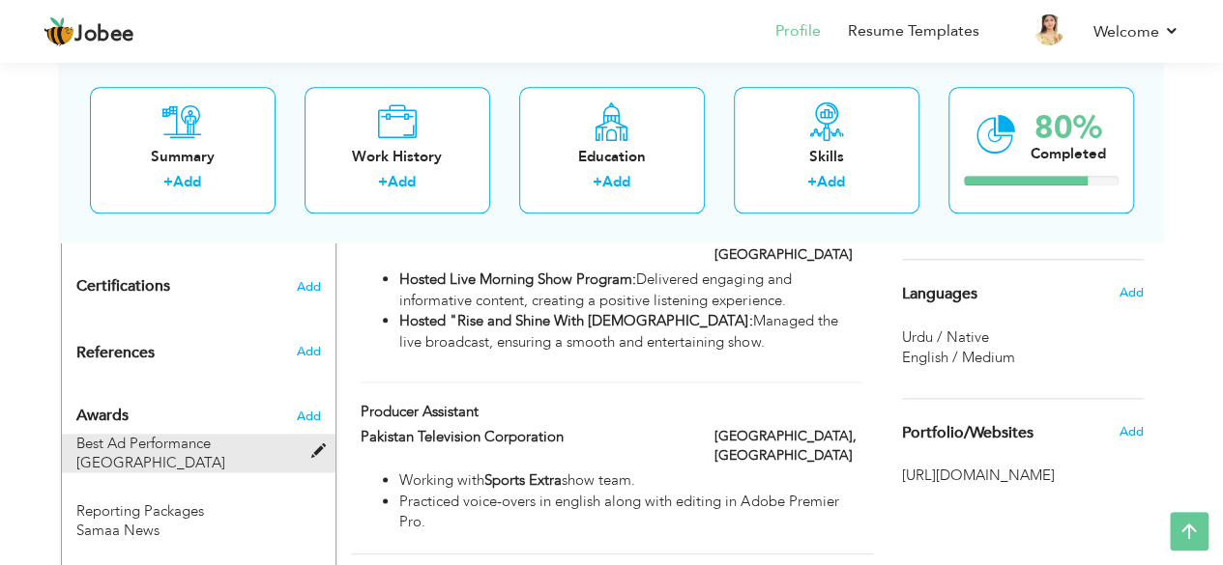
click at [248, 434] on div "Best Ad Performance Bahria University" at bounding box center [186, 453] width 221 height 39
type input "Best Ad Performance"
type input "[GEOGRAPHIC_DATA]"
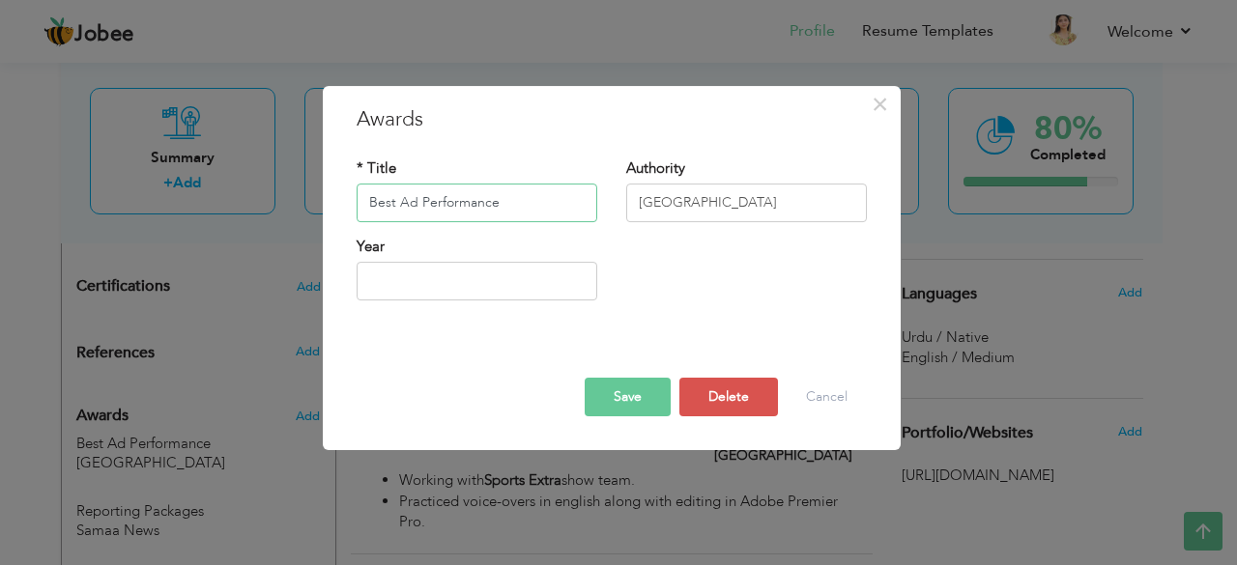
click at [418, 208] on input "Best Ad Performance" at bounding box center [477, 203] width 241 height 39
click at [418, 204] on input "Best Ad Performance" at bounding box center [477, 203] width 241 height 39
click at [641, 388] on button "Save" at bounding box center [628, 397] width 86 height 39
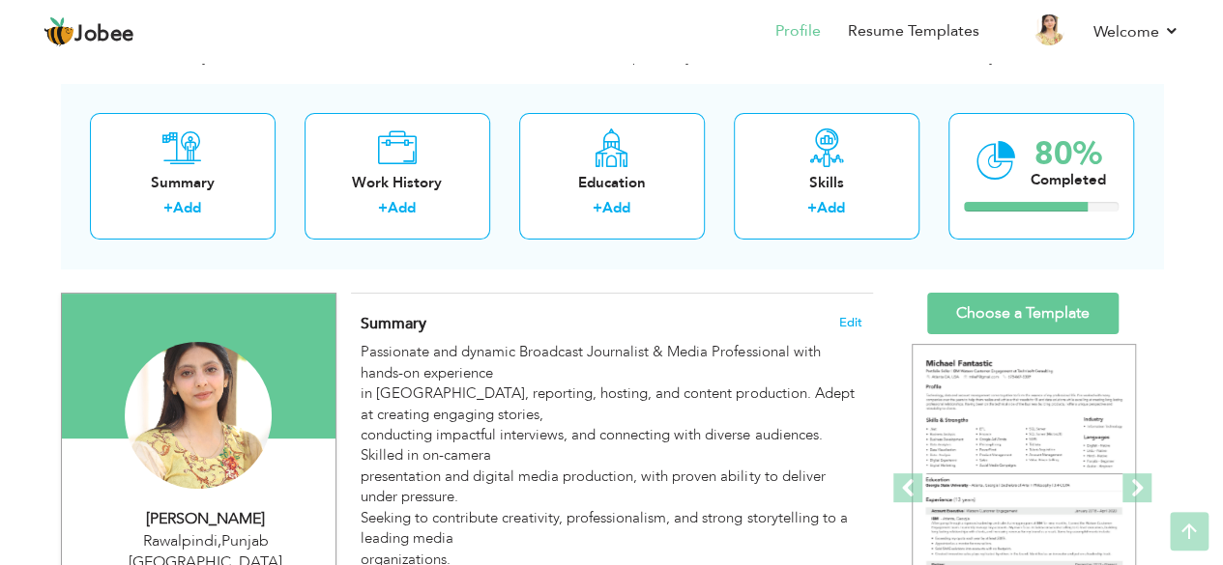
scroll to position [70, 0]
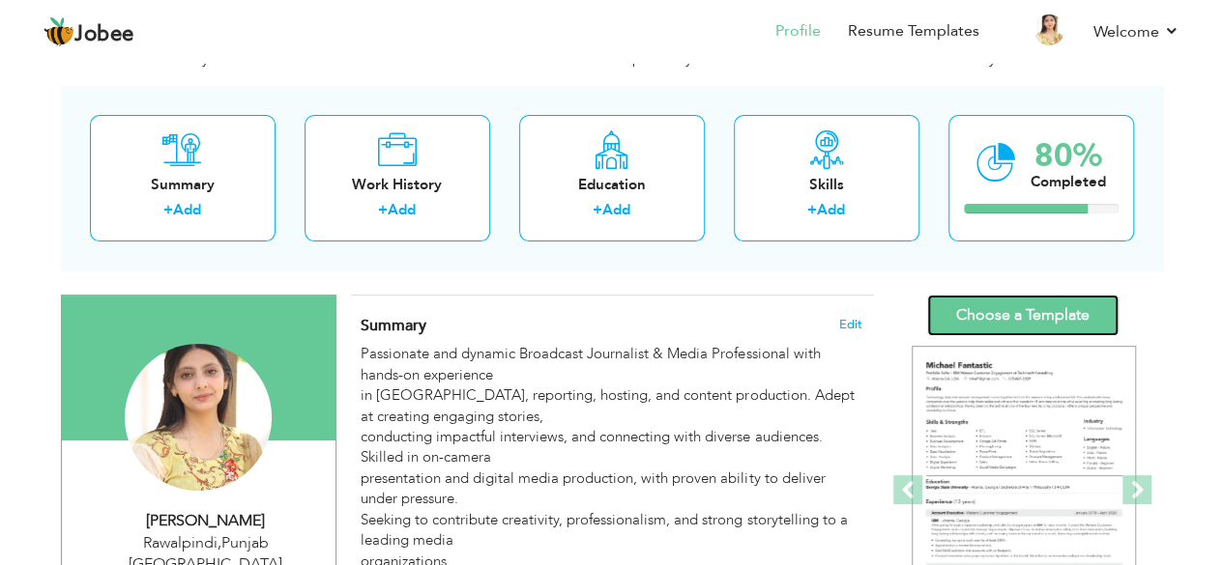
click at [1050, 320] on link "Choose a Template" at bounding box center [1022, 316] width 191 height 42
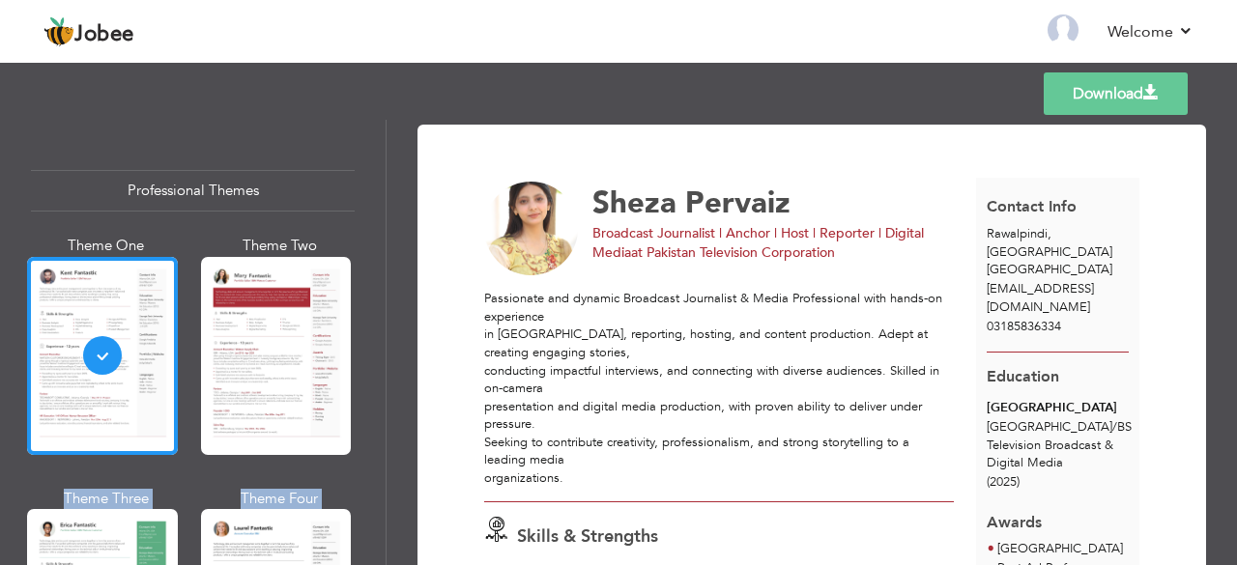
drag, startPoint x: 387, startPoint y: 146, endPoint x: 386, endPoint y: 229, distance: 83.1
click at [386, 229] on div "Professional Themes Theme One Theme Two Theme Three Theme Four" at bounding box center [618, 343] width 1237 height 446
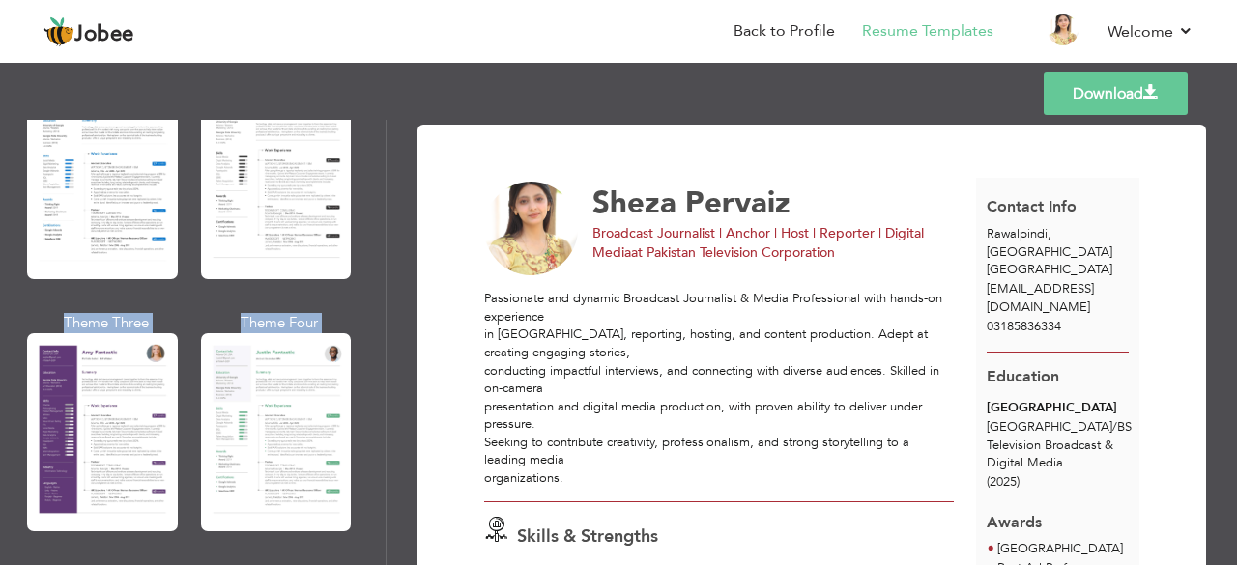
scroll to position [1605, 0]
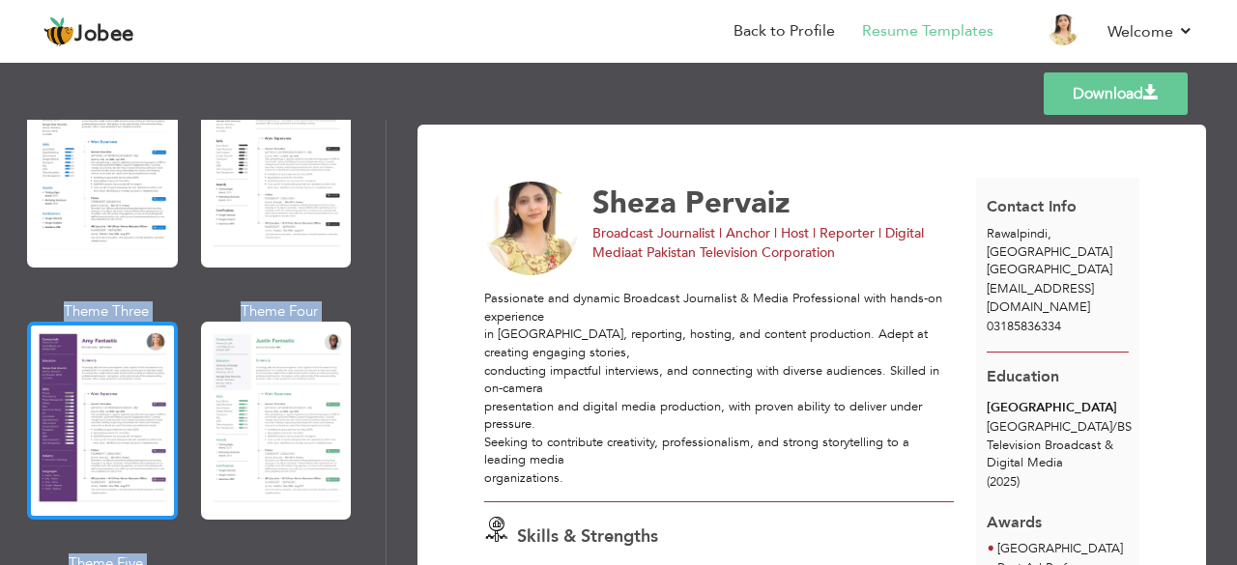
click at [149, 376] on div at bounding box center [102, 421] width 151 height 198
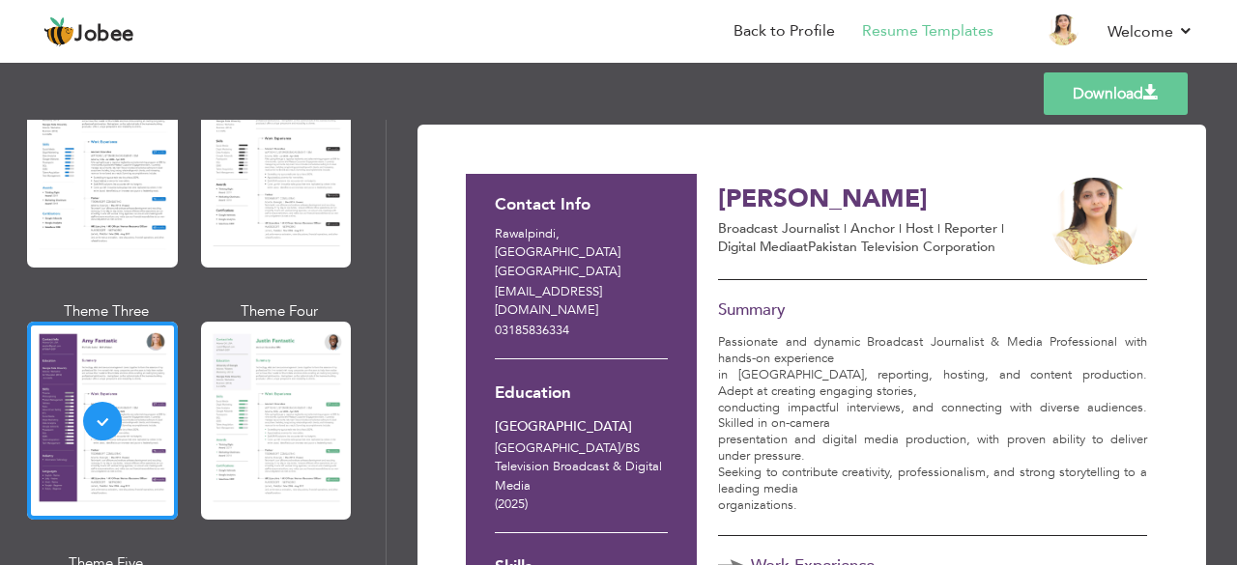
click at [1113, 100] on link "Download" at bounding box center [1116, 93] width 144 height 43
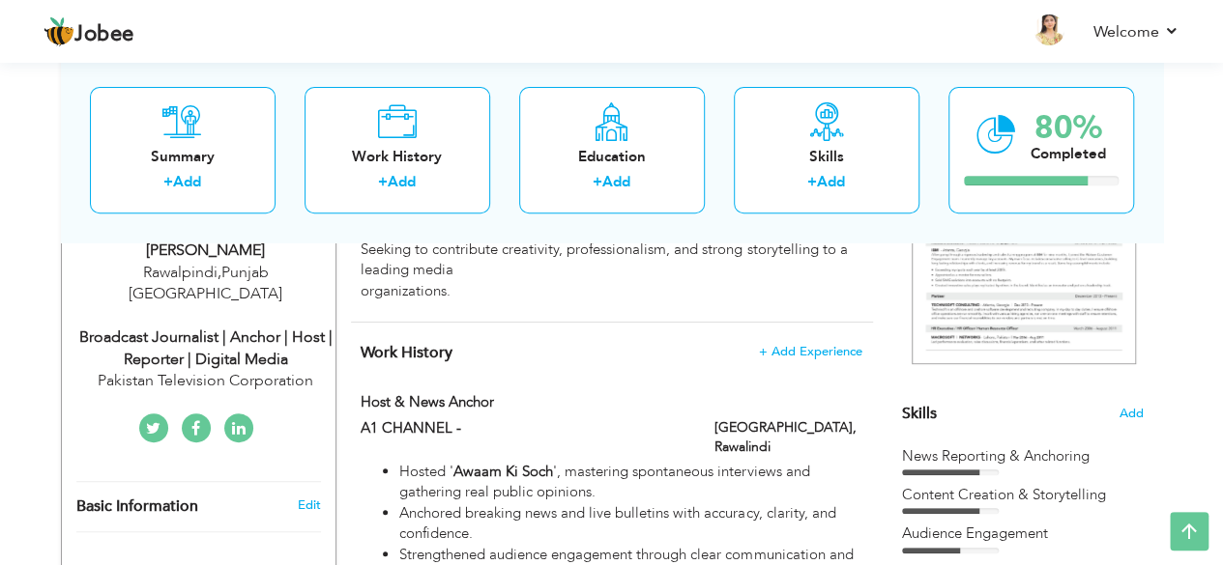
scroll to position [70, 0]
